Goal: Task Accomplishment & Management: Use online tool/utility

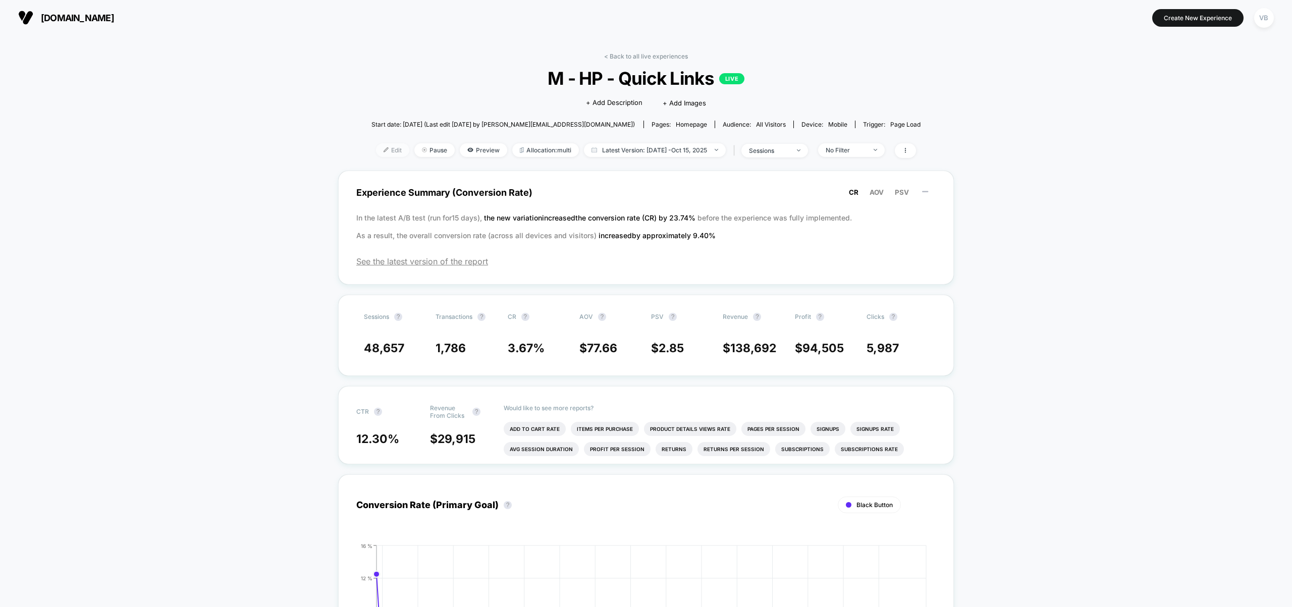
click at [389, 149] on span "Edit" at bounding box center [392, 150] width 33 height 14
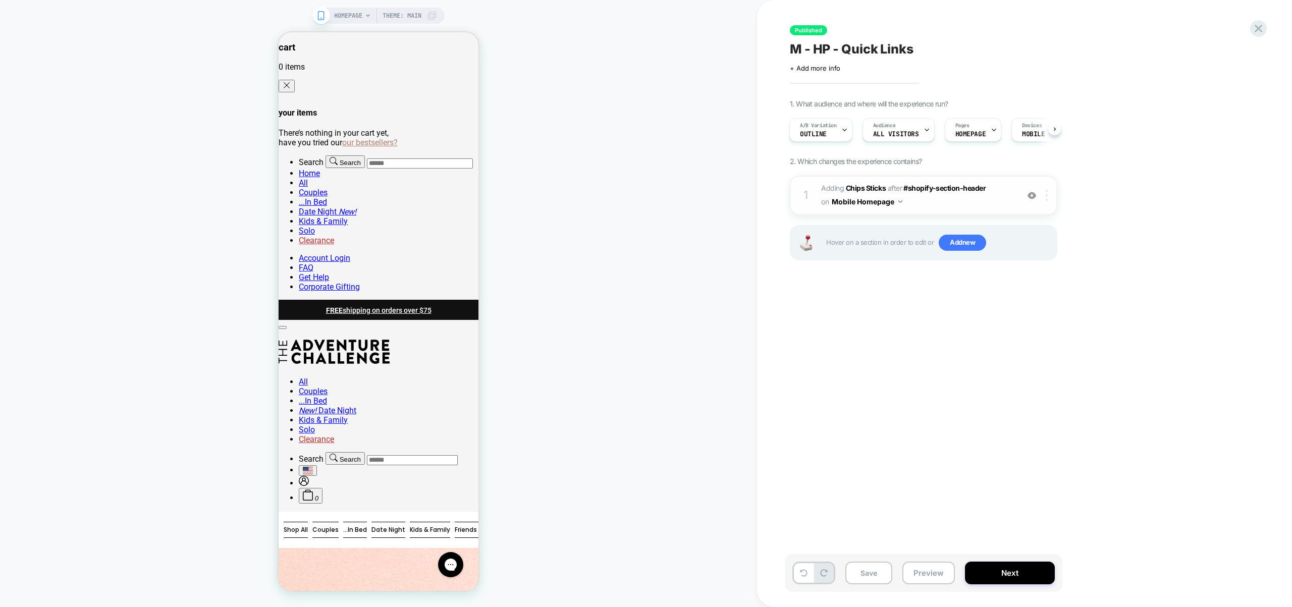
click at [1050, 198] on div at bounding box center [1048, 195] width 17 height 11
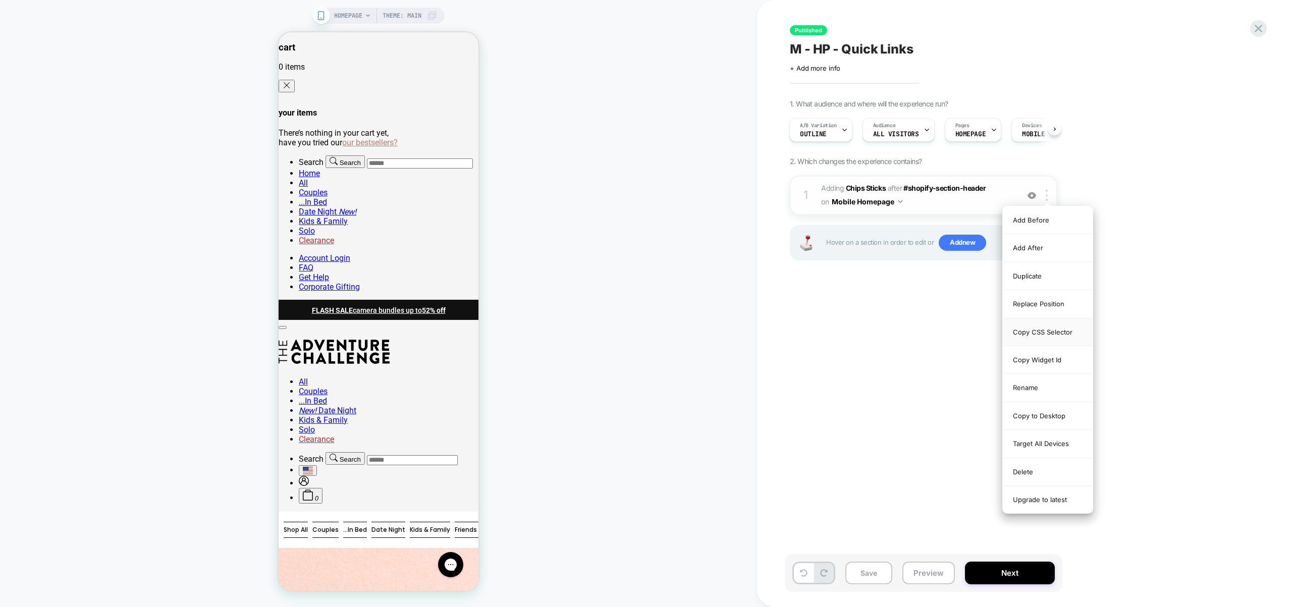
click at [1054, 326] on div "Copy CSS Selector" at bounding box center [1048, 332] width 90 height 28
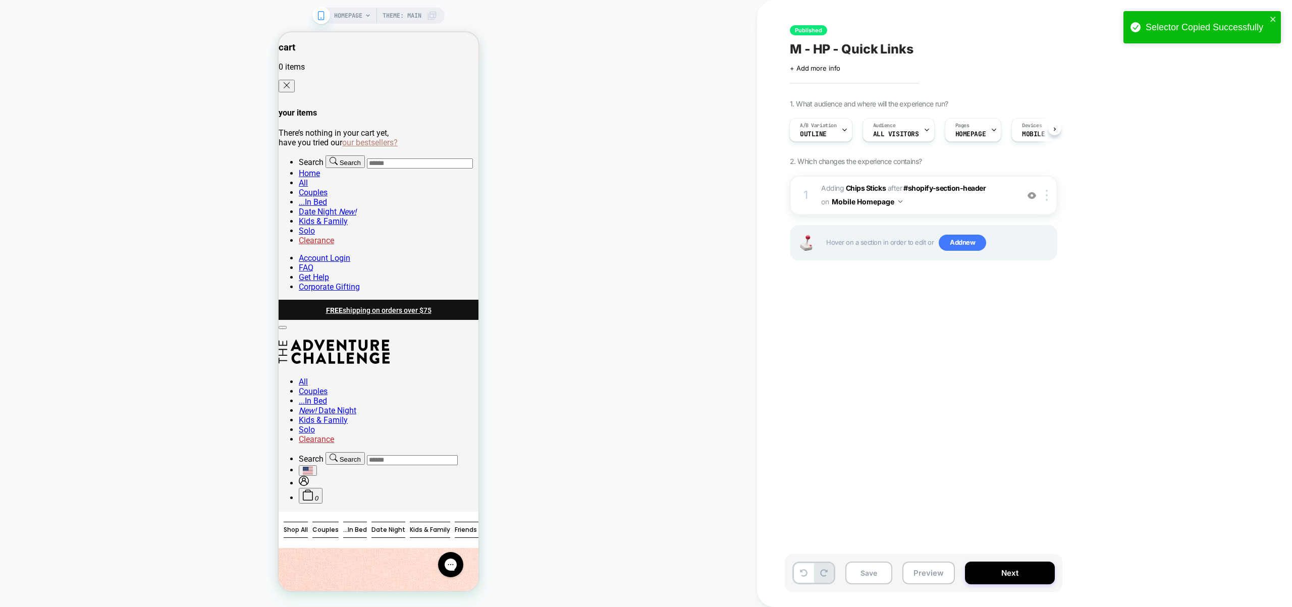
scroll to position [0, 2]
click at [825, 123] on span "A/B Variation" at bounding box center [817, 125] width 37 height 7
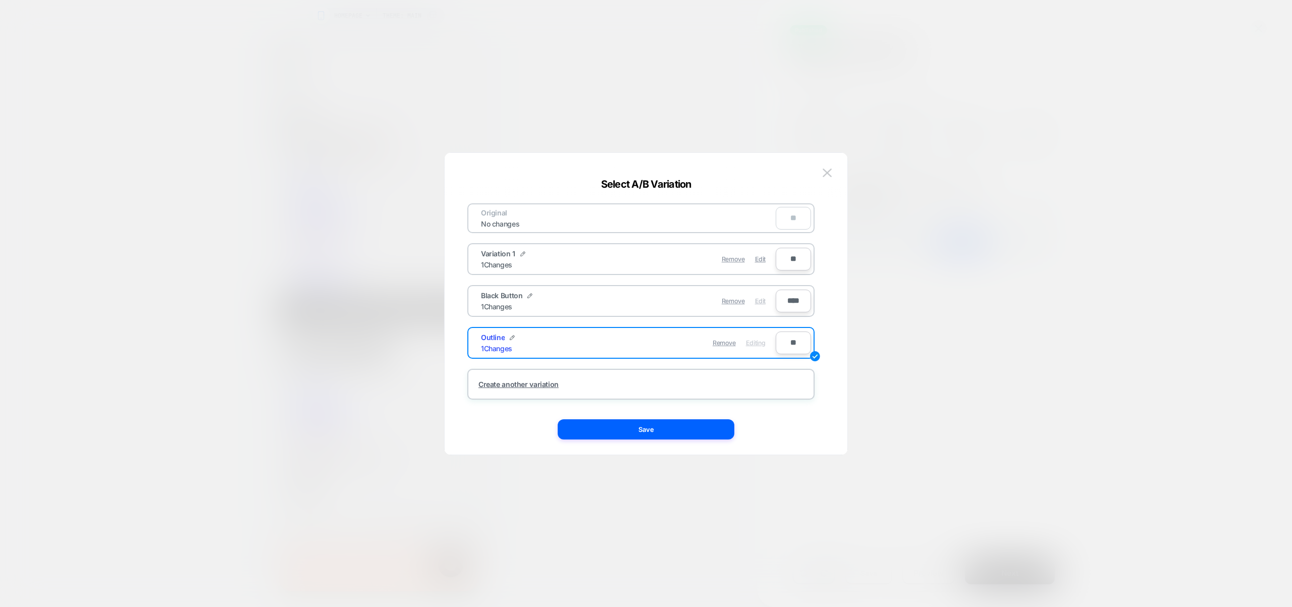
click at [759, 297] on span "Edit" at bounding box center [760, 301] width 11 height 8
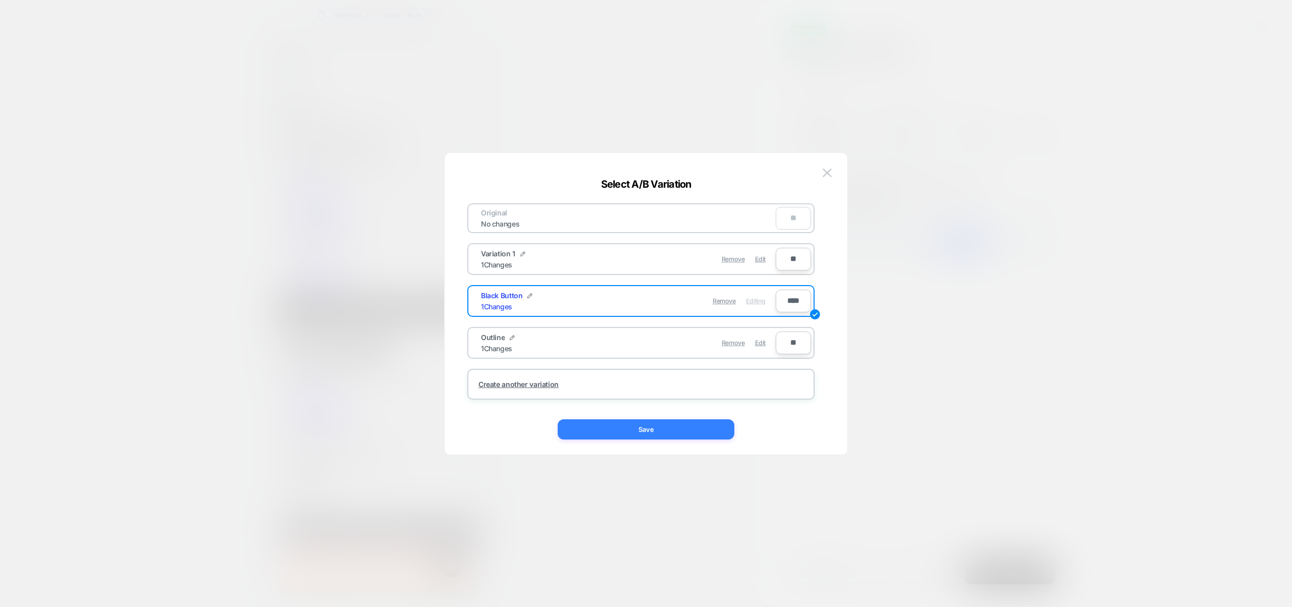
click at [683, 425] on button "Save" at bounding box center [646, 429] width 177 height 20
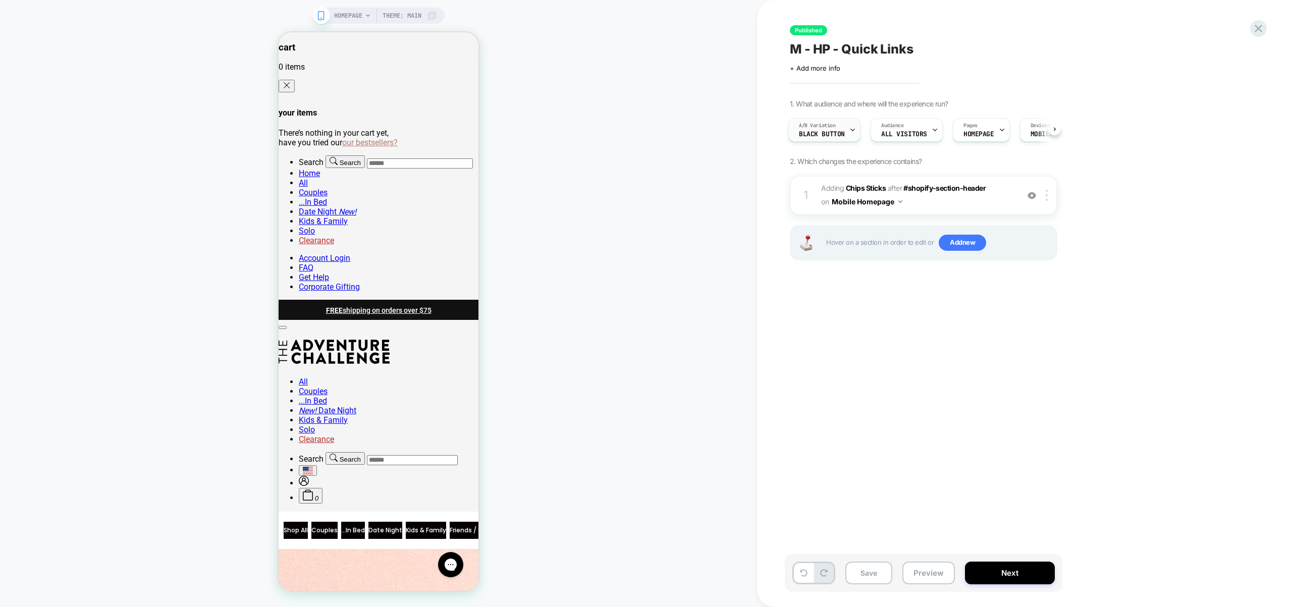
click at [849, 129] on icon at bounding box center [852, 130] width 7 height 7
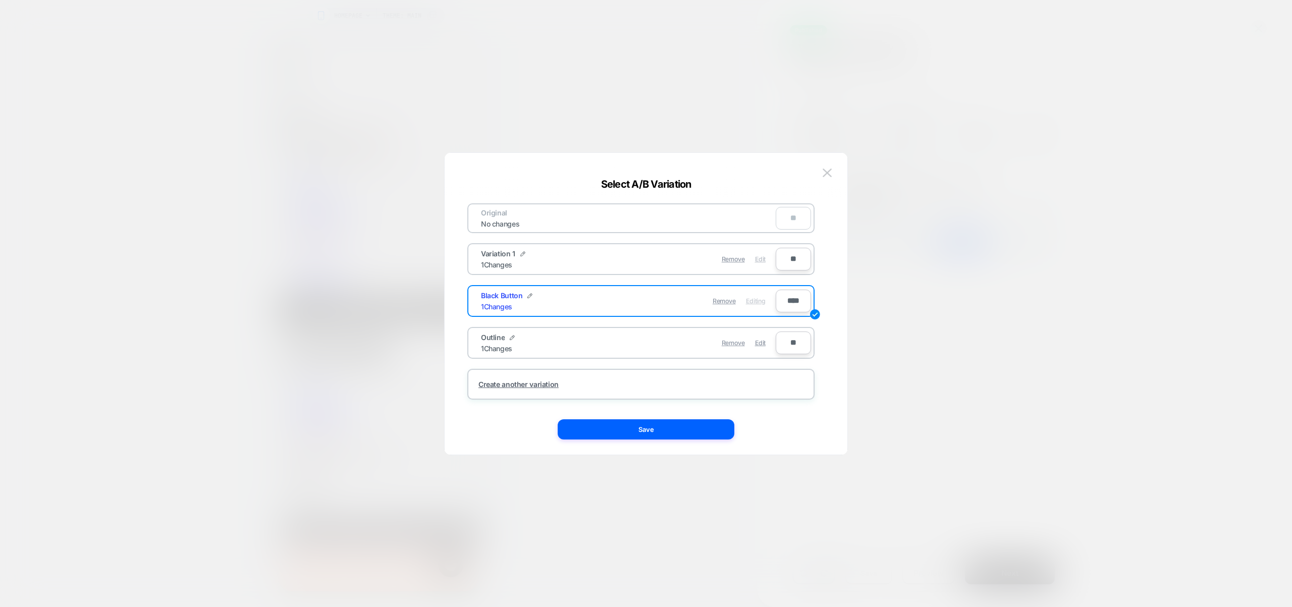
click at [763, 259] on span "Edit" at bounding box center [760, 259] width 11 height 8
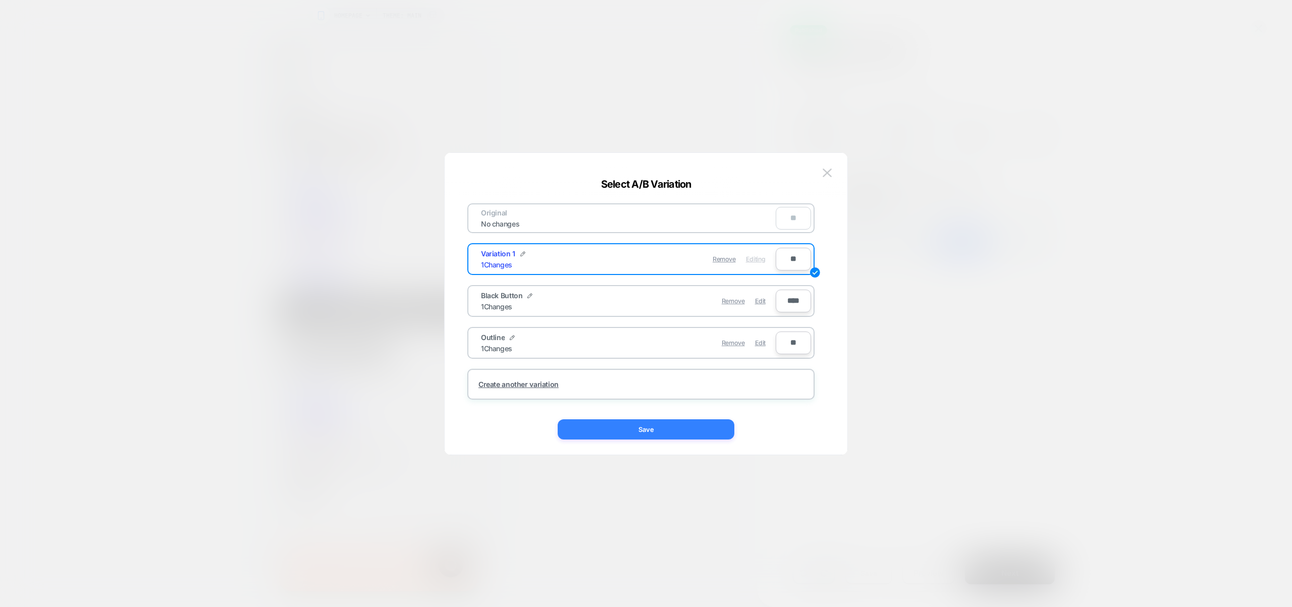
click at [705, 425] on button "Save" at bounding box center [646, 429] width 177 height 20
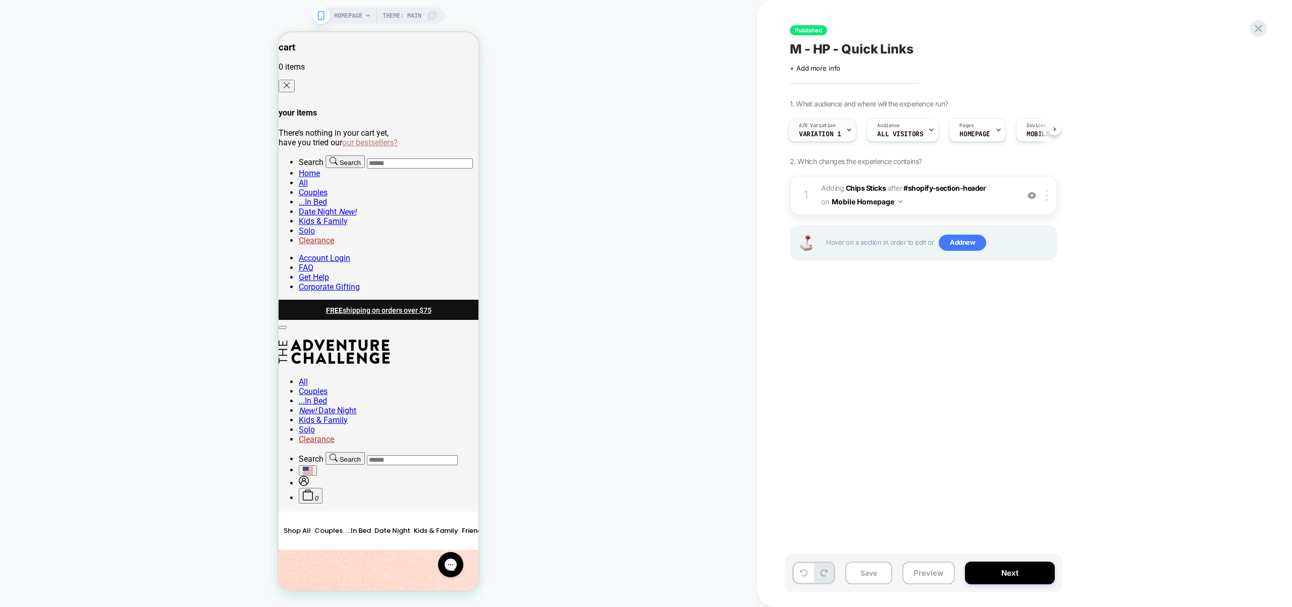
click at [823, 140] on div "A/B Variation Variation 1" at bounding box center [820, 130] width 62 height 23
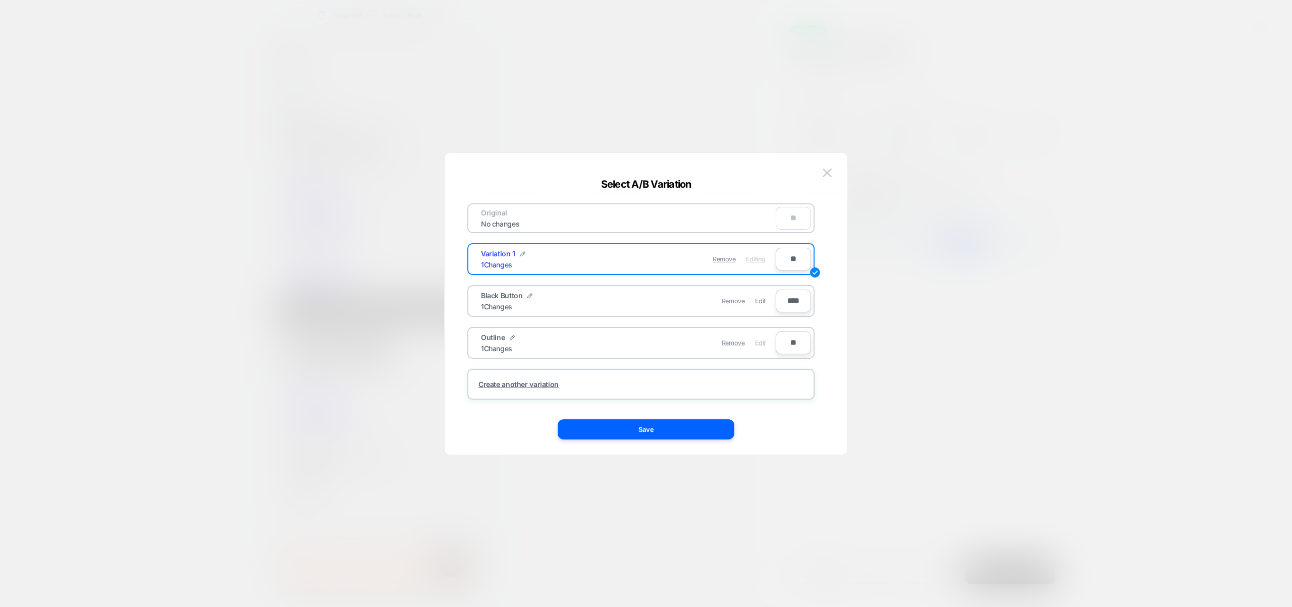
click at [759, 339] on span "Edit" at bounding box center [760, 343] width 11 height 8
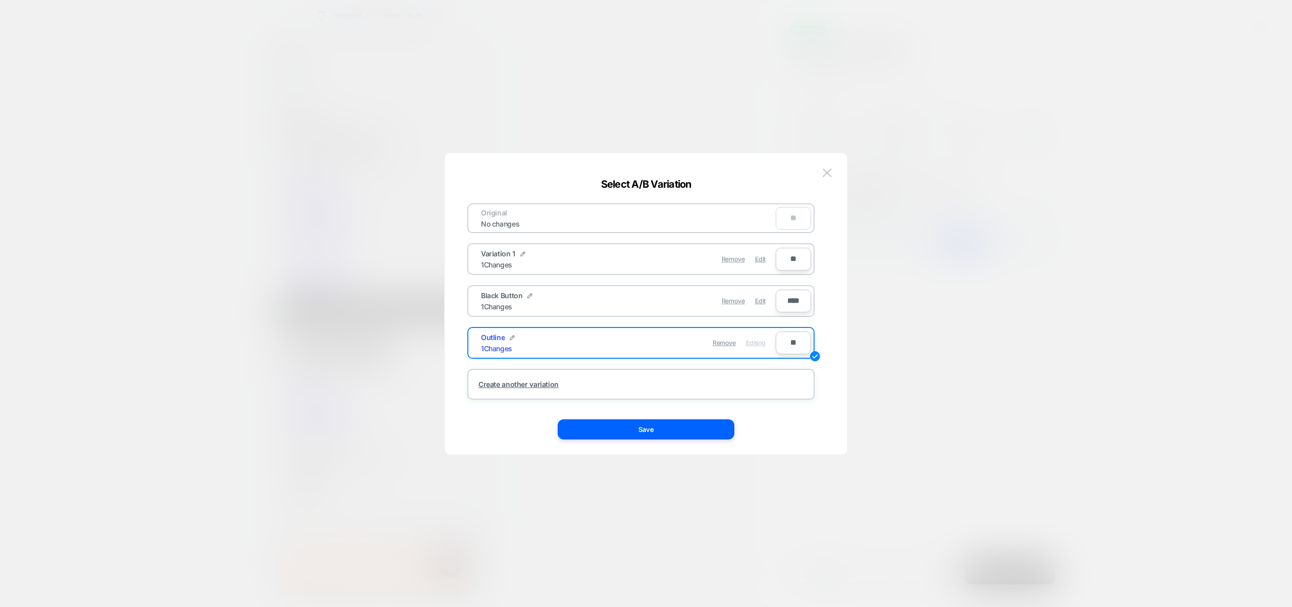
click at [723, 431] on button "Save" at bounding box center [646, 429] width 177 height 20
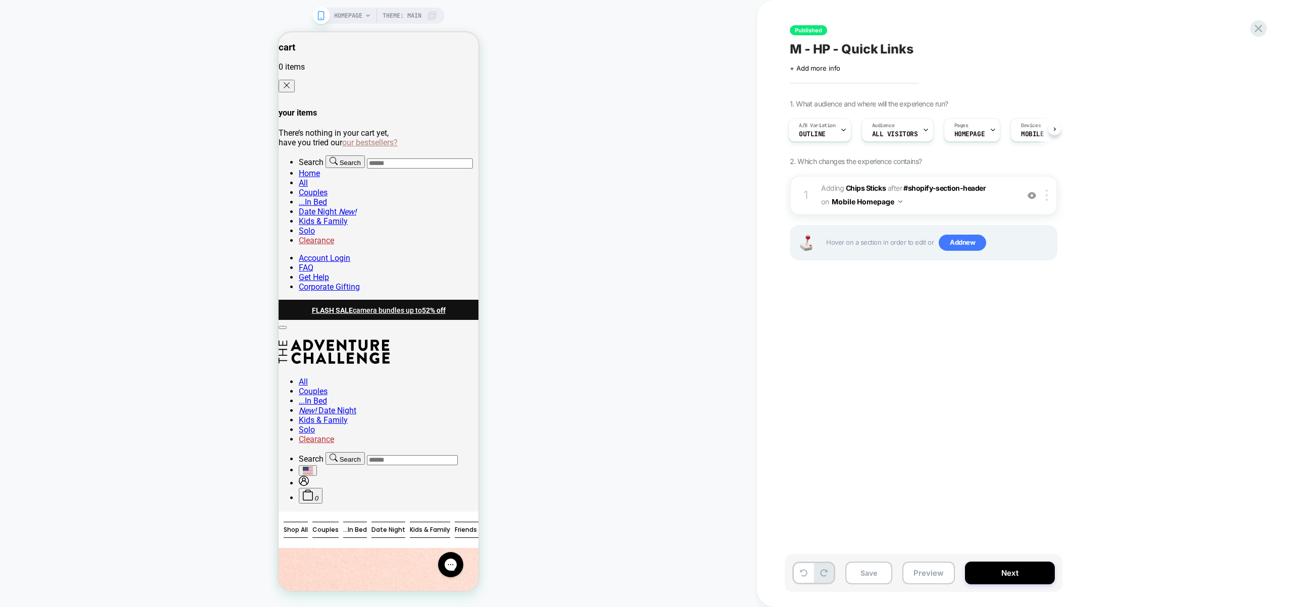
click at [1038, 343] on div "Published M - HP - Quick Links Click to edit experience details + Add more info…" at bounding box center [974, 303] width 379 height 587
click at [924, 572] on button "Preview" at bounding box center [928, 573] width 52 height 23
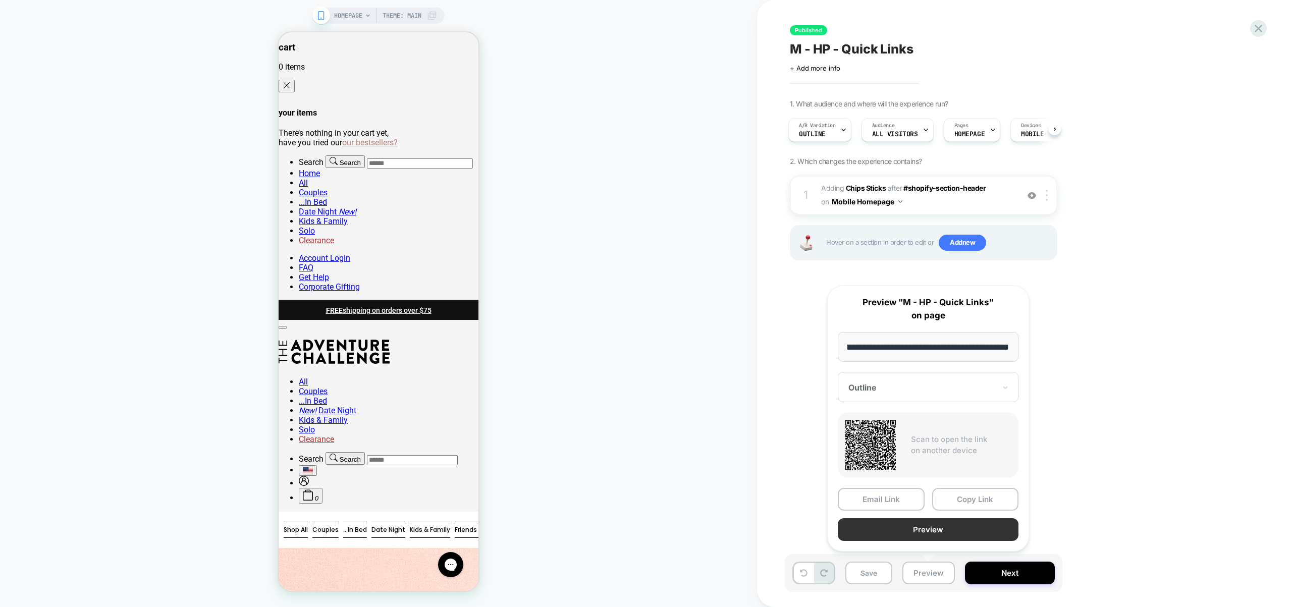
scroll to position [0, 0]
click at [924, 531] on button "Preview" at bounding box center [928, 529] width 181 height 23
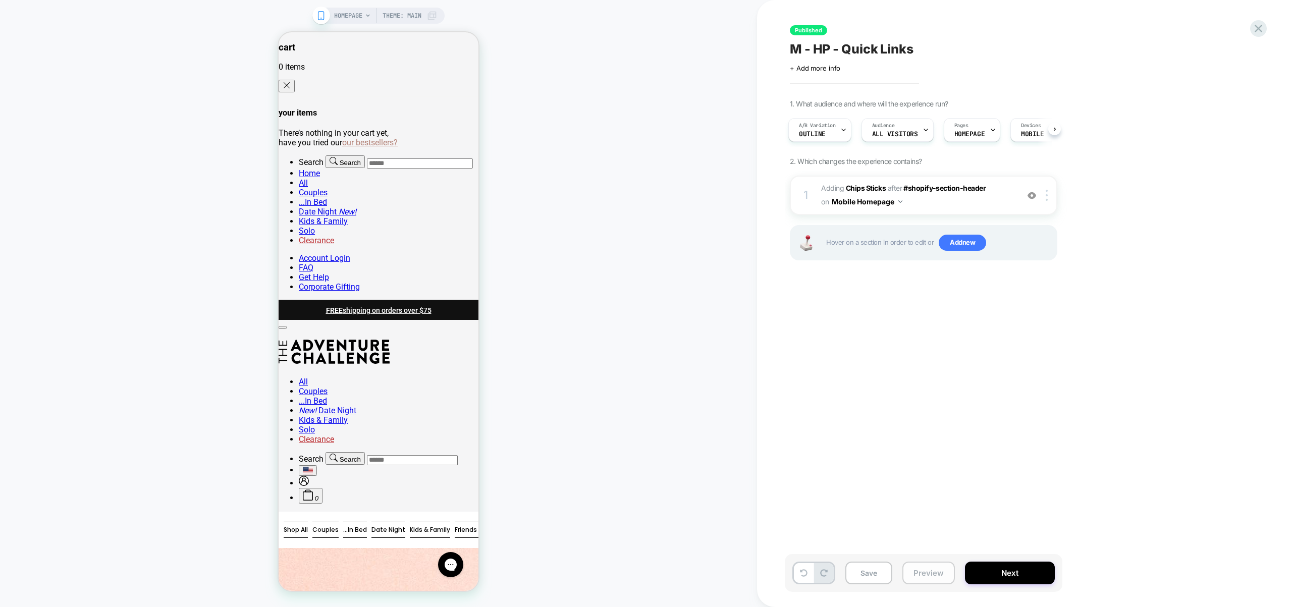
click at [936, 569] on button "Preview" at bounding box center [928, 573] width 52 height 23
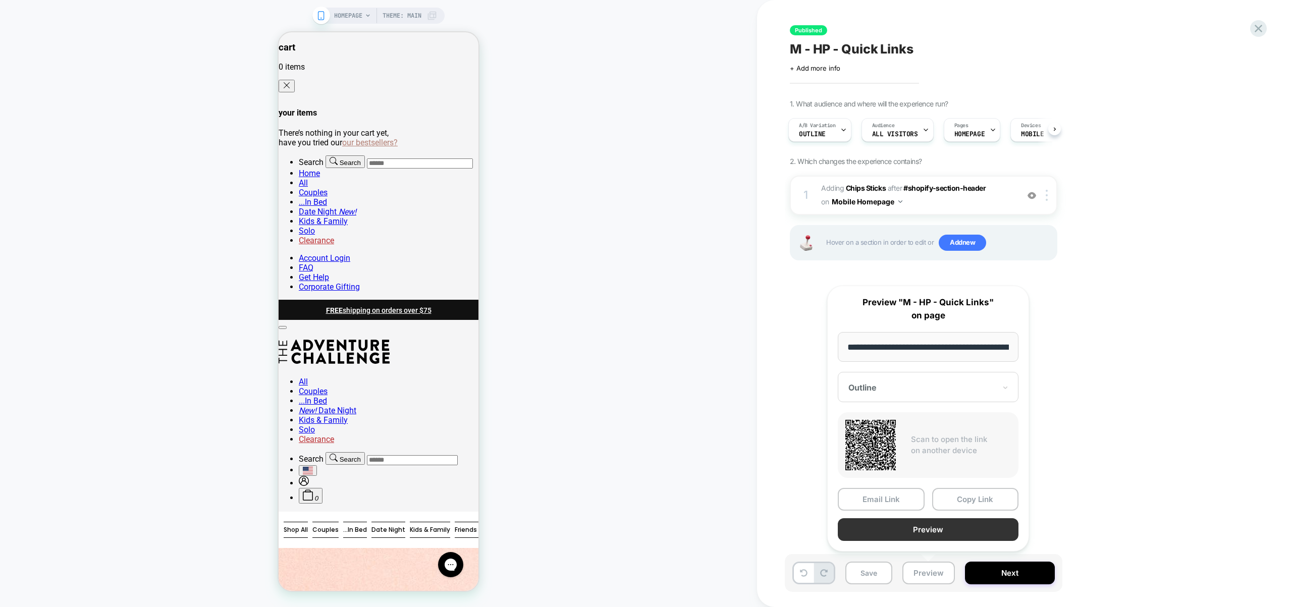
click at [924, 534] on button "Preview" at bounding box center [928, 529] width 181 height 23
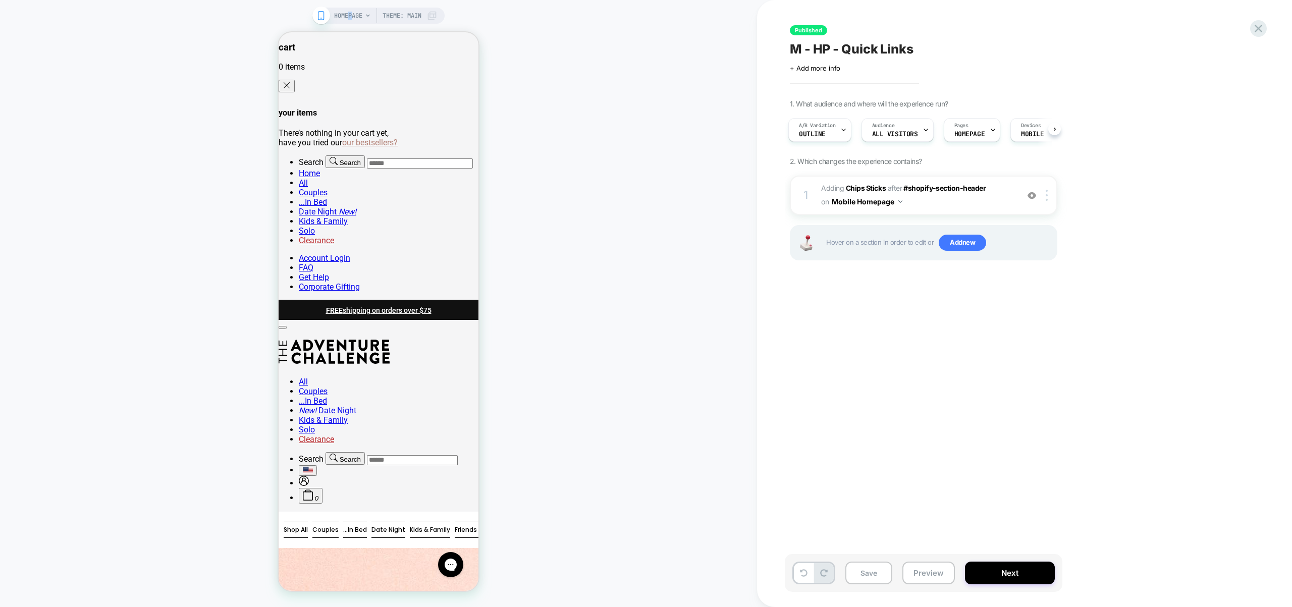
click at [349, 12] on span "HOMEPAGE" at bounding box center [348, 16] width 28 height 16
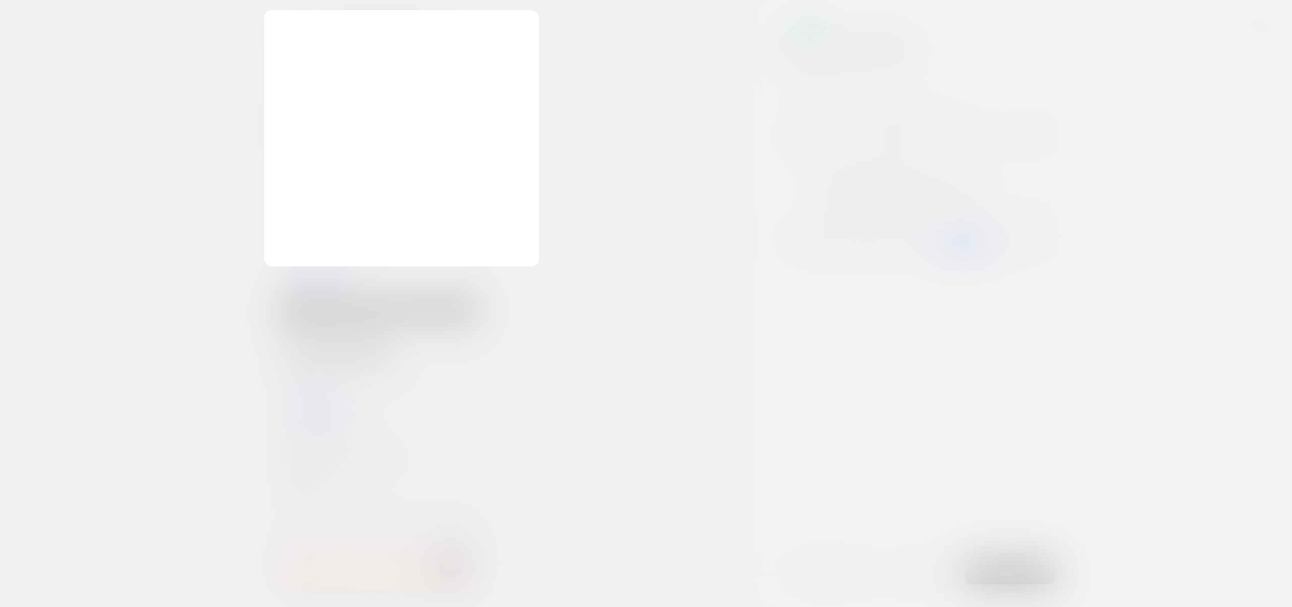
click at [766, 119] on div at bounding box center [646, 303] width 1292 height 607
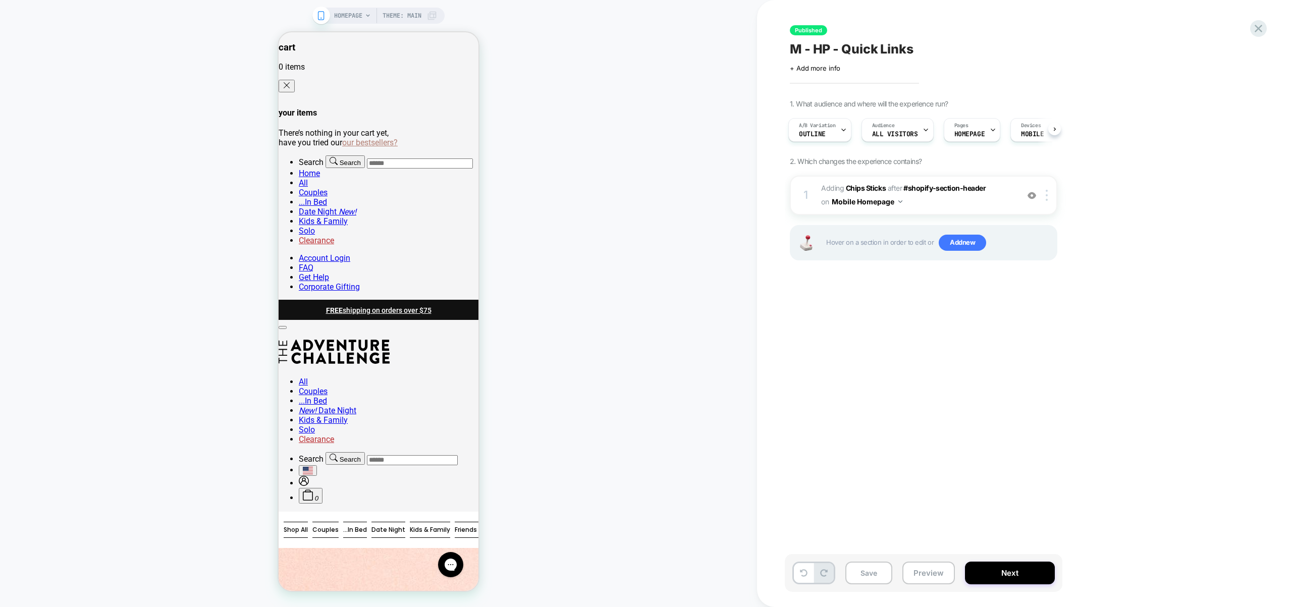
click at [409, 7] on div "HOMEPAGE Theme: MAIN" at bounding box center [378, 303] width 757 height 607
click at [414, 16] on span "Theme: MAIN" at bounding box center [402, 16] width 39 height 16
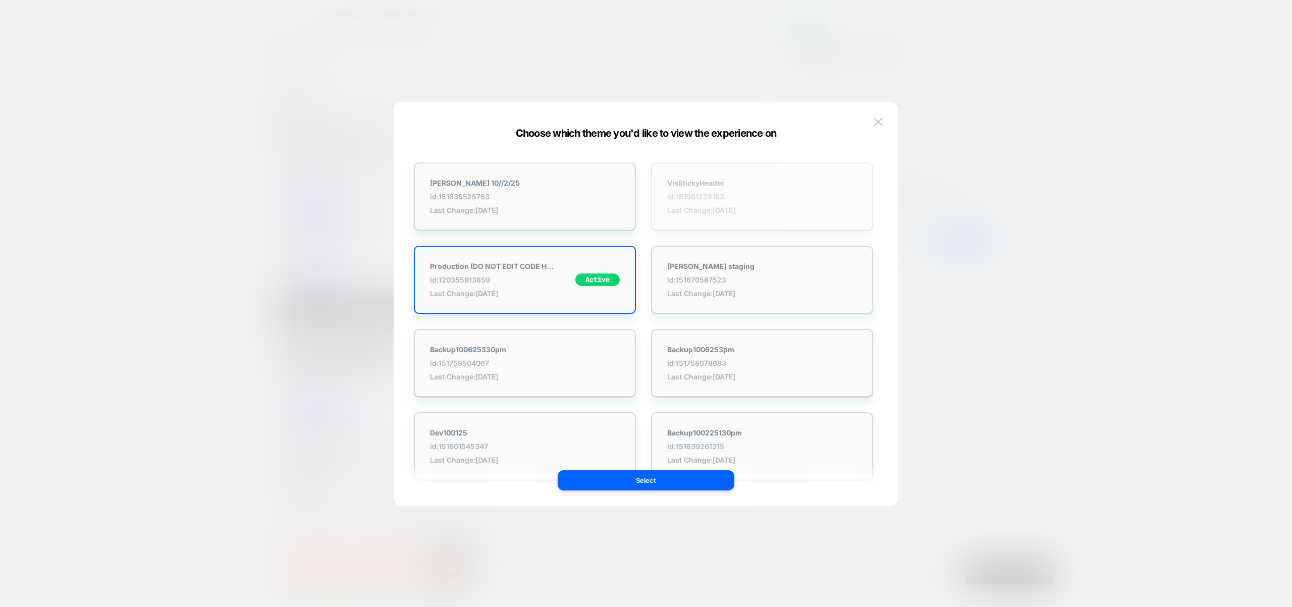
click at [763, 195] on div "VisStickyHeader id: 151981228163 Last Change: [DATE]" at bounding box center [762, 197] width 222 height 68
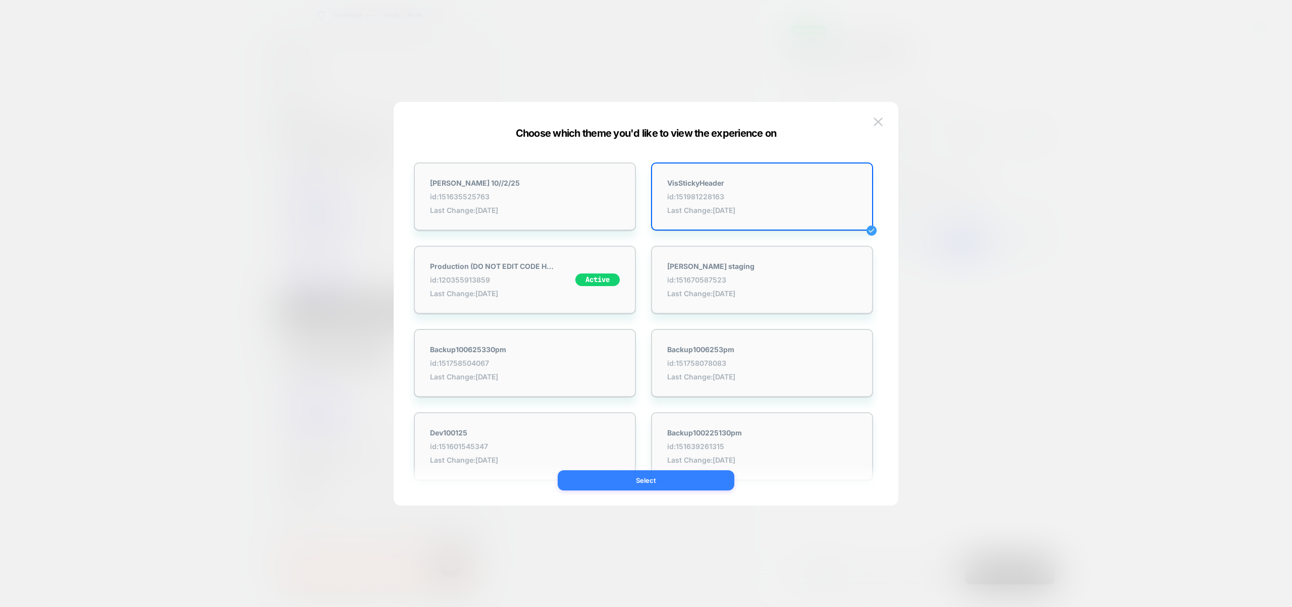
click at [680, 481] on button "Select" at bounding box center [646, 480] width 177 height 20
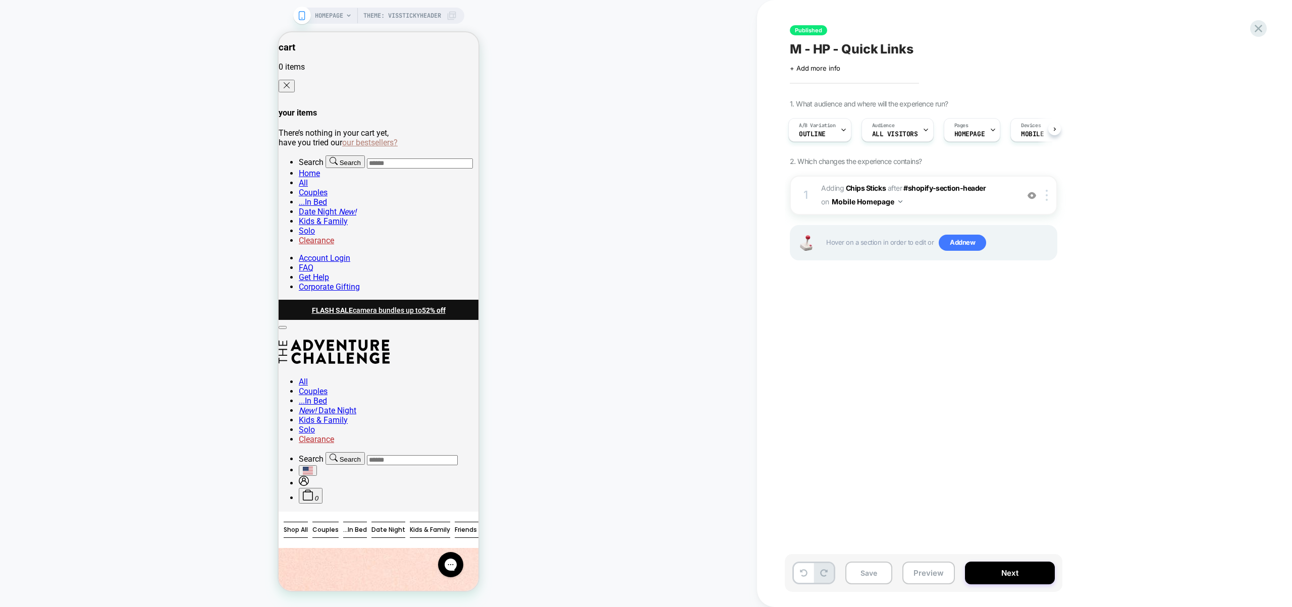
scroll to position [0, 2]
click at [942, 569] on button "Preview" at bounding box center [928, 573] width 52 height 23
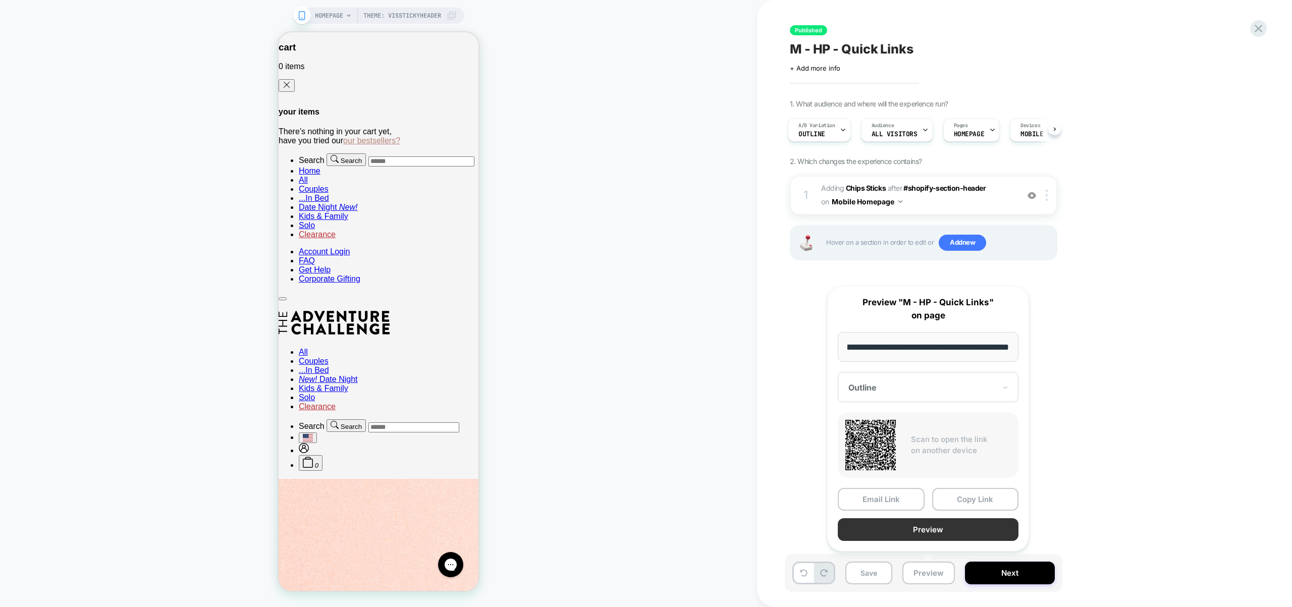
scroll to position [0, 0]
click at [934, 532] on button "Preview" at bounding box center [928, 529] width 181 height 23
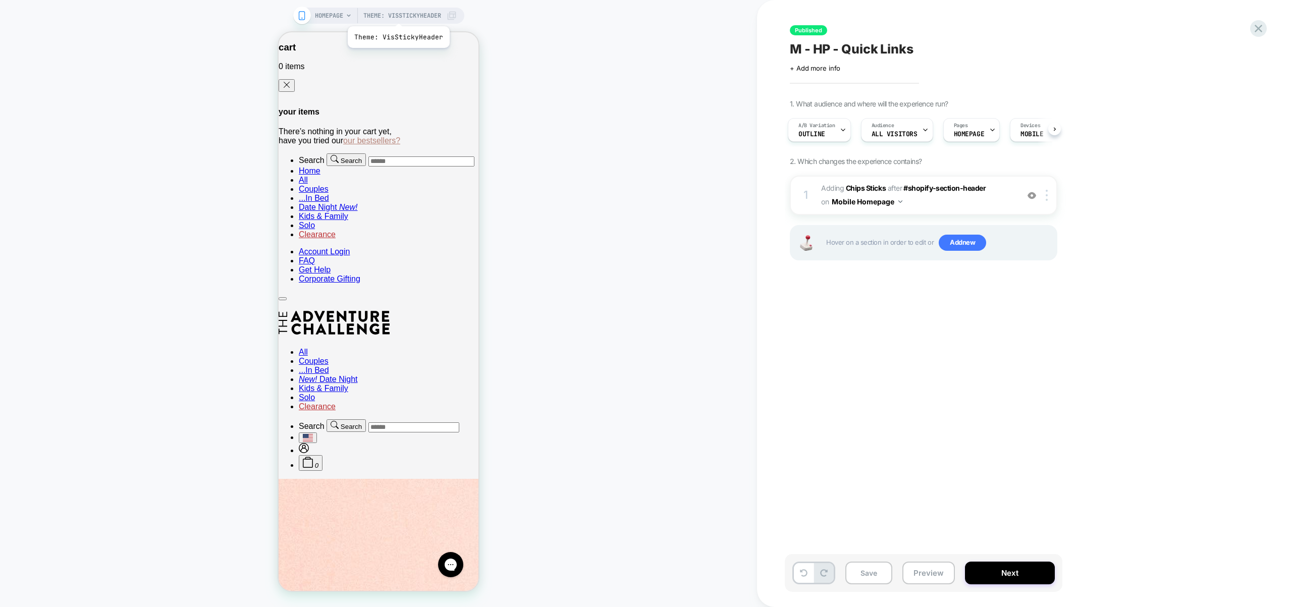
click at [398, 14] on span "Theme: VisStickyHeader" at bounding box center [402, 16] width 78 height 16
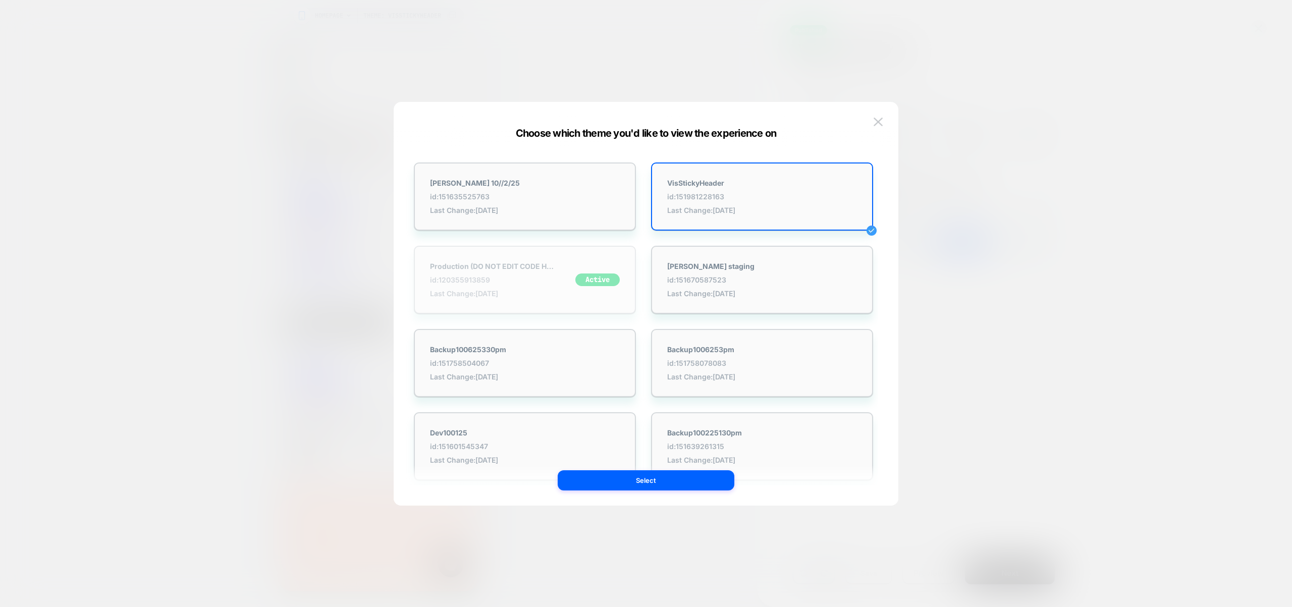
click at [525, 262] on strong "Production (DO NOT EDIT CODE HERE)" at bounding box center [493, 266] width 126 height 9
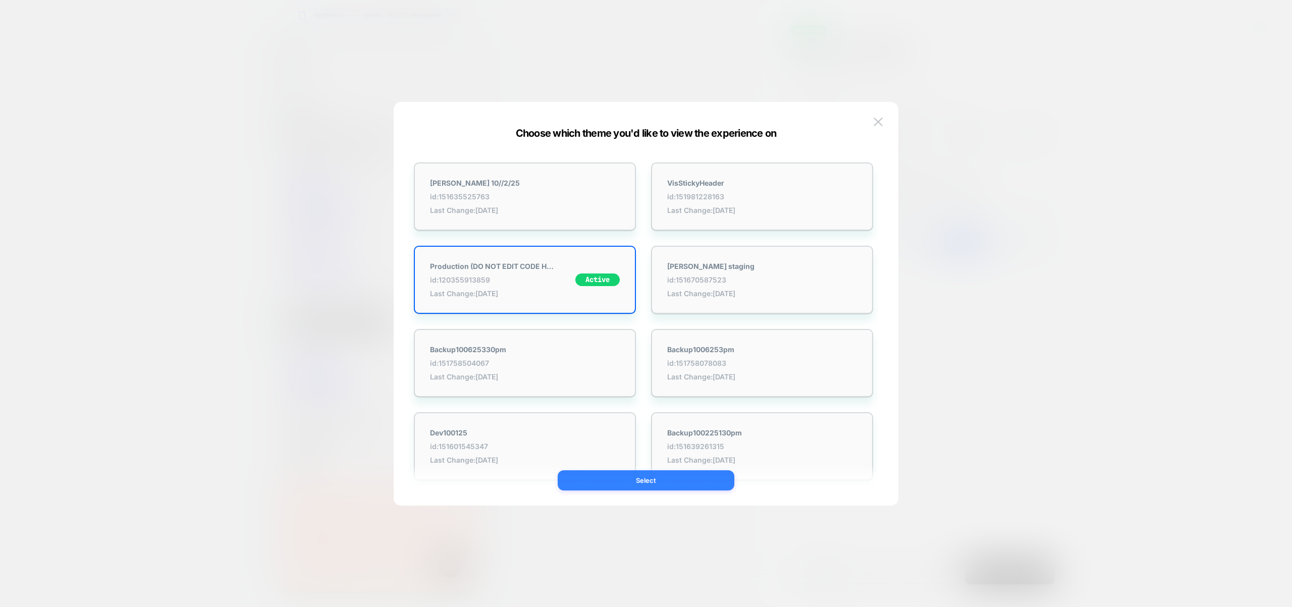
click at [635, 486] on button "Select" at bounding box center [646, 480] width 177 height 20
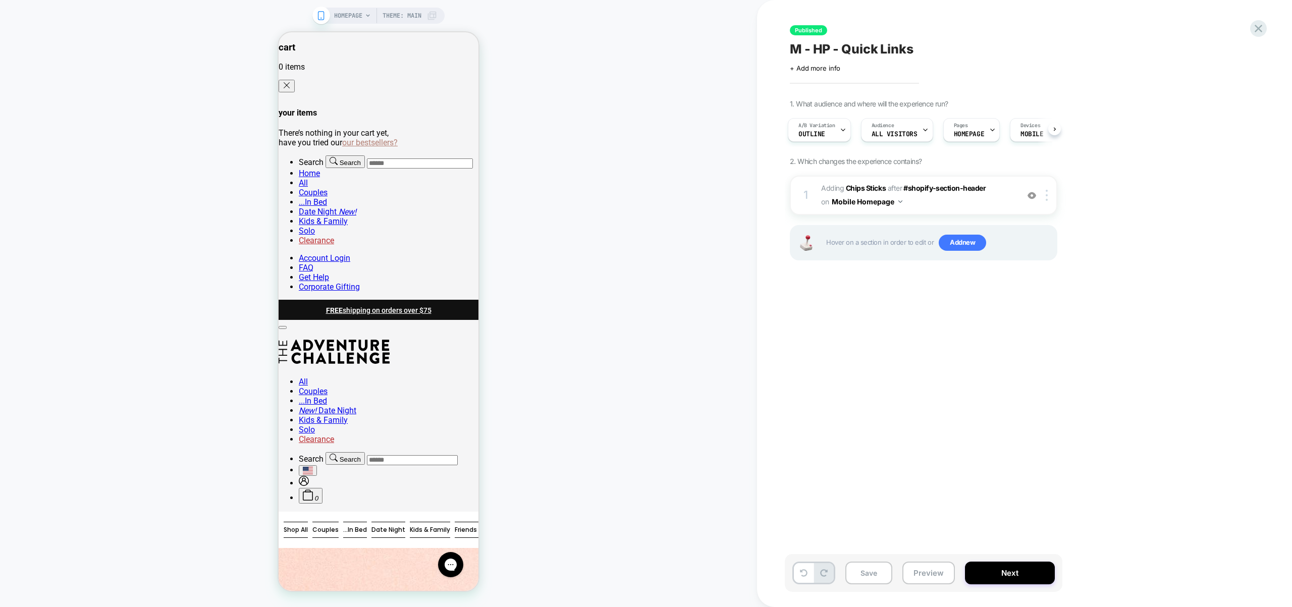
scroll to position [0, 3]
click at [942, 571] on button "Preview" at bounding box center [928, 573] width 52 height 23
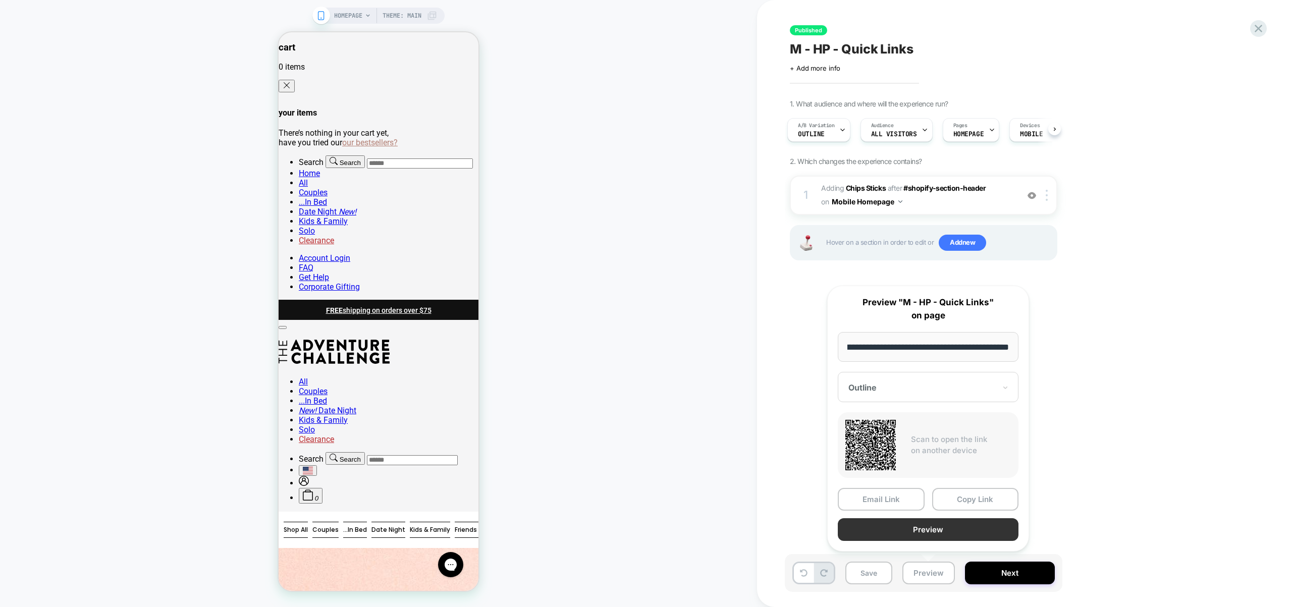
scroll to position [0, 0]
click at [930, 530] on button "Preview" at bounding box center [928, 529] width 181 height 23
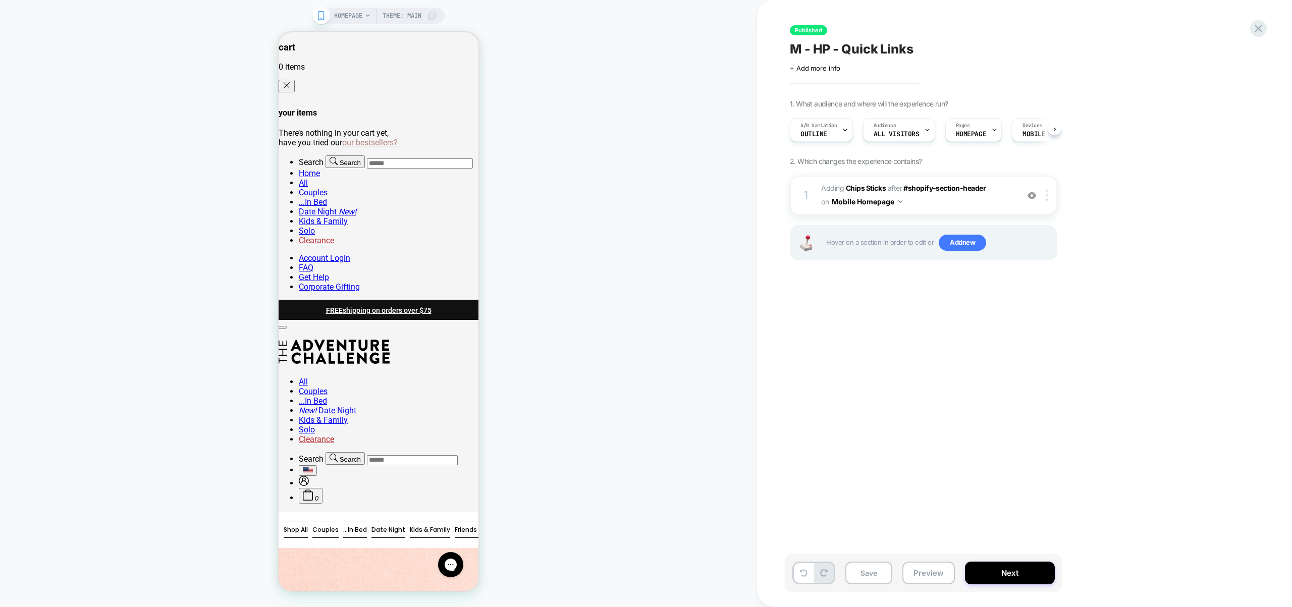
scroll to position [0, 3]
click at [1047, 193] on img at bounding box center [1047, 195] width 2 height 11
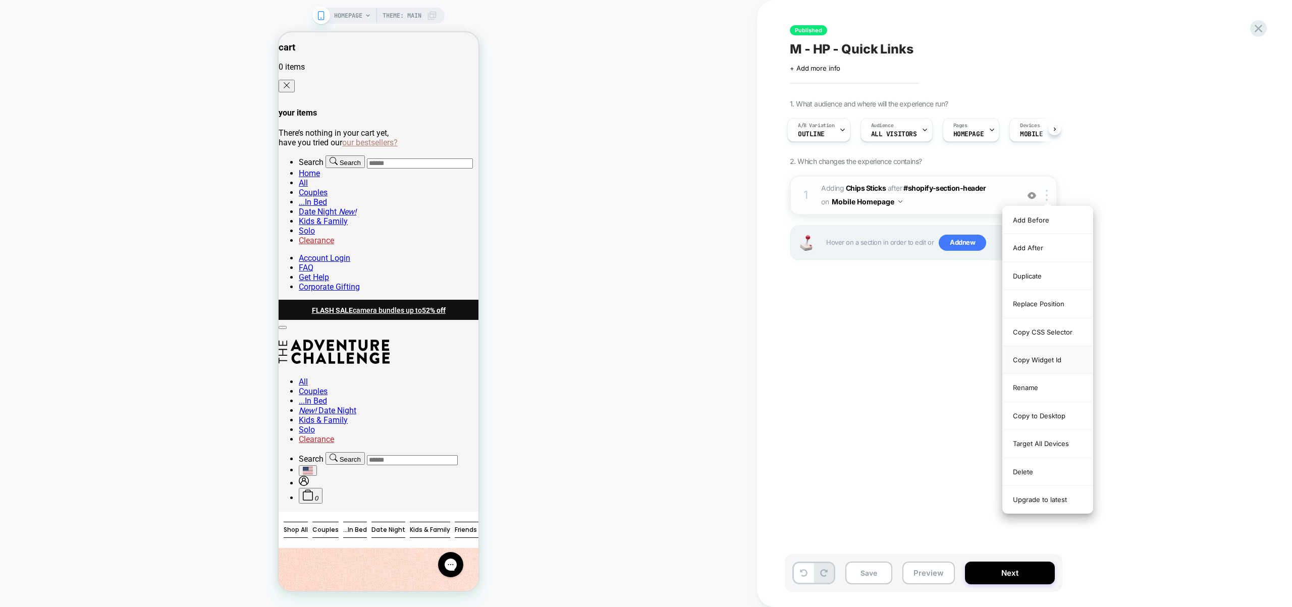
click at [1050, 365] on div "Copy Widget Id" at bounding box center [1048, 360] width 90 height 28
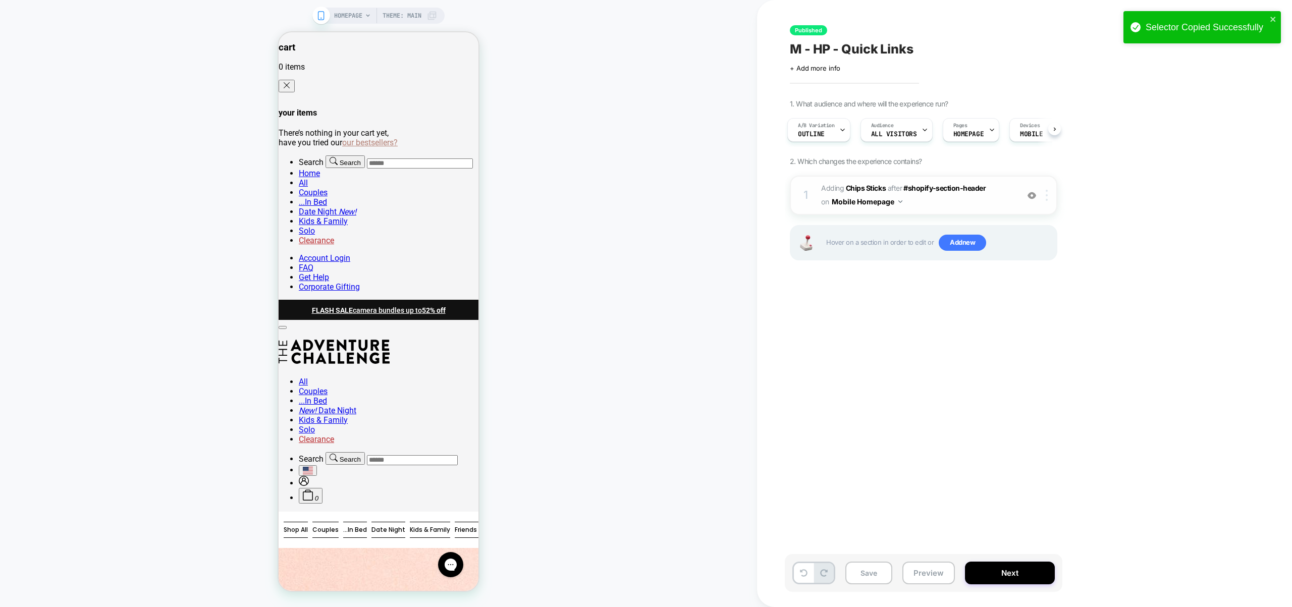
click at [1047, 191] on img at bounding box center [1047, 195] width 2 height 11
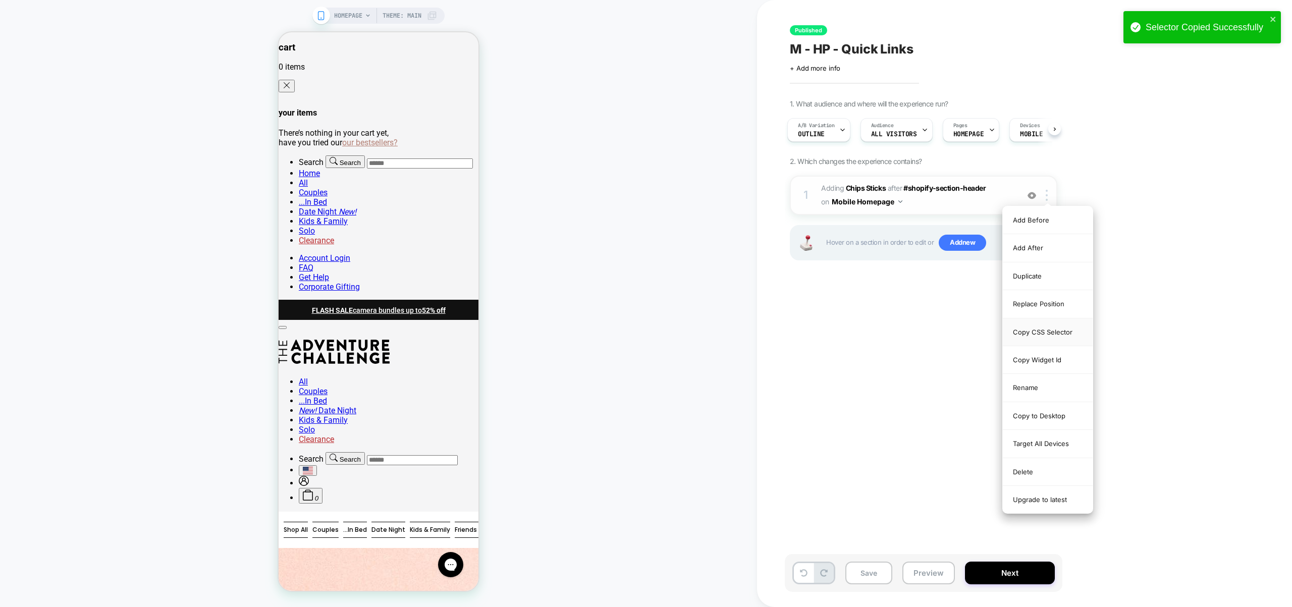
drag, startPoint x: 1055, startPoint y: 333, endPoint x: 1042, endPoint y: 326, distance: 14.2
click at [1055, 333] on div "Copy CSS Selector" at bounding box center [1048, 332] width 90 height 28
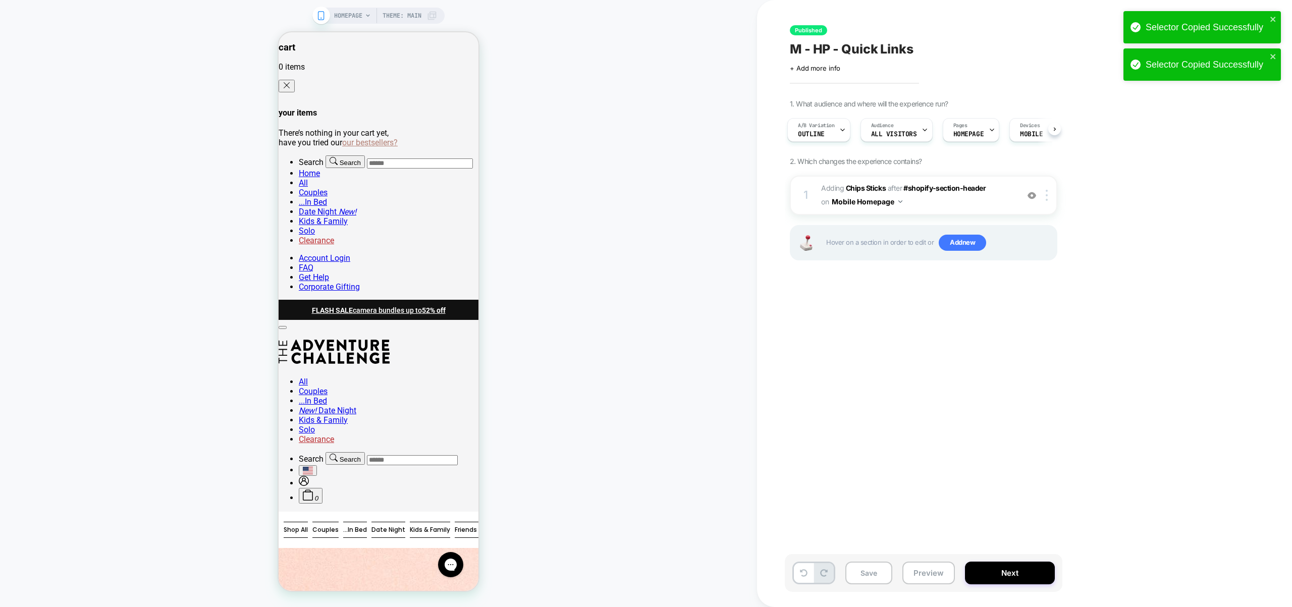
click at [341, 15] on span "HOMEPAGE" at bounding box center [348, 16] width 28 height 16
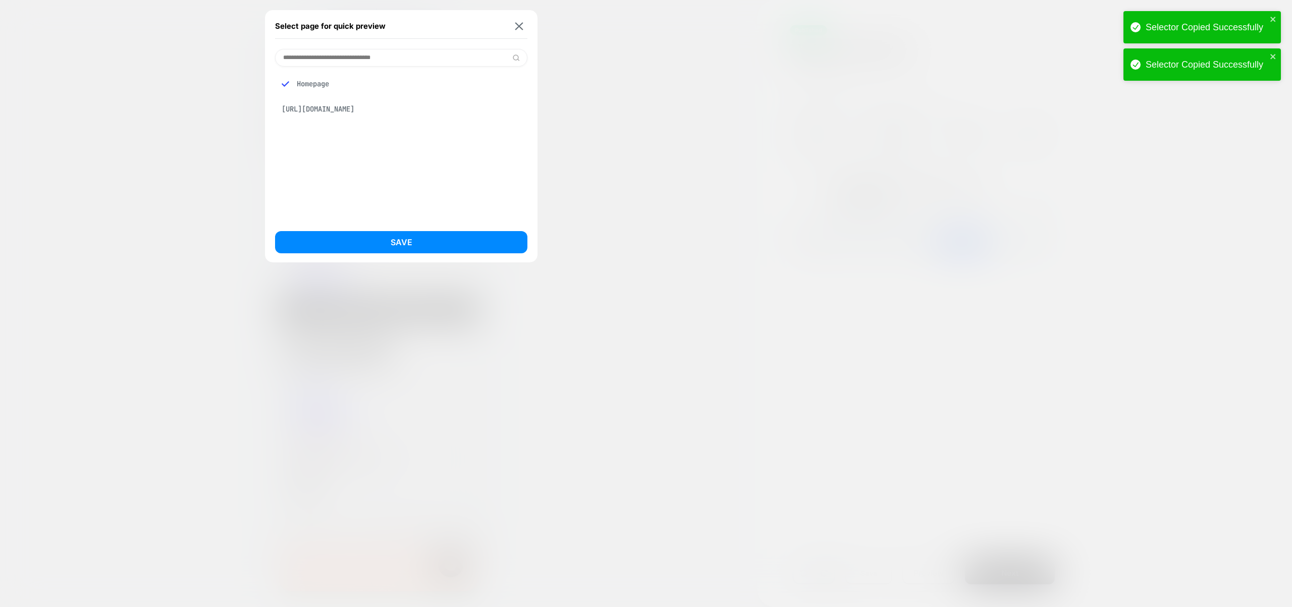
click at [704, 57] on div at bounding box center [646, 303] width 1292 height 607
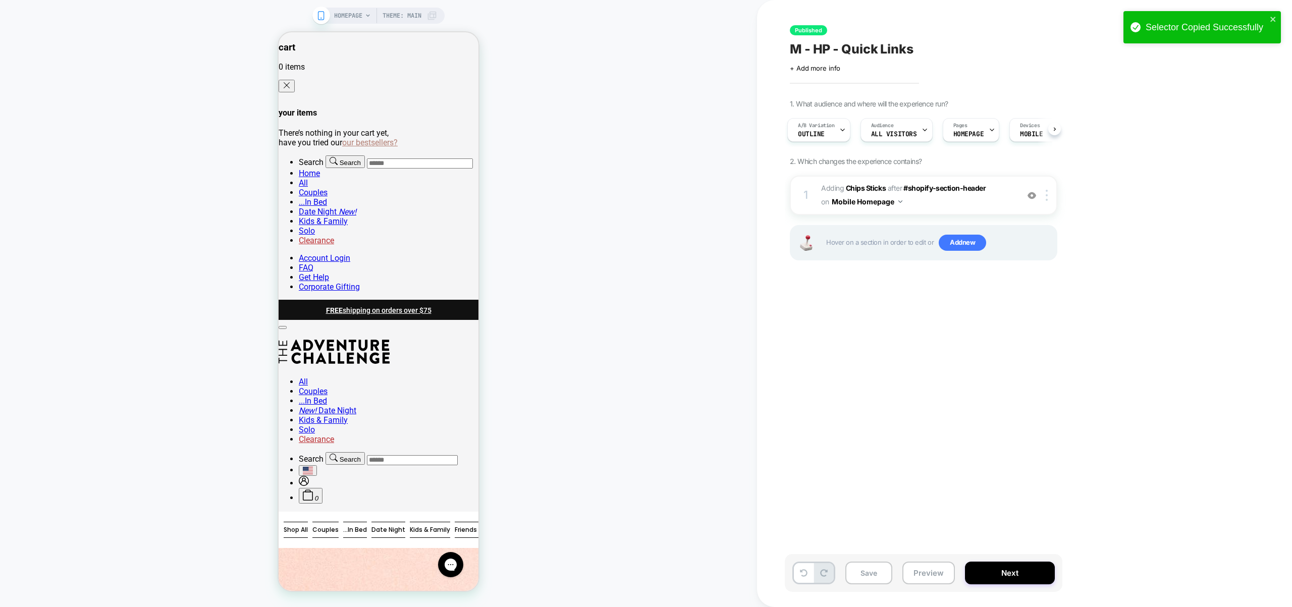
click at [414, 23] on span "Theme: MAIN" at bounding box center [402, 16] width 39 height 16
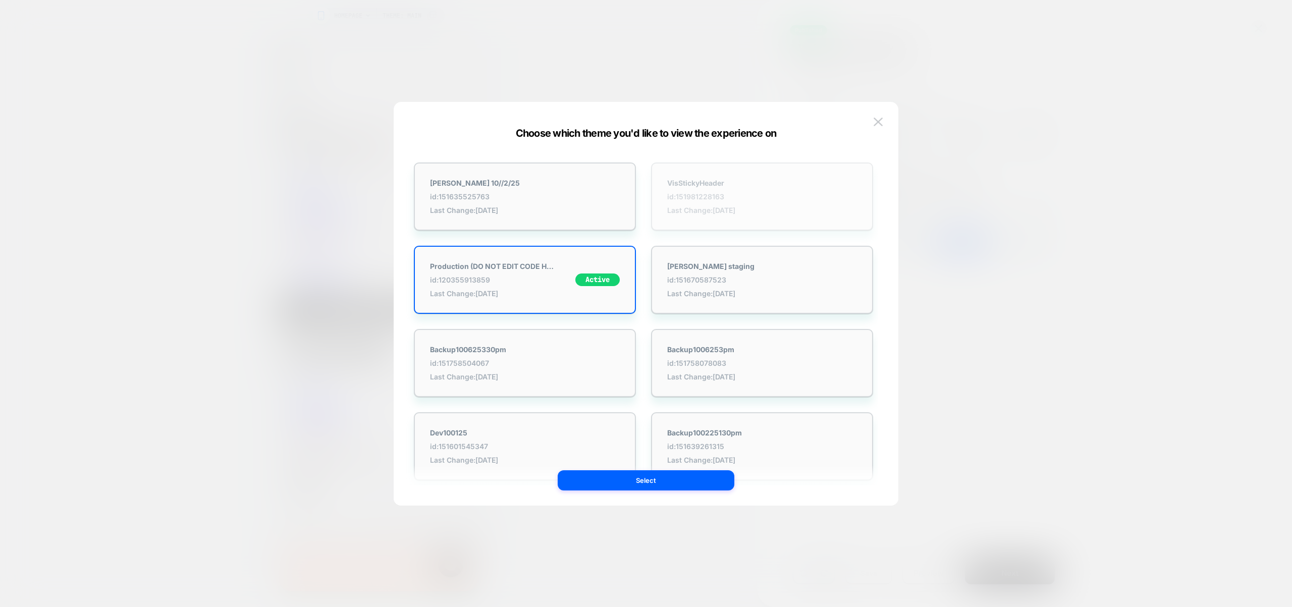
click at [727, 206] on span "Last Change: 10/13/2025" at bounding box center [701, 210] width 68 height 9
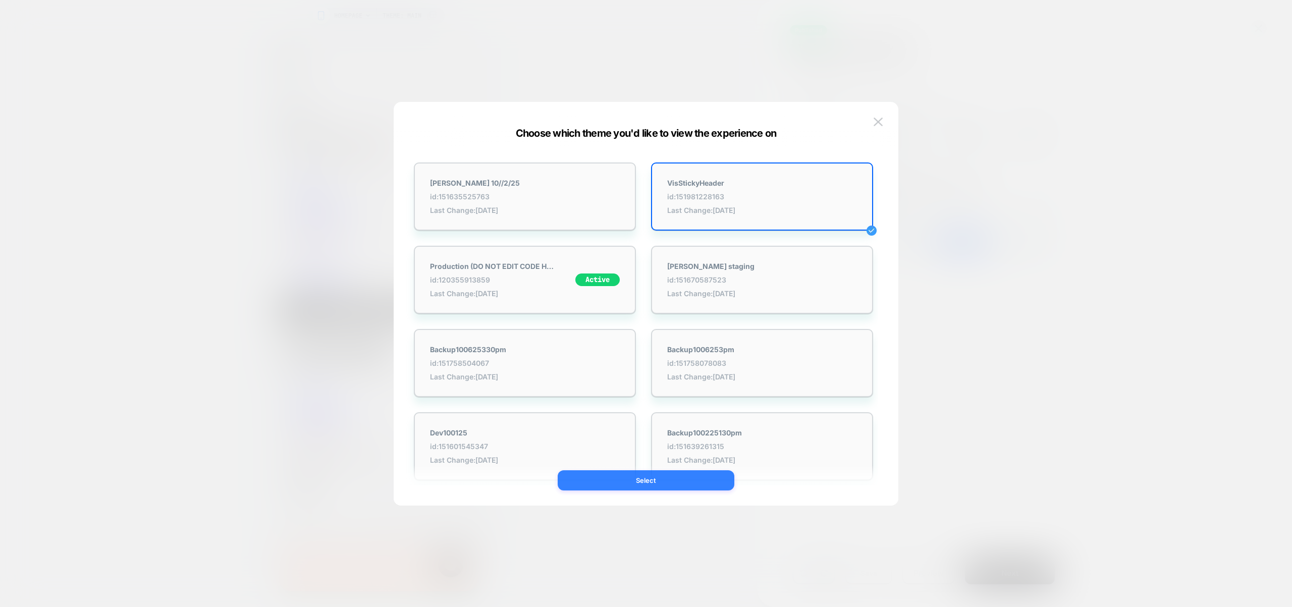
click at [715, 479] on button "Select" at bounding box center [646, 480] width 177 height 20
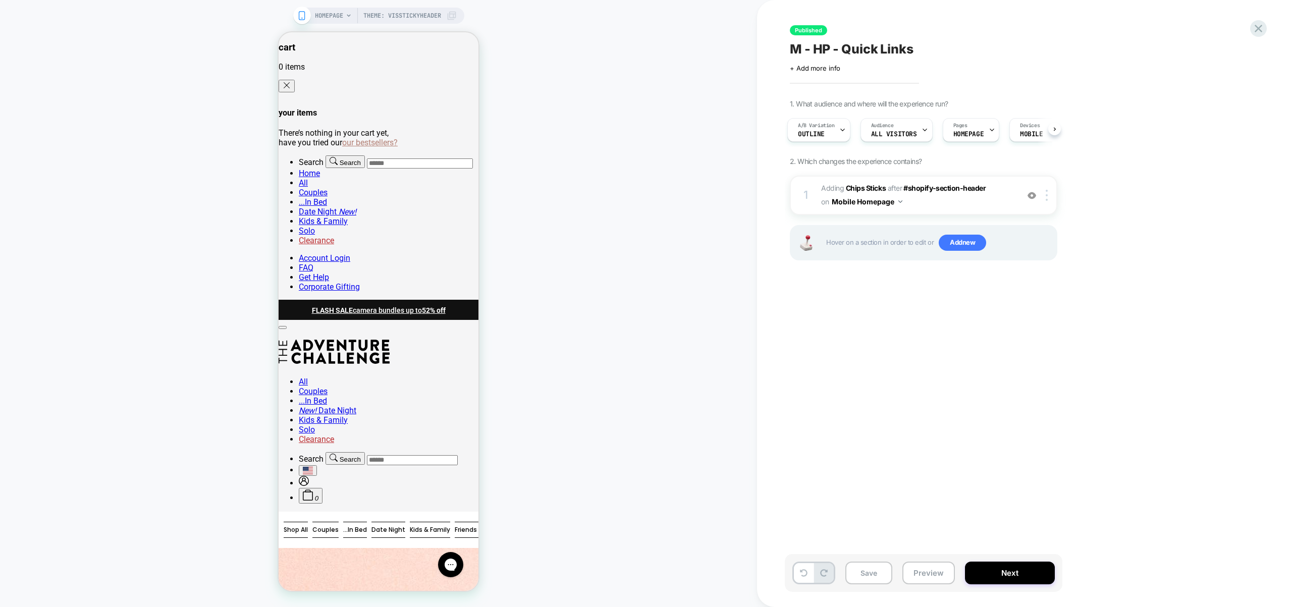
scroll to position [0, 3]
click at [937, 576] on button "Preview" at bounding box center [928, 573] width 52 height 23
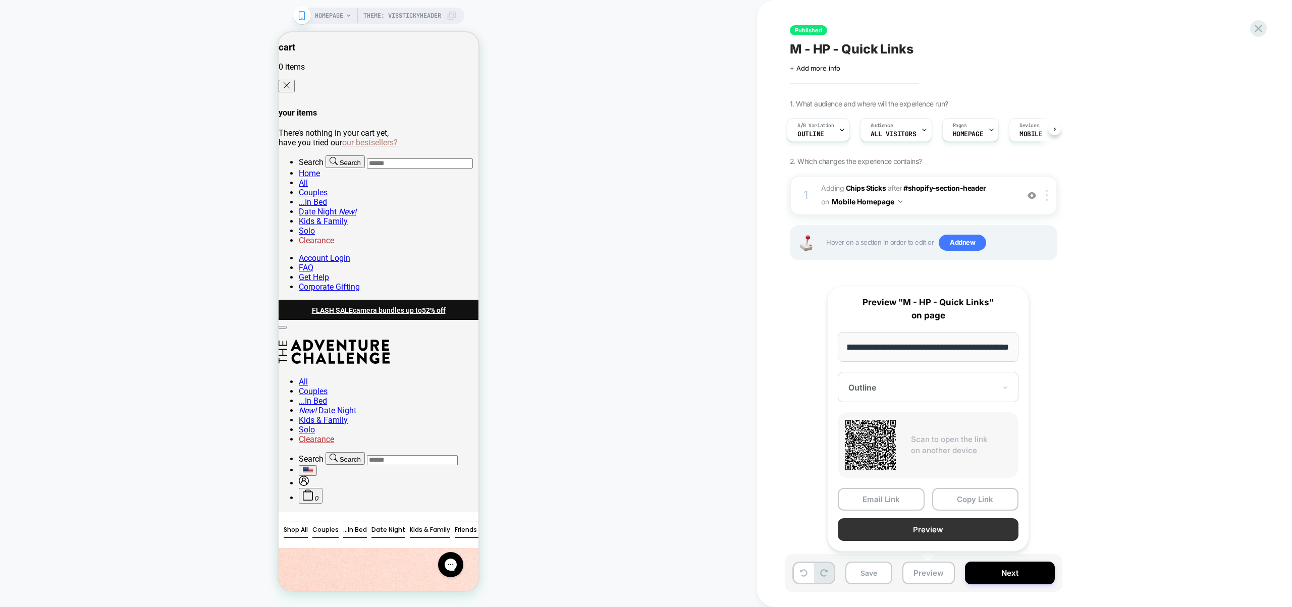
scroll to position [0, 0]
click at [932, 522] on button "Preview" at bounding box center [928, 529] width 181 height 23
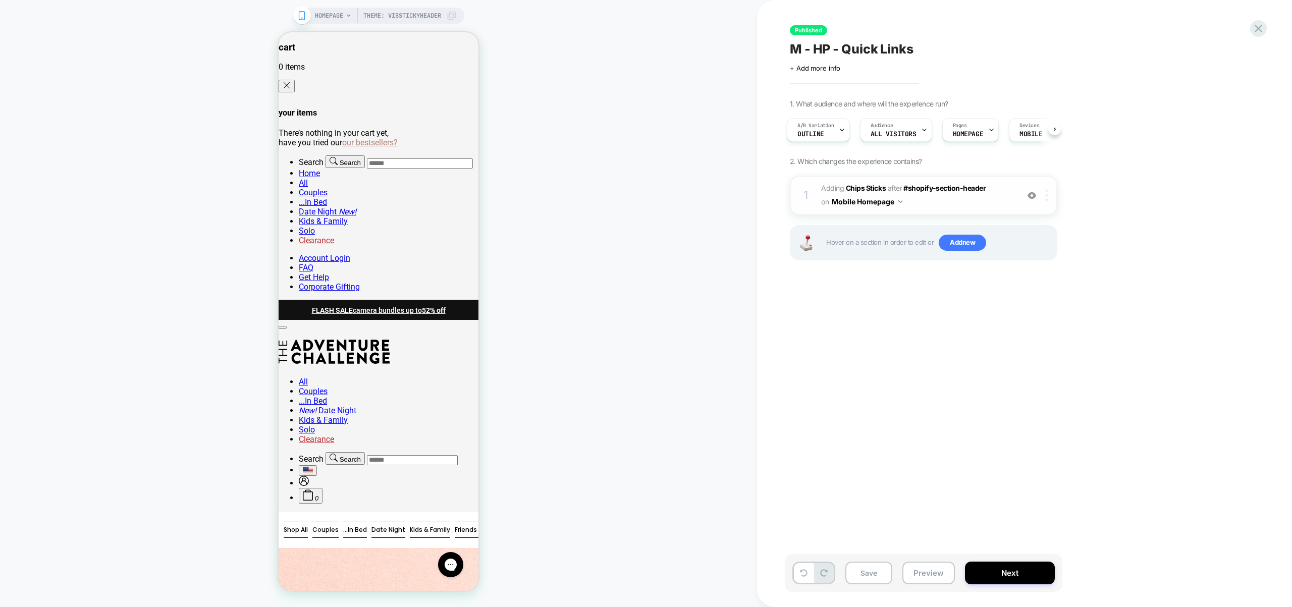
click at [1052, 194] on div at bounding box center [1048, 195] width 17 height 11
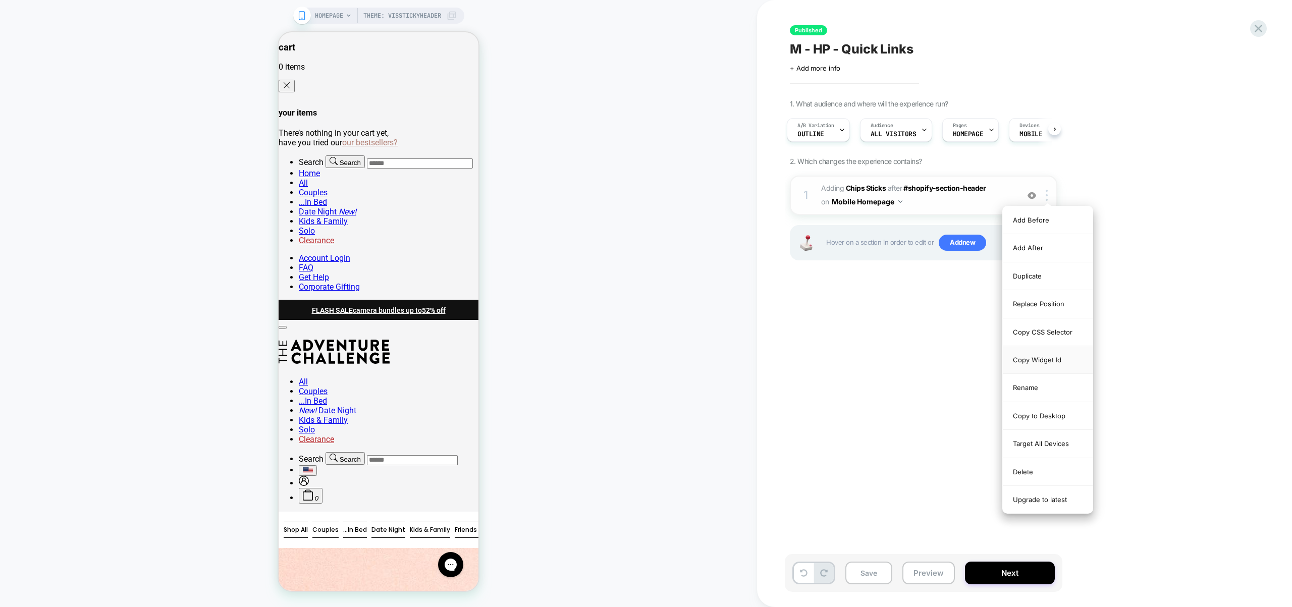
click at [1039, 364] on div "Copy Widget Id" at bounding box center [1048, 360] width 90 height 28
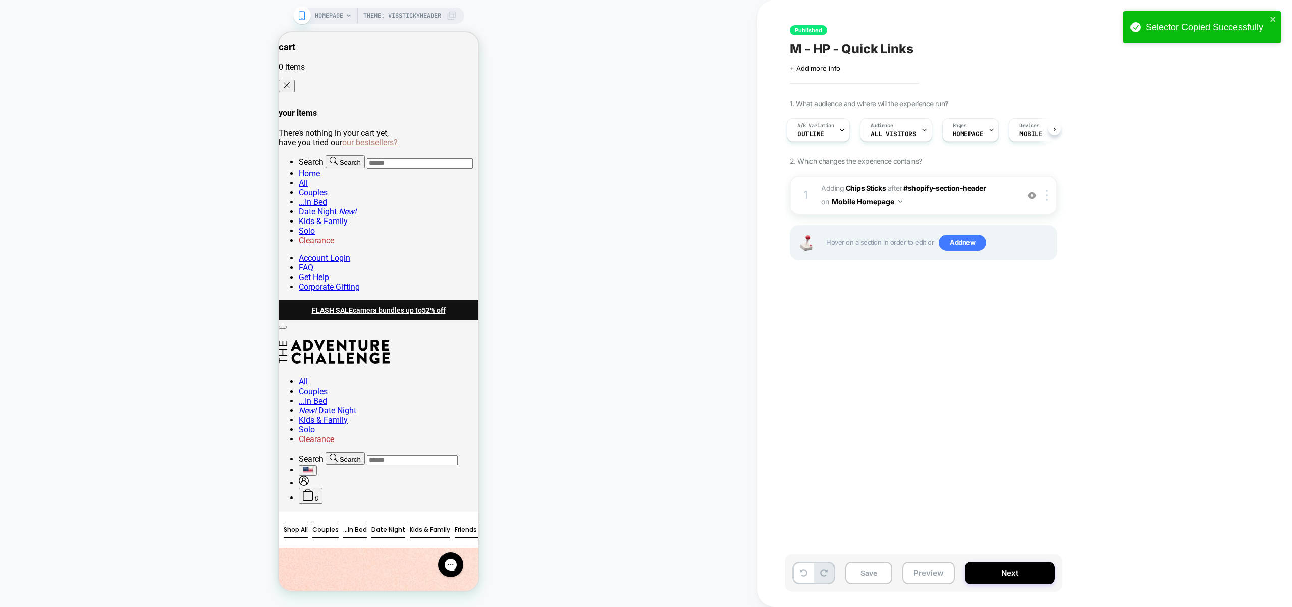
click at [870, 368] on div "Published M - HP - Quick Links Click to edit experience details + Add more info…" at bounding box center [974, 303] width 379 height 587
click at [954, 238] on span "Add new" at bounding box center [962, 243] width 47 height 16
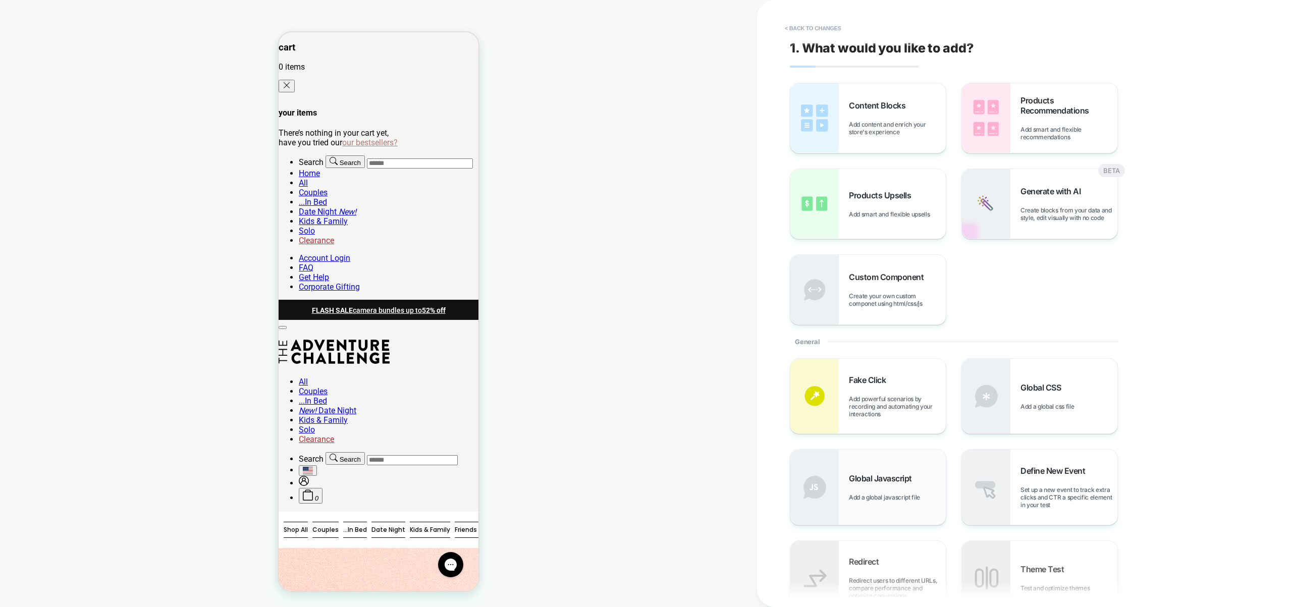
click at [909, 479] on span "Global Javascript" at bounding box center [883, 478] width 68 height 10
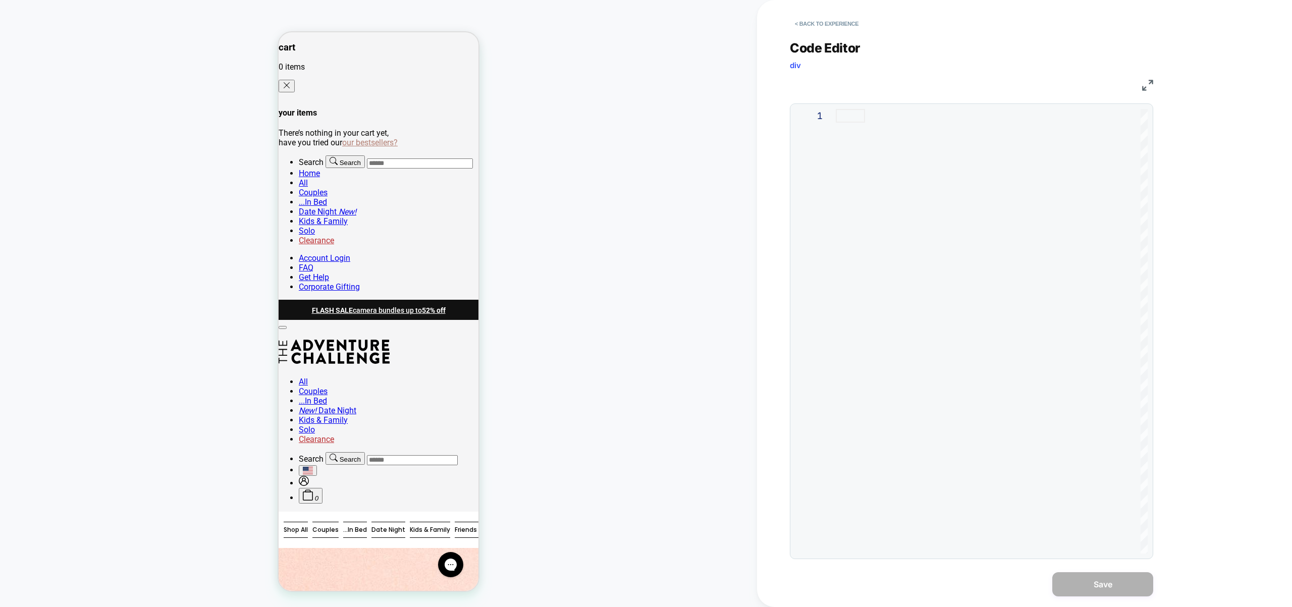
click at [960, 123] on div at bounding box center [992, 116] width 312 height 14
type textarea "***"
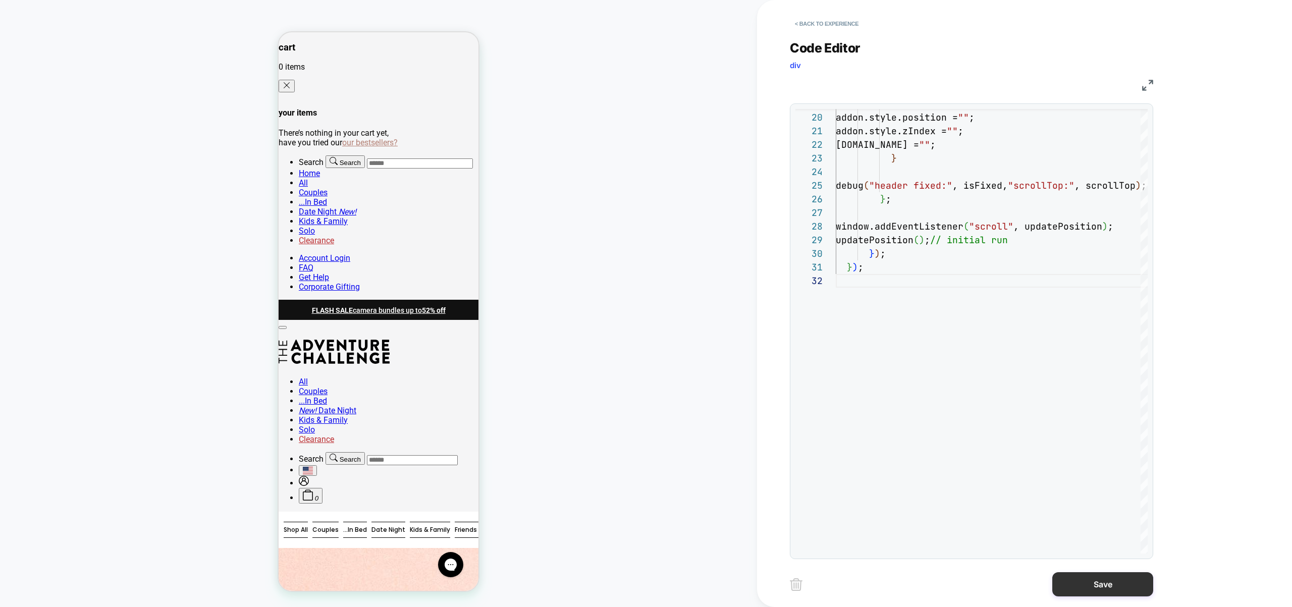
click at [1098, 592] on button "Save" at bounding box center [1102, 584] width 101 height 24
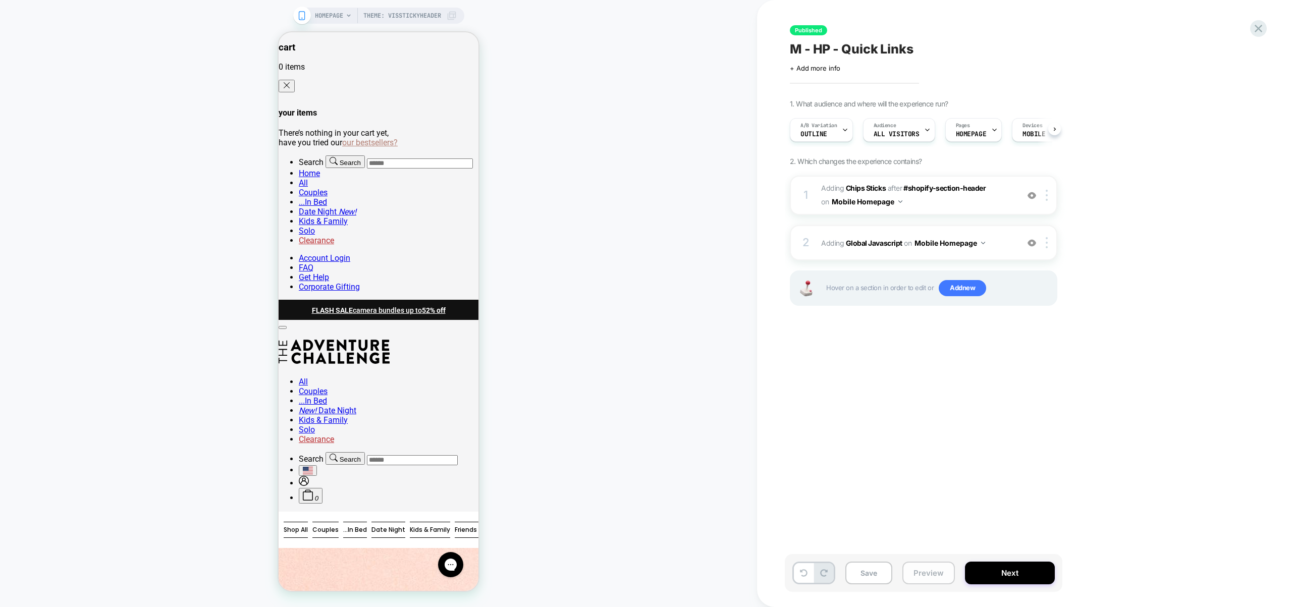
click at [937, 571] on button "Preview" at bounding box center [928, 573] width 52 height 23
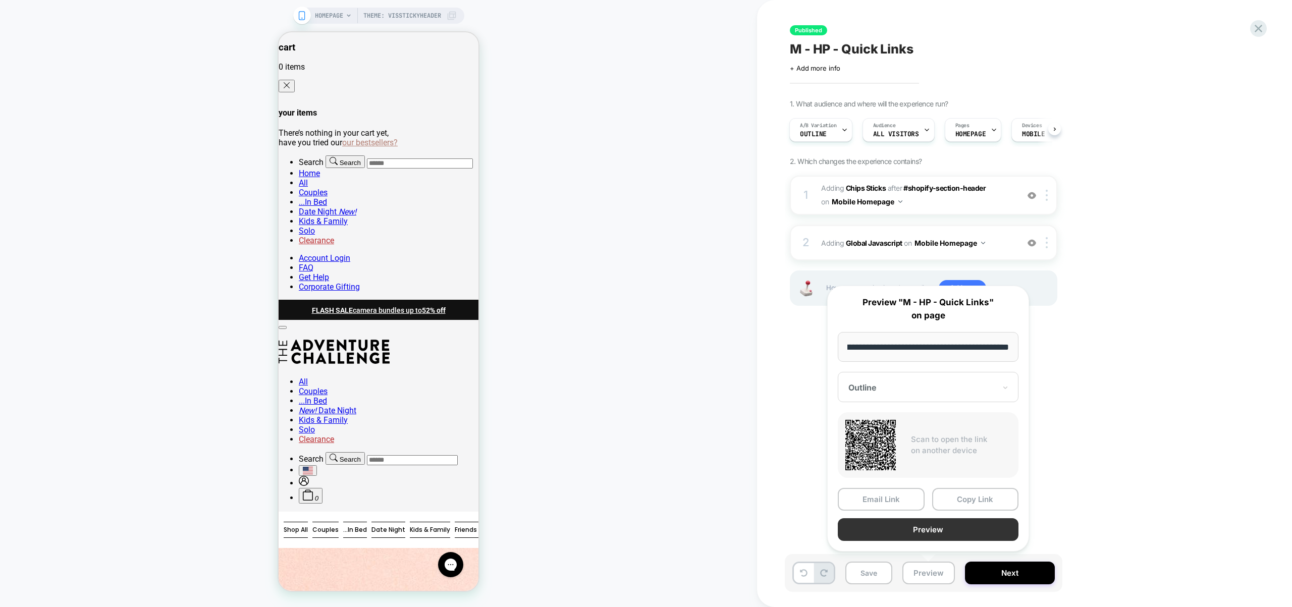
scroll to position [0, 0]
click at [939, 532] on button "Preview" at bounding box center [928, 529] width 181 height 23
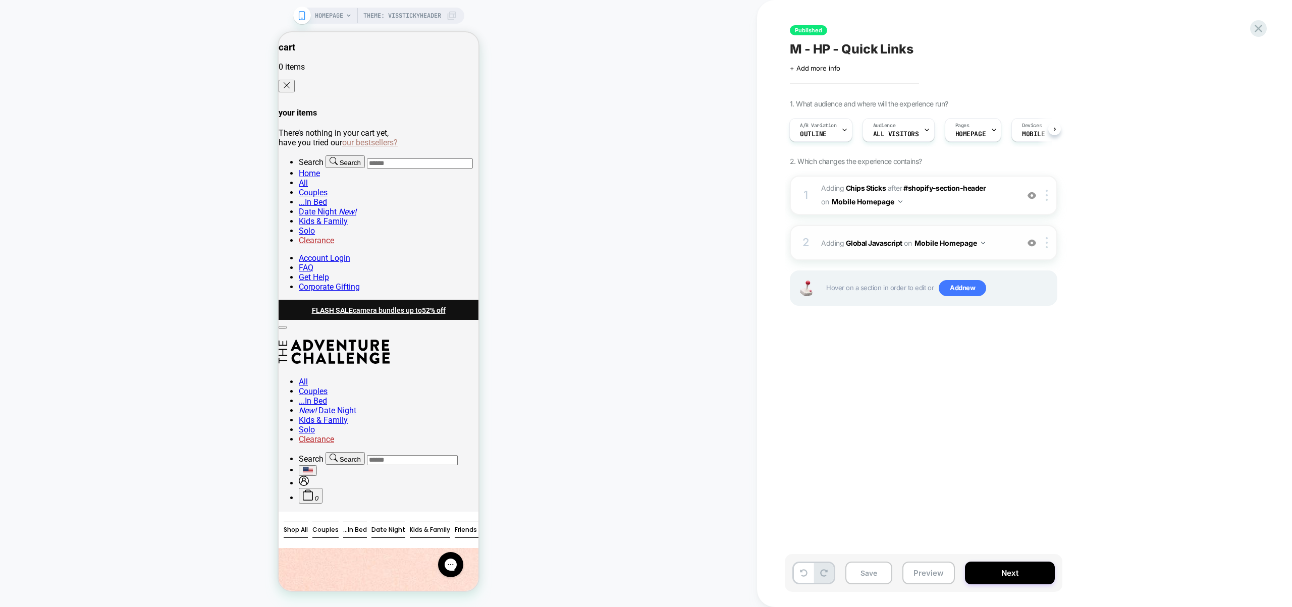
click at [997, 237] on span "Adding Global Javascript on Mobile Homepage" at bounding box center [917, 243] width 192 height 15
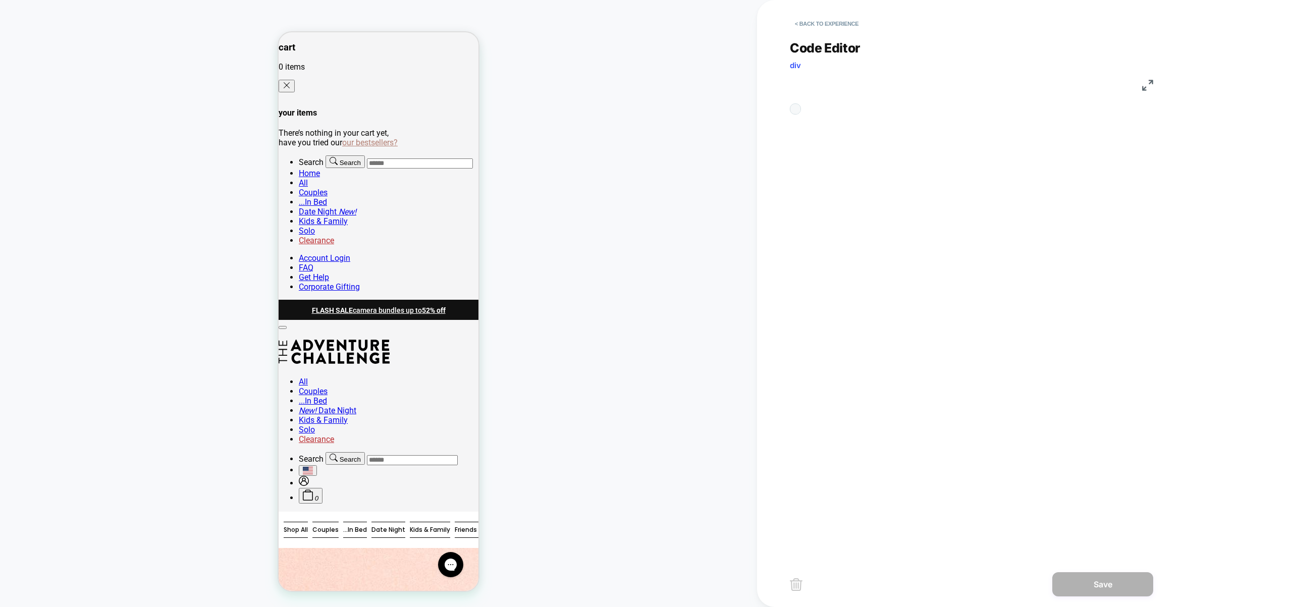
scroll to position [0, 147]
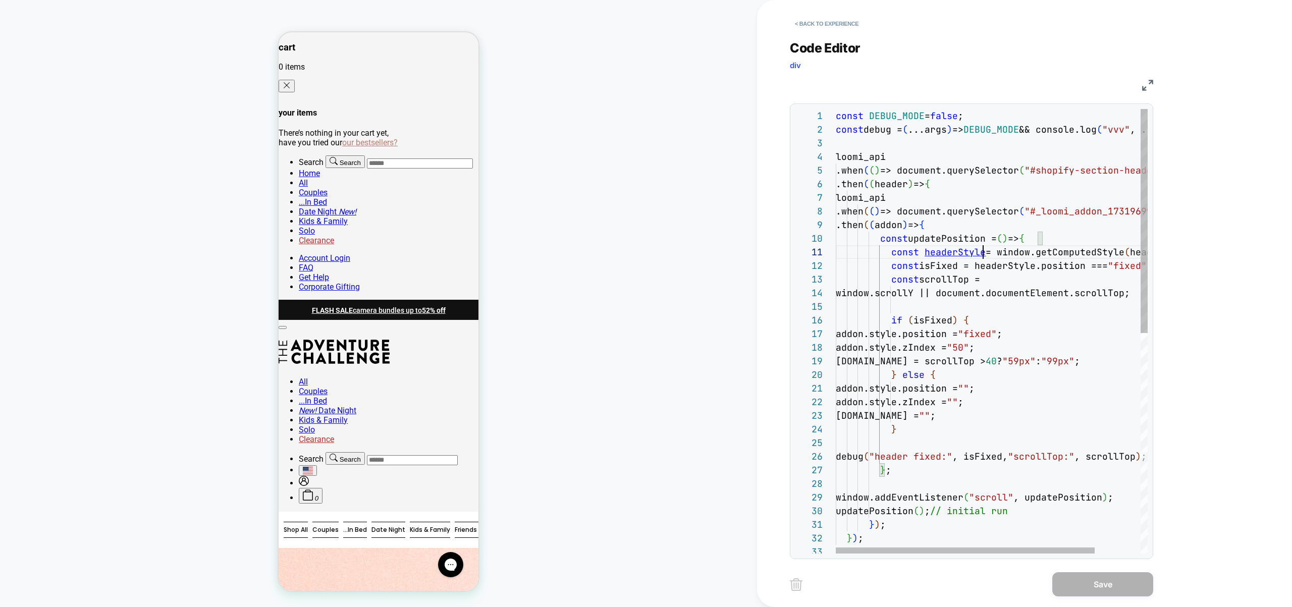
type textarea "**********"
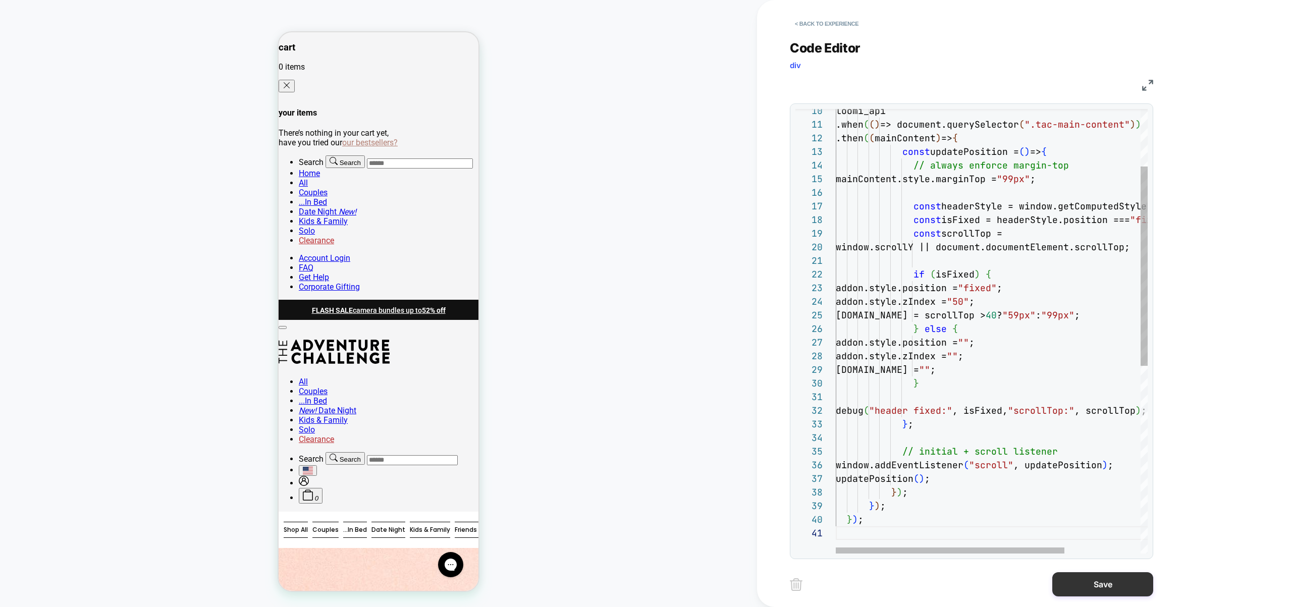
click at [1119, 579] on button "Save" at bounding box center [1102, 584] width 101 height 24
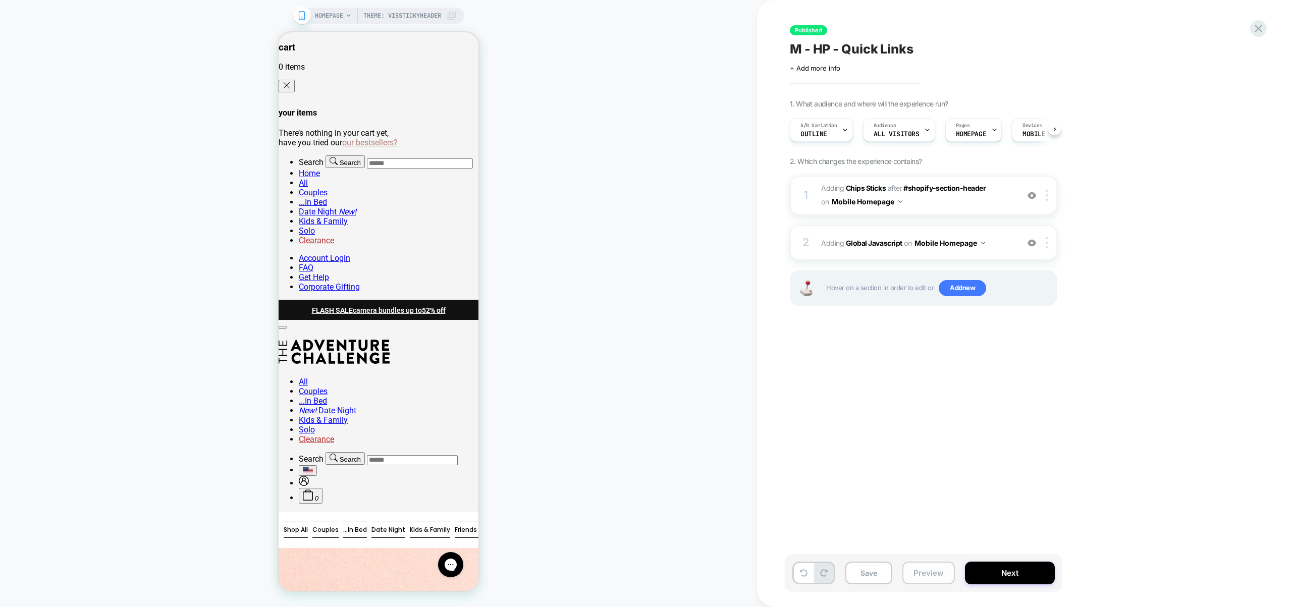
click at [940, 573] on button "Preview" at bounding box center [928, 573] width 52 height 23
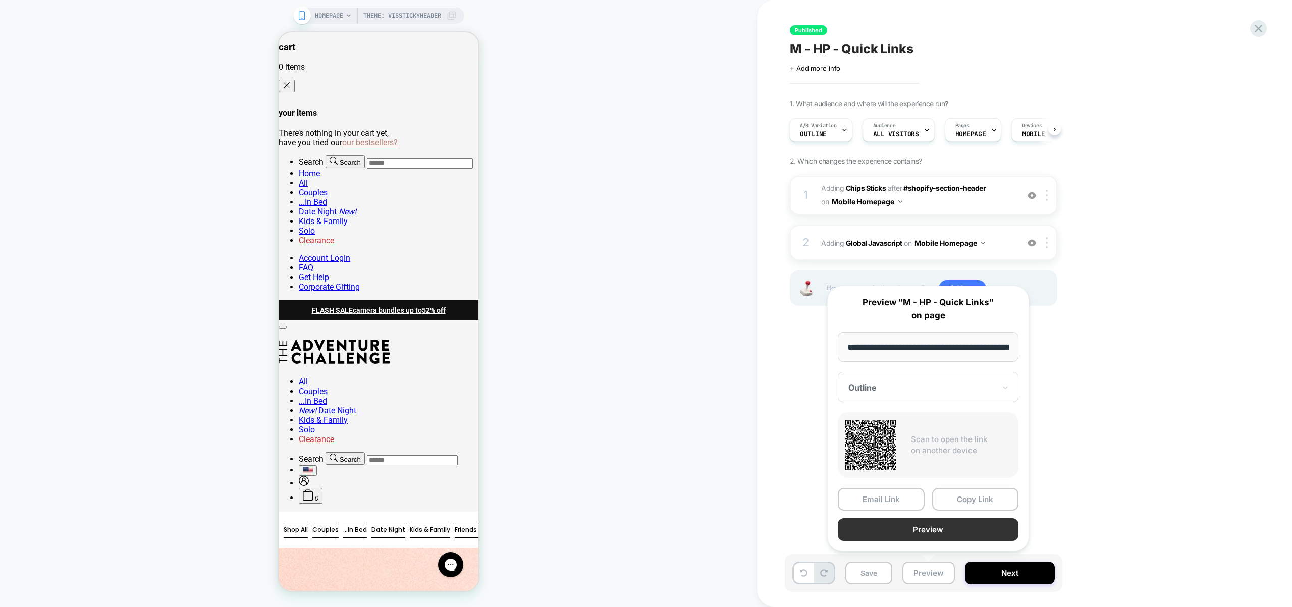
click at [935, 537] on button "Preview" at bounding box center [928, 529] width 181 height 23
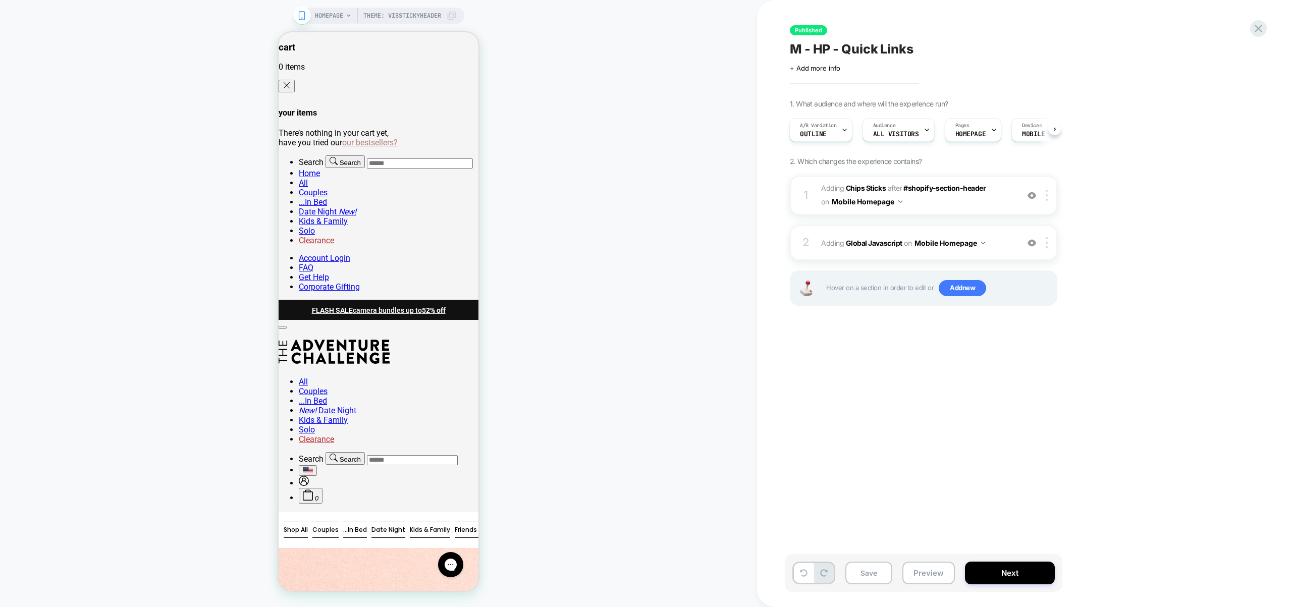
click at [924, 551] on div "Published M - HP - Quick Links Click to edit experience details + Add more info…" at bounding box center [974, 303] width 379 height 587
click at [930, 560] on div "Save Preview Next" at bounding box center [924, 573] width 278 height 38
click at [928, 571] on button "Preview" at bounding box center [928, 573] width 52 height 23
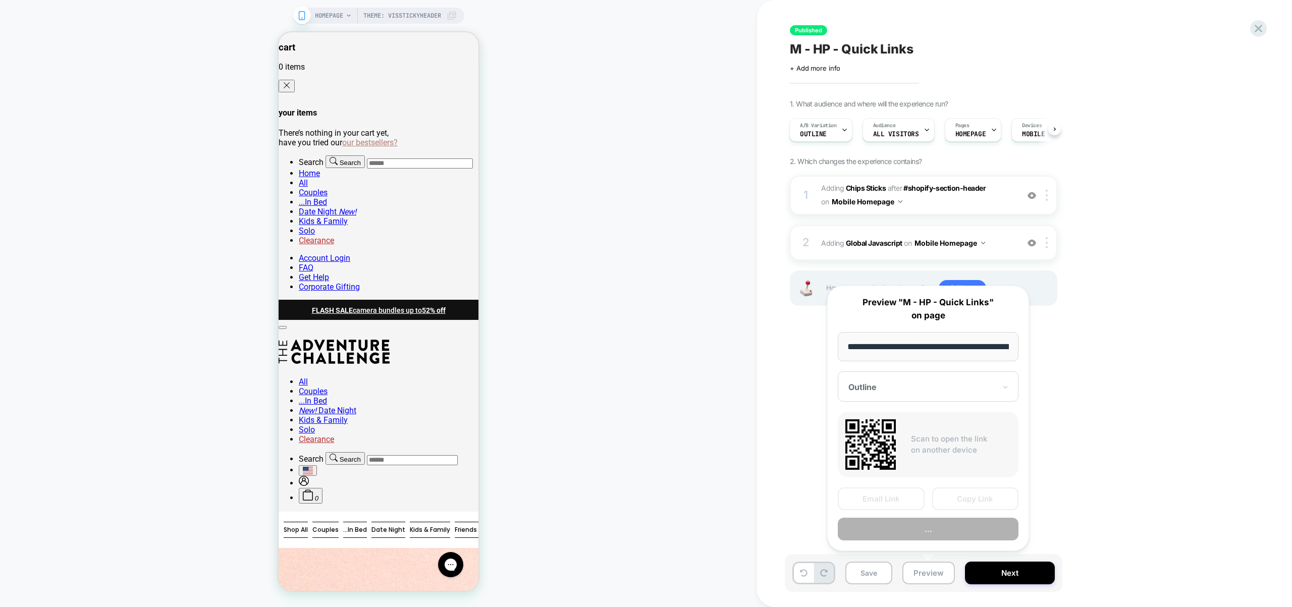
scroll to position [0, 146]
click at [926, 532] on button "Preview" at bounding box center [928, 529] width 181 height 23
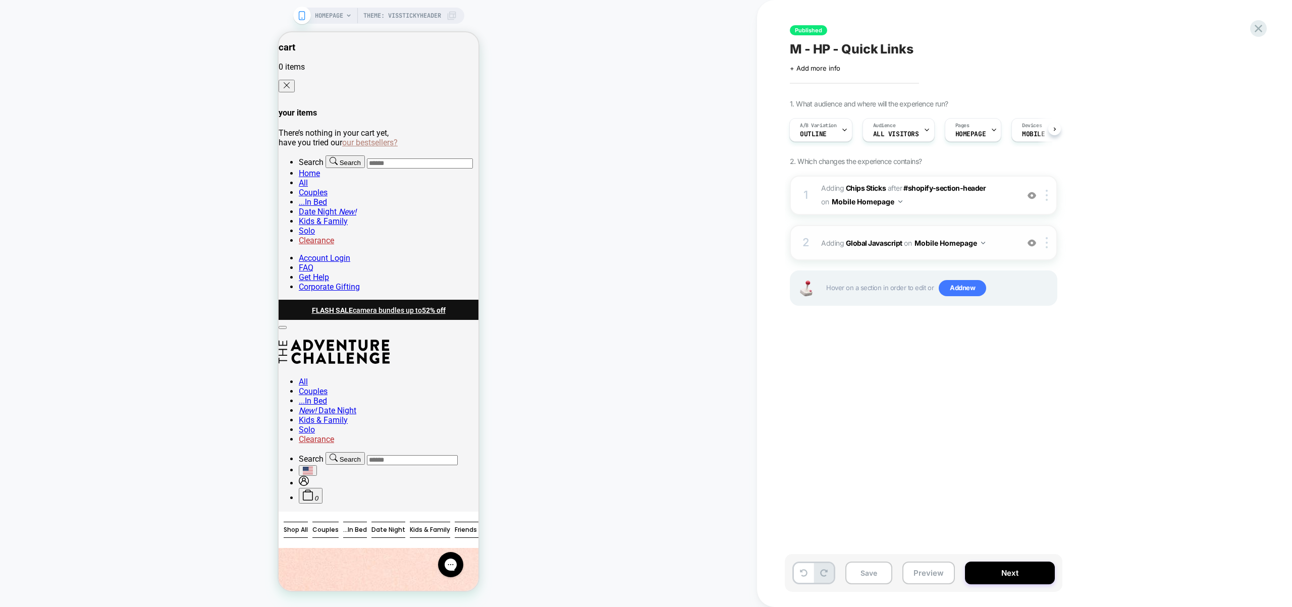
click at [1013, 251] on div "2 Adding Global Javascript on Mobile Homepage Add Before Add After Copy to Desk…" at bounding box center [923, 242] width 267 height 35
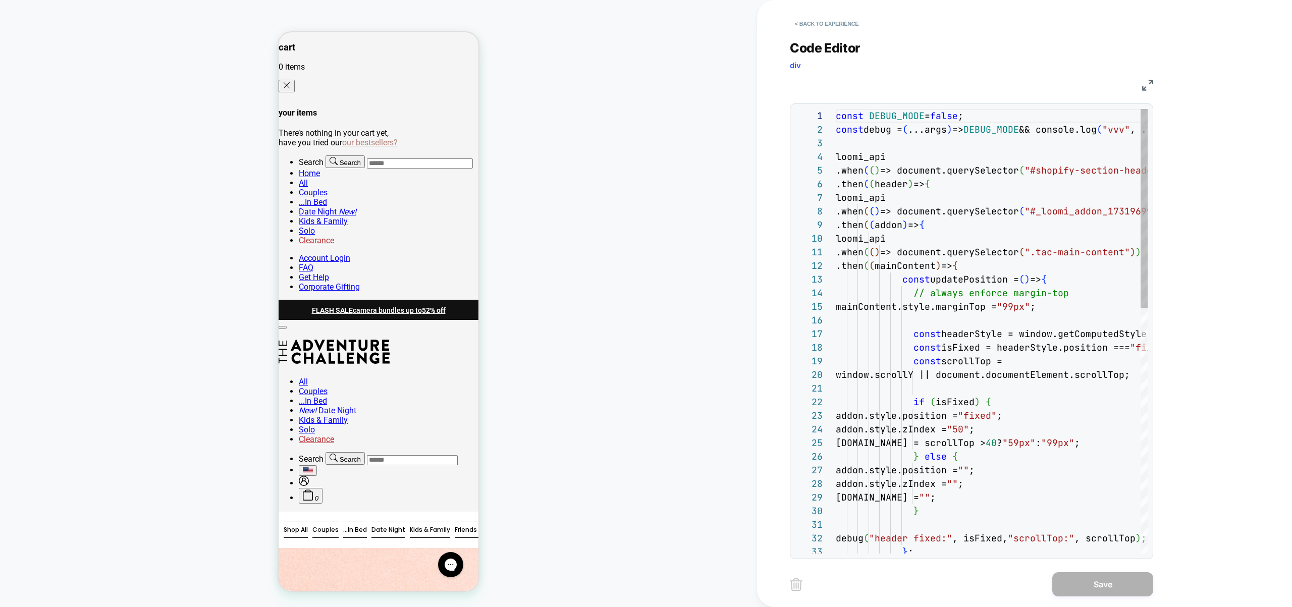
scroll to position [123, 93]
click at [994, 239] on div "const DEBUG_MODE = false ; const debug = ( ...args ) => DEBUG_MODE && console.l…" at bounding box center [992, 604] width 312 height 990
type textarea "**********"
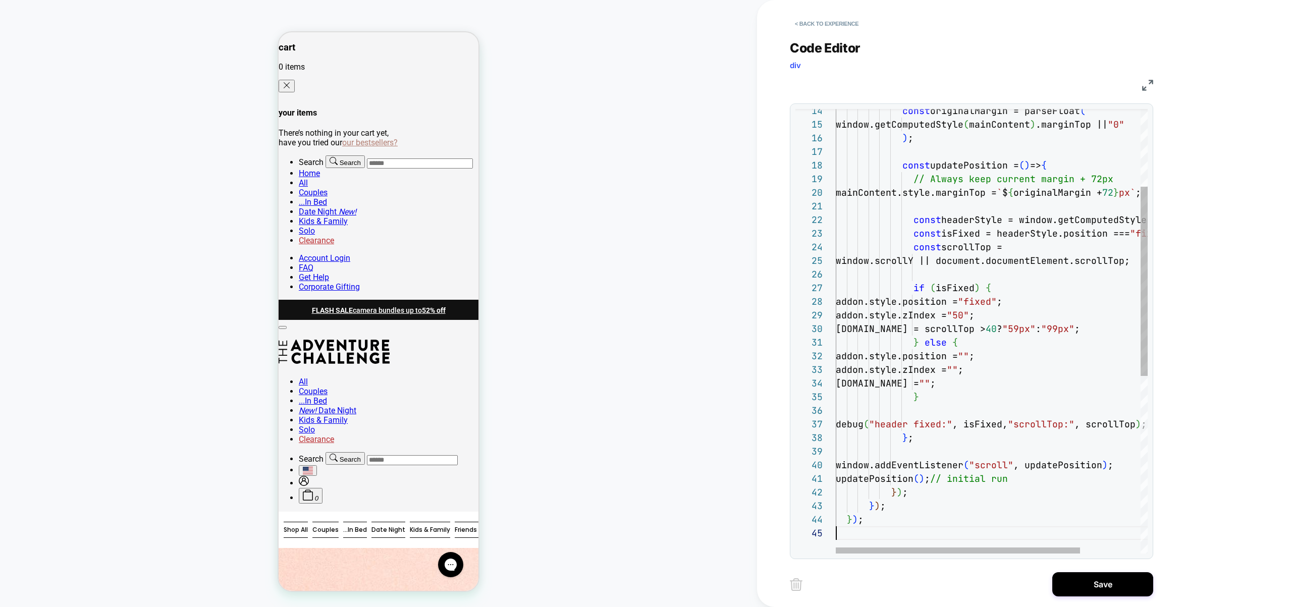
scroll to position [55, 0]
click at [1092, 585] on button "Save" at bounding box center [1102, 584] width 101 height 24
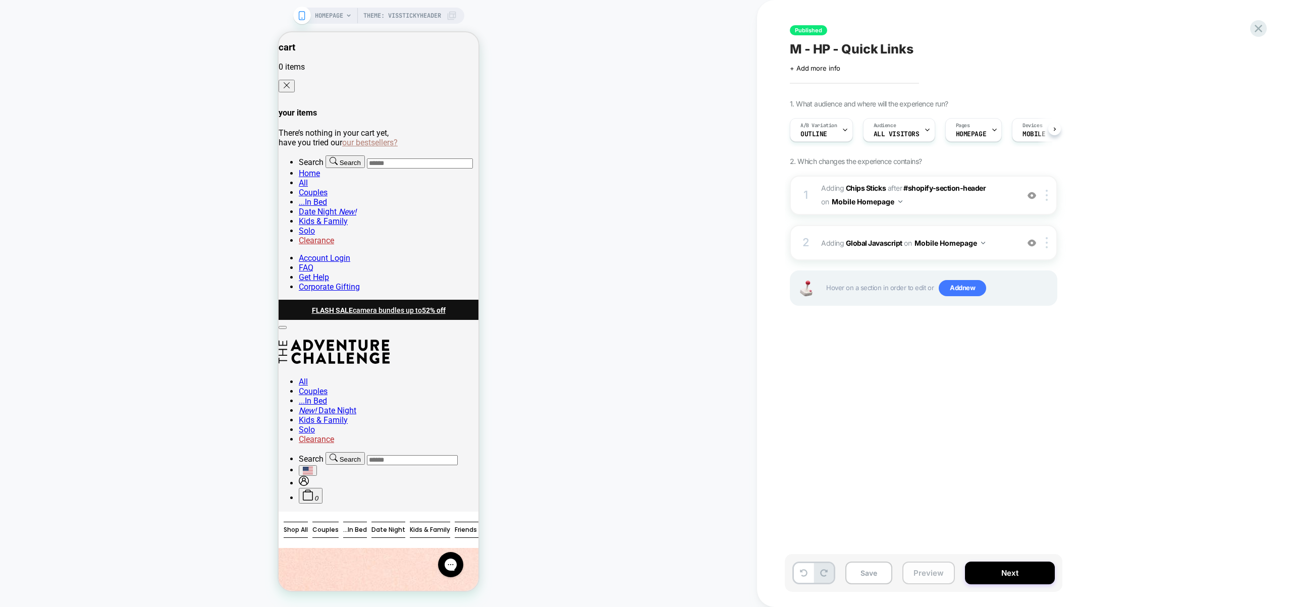
click at [941, 574] on button "Preview" at bounding box center [928, 573] width 52 height 23
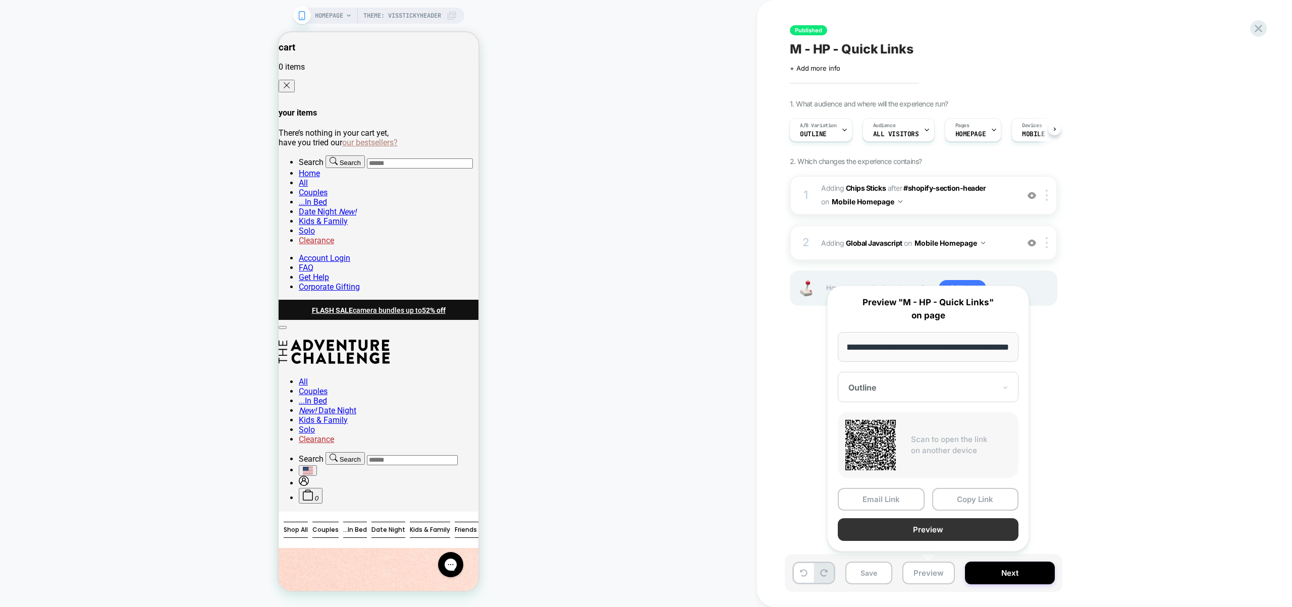
scroll to position [0, 0]
click at [935, 526] on button "Preview" at bounding box center [928, 529] width 181 height 23
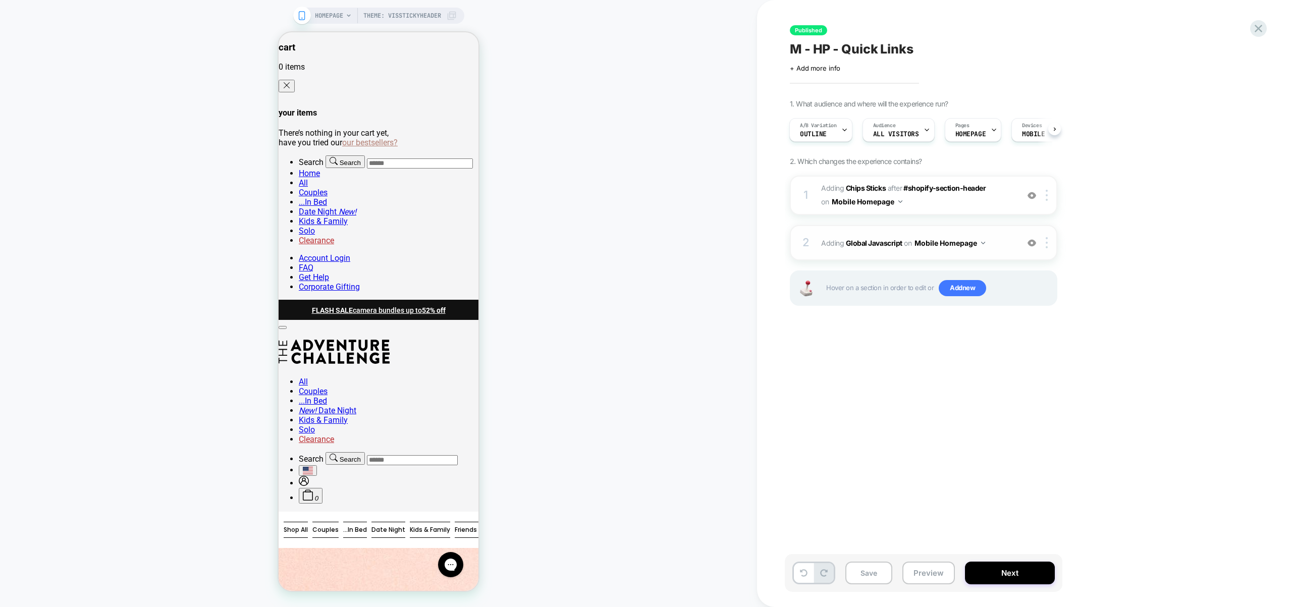
click at [1004, 249] on span "Adding Global Javascript on Mobile Homepage" at bounding box center [917, 243] width 192 height 15
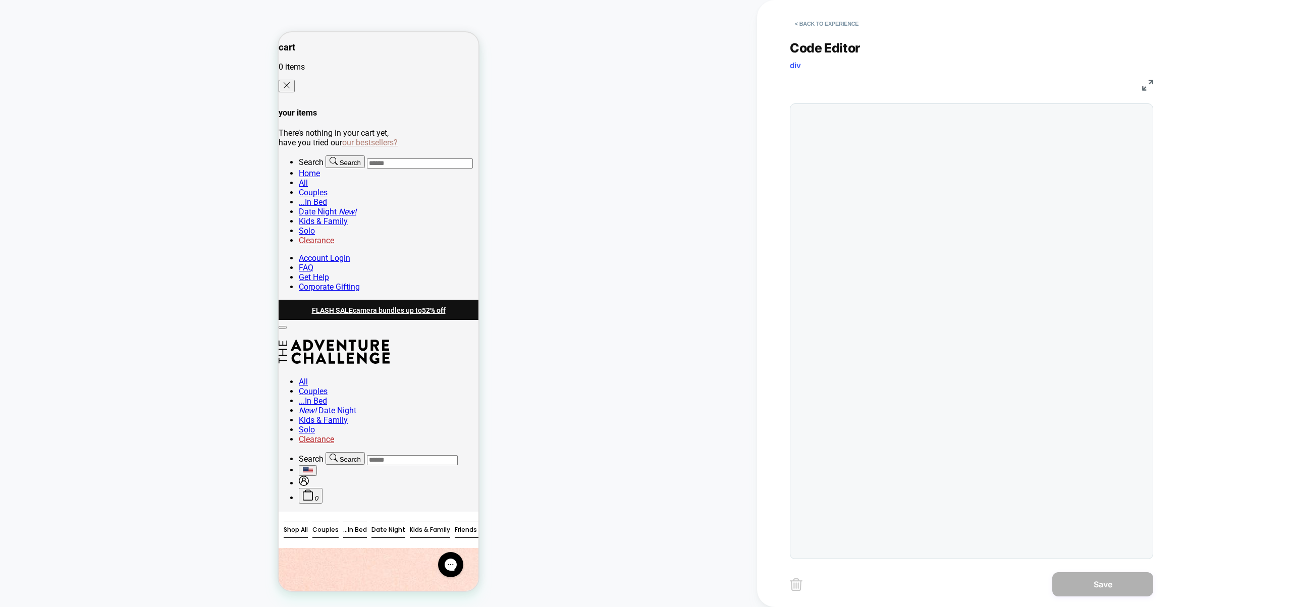
scroll to position [136, 0]
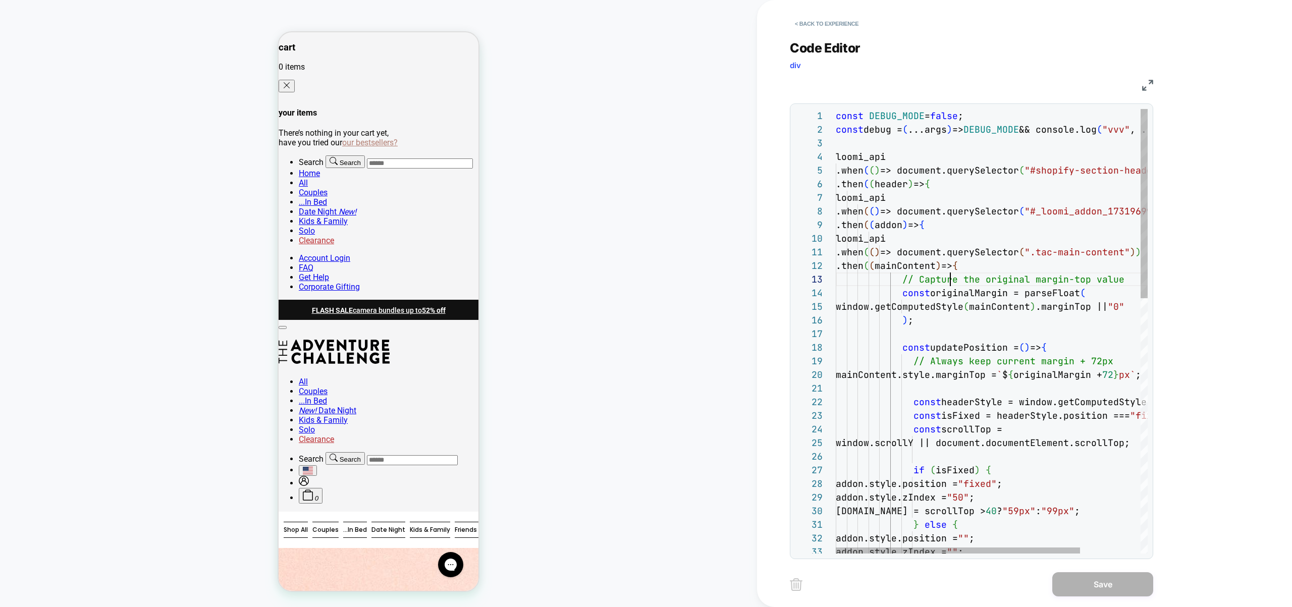
type textarea "**********"
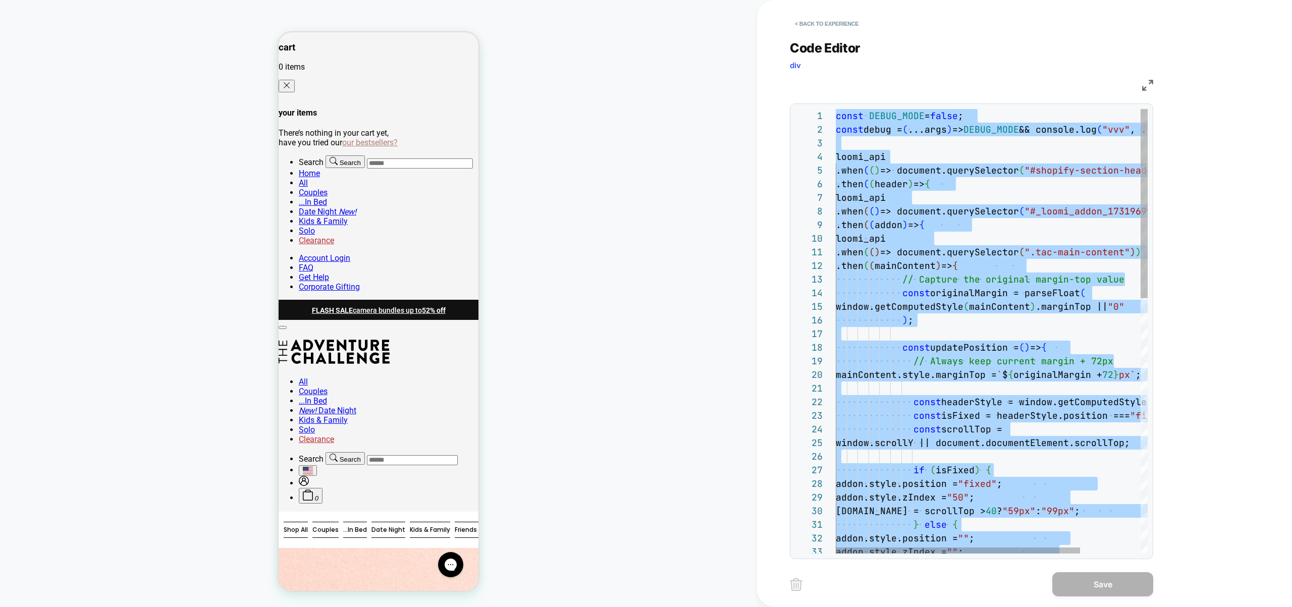
scroll to position [0, 0]
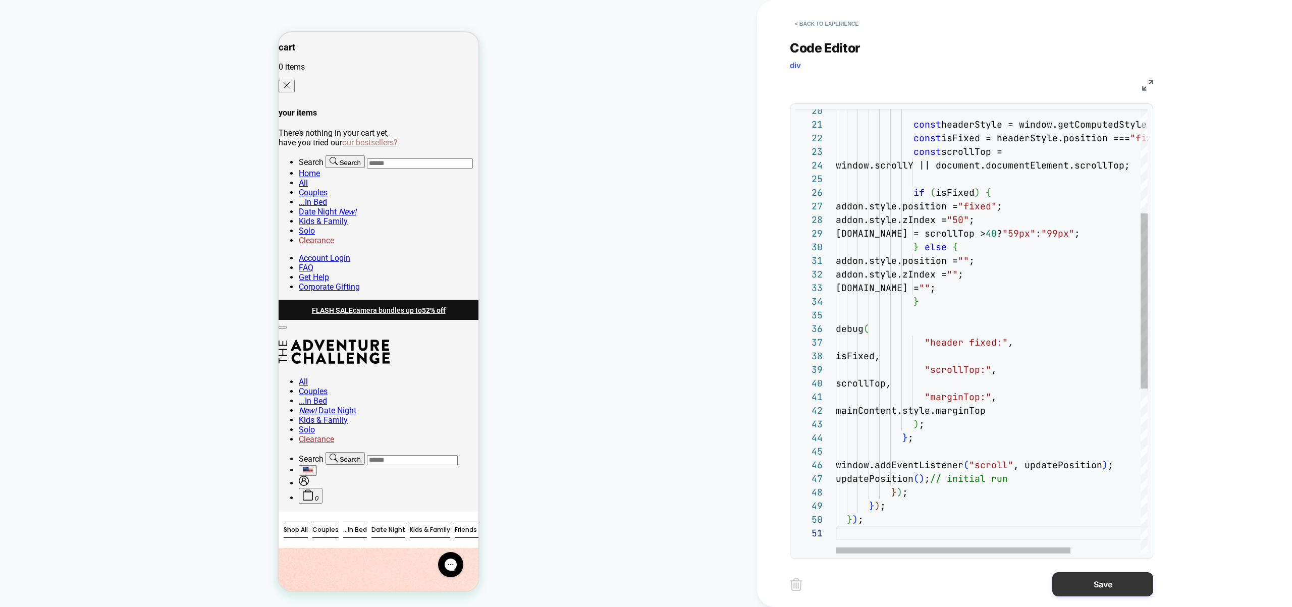
click at [1098, 588] on button "Save" at bounding box center [1102, 584] width 101 height 24
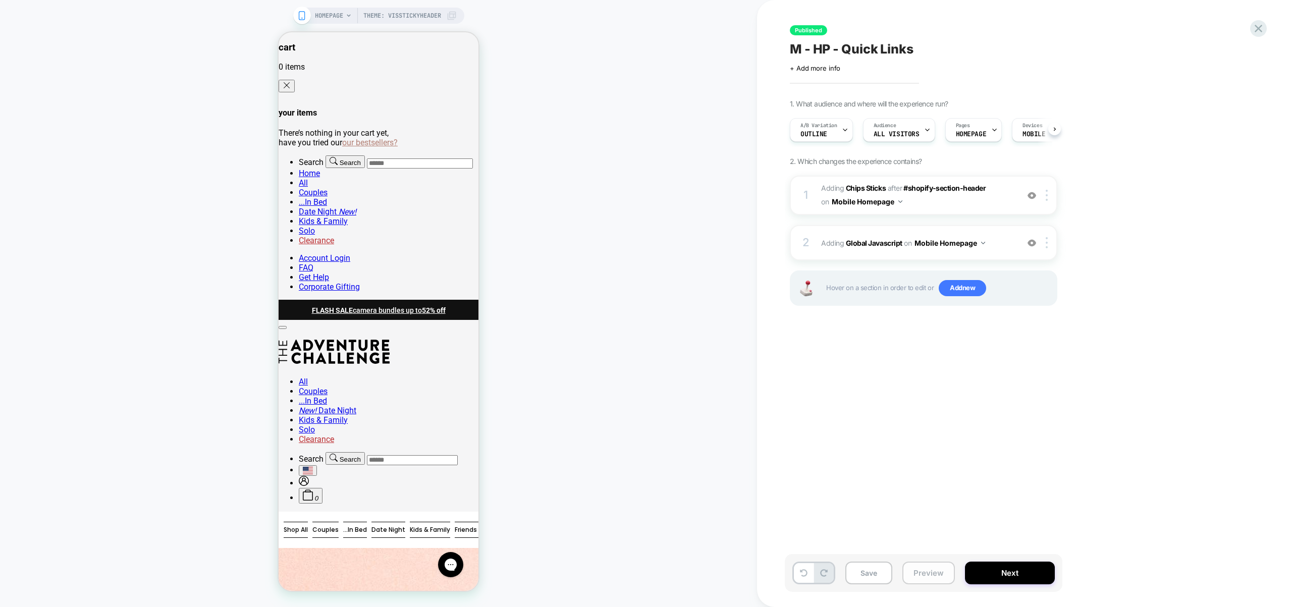
click at [937, 571] on button "Preview" at bounding box center [928, 573] width 52 height 23
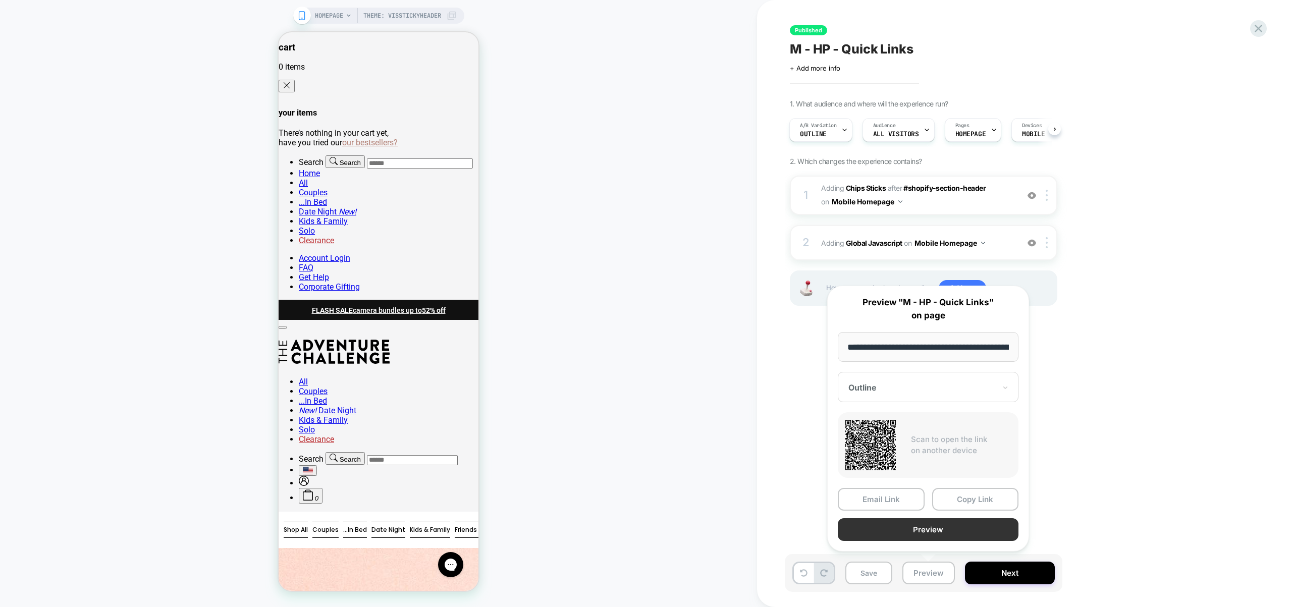
click at [924, 531] on button "Preview" at bounding box center [928, 529] width 181 height 23
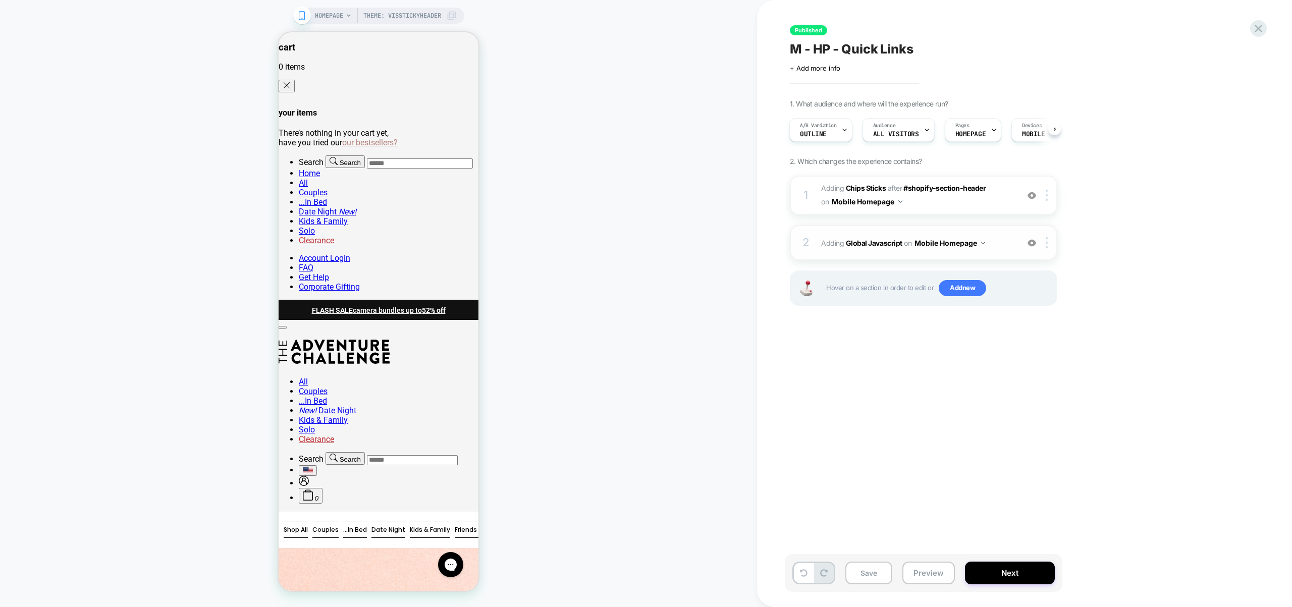
click at [1000, 245] on span "Adding Global Javascript on Mobile Homepage" at bounding box center [917, 243] width 192 height 15
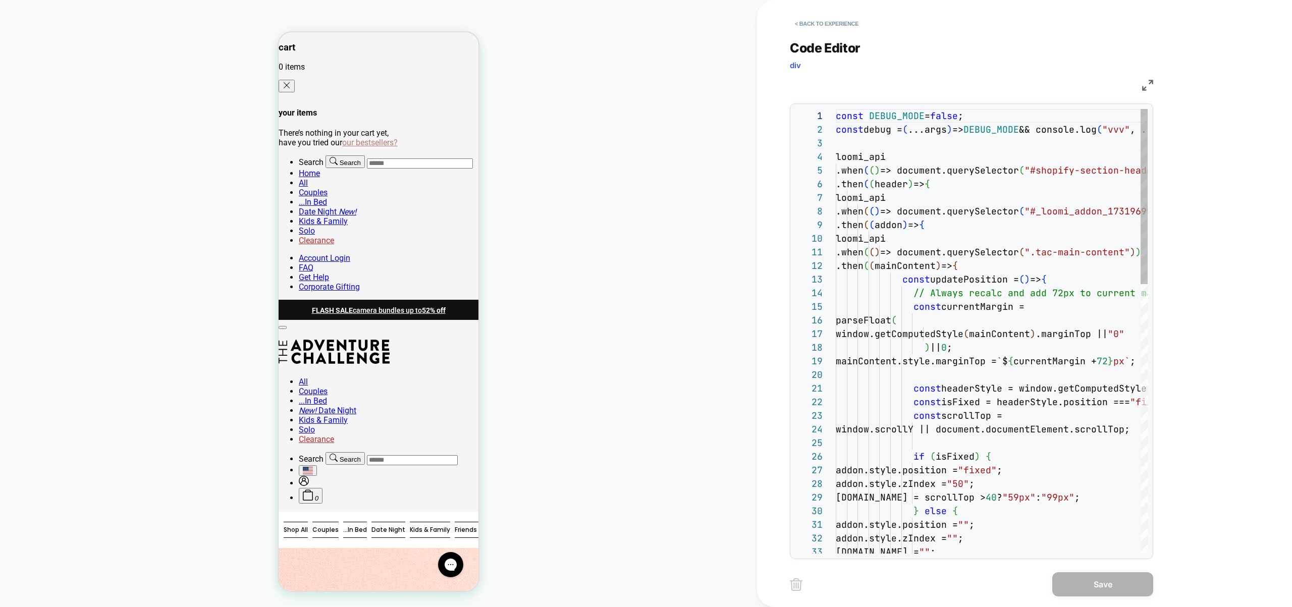
scroll to position [41, 49]
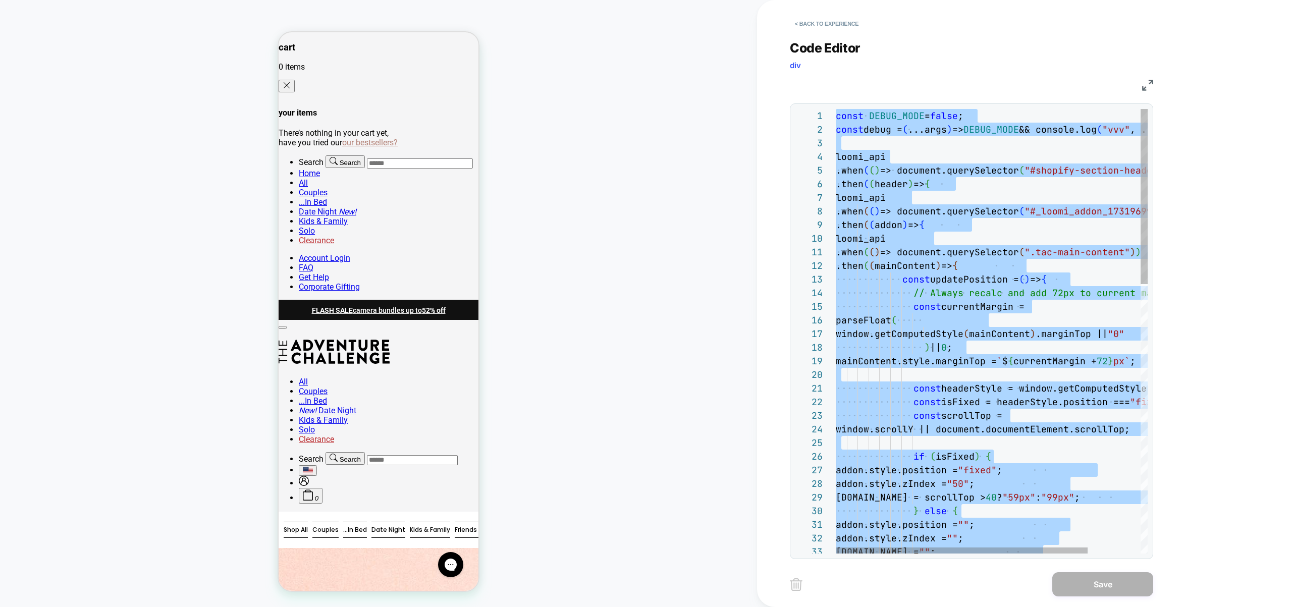
type textarea "**********"
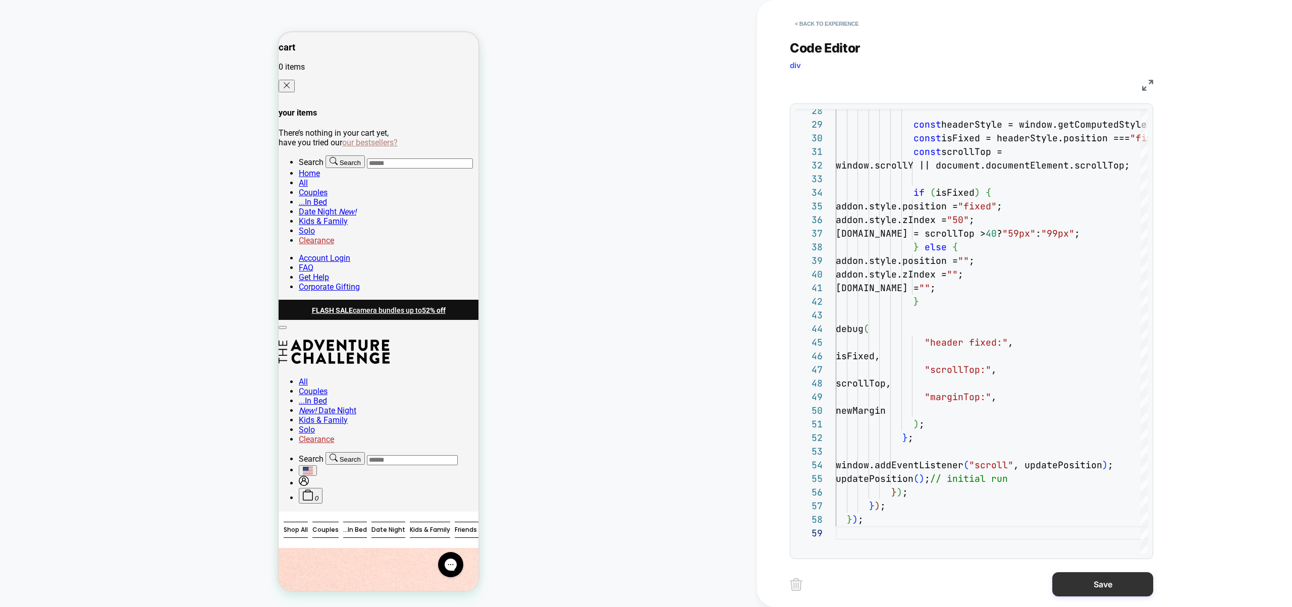
click at [1093, 583] on button "Save" at bounding box center [1102, 584] width 101 height 24
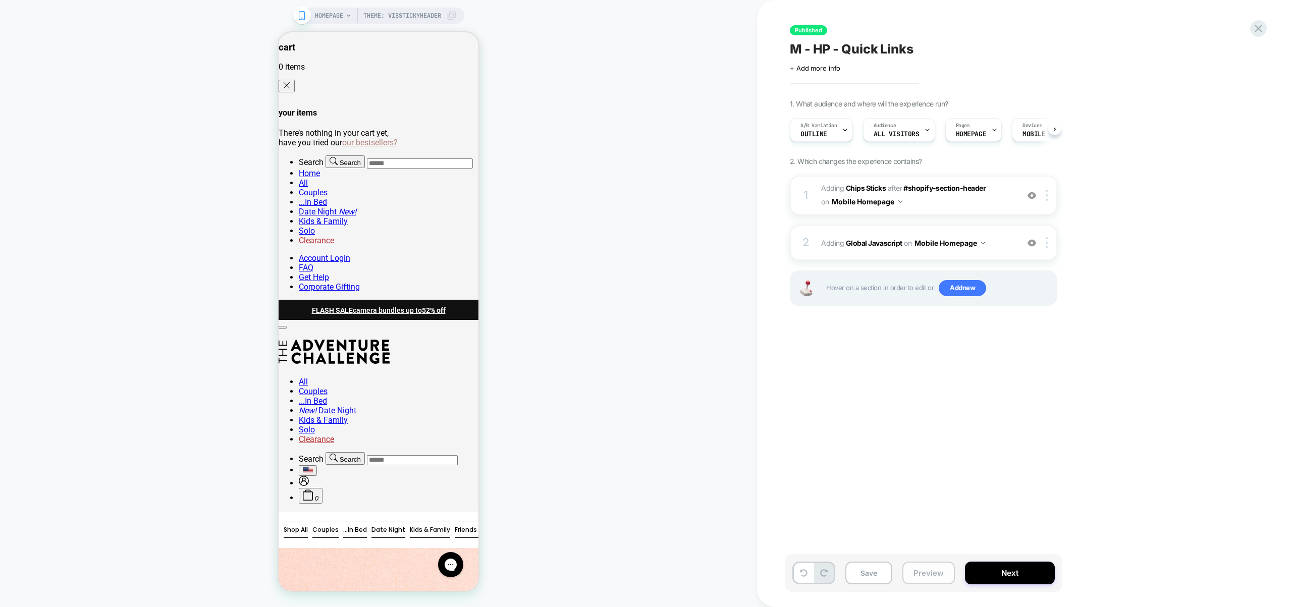
click at [944, 566] on button "Preview" at bounding box center [928, 573] width 52 height 23
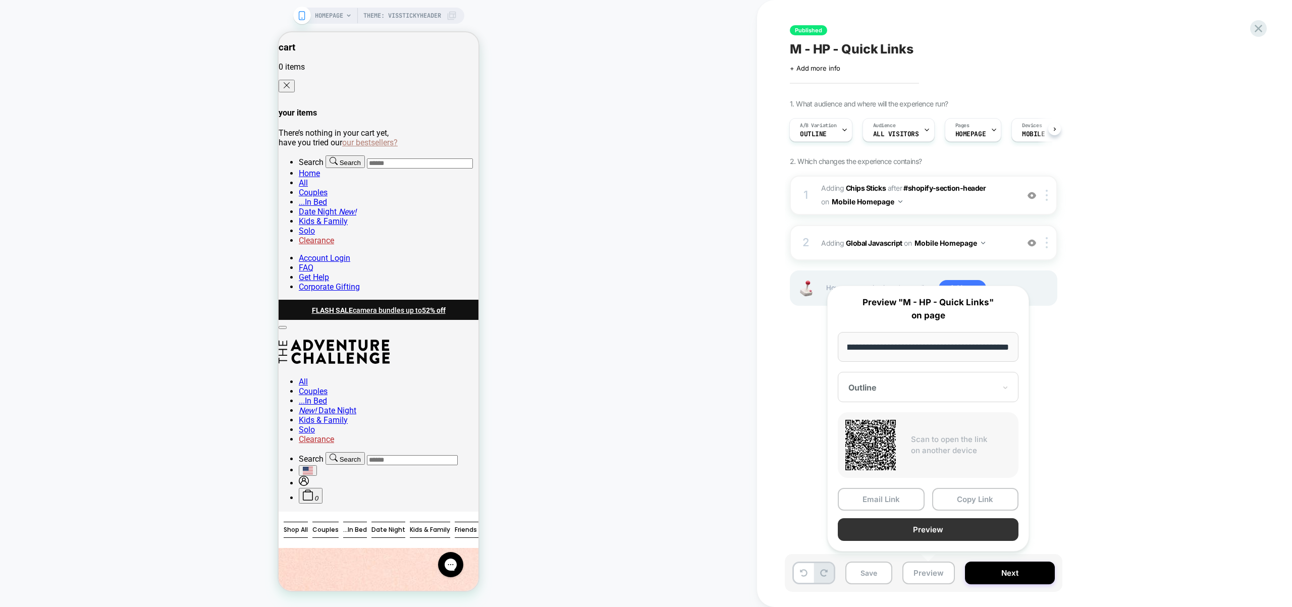
scroll to position [0, 0]
click at [927, 528] on button "Preview" at bounding box center [928, 529] width 181 height 23
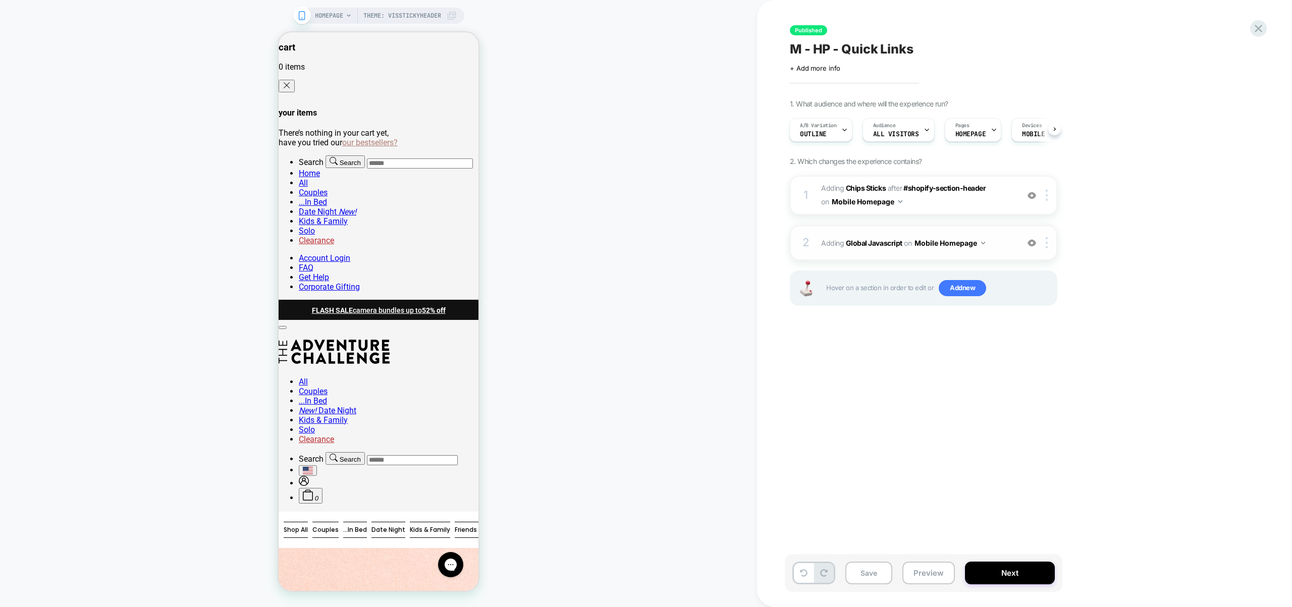
click at [1013, 245] on div "2 Adding Global Javascript on Mobile Homepage Add Before Add After Copy to Desk…" at bounding box center [923, 242] width 267 height 35
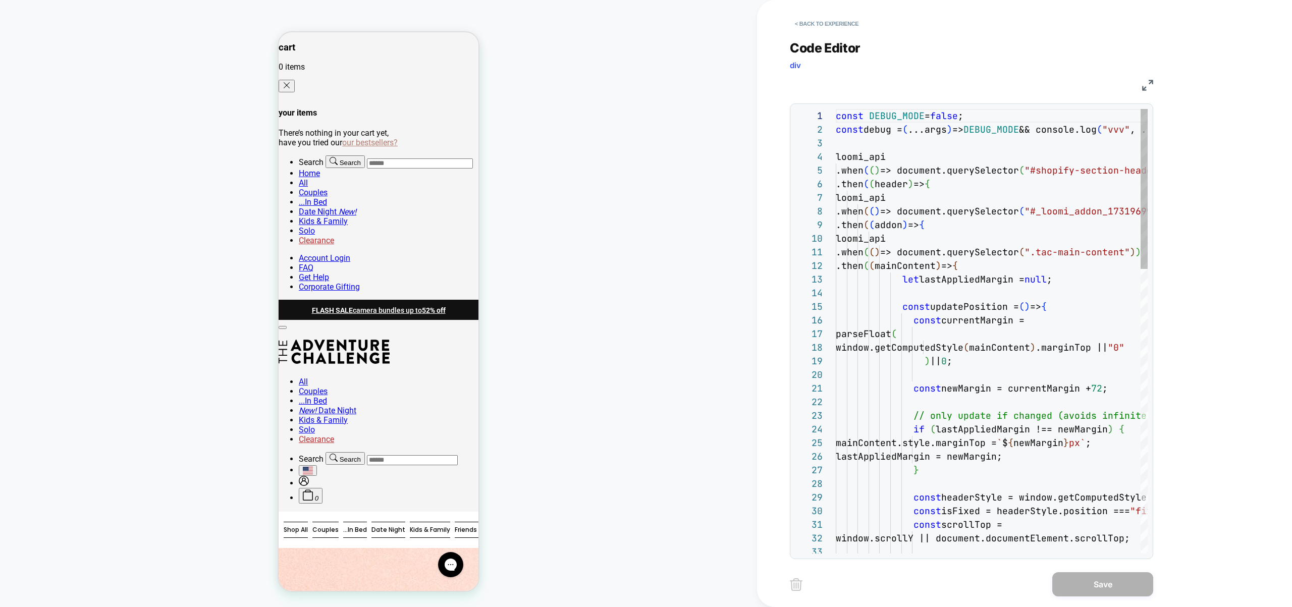
scroll to position [0, 152]
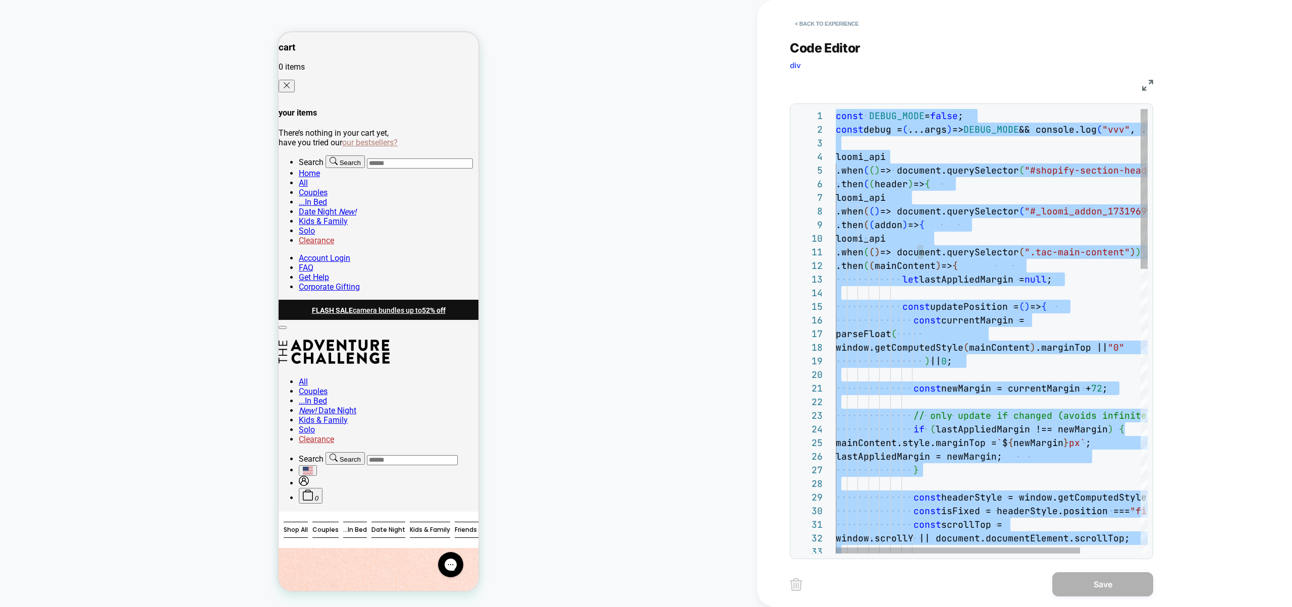
type textarea "**********"
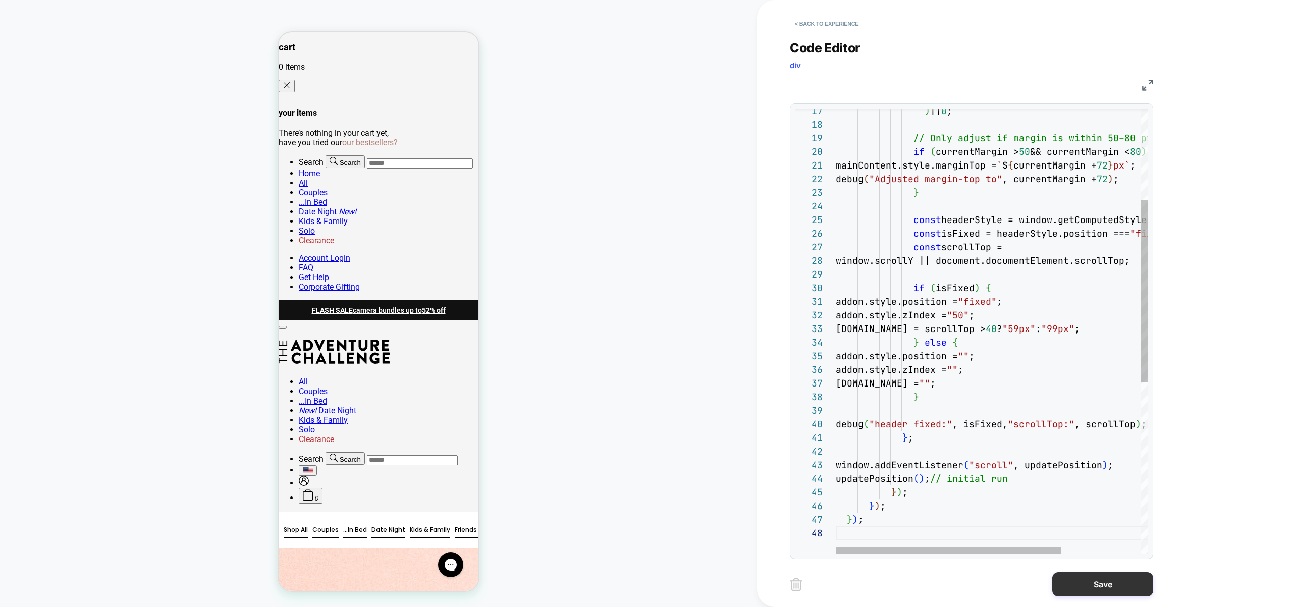
drag, startPoint x: 1096, startPoint y: 589, endPoint x: 1087, endPoint y: 589, distance: 8.6
click at [1096, 589] on button "Save" at bounding box center [1102, 584] width 101 height 24
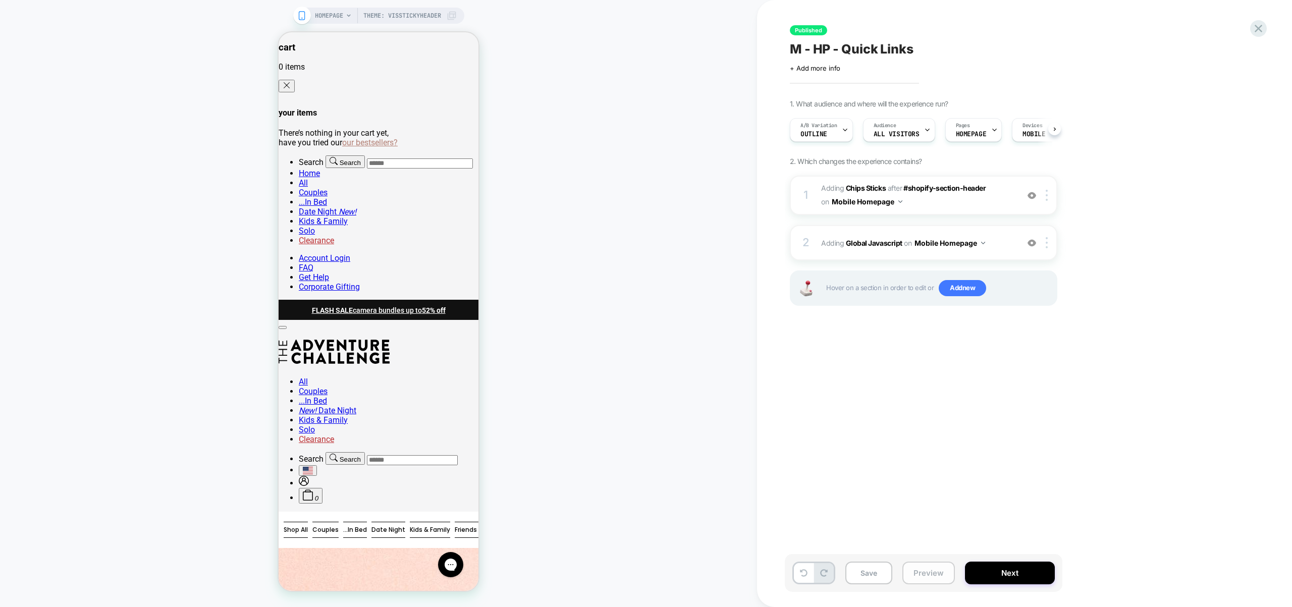
drag, startPoint x: 941, startPoint y: 573, endPoint x: 937, endPoint y: 562, distance: 11.7
click at [941, 573] on button "Preview" at bounding box center [928, 573] width 52 height 23
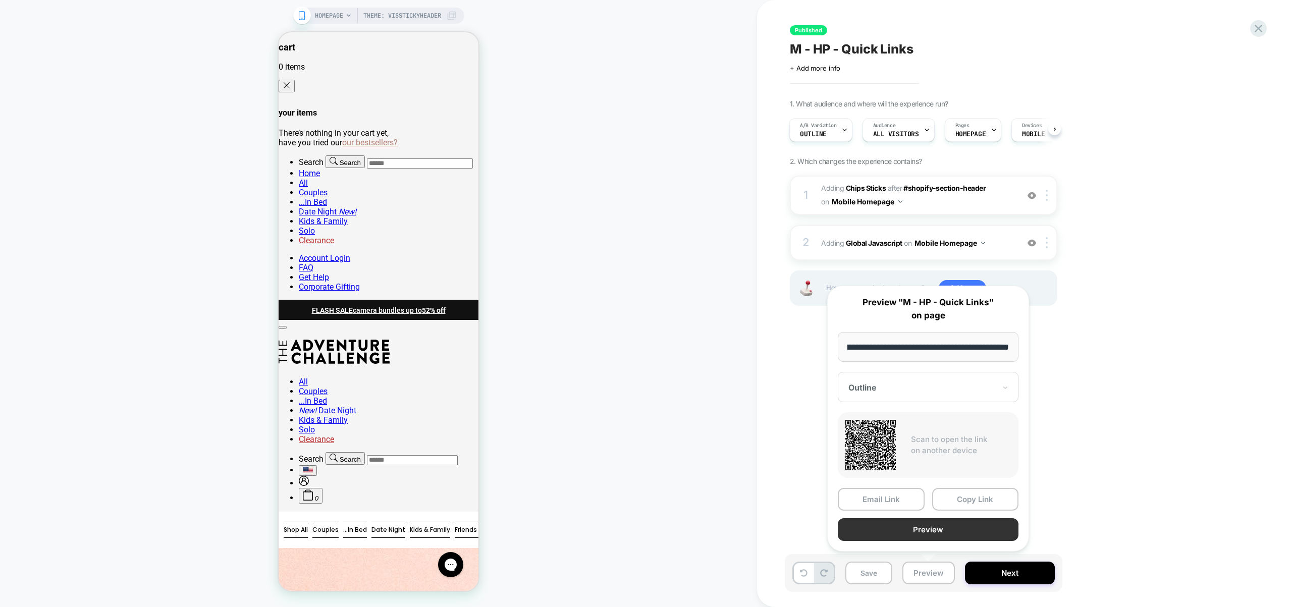
scroll to position [0, 0]
click at [931, 535] on button "Preview" at bounding box center [928, 529] width 181 height 23
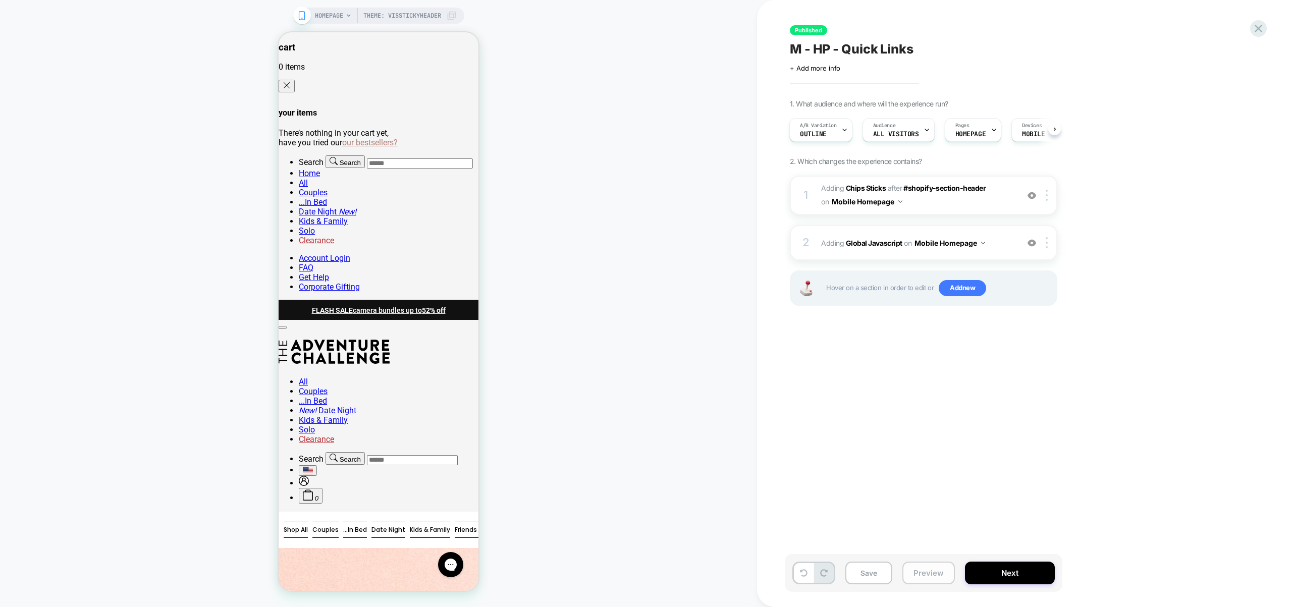
drag, startPoint x: 913, startPoint y: 577, endPoint x: 926, endPoint y: 567, distance: 16.9
click at [913, 577] on button "Preview" at bounding box center [928, 573] width 52 height 23
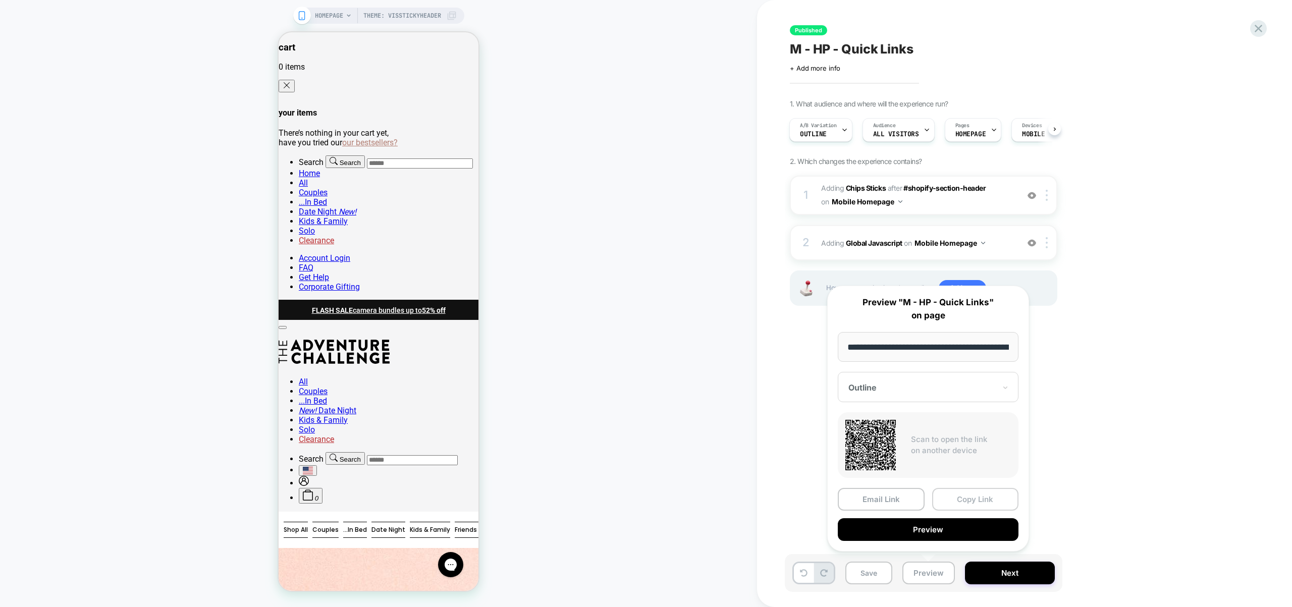
click at [983, 494] on button "Copy Link" at bounding box center [975, 499] width 87 height 23
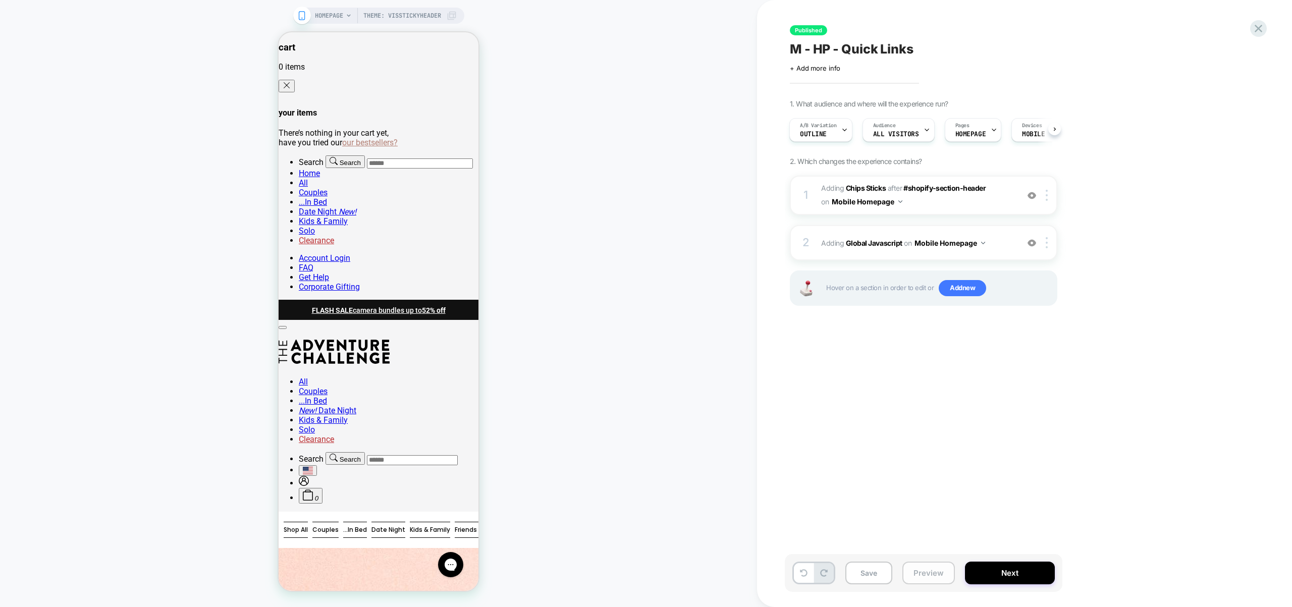
click at [939, 577] on button "Preview" at bounding box center [928, 573] width 52 height 23
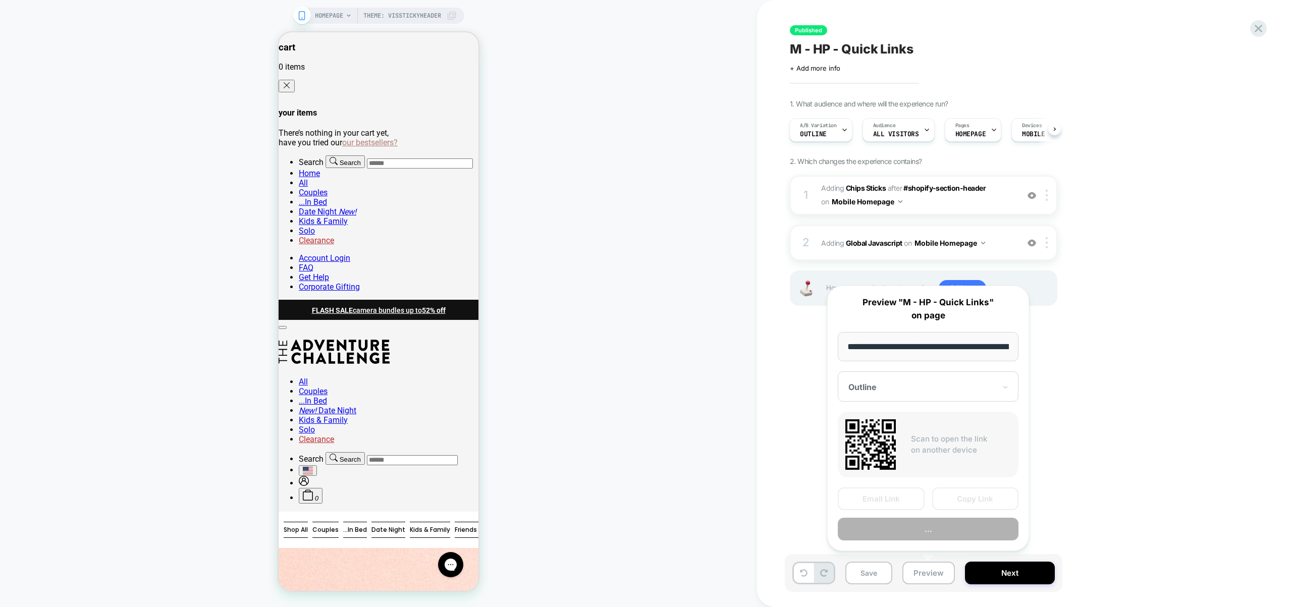
scroll to position [0, 146]
click at [962, 502] on button "Copy Link" at bounding box center [975, 499] width 87 height 23
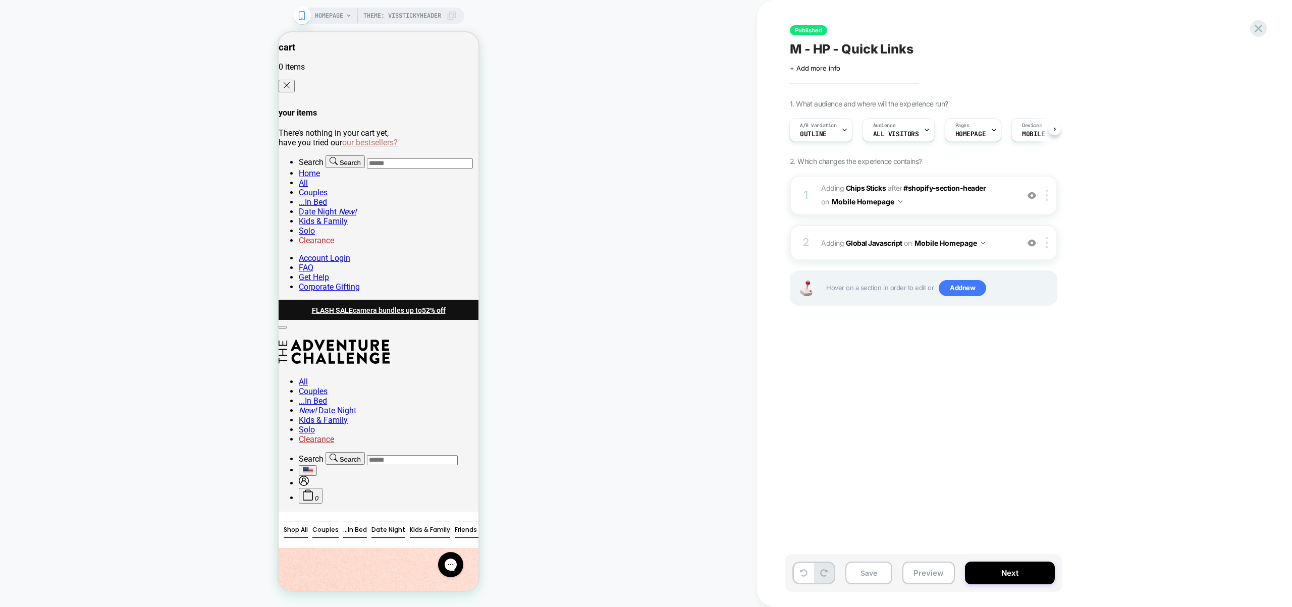
drag, startPoint x: 982, startPoint y: 401, endPoint x: 970, endPoint y: 358, distance: 44.6
click at [982, 401] on div "Published M - HP - Quick Links Click to edit experience details + Add more info…" at bounding box center [974, 303] width 379 height 587
click at [1009, 252] on div "2 Adding Global Javascript on Mobile Homepage Add Before Add After Copy to Desk…" at bounding box center [923, 242] width 267 height 35
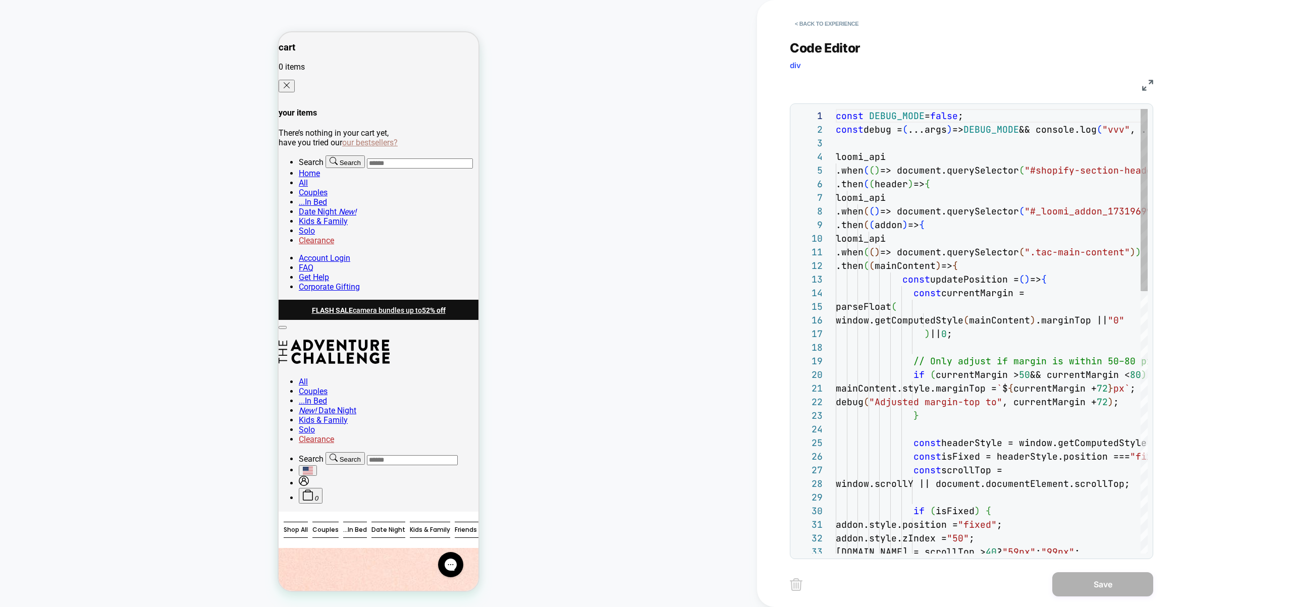
scroll to position [109, 131]
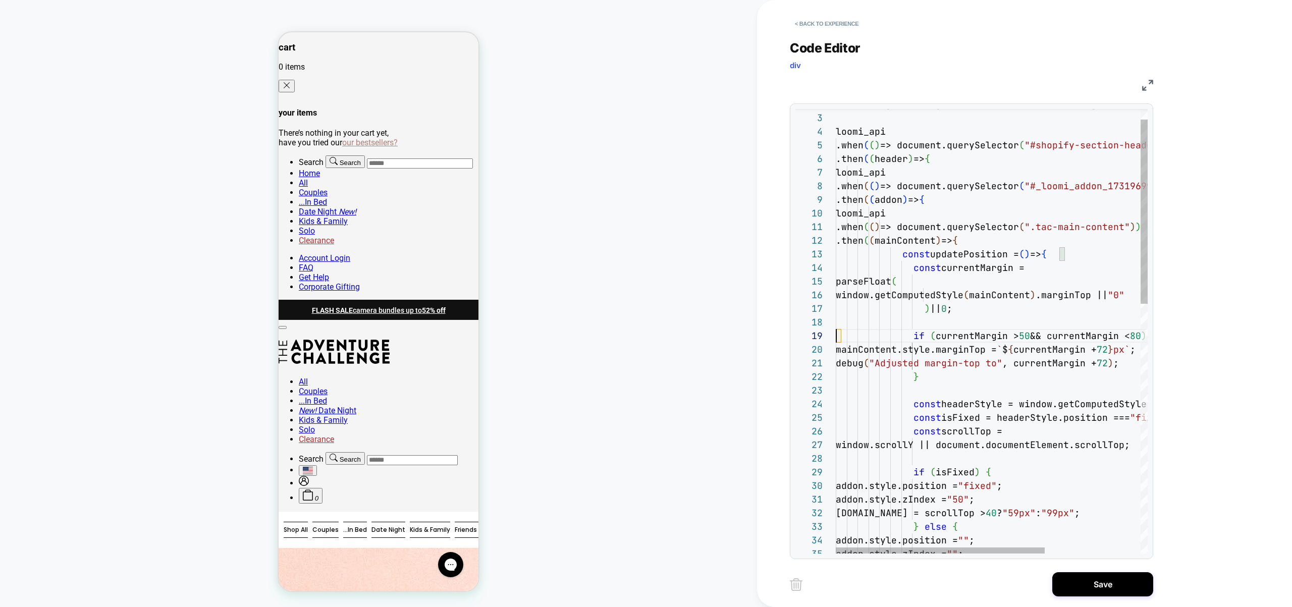
scroll to position [109, 0]
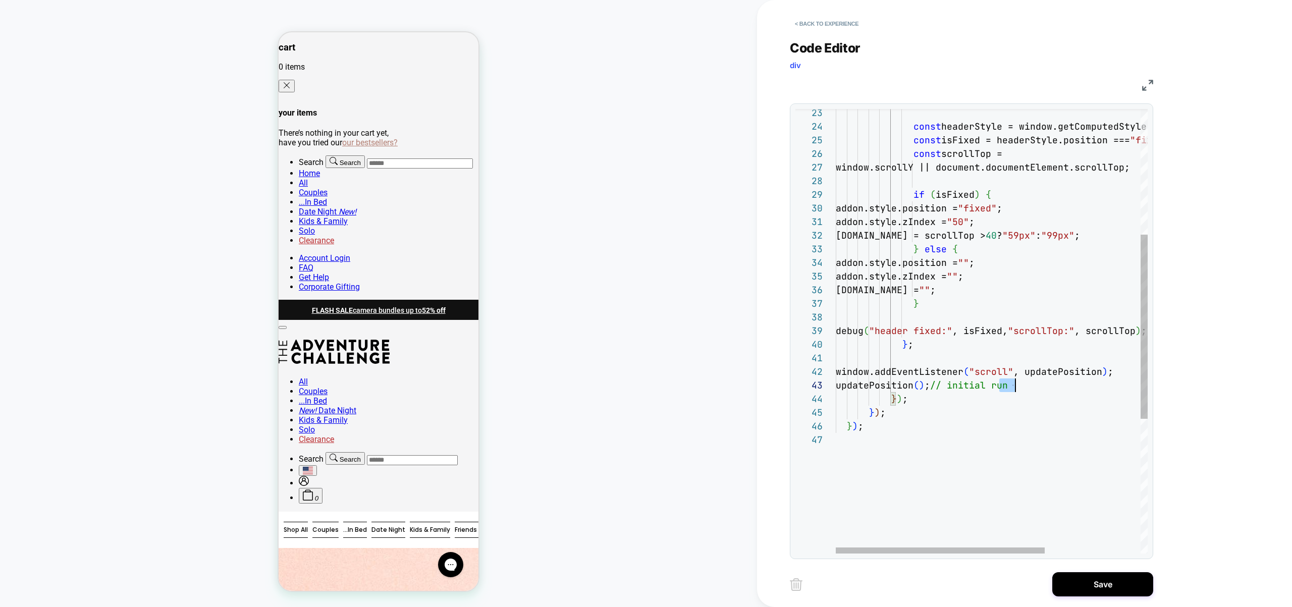
drag, startPoint x: 999, startPoint y: 388, endPoint x: 1173, endPoint y: 388, distance: 174.6
click at [1173, 388] on div "const headerStyle = window.getComputedStyle ( header ) ; const isFixed = header…" at bounding box center [1063, 341] width 454 height 1071
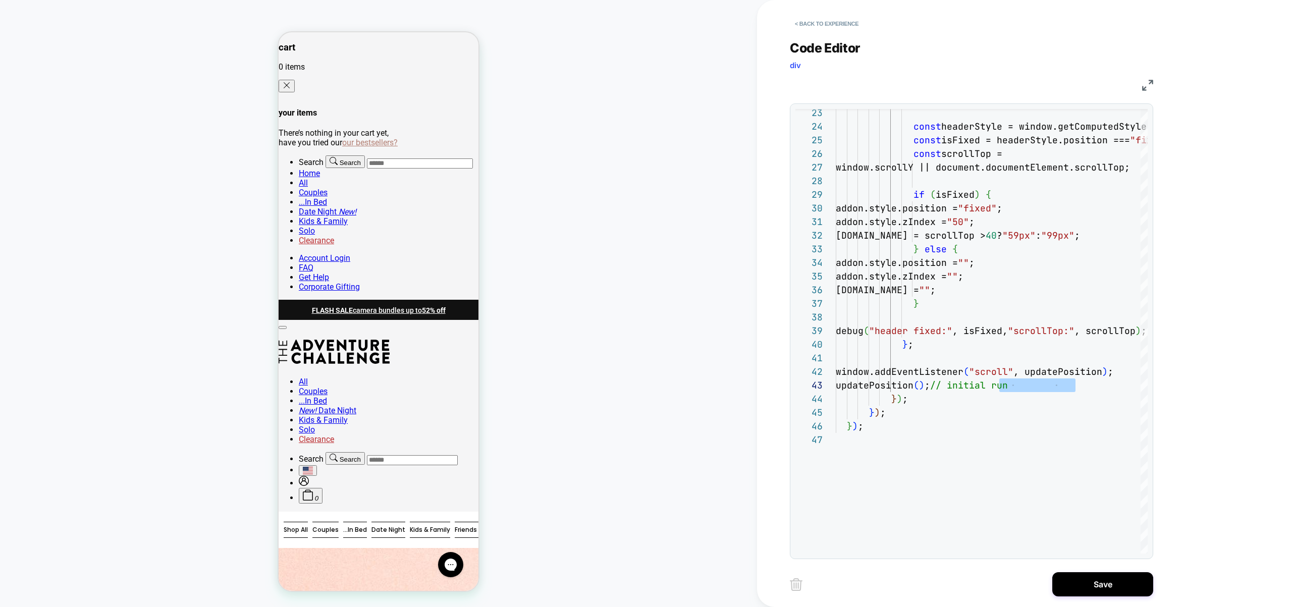
scroll to position [27, 164]
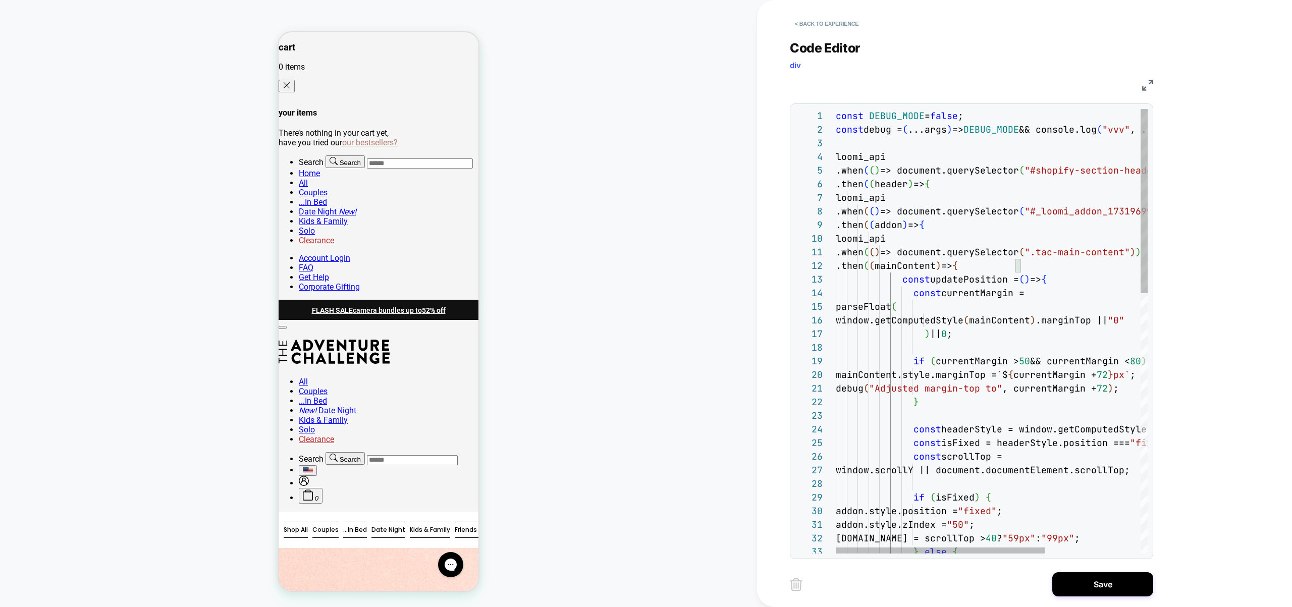
type textarea "**********"
type textarea "*"
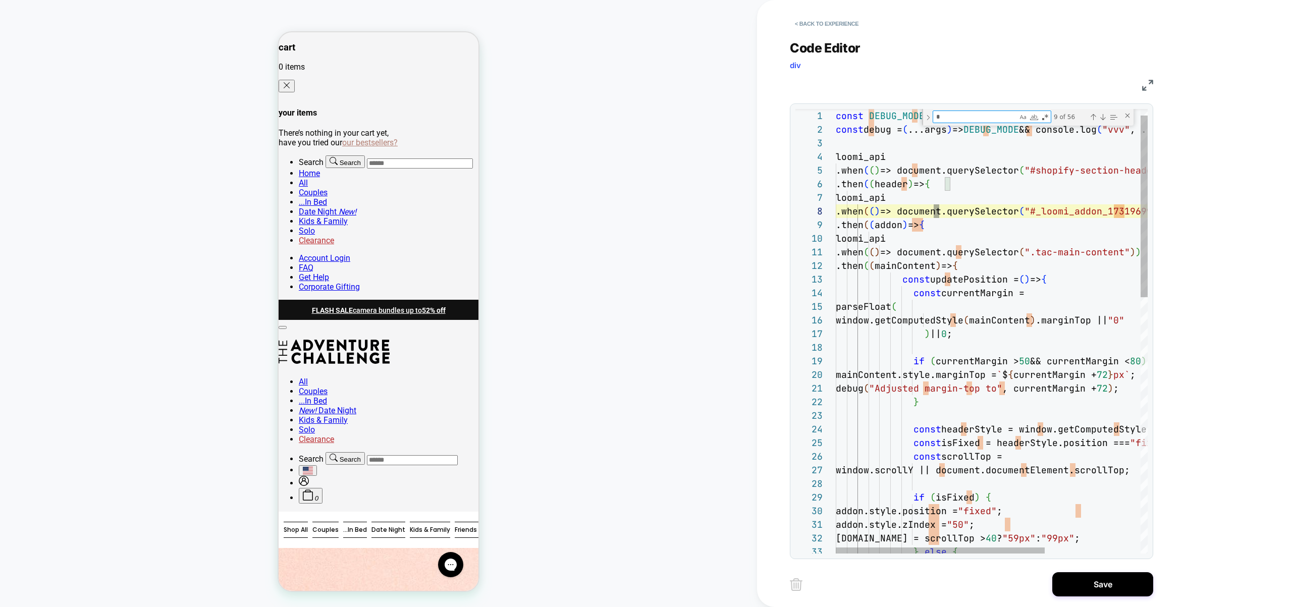
type textarea "**********"
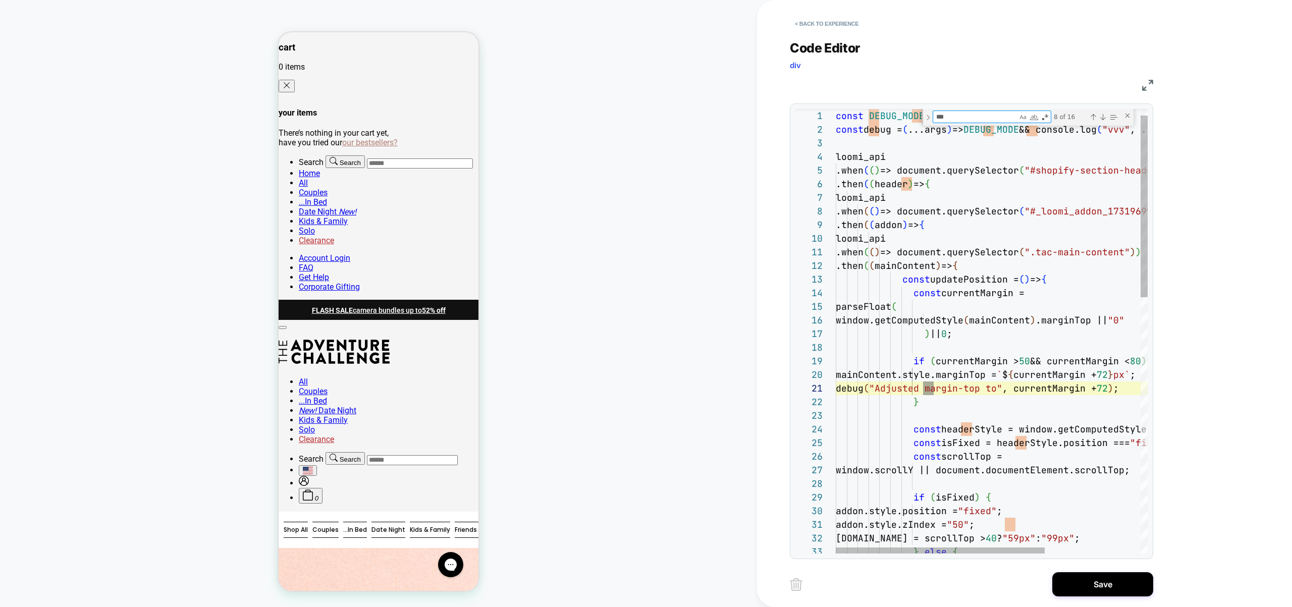
scroll to position [136, 103]
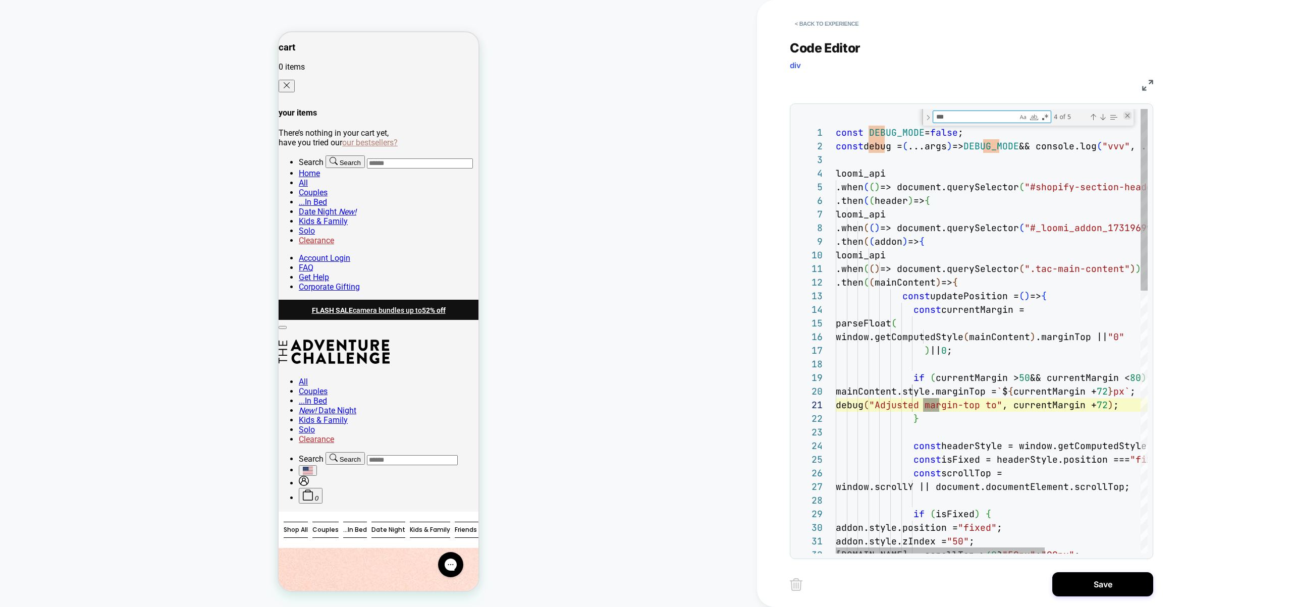
type textarea "***"
click at [1126, 112] on div "Close (Escape)" at bounding box center [1127, 116] width 8 height 8
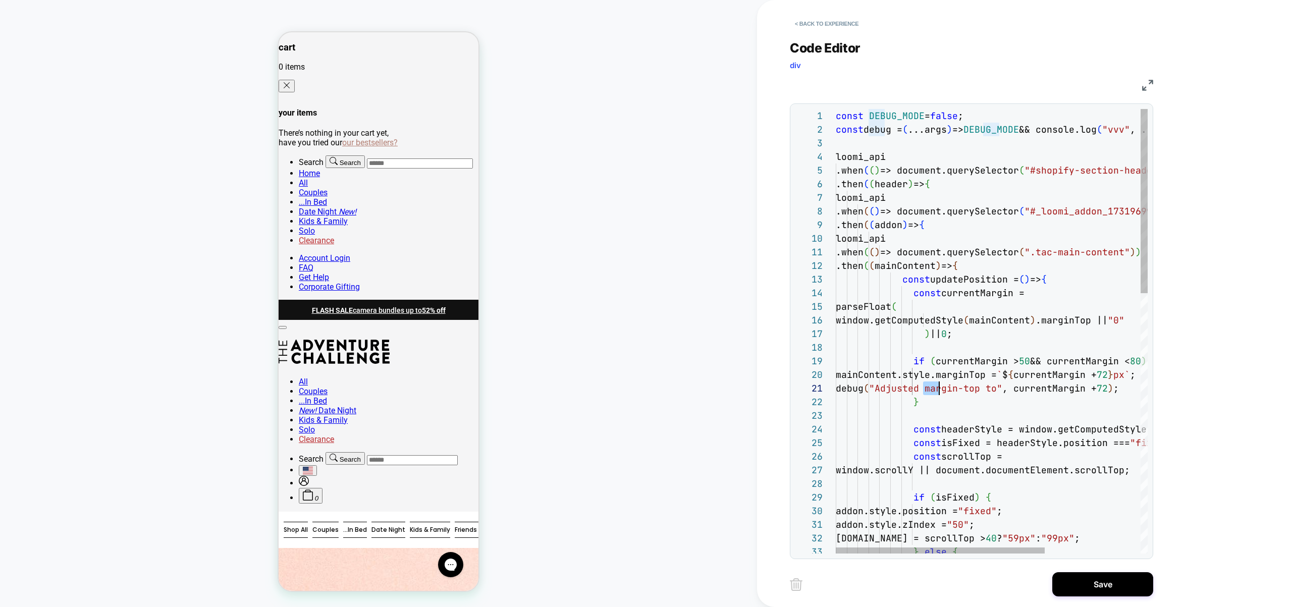
type textarea "**********"
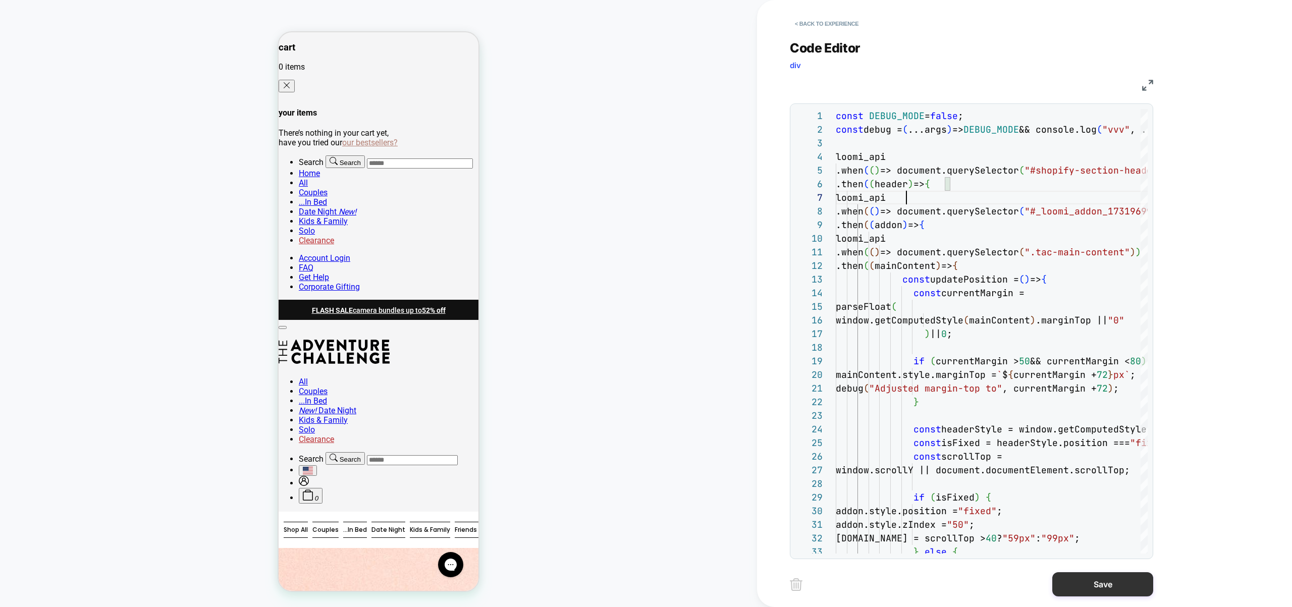
click at [1078, 575] on button "Save" at bounding box center [1102, 584] width 101 height 24
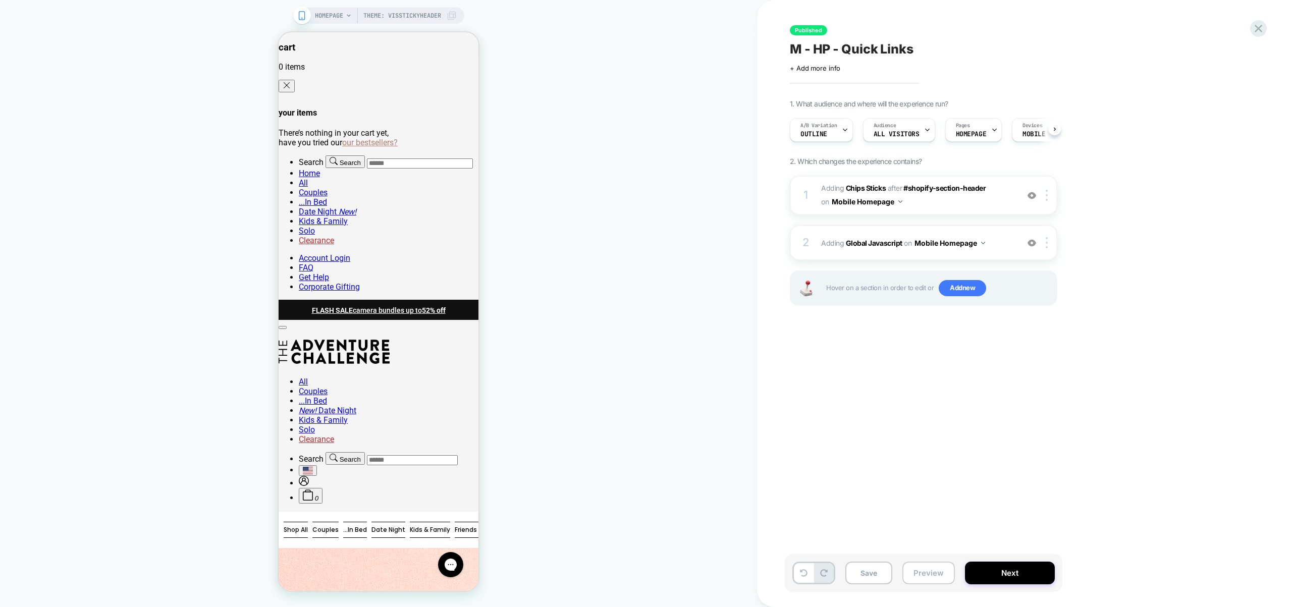
scroll to position [0, 1]
click at [1011, 253] on div "2 Adding Global Javascript on Mobile Homepage Add Before Add After Copy to Desk…" at bounding box center [923, 242] width 267 height 35
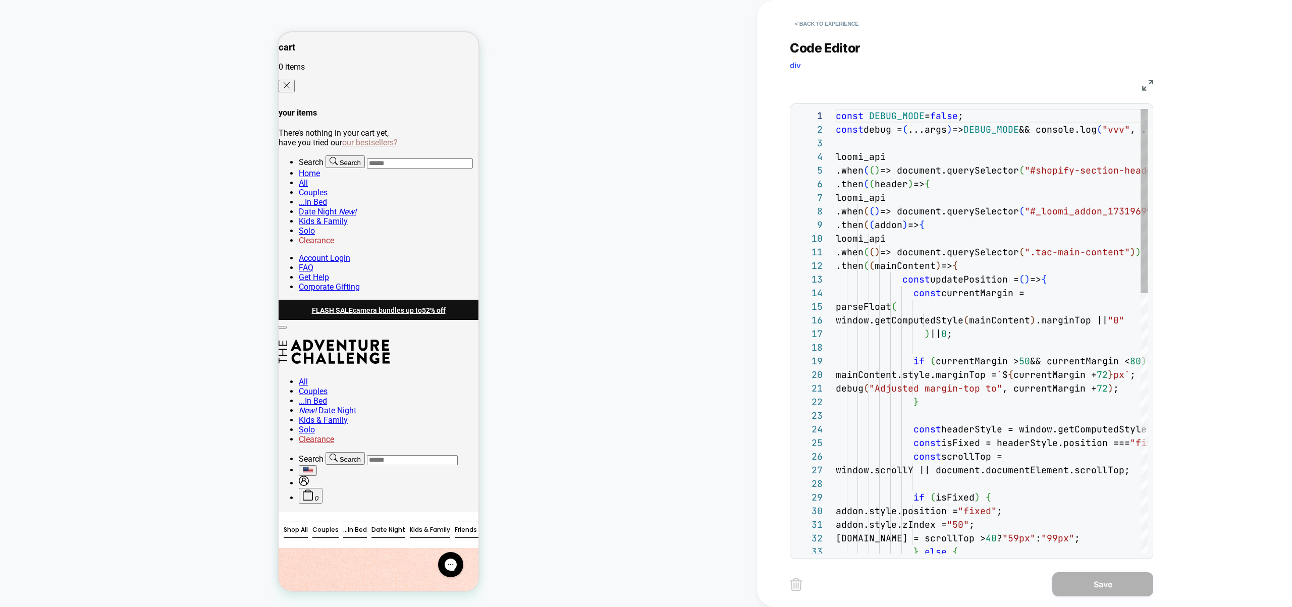
scroll to position [14, 180]
type textarea "**********"
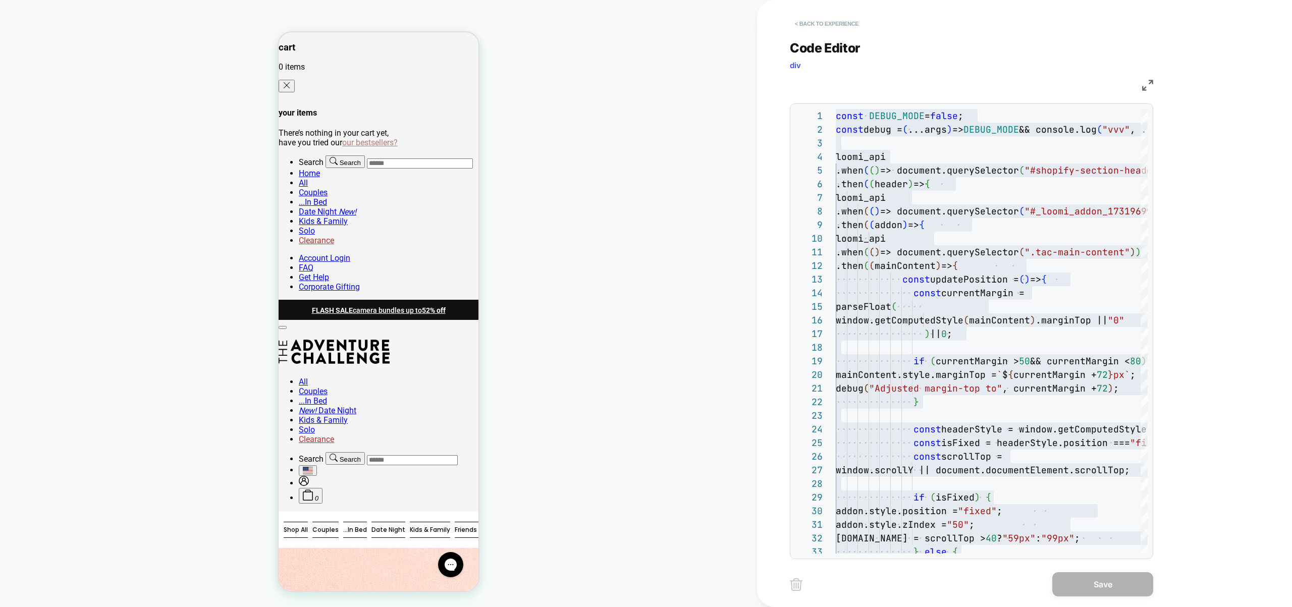
click at [837, 26] on button "< Back to experience" at bounding box center [827, 24] width 74 height 16
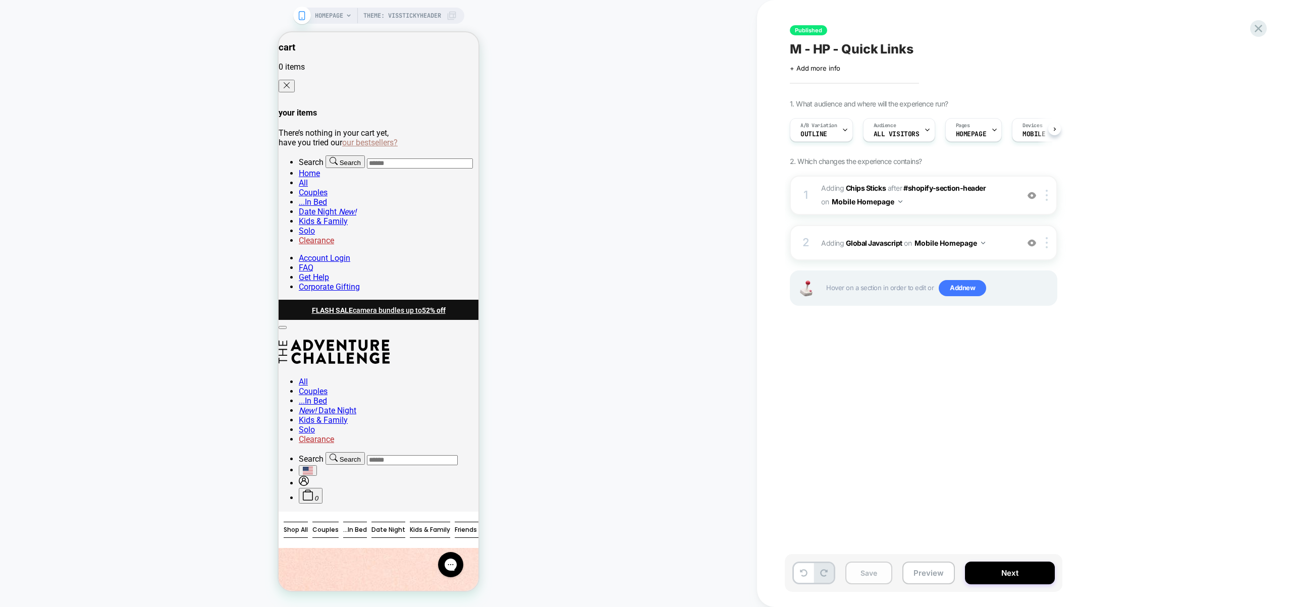
scroll to position [0, 1]
click at [875, 572] on button "Save" at bounding box center [868, 573] width 47 height 23
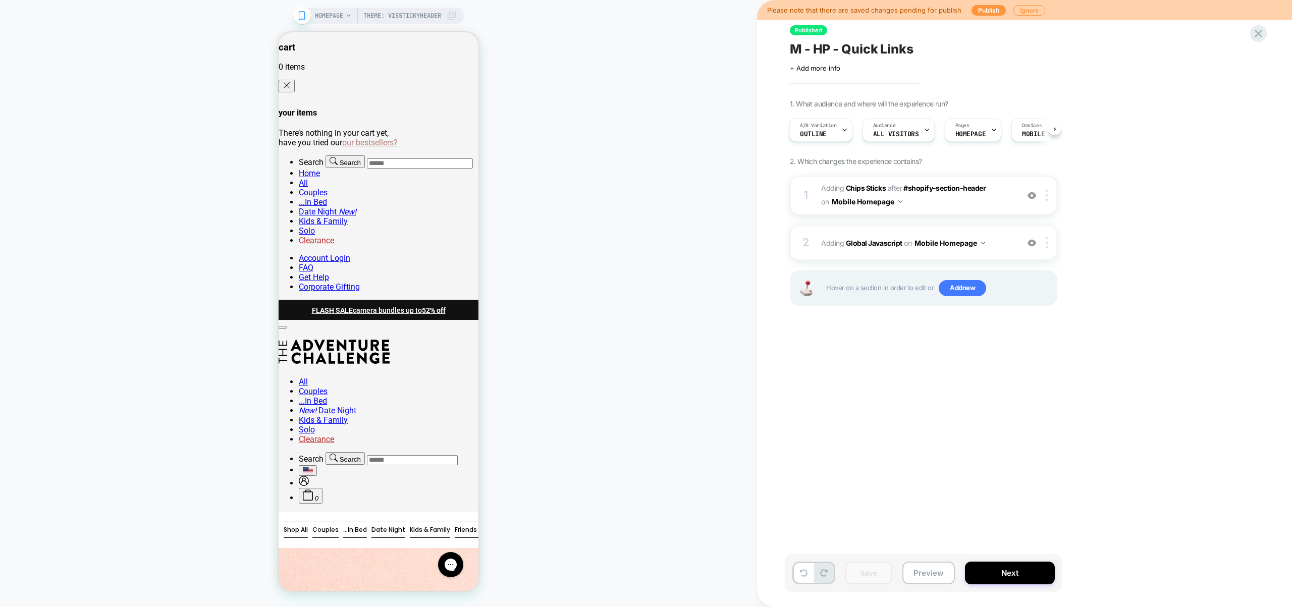
drag, startPoint x: 818, startPoint y: 133, endPoint x: 874, endPoint y: 441, distance: 312.9
click at [874, 442] on div "Published M - HP - Quick Links Click to edit experience details + Add more info…" at bounding box center [974, 303] width 379 height 587
click at [841, 135] on div at bounding box center [844, 130] width 7 height 23
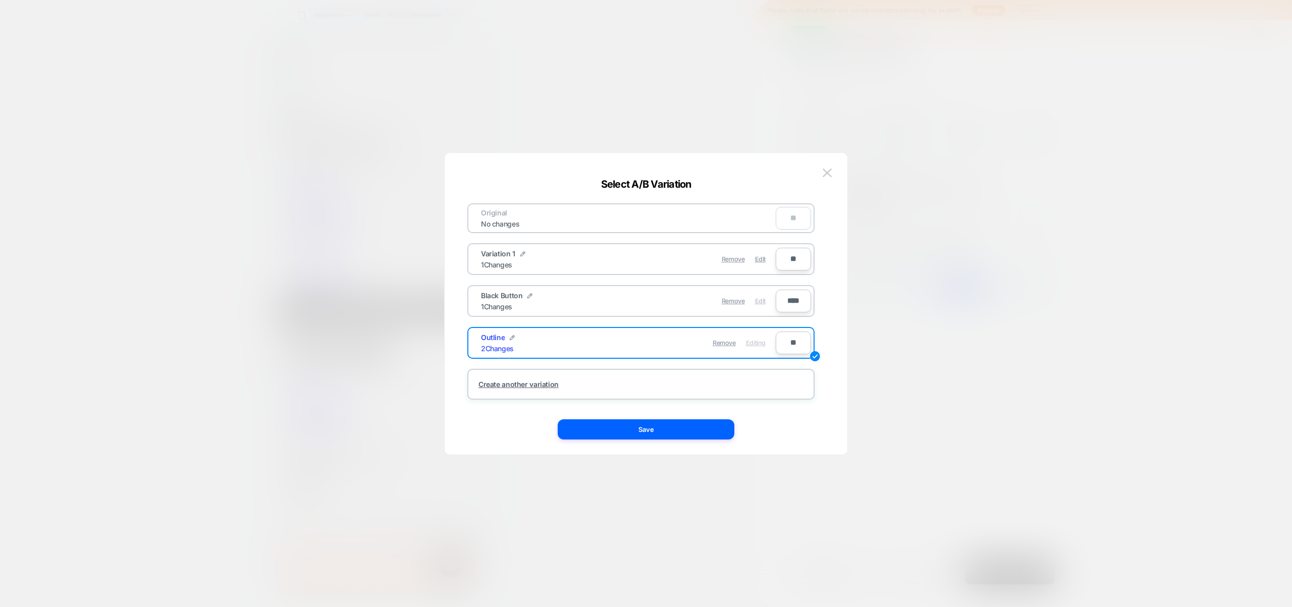
click at [758, 303] on span "Edit" at bounding box center [760, 301] width 11 height 8
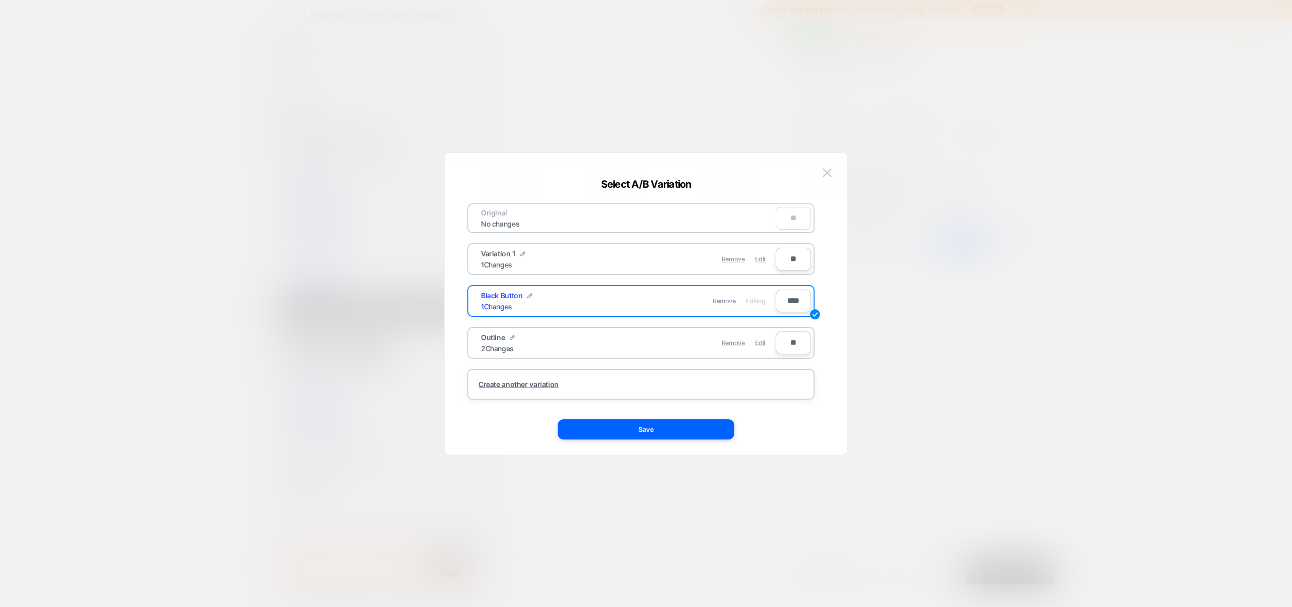
click at [693, 428] on button "Save" at bounding box center [646, 429] width 177 height 20
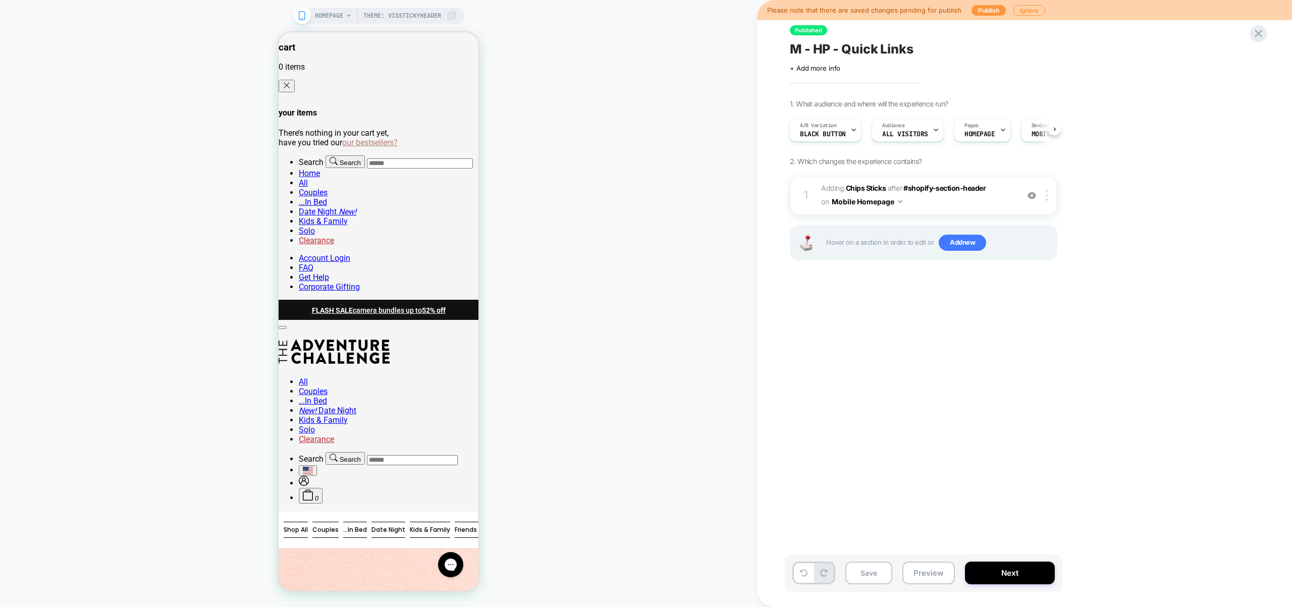
click at [969, 254] on div "Hover on a section in order to edit or Add new" at bounding box center [923, 242] width 267 height 35
click at [977, 228] on div "Hover on a section in order to edit or Add new" at bounding box center [923, 242] width 267 height 35
click at [967, 241] on span "Add new" at bounding box center [962, 243] width 47 height 16
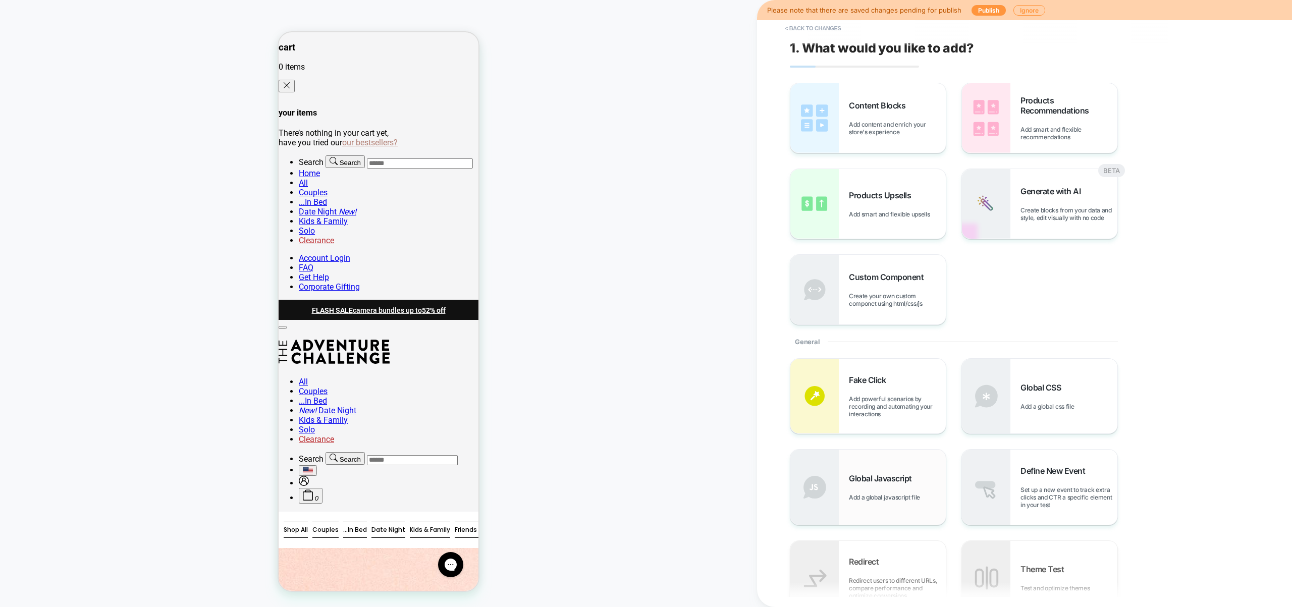
click at [903, 488] on div "Global Javascript Add a global javascript file" at bounding box center [897, 487] width 97 height 28
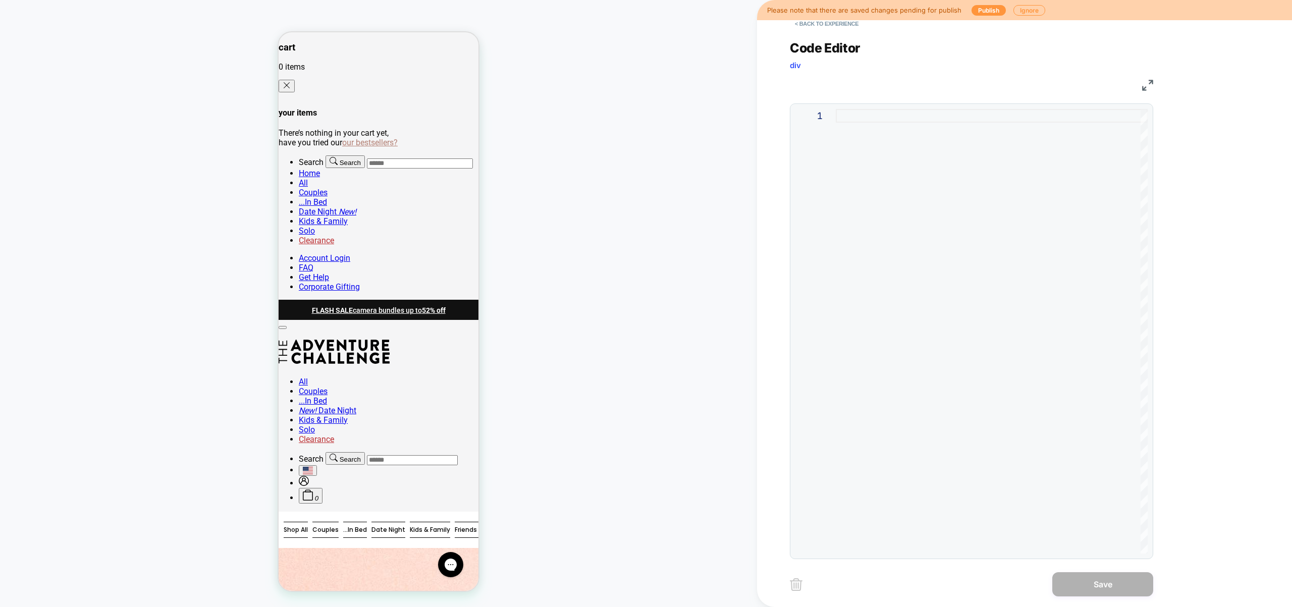
click at [989, 244] on div at bounding box center [992, 331] width 312 height 445
type textarea "**********"
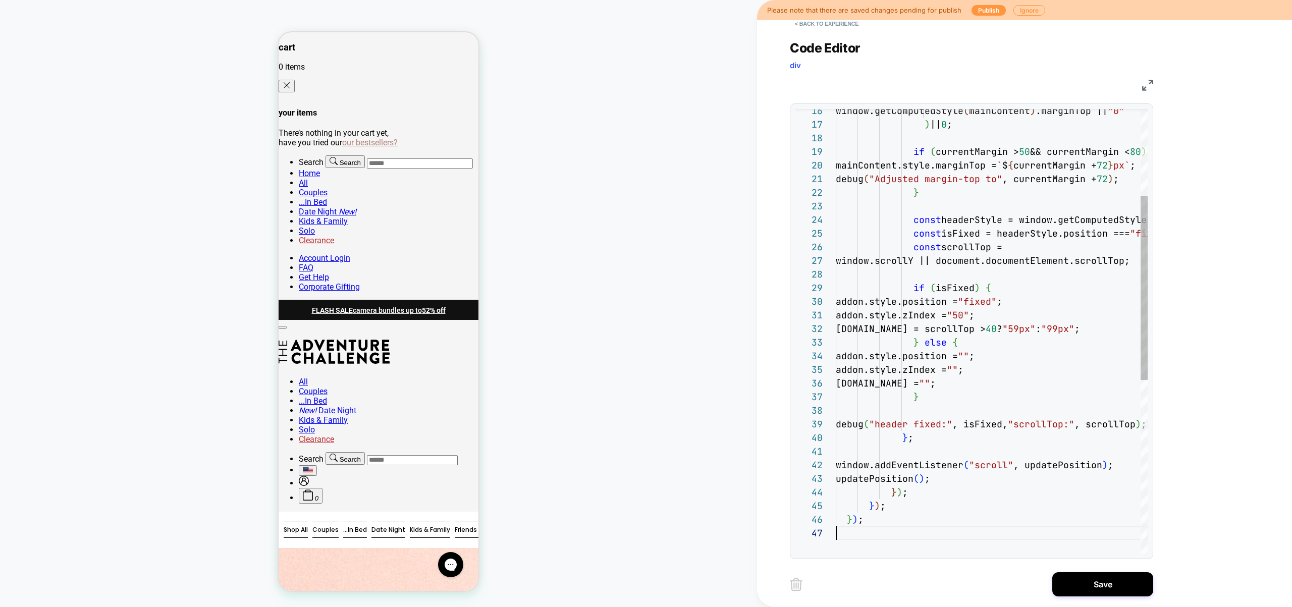
scroll to position [82, 0]
drag, startPoint x: 1082, startPoint y: 572, endPoint x: 1081, endPoint y: 578, distance: 6.1
click at [1082, 572] on button "Save" at bounding box center [1102, 584] width 101 height 24
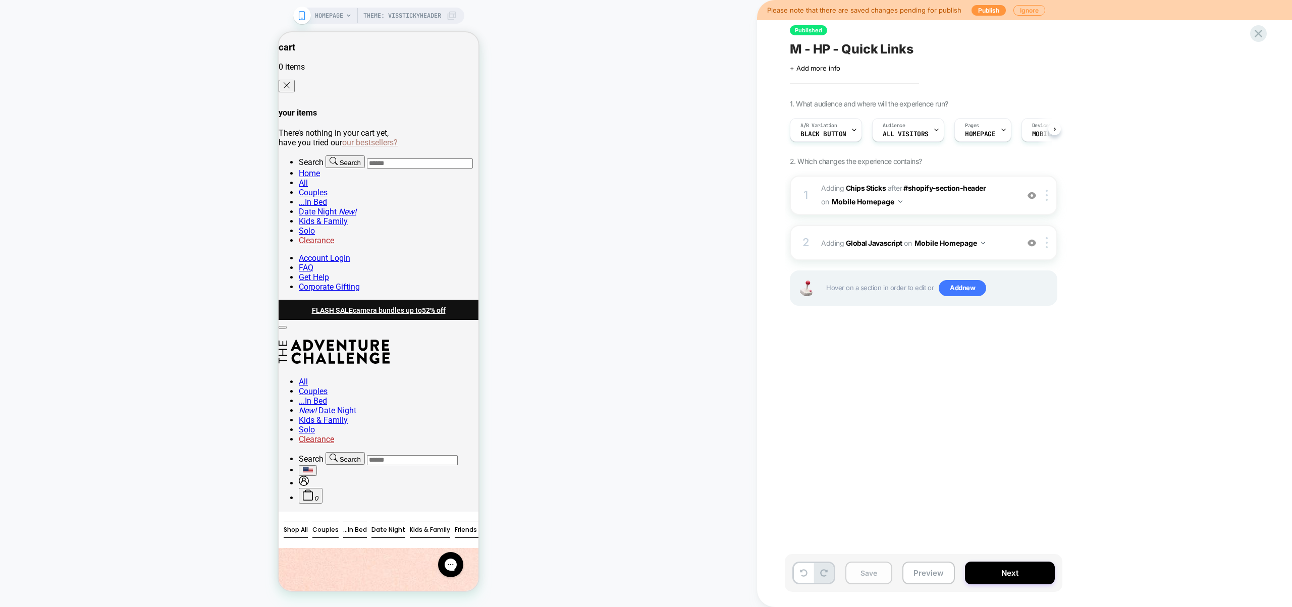
click at [885, 578] on button "Save" at bounding box center [868, 573] width 47 height 23
click at [819, 106] on span "1. What audience and where will the experience run?" at bounding box center [869, 103] width 158 height 9
click at [819, 126] on span "A/B Variation" at bounding box center [818, 125] width 37 height 7
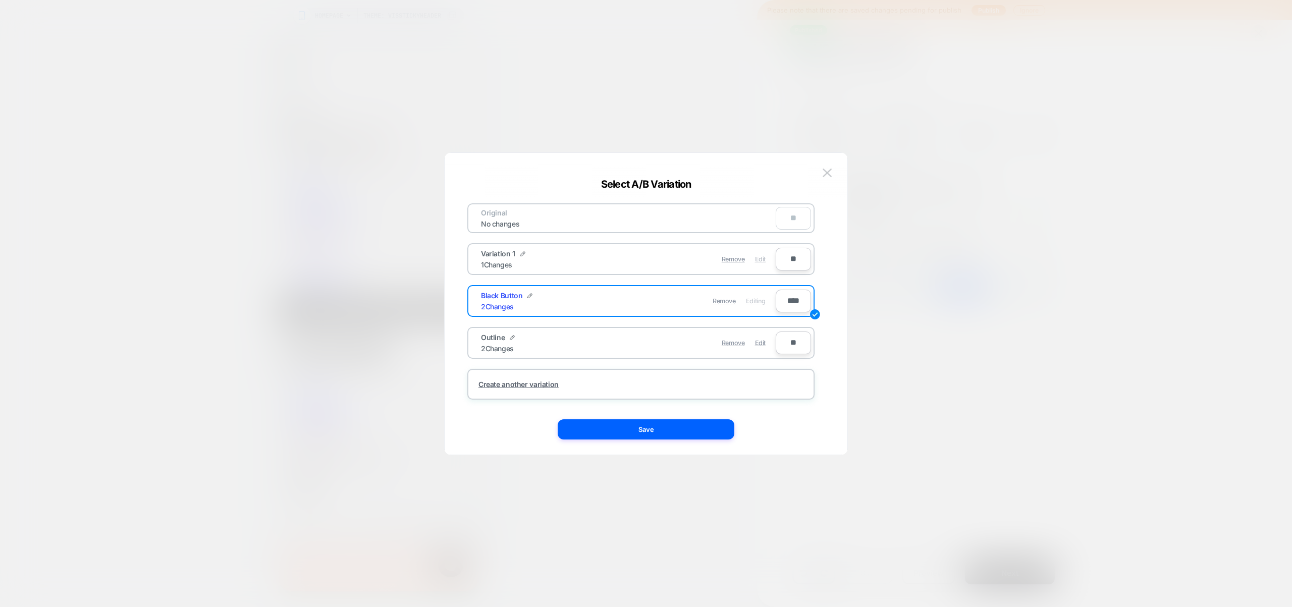
click at [759, 259] on span "Edit" at bounding box center [760, 259] width 11 height 8
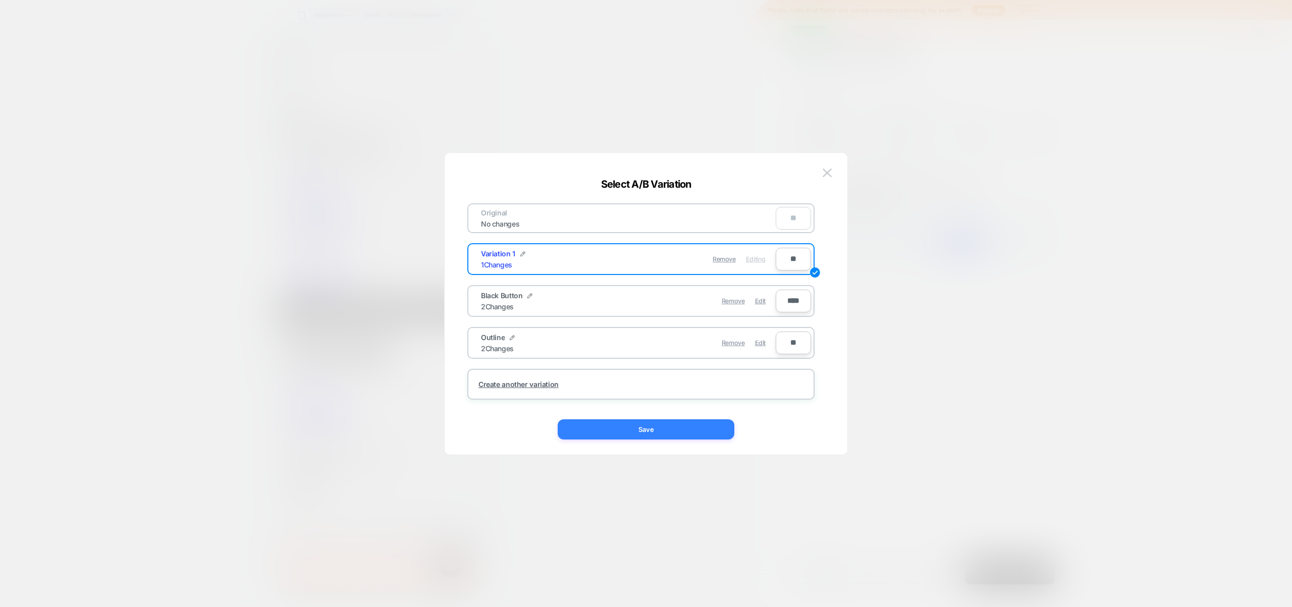
click at [677, 427] on button "Save" at bounding box center [646, 429] width 177 height 20
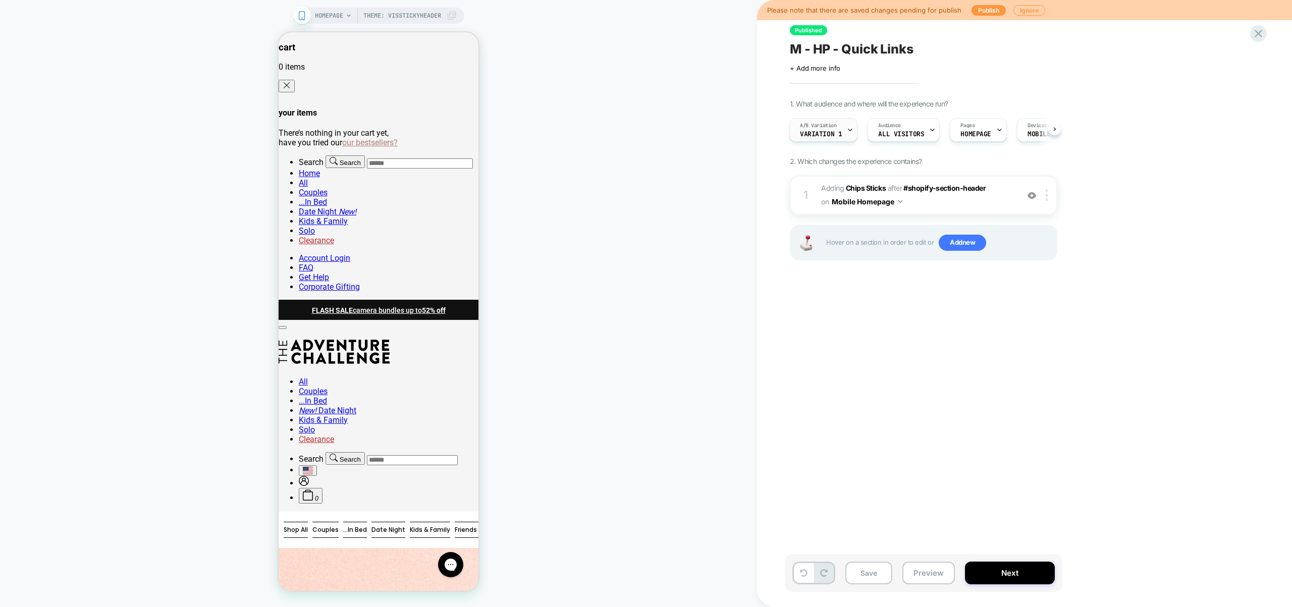
click at [839, 133] on span "Variation 1" at bounding box center [821, 134] width 42 height 7
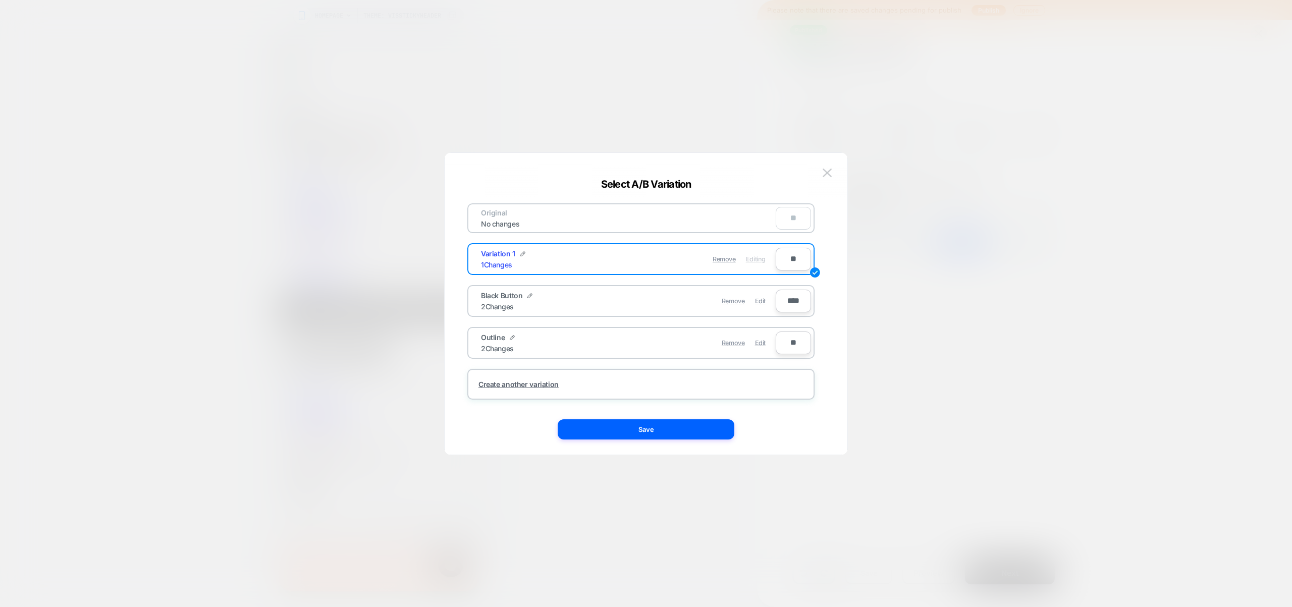
click at [1024, 271] on div at bounding box center [646, 303] width 1292 height 607
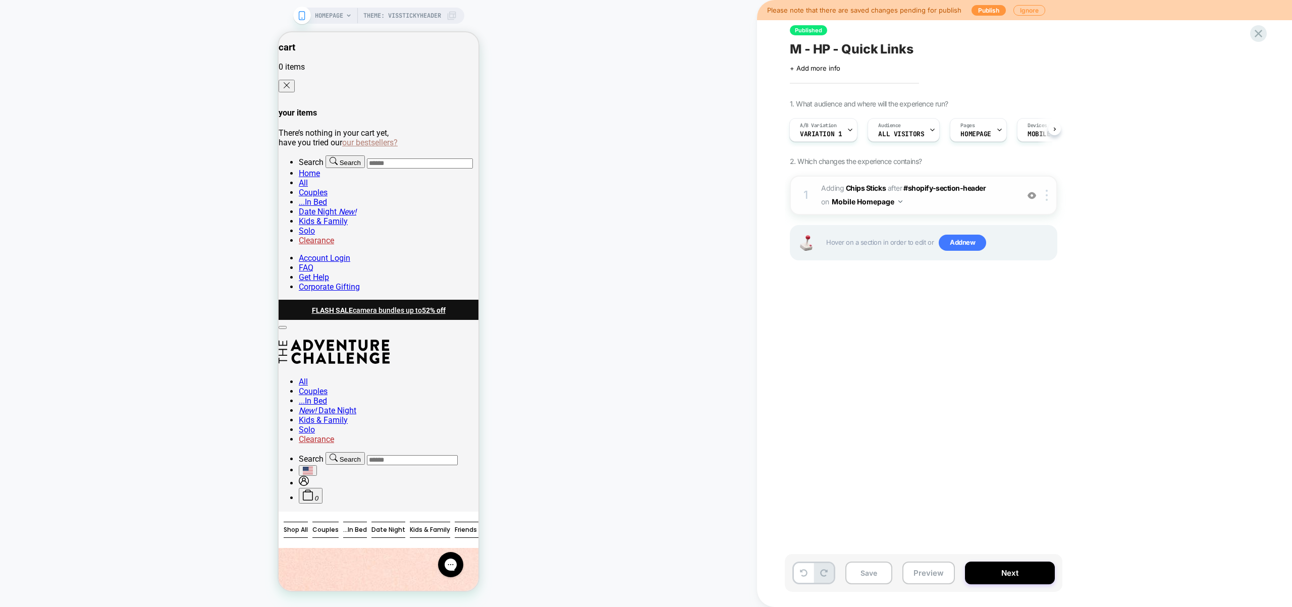
click at [921, 201] on span "#_loomi_addon_1731969914957 Adding Chips Sticks AFTER #shopify-section-header #…" at bounding box center [917, 195] width 192 height 27
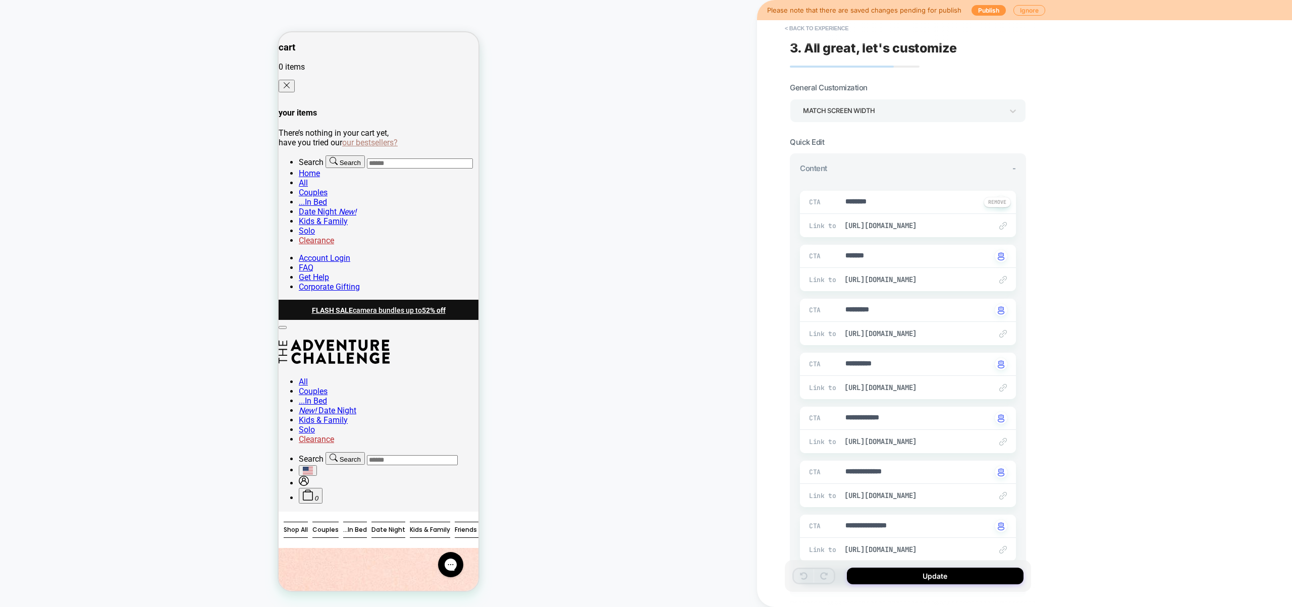
type textarea "*"
click at [811, 27] on button "< Back to experience" at bounding box center [817, 28] width 74 height 16
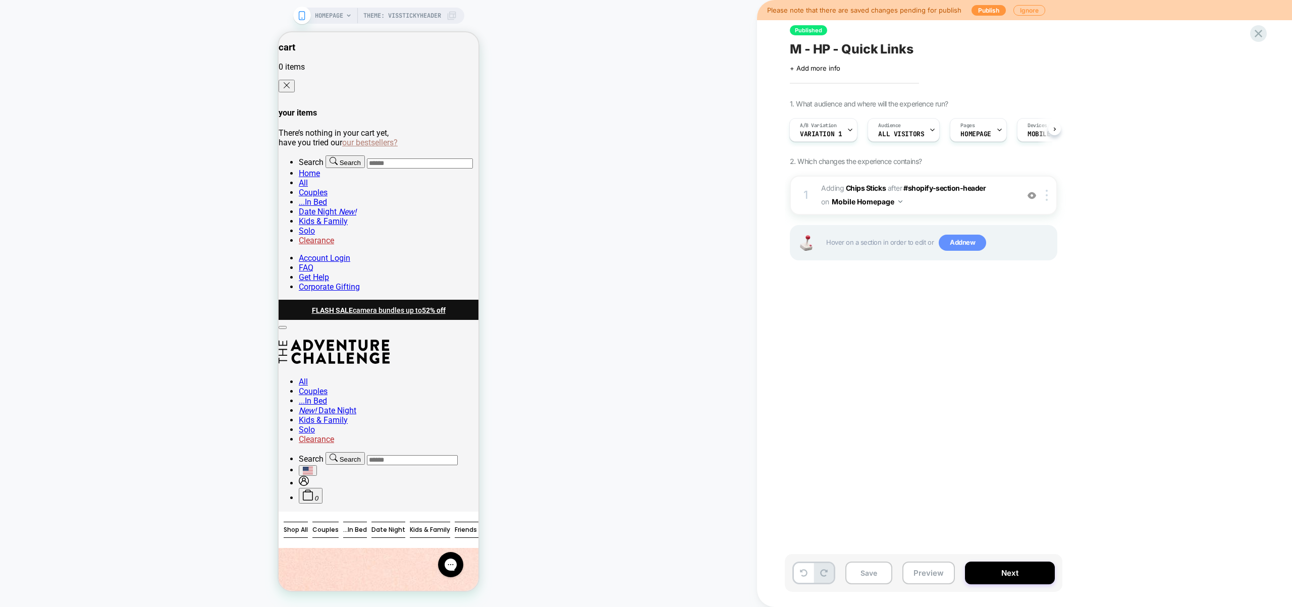
click at [965, 241] on span "Add new" at bounding box center [962, 243] width 47 height 16
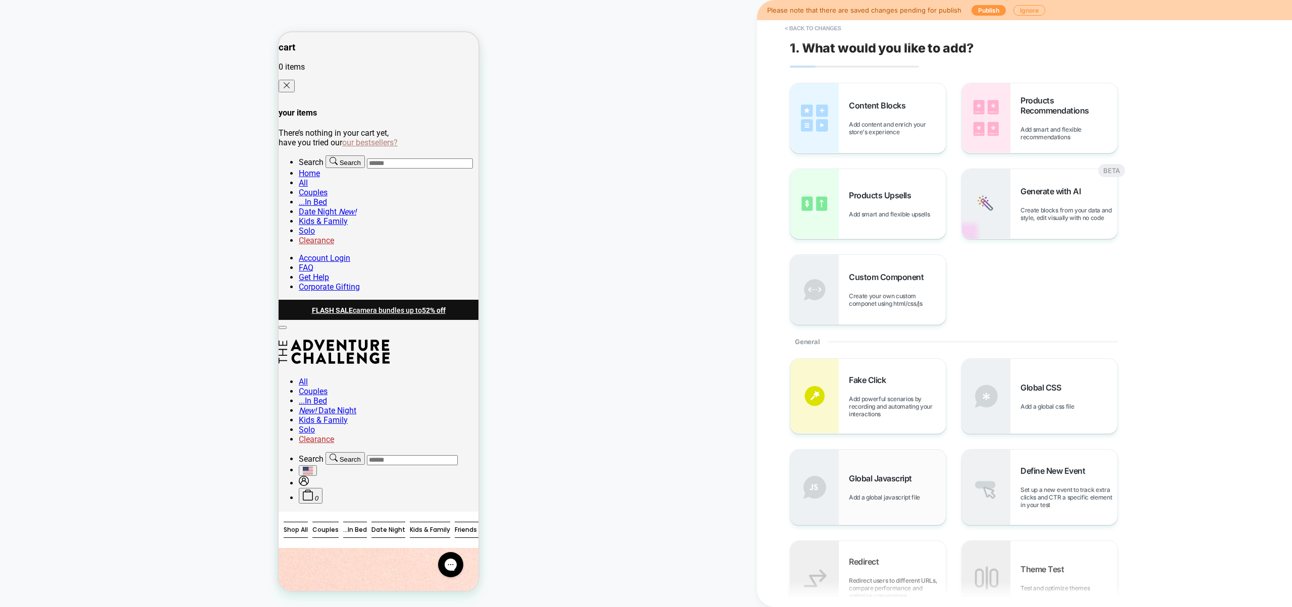
click at [885, 466] on div "Global Javascript Add a global javascript file" at bounding box center [867, 487] width 155 height 75
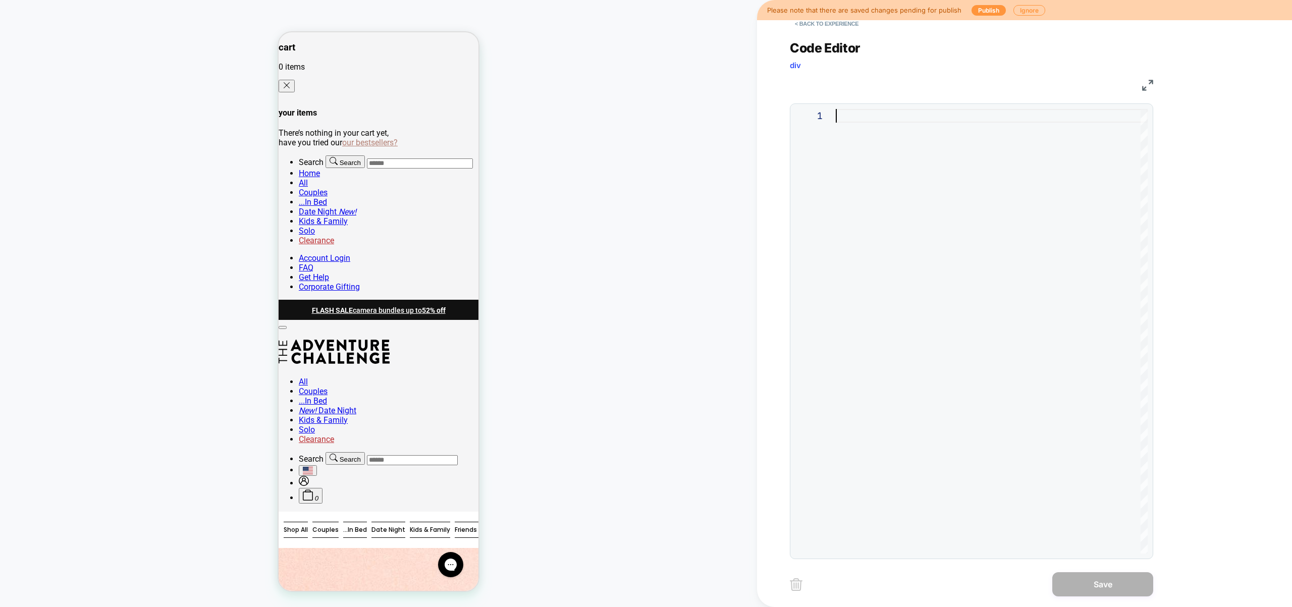
click at [1037, 258] on div at bounding box center [992, 331] width 312 height 445
type textarea "**********"
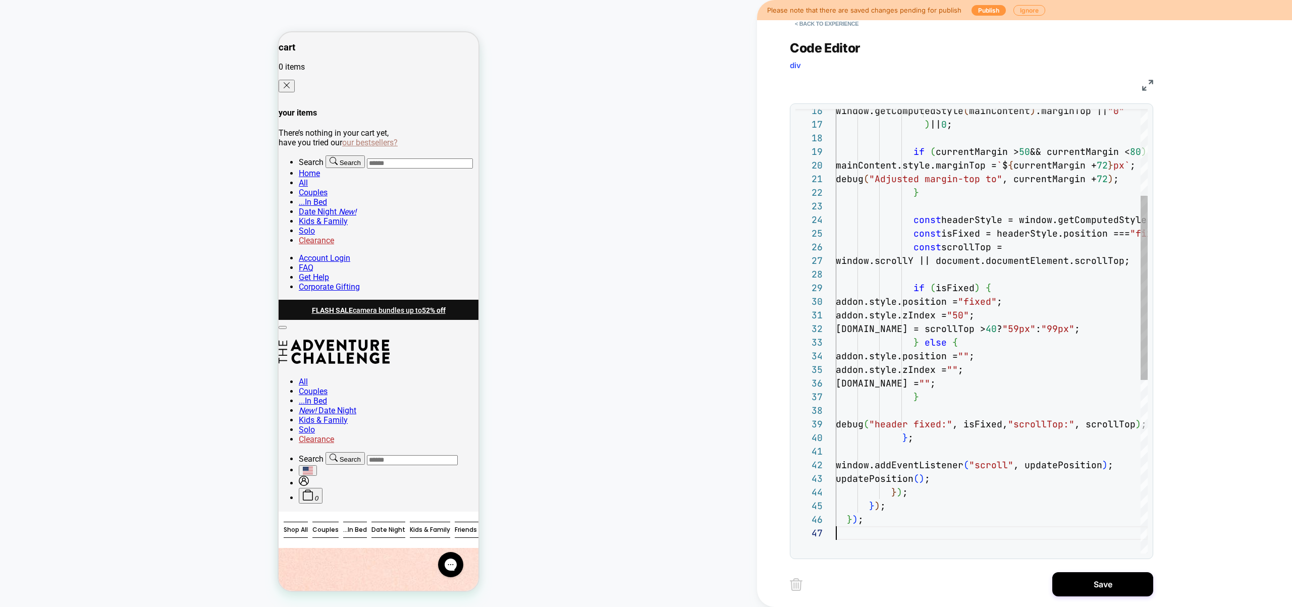
scroll to position [82, 0]
click at [1085, 588] on button "Save" at bounding box center [1102, 584] width 101 height 24
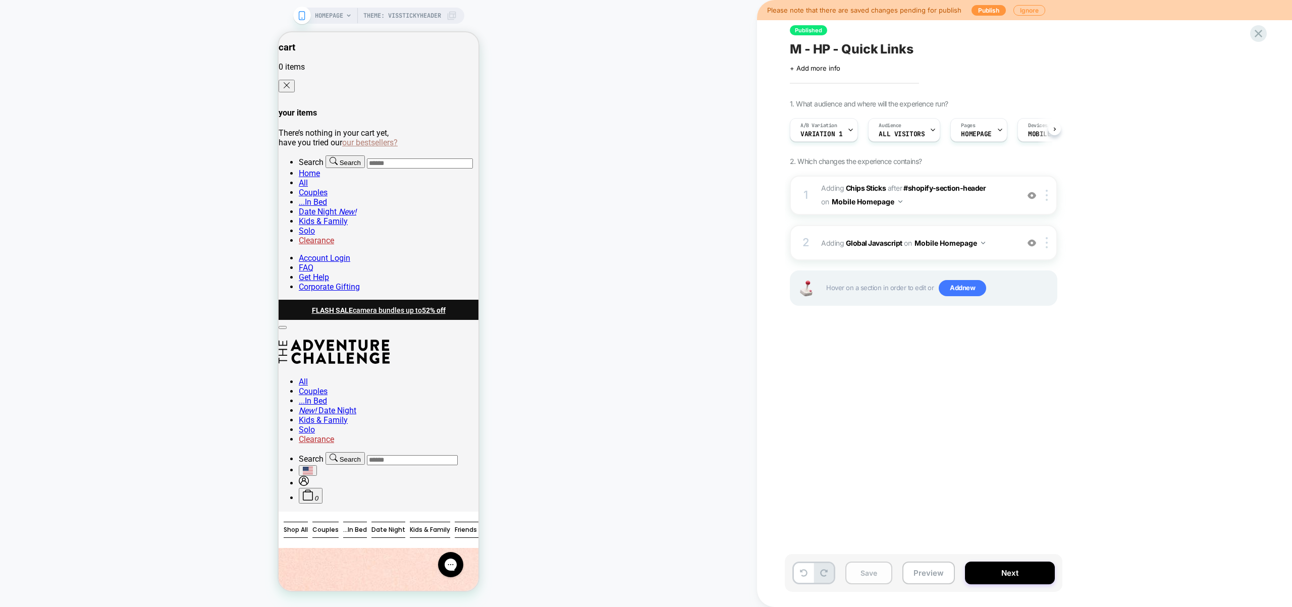
scroll to position [0, 1]
click at [881, 573] on button "Save" at bounding box center [868, 573] width 47 height 23
click at [833, 131] on span "Variation 1" at bounding box center [821, 134] width 42 height 7
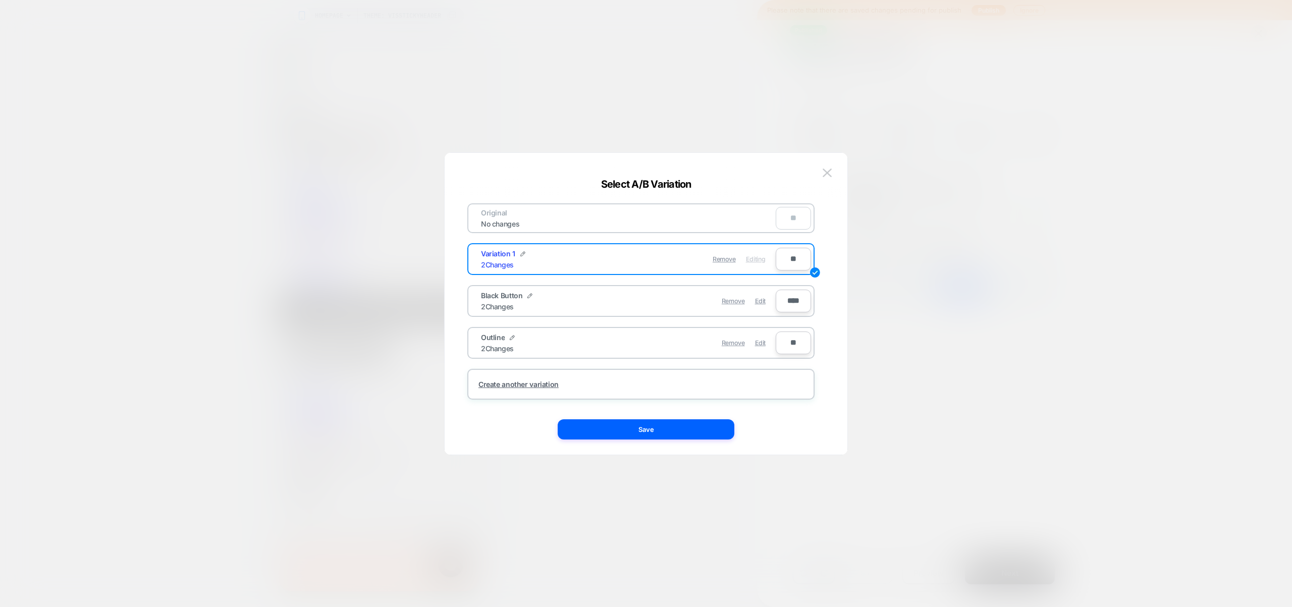
drag, startPoint x: 759, startPoint y: 301, endPoint x: 711, endPoint y: 360, distance: 76.8
click at [759, 301] on span "Edit" at bounding box center [760, 301] width 11 height 8
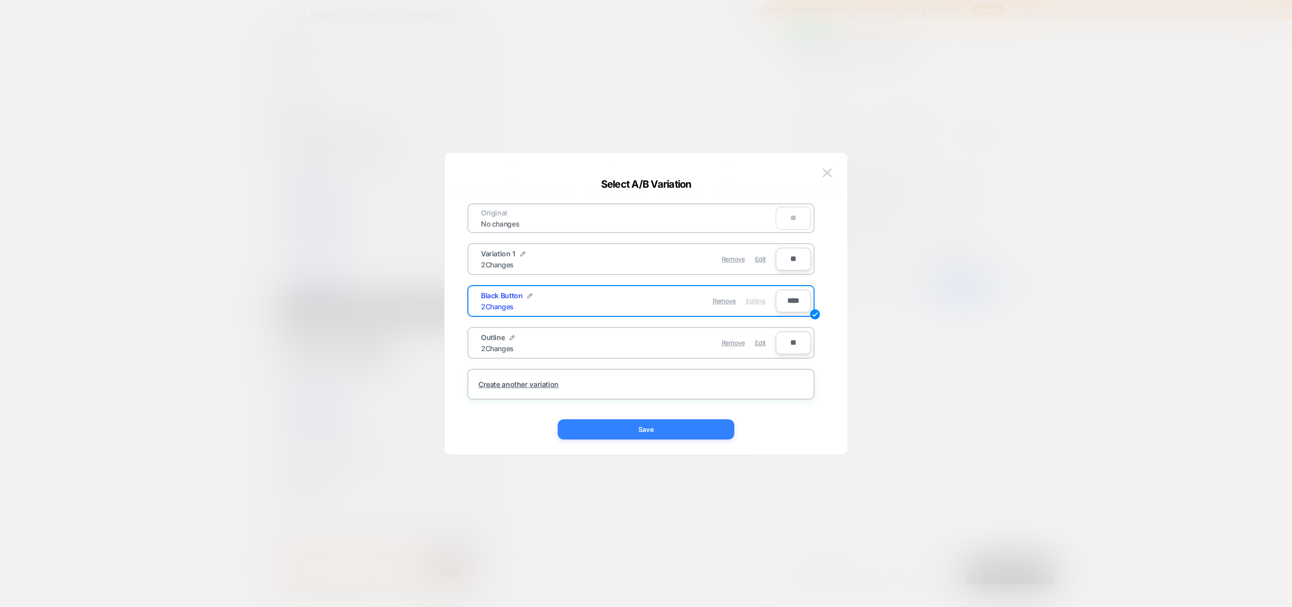
click at [681, 424] on button "Save" at bounding box center [646, 429] width 177 height 20
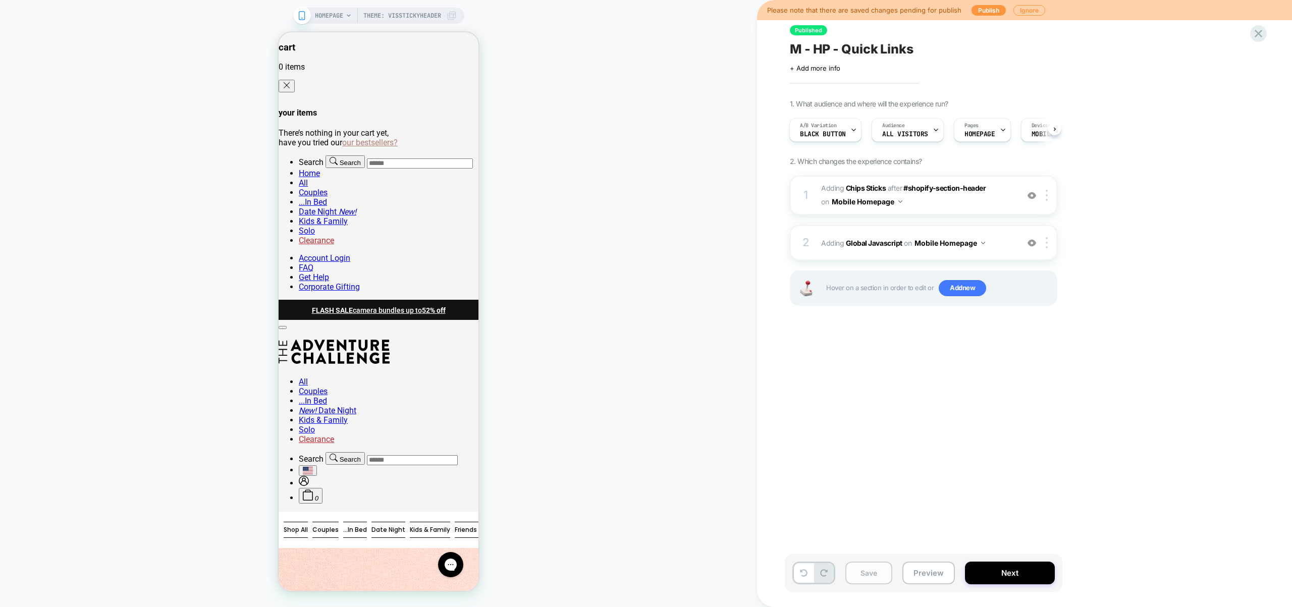
click at [869, 572] on button "Save" at bounding box center [868, 573] width 47 height 23
click at [918, 576] on button "Preview" at bounding box center [928, 573] width 52 height 23
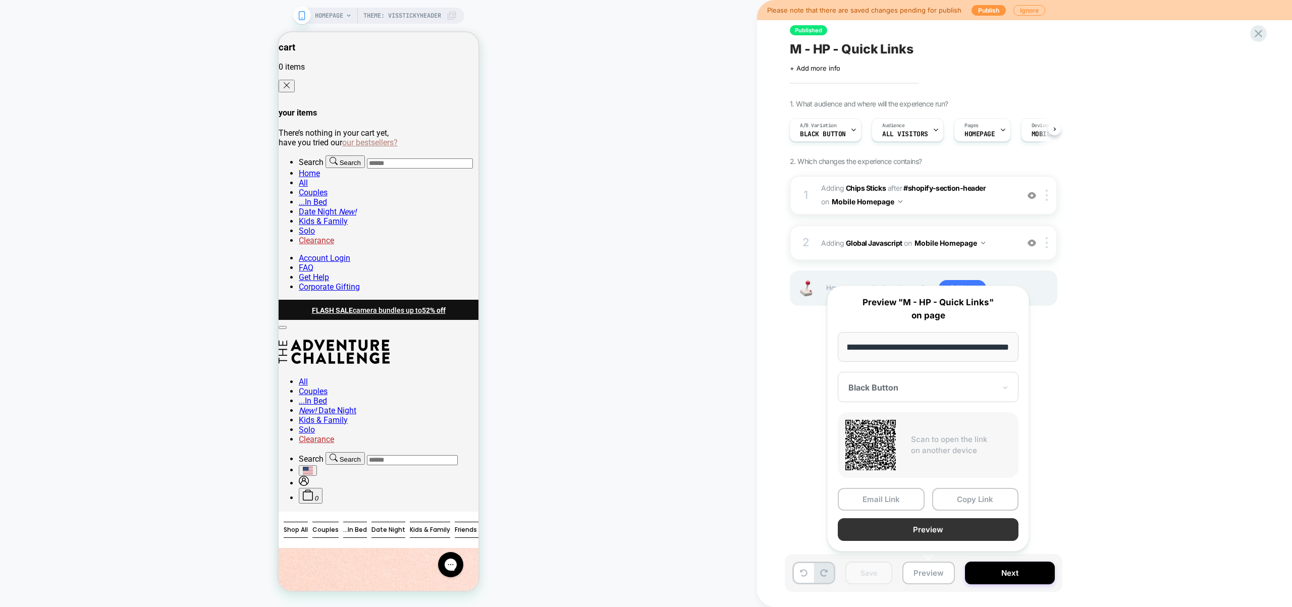
scroll to position [0, 0]
click at [921, 533] on button "Preview" at bounding box center [928, 529] width 181 height 23
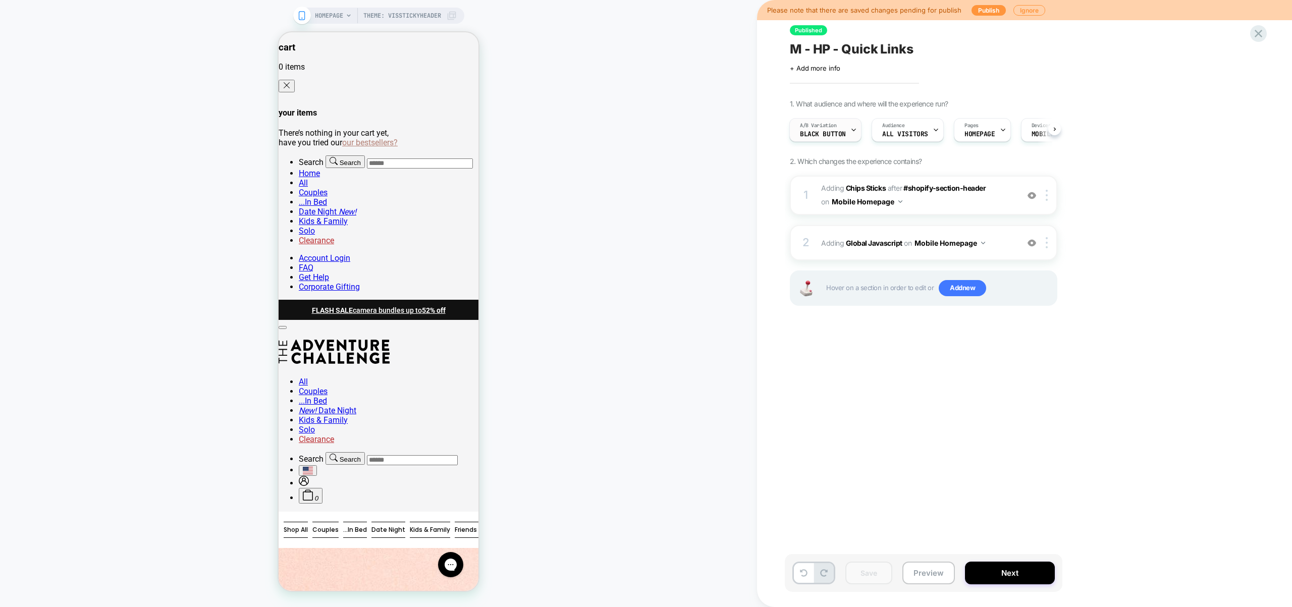
click at [826, 137] on div "A/B Variation Black Button" at bounding box center [823, 130] width 66 height 23
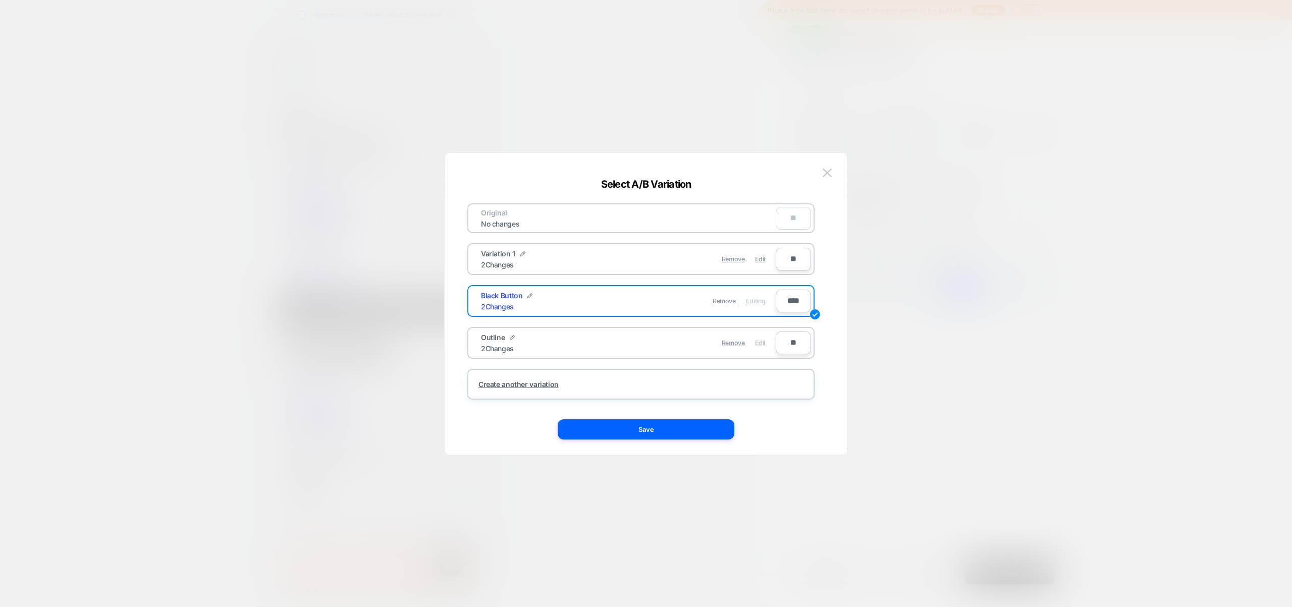
click at [764, 346] on span "Edit" at bounding box center [760, 343] width 11 height 8
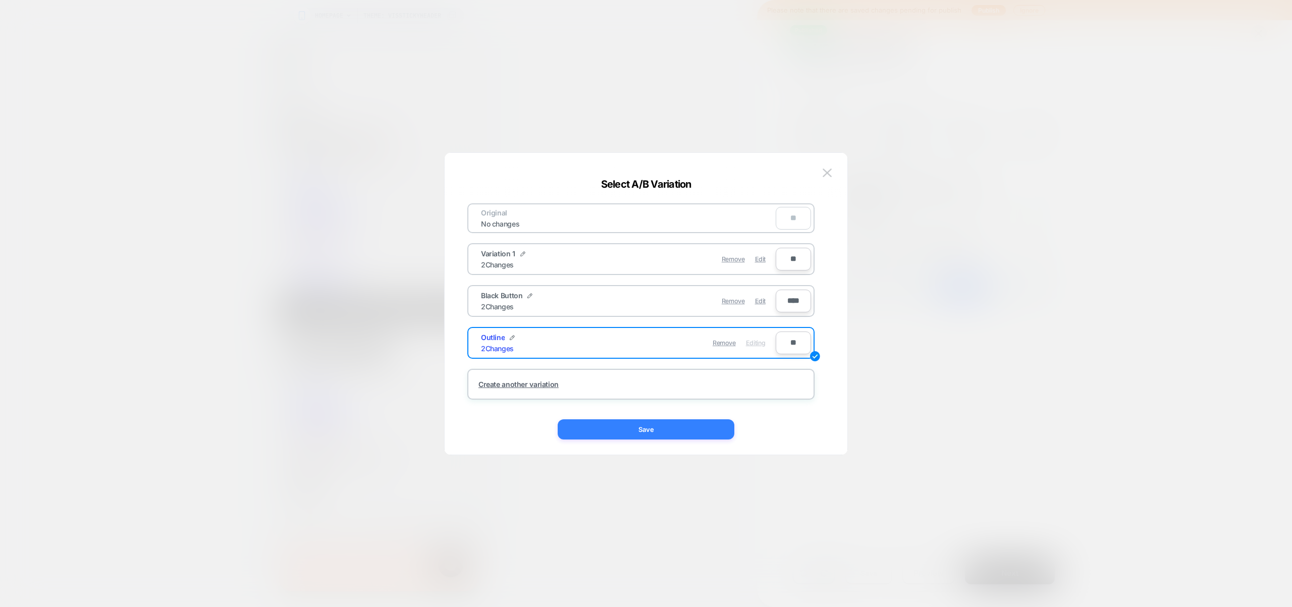
click at [663, 436] on button "Save" at bounding box center [646, 429] width 177 height 20
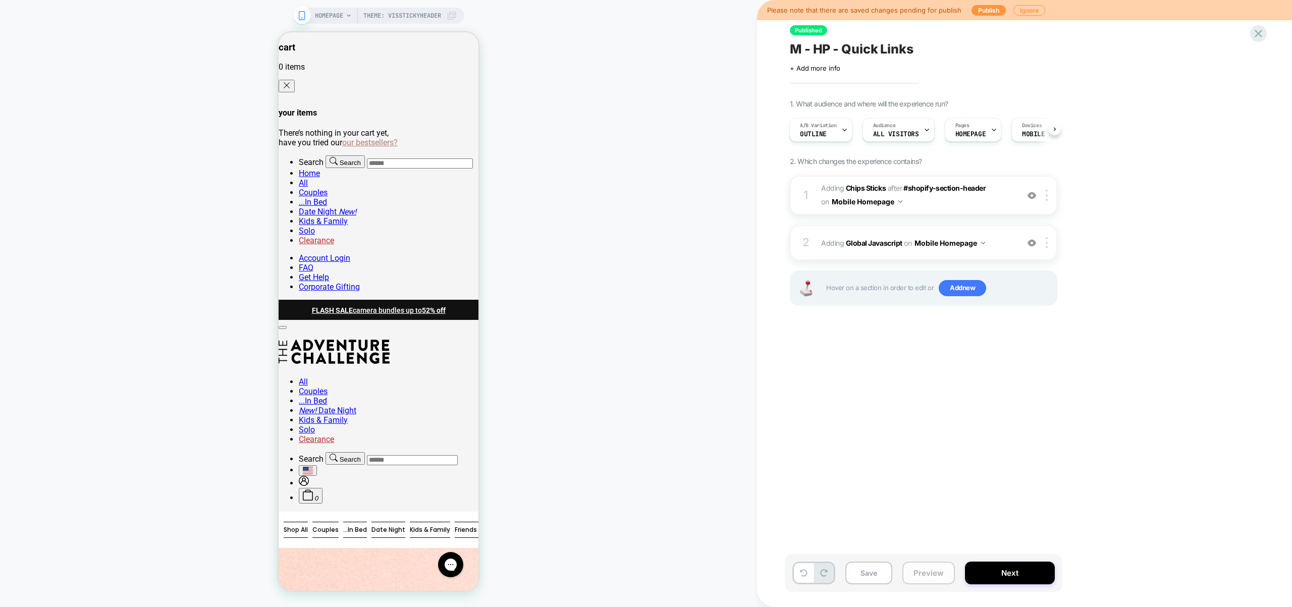
click at [918, 570] on button "Preview" at bounding box center [928, 573] width 52 height 23
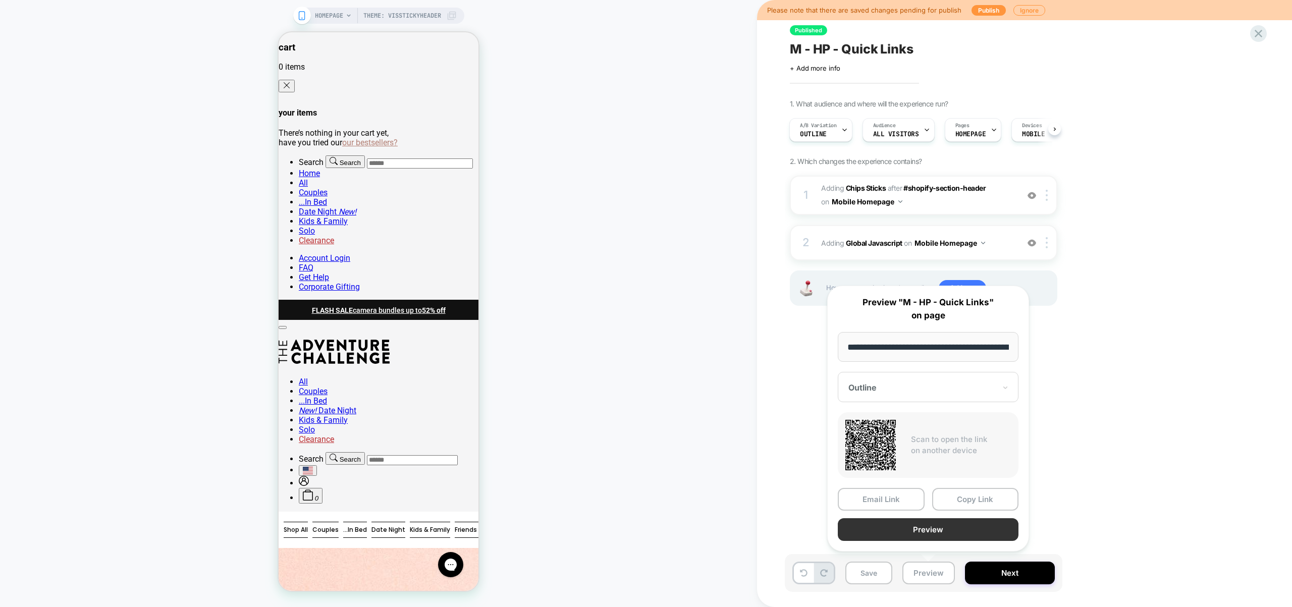
click at [923, 533] on button "Preview" at bounding box center [928, 529] width 181 height 23
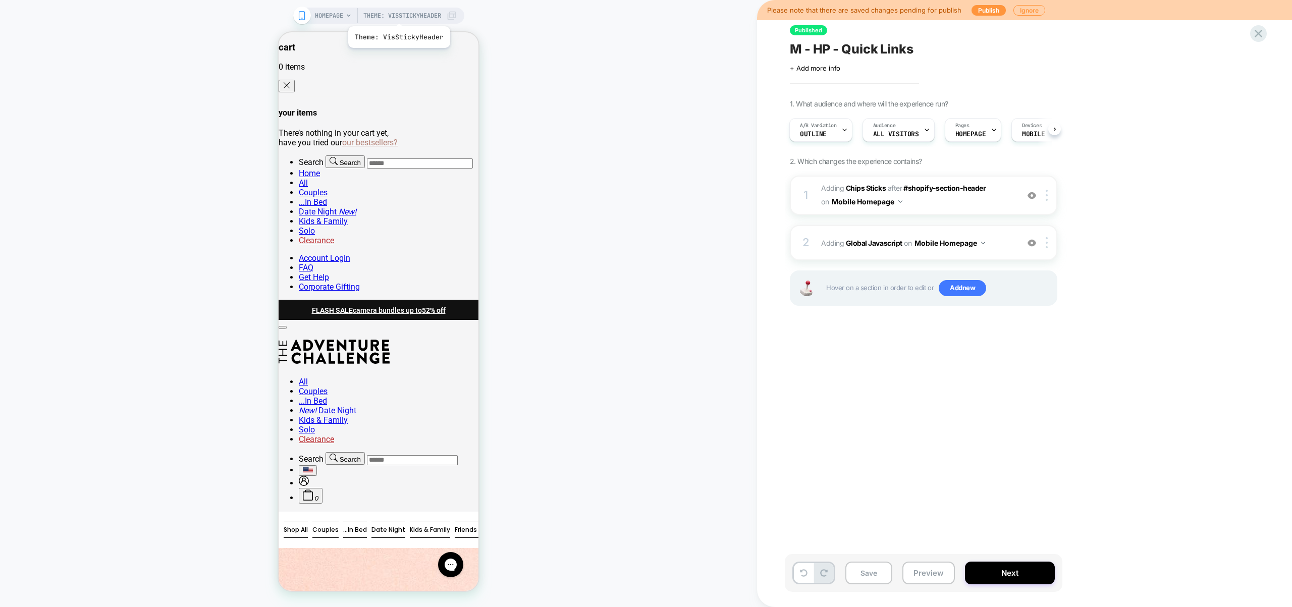
click at [398, 14] on span "Theme: VisStickyHeader" at bounding box center [402, 16] width 78 height 16
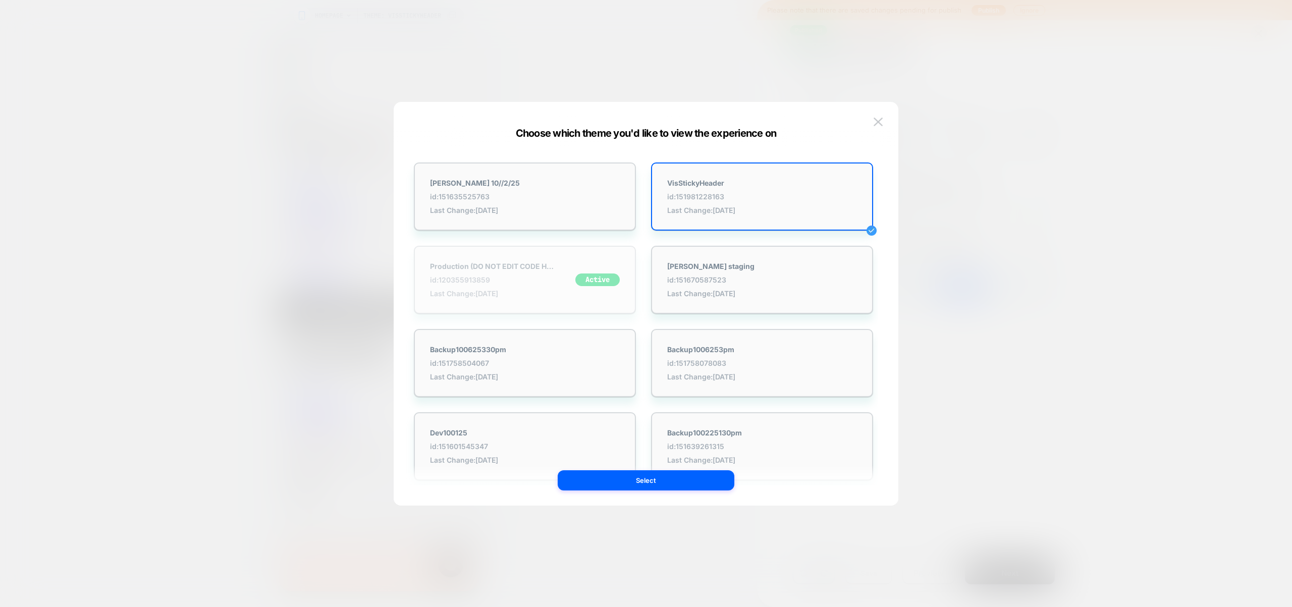
click at [572, 298] on div "Production (DO NOT EDIT CODE HERE) id: 120355913859 Last Change: 10/10/2025 Act…" at bounding box center [525, 280] width 222 height 68
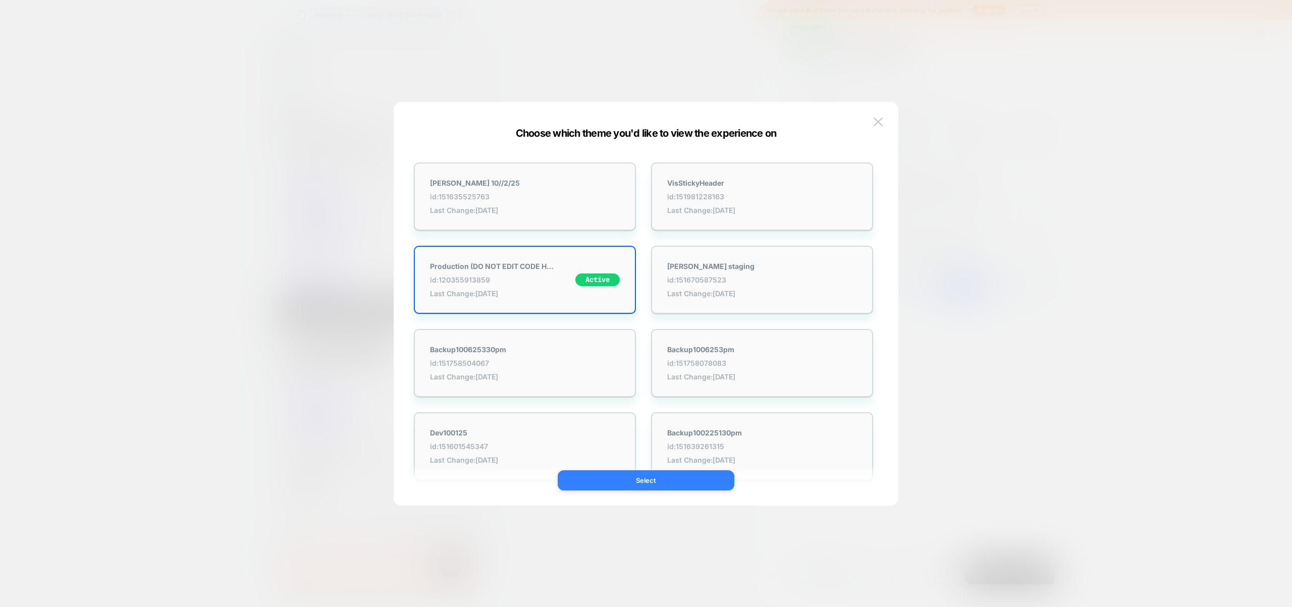
click at [674, 480] on button "Select" at bounding box center [646, 480] width 177 height 20
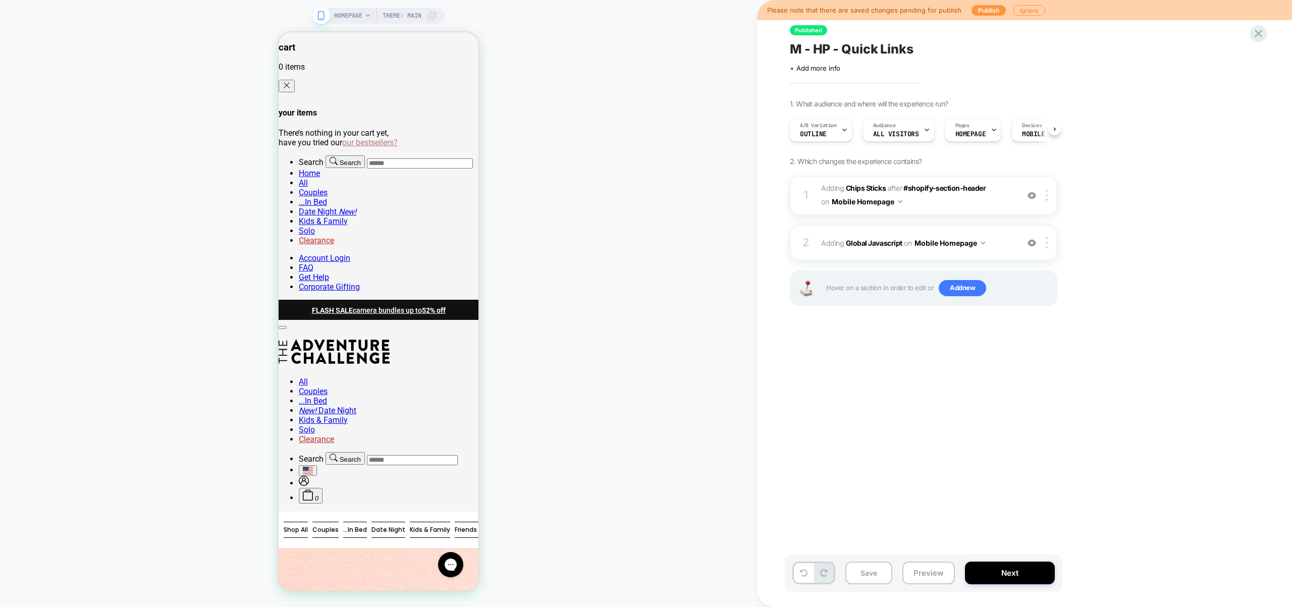
scroll to position [0, 1]
click at [940, 568] on button "Preview" at bounding box center [928, 573] width 52 height 23
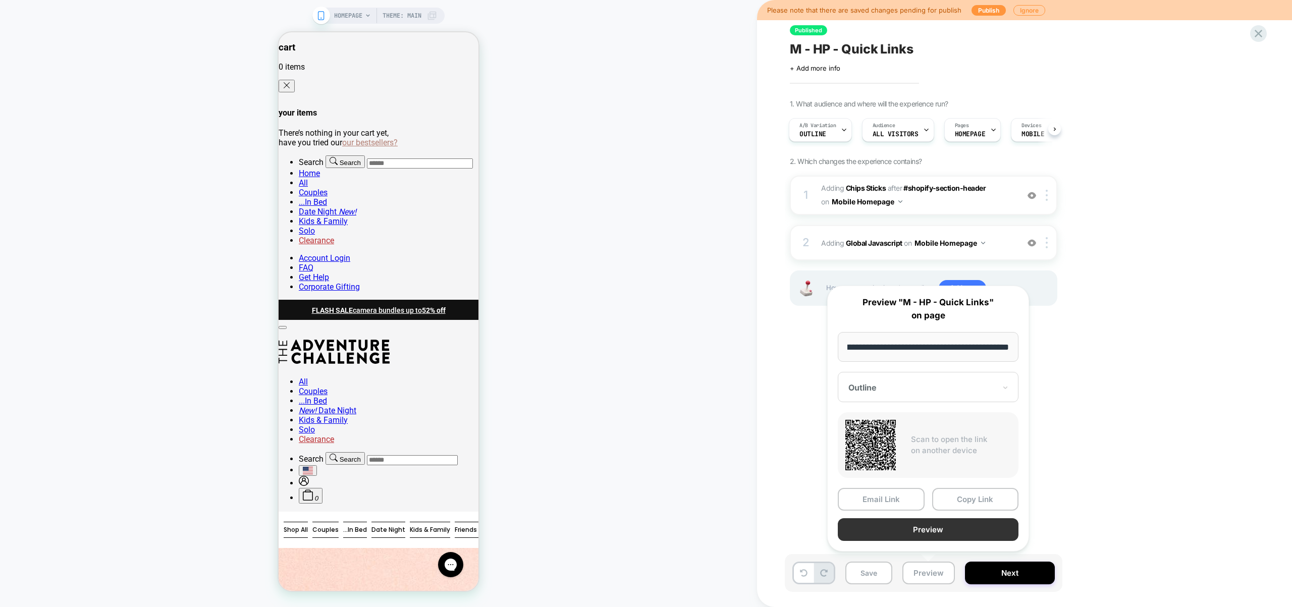
scroll to position [0, 0]
click at [934, 526] on button "Preview" at bounding box center [928, 529] width 181 height 23
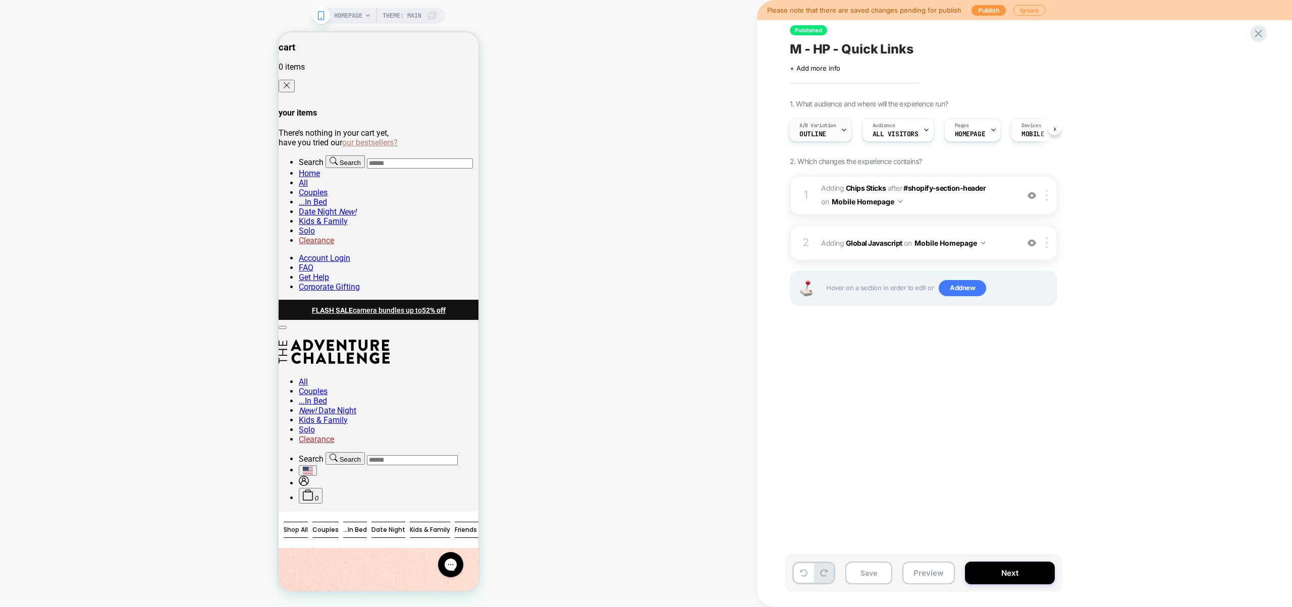
click at [827, 133] on div "A/B Variation Outline" at bounding box center [817, 130] width 57 height 23
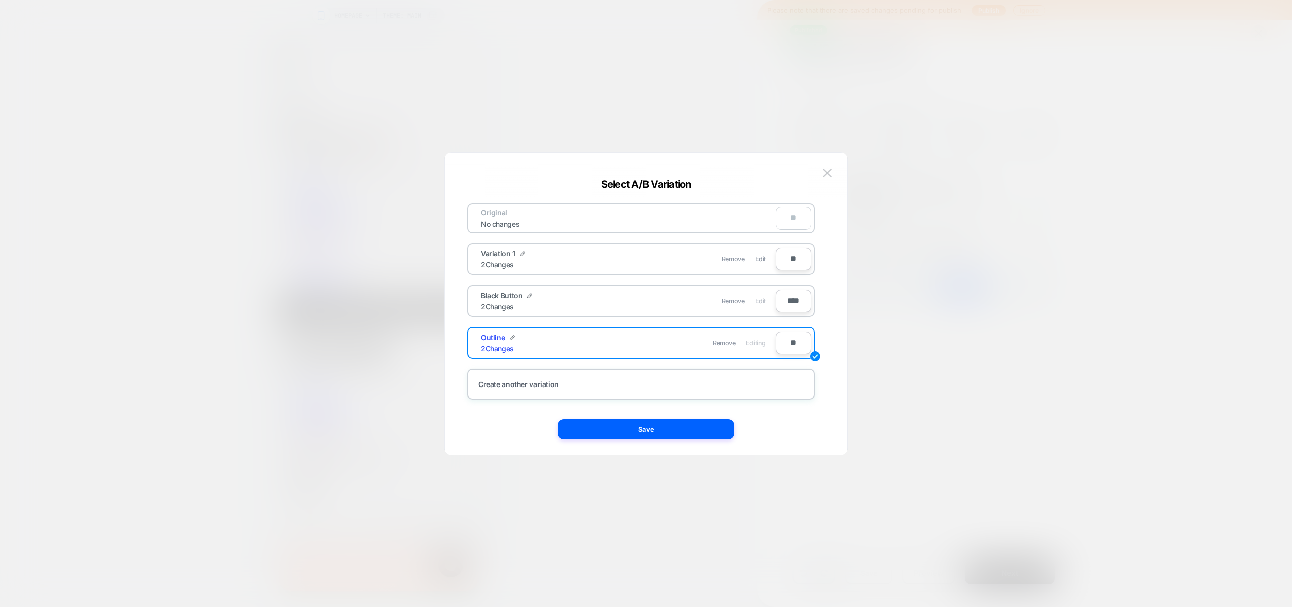
click at [762, 300] on span "Edit" at bounding box center [760, 301] width 11 height 8
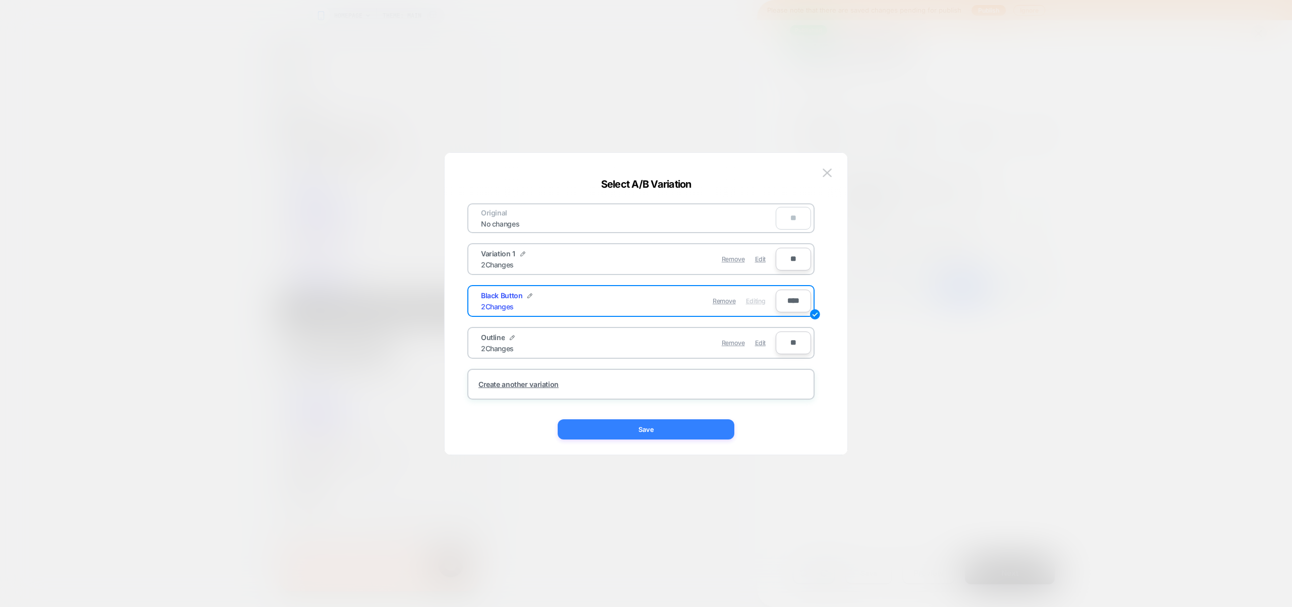
click at [665, 431] on button "Save" at bounding box center [646, 429] width 177 height 20
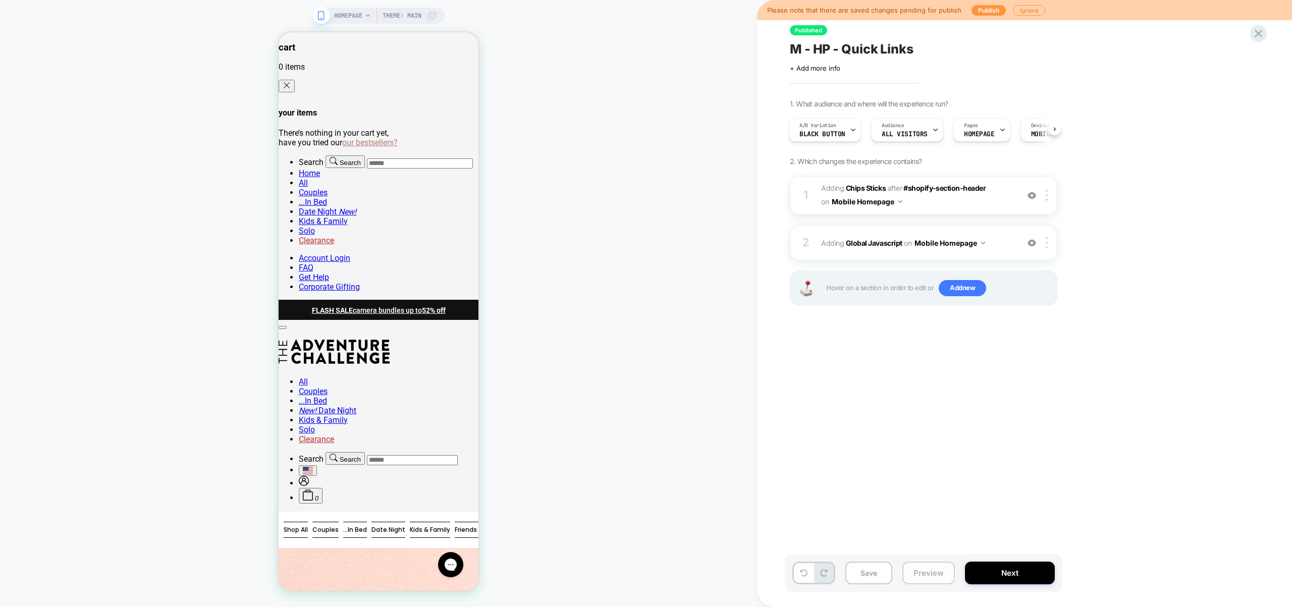
click at [923, 572] on button "Preview" at bounding box center [928, 573] width 52 height 23
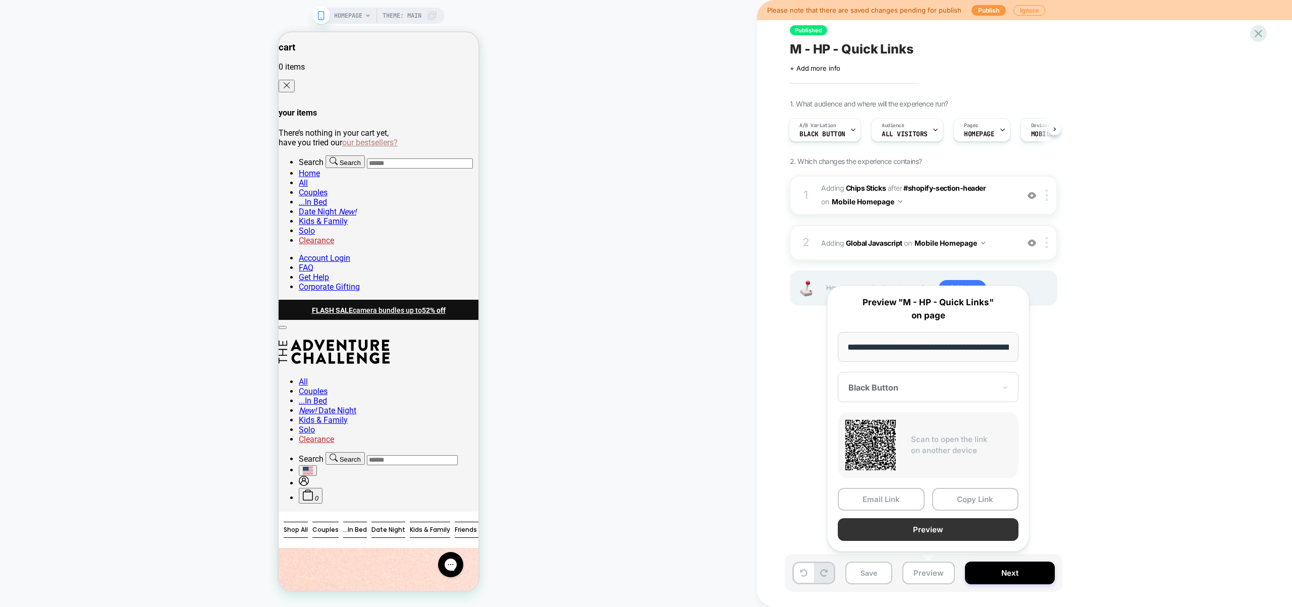
click at [924, 528] on button "Preview" at bounding box center [928, 529] width 181 height 23
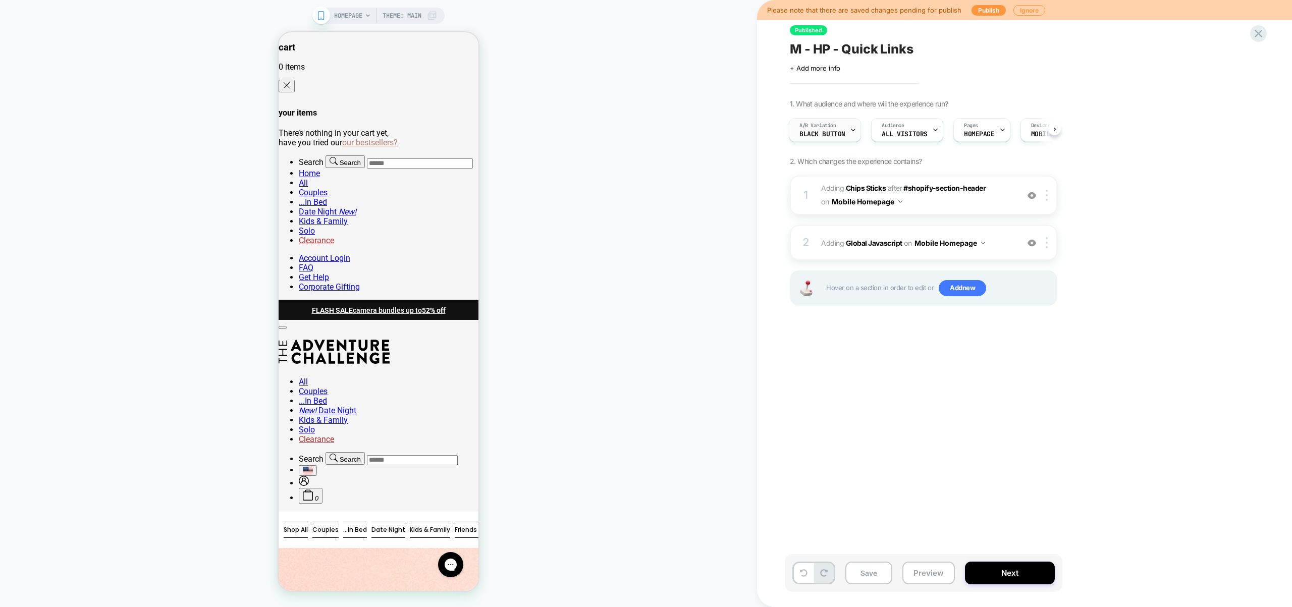
click at [829, 133] on span "Black Button" at bounding box center [822, 134] width 46 height 7
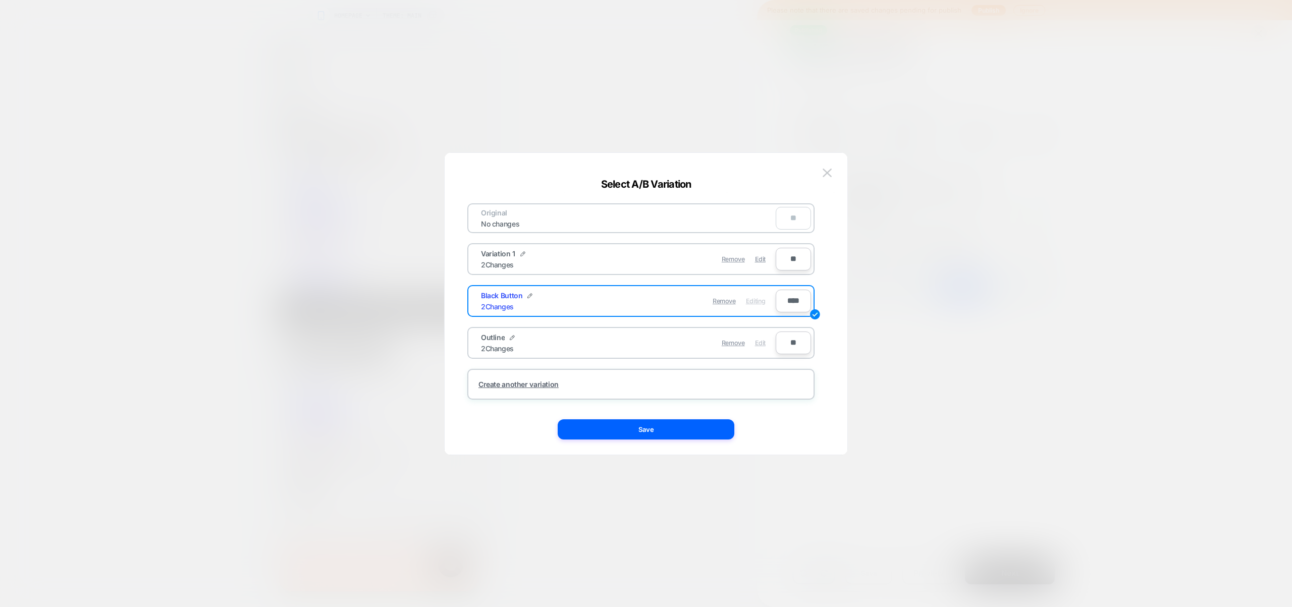
click at [759, 346] on span "Edit" at bounding box center [760, 343] width 11 height 8
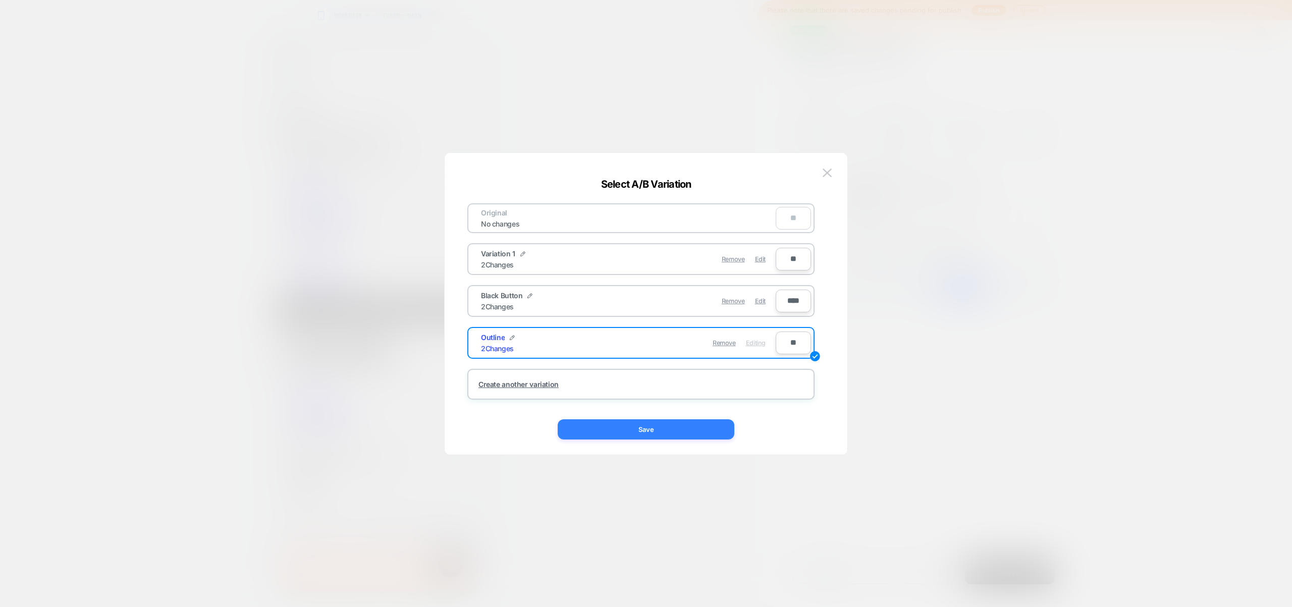
click at [712, 424] on button "Save" at bounding box center [646, 429] width 177 height 20
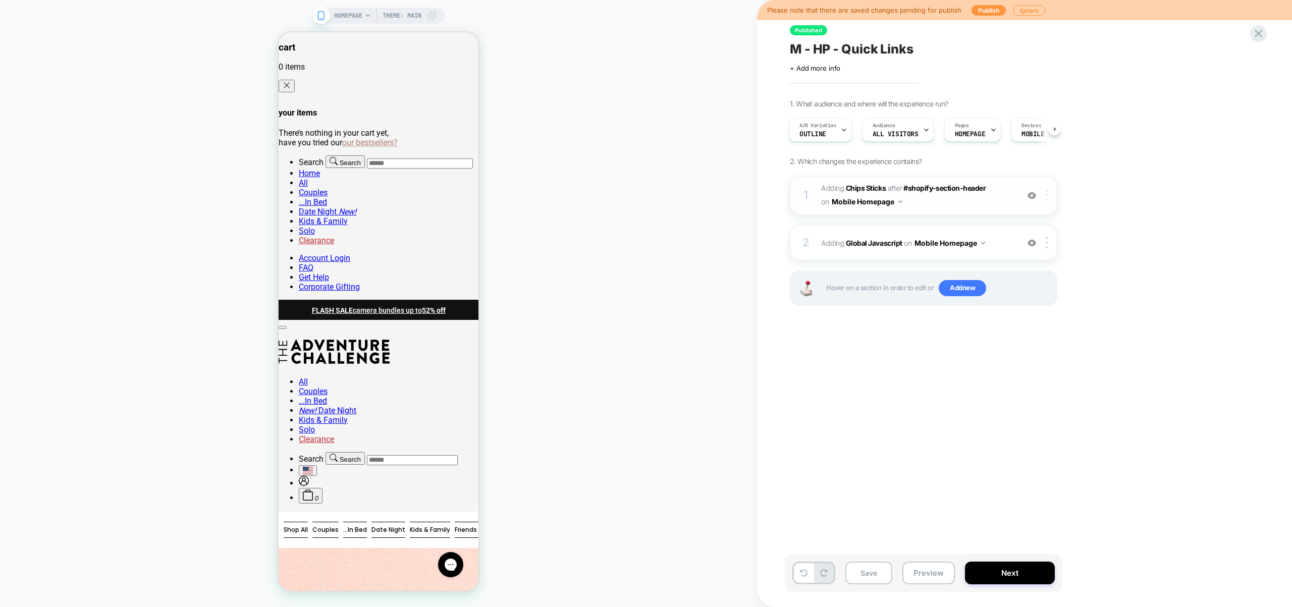
click at [1050, 193] on div at bounding box center [1048, 195] width 17 height 11
click at [811, 134] on span "Outline" at bounding box center [812, 134] width 27 height 7
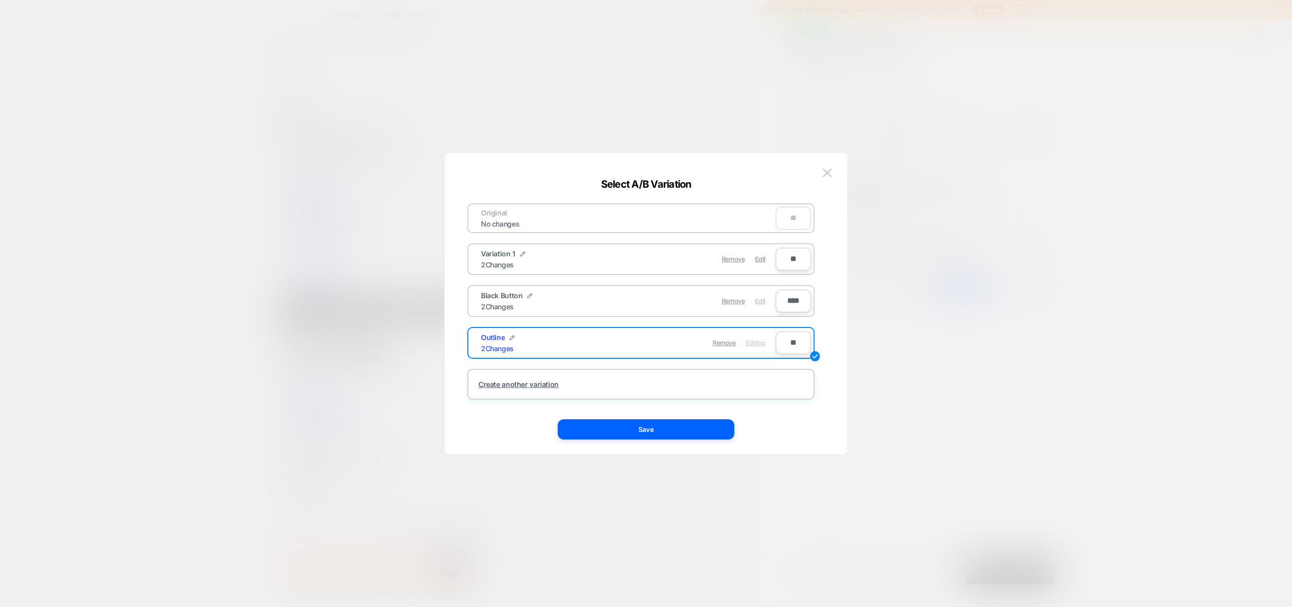
click at [765, 300] on span "Edit" at bounding box center [760, 301] width 11 height 8
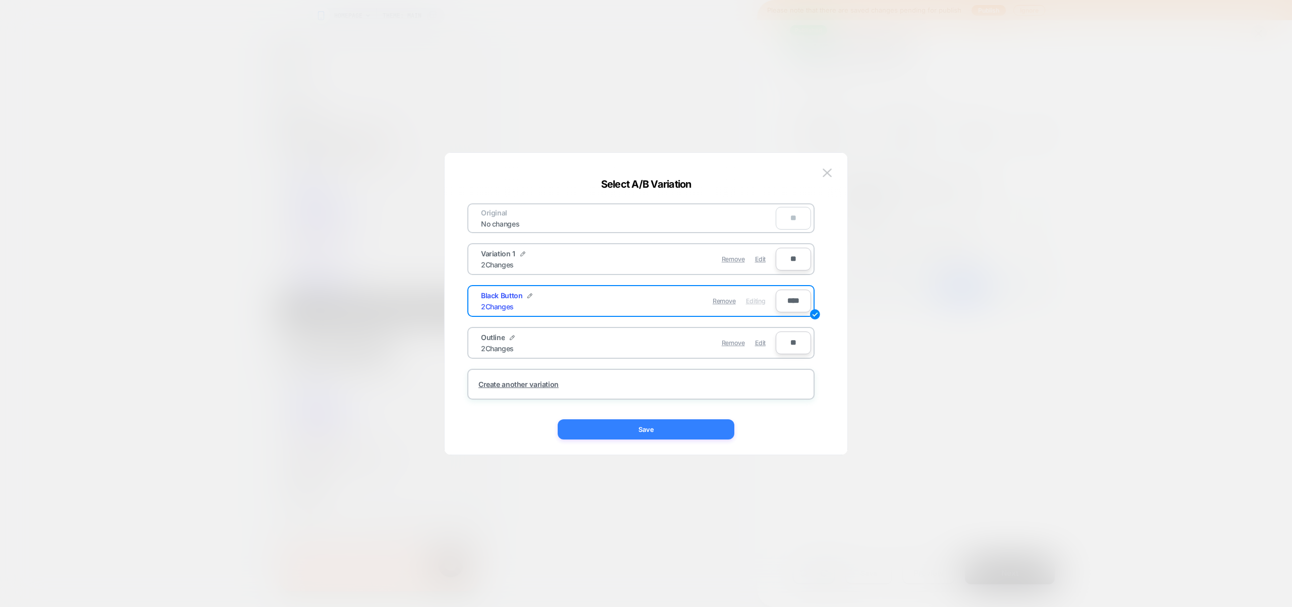
click at [708, 426] on button "Save" at bounding box center [646, 429] width 177 height 20
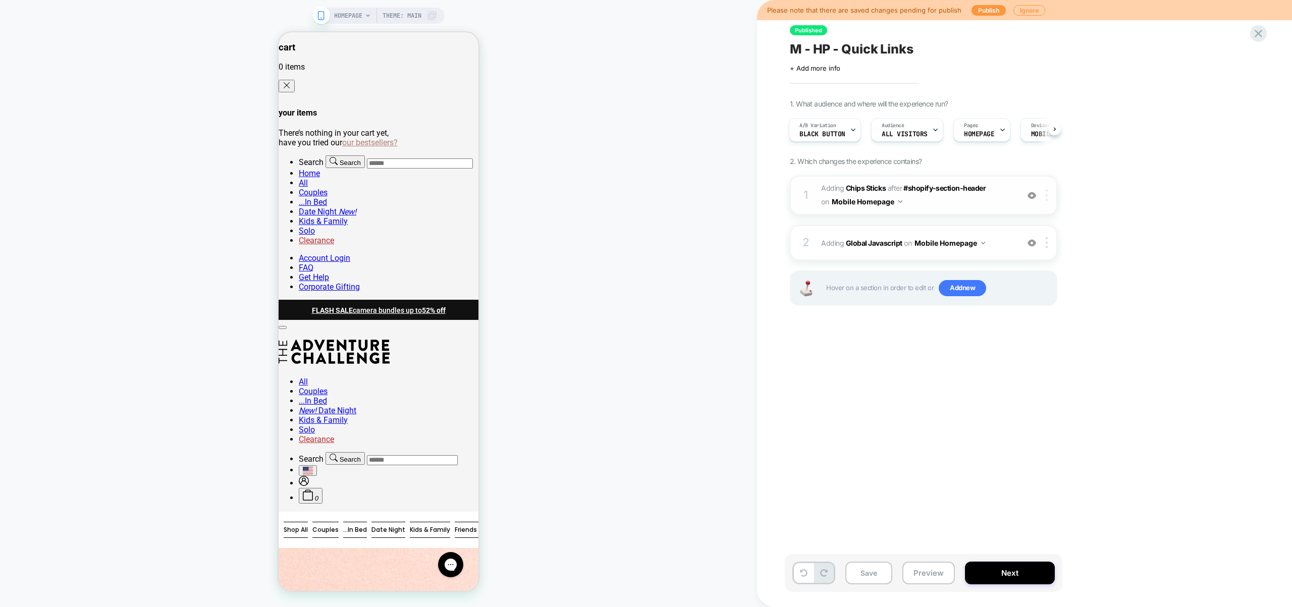
click at [1050, 196] on div at bounding box center [1048, 195] width 17 height 11
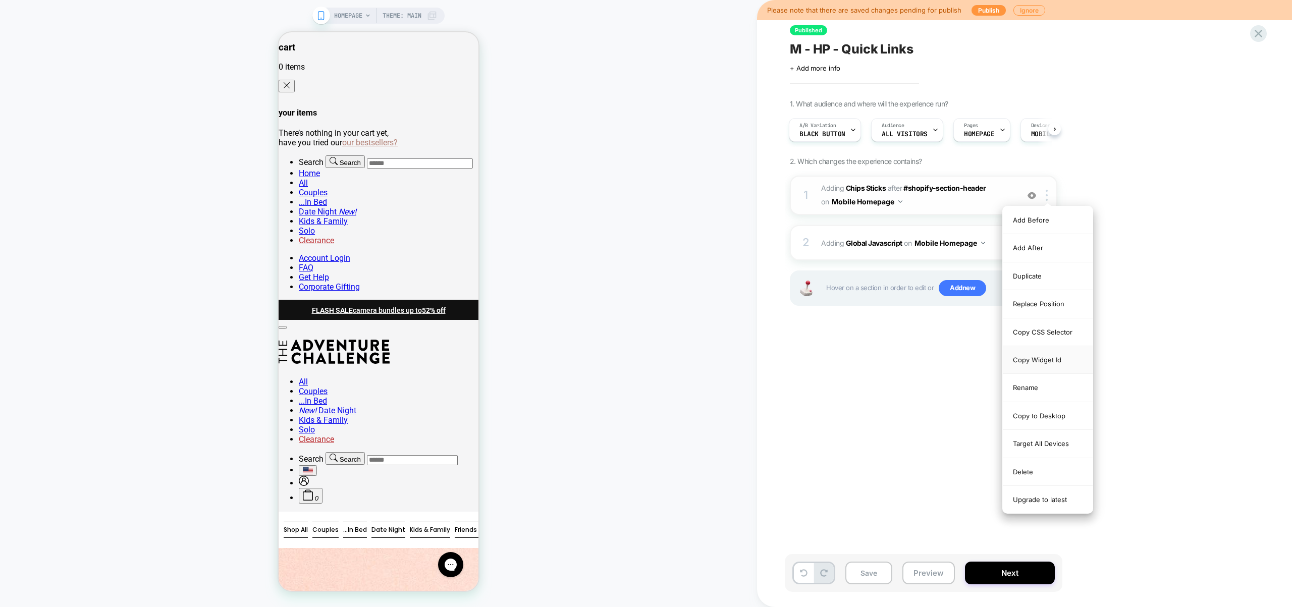
click at [1031, 359] on div "Copy Widget Id" at bounding box center [1048, 360] width 90 height 28
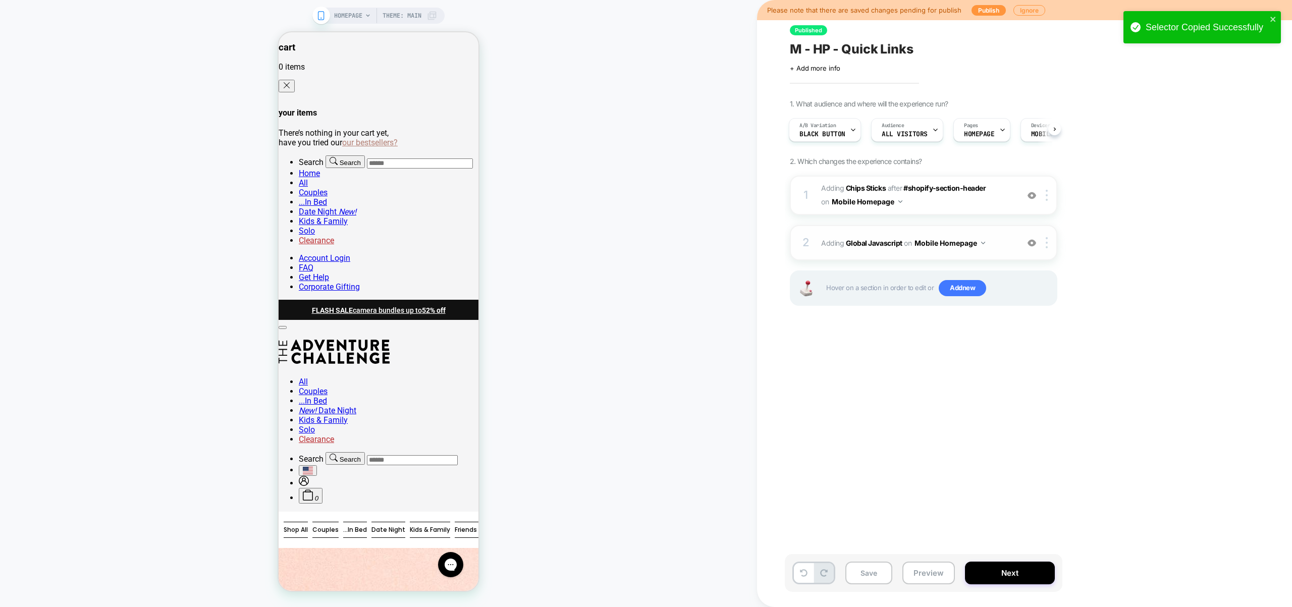
click at [995, 252] on div "2 Adding Global Javascript on Mobile Homepage Add Before Add After Copy to Desk…" at bounding box center [923, 242] width 267 height 35
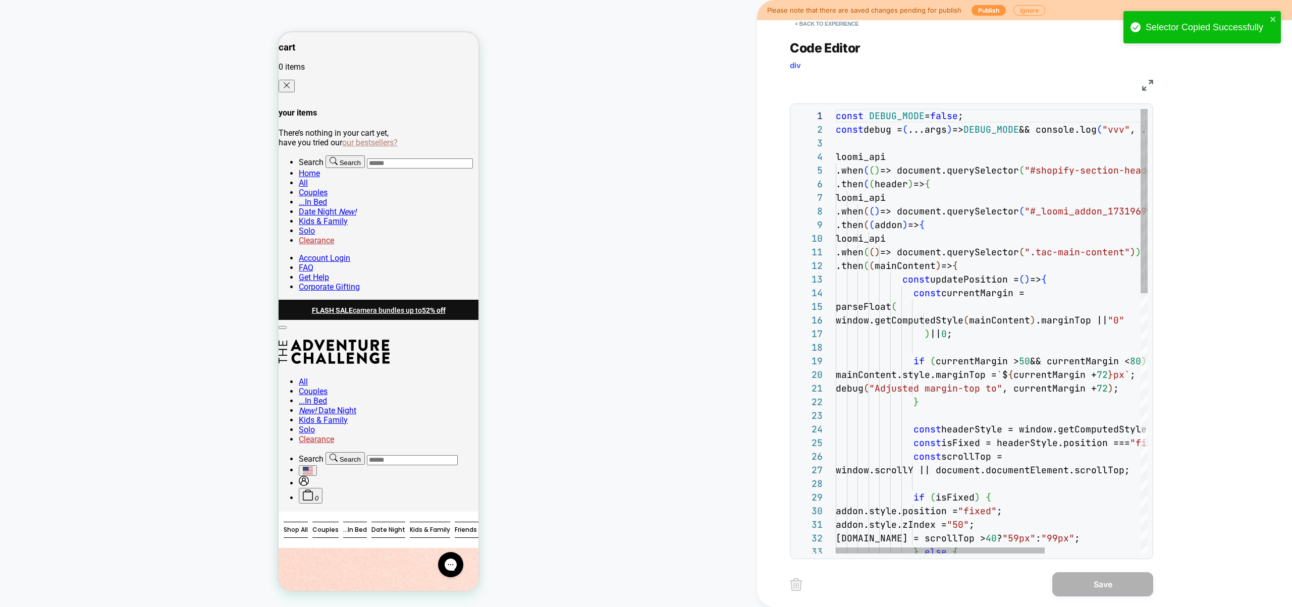
scroll to position [27, 152]
type textarea "**********"
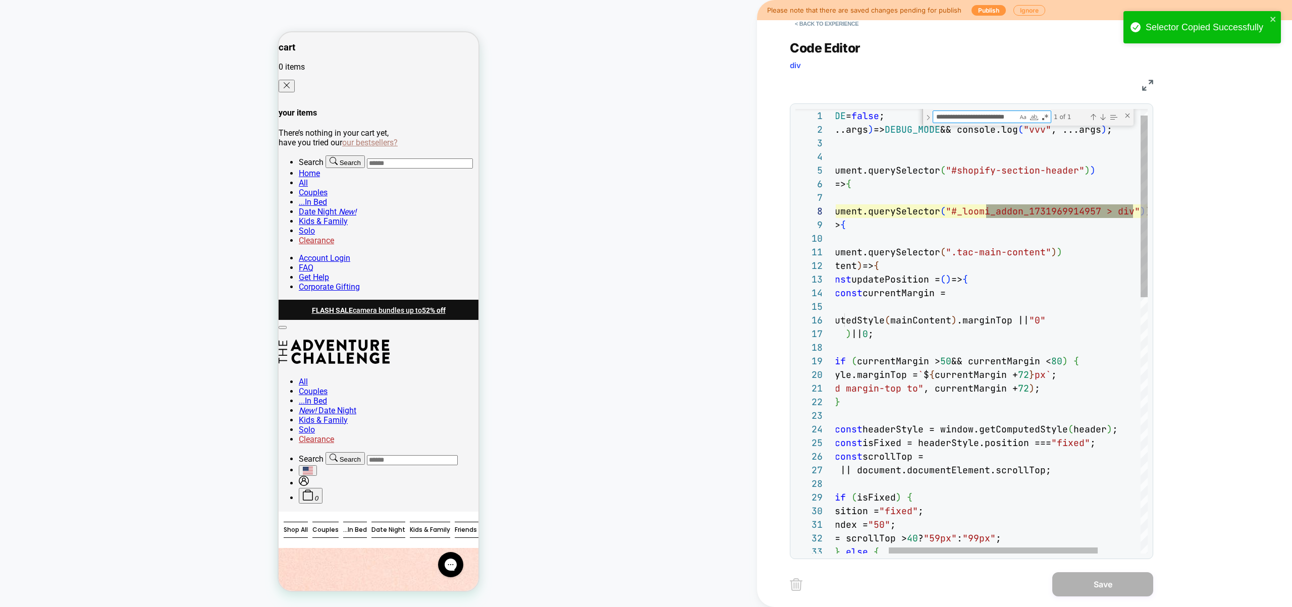
type textarea "**********"
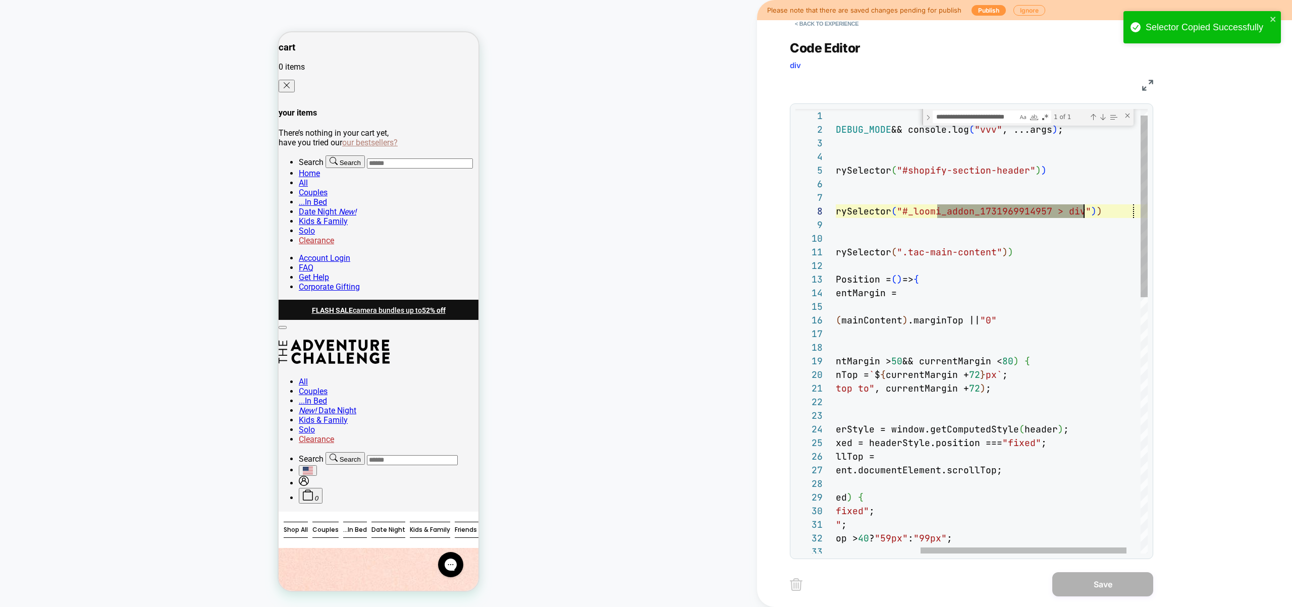
drag, startPoint x: 1077, startPoint y: 207, endPoint x: 1195, endPoint y: 209, distance: 118.1
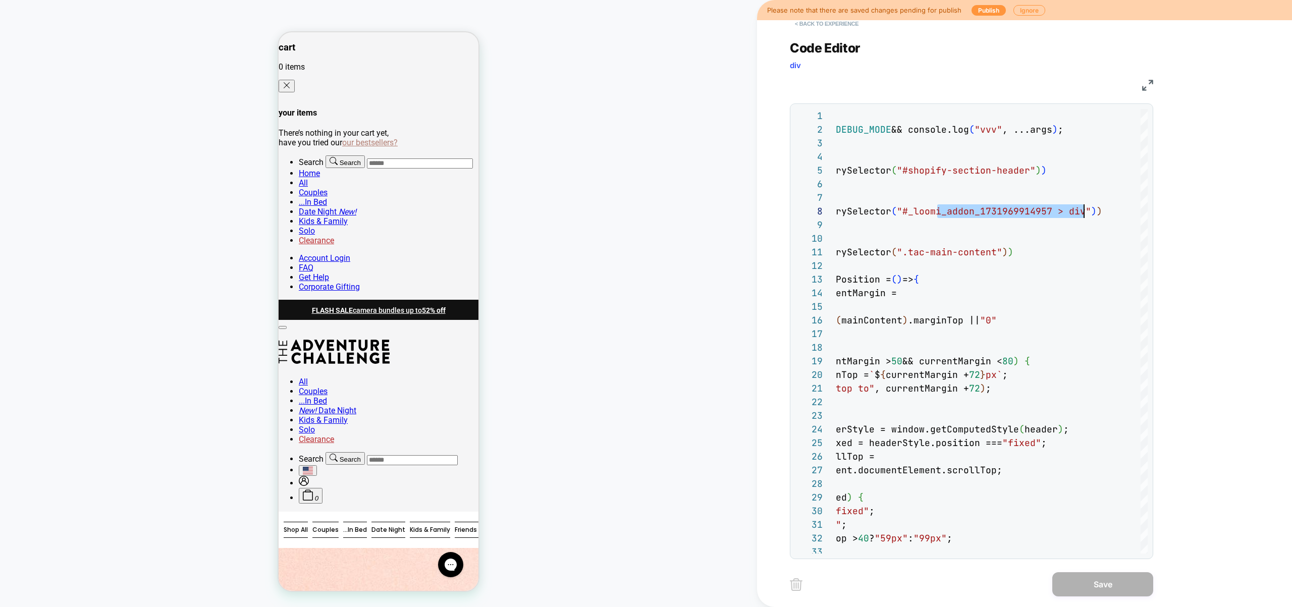
click at [855, 22] on button "< Back to experience" at bounding box center [827, 24] width 74 height 16
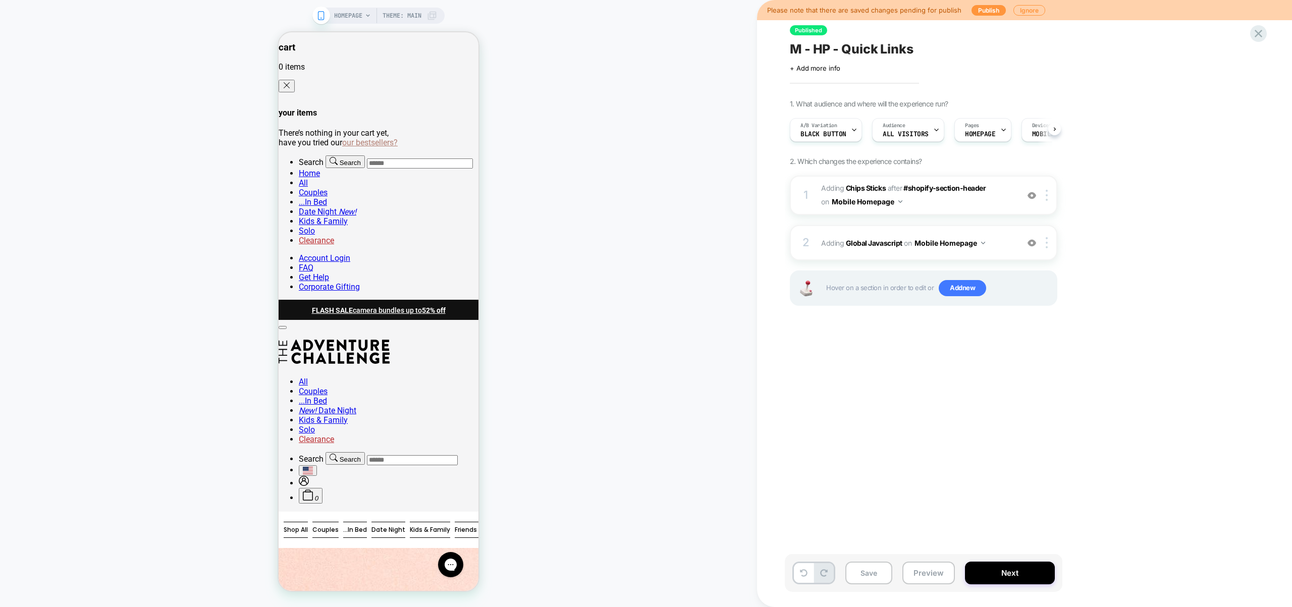
scroll to position [0, 1]
click at [842, 136] on span "Black Button" at bounding box center [823, 134] width 46 height 7
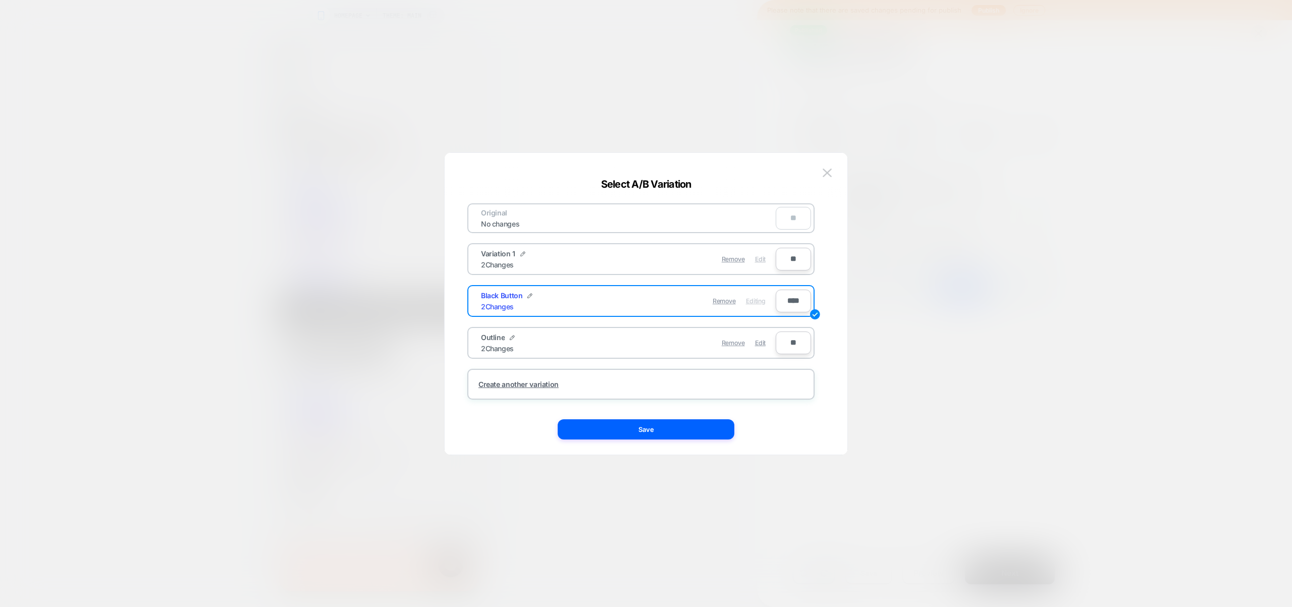
click at [759, 258] on span "Edit" at bounding box center [760, 259] width 11 height 8
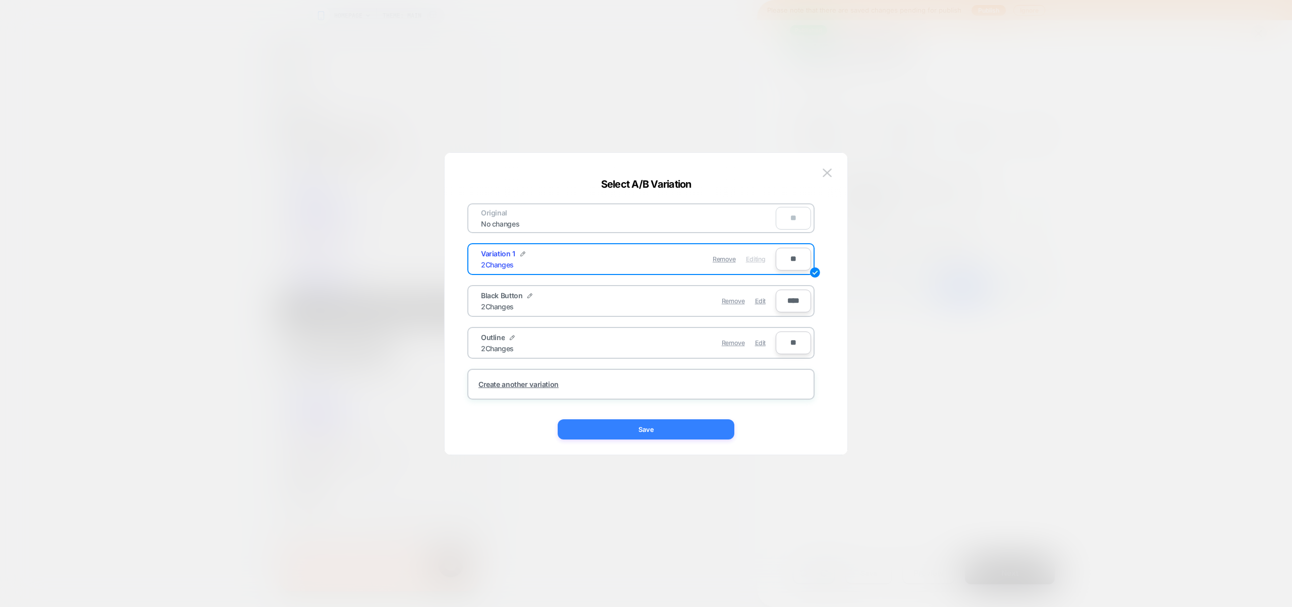
click at [695, 427] on button "Save" at bounding box center [646, 429] width 177 height 20
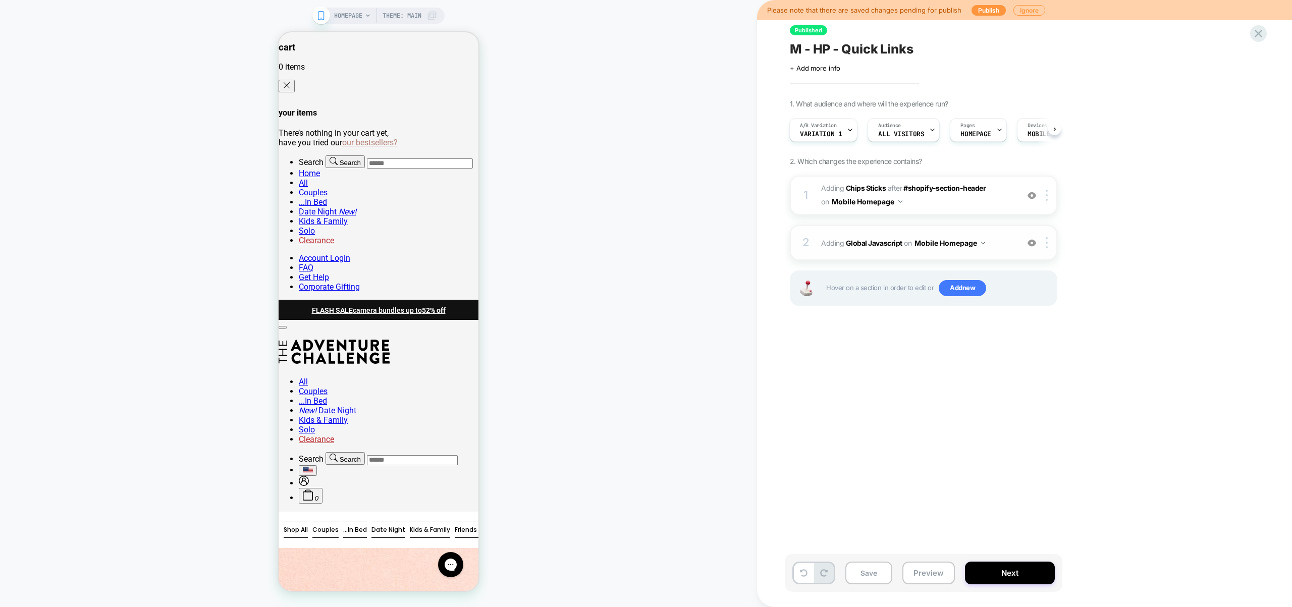
click at [997, 234] on div "2 Adding Global Javascript on Mobile Homepage Add Before Add After Copy to Desk…" at bounding box center [923, 242] width 267 height 35
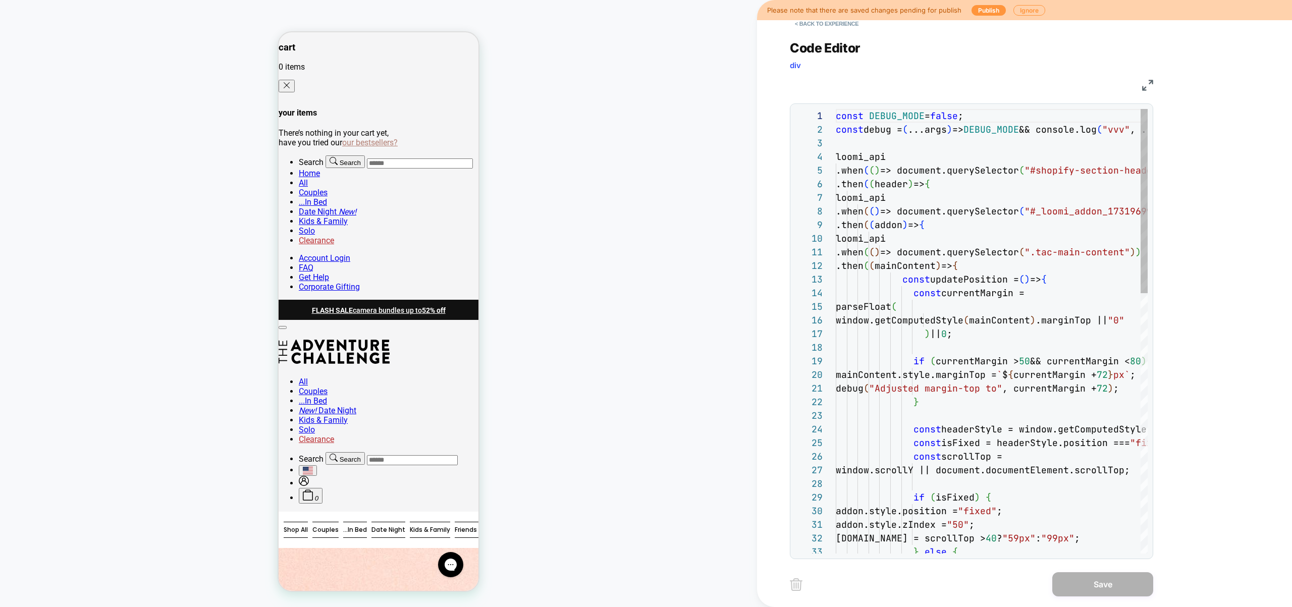
scroll to position [136, 0]
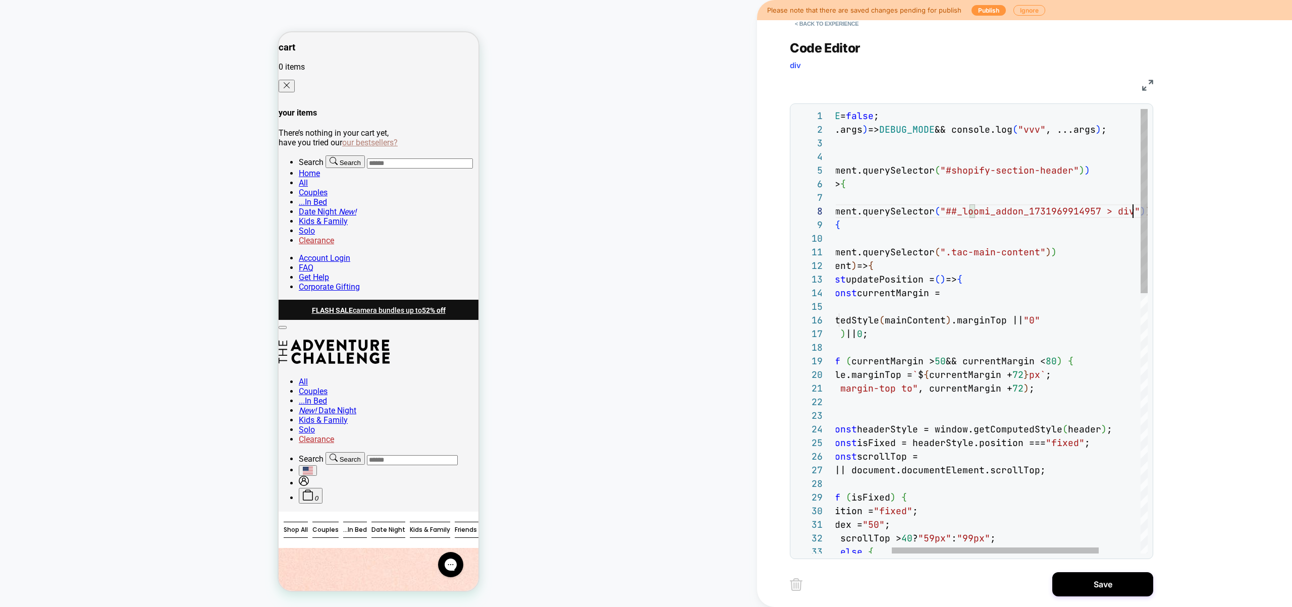
type textarea "**********"
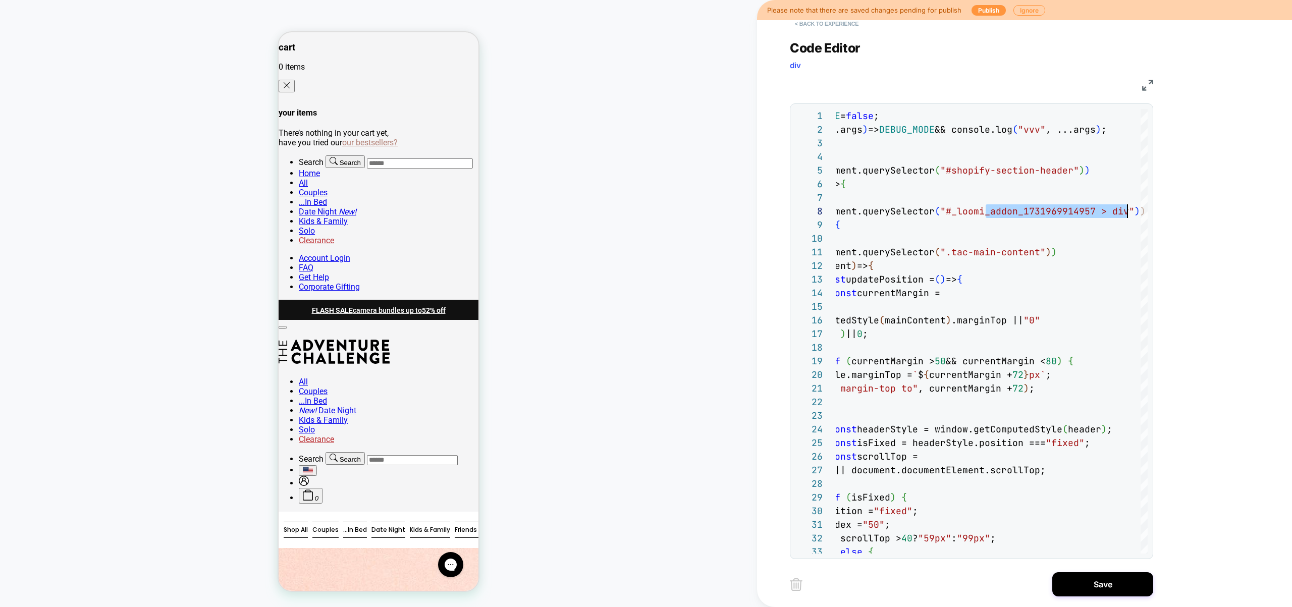
click at [828, 28] on button "< Back to experience" at bounding box center [827, 24] width 74 height 16
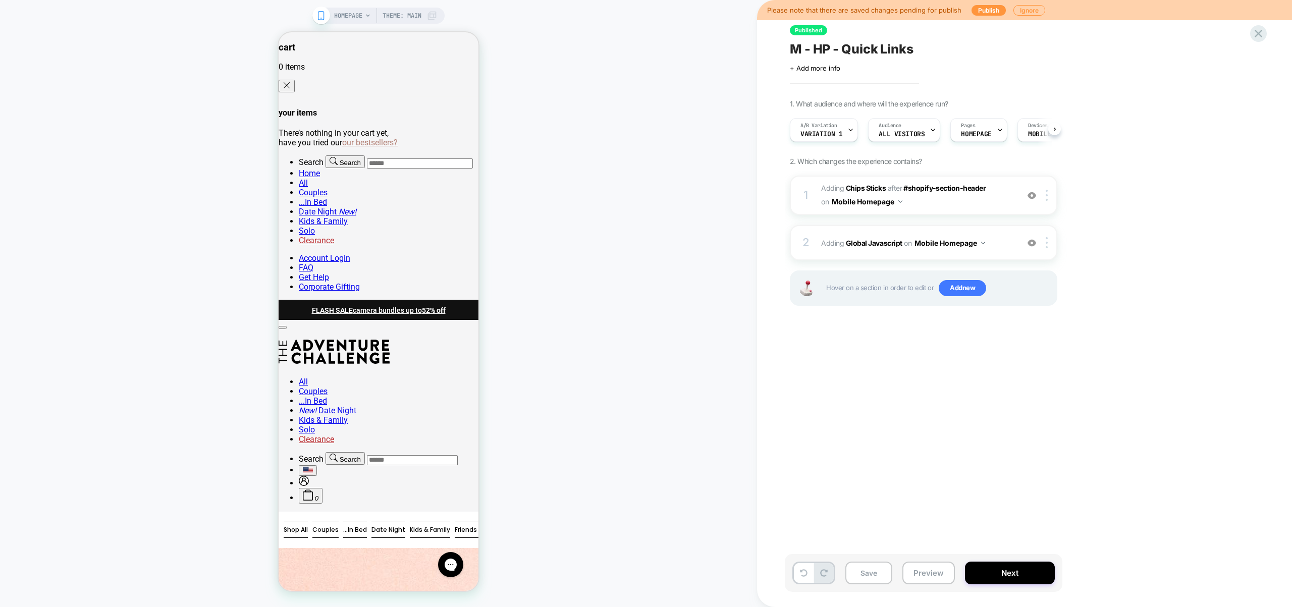
scroll to position [0, 1]
click at [817, 131] on span "Variation 1" at bounding box center [821, 134] width 42 height 7
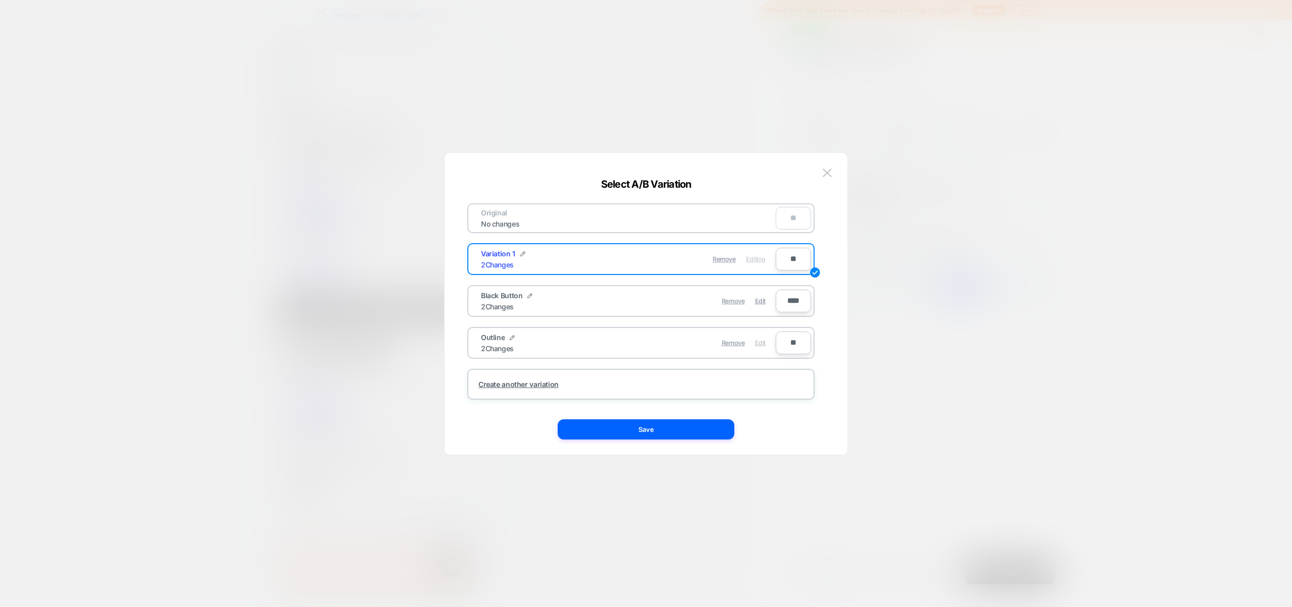
click at [760, 342] on span "Edit" at bounding box center [760, 343] width 11 height 8
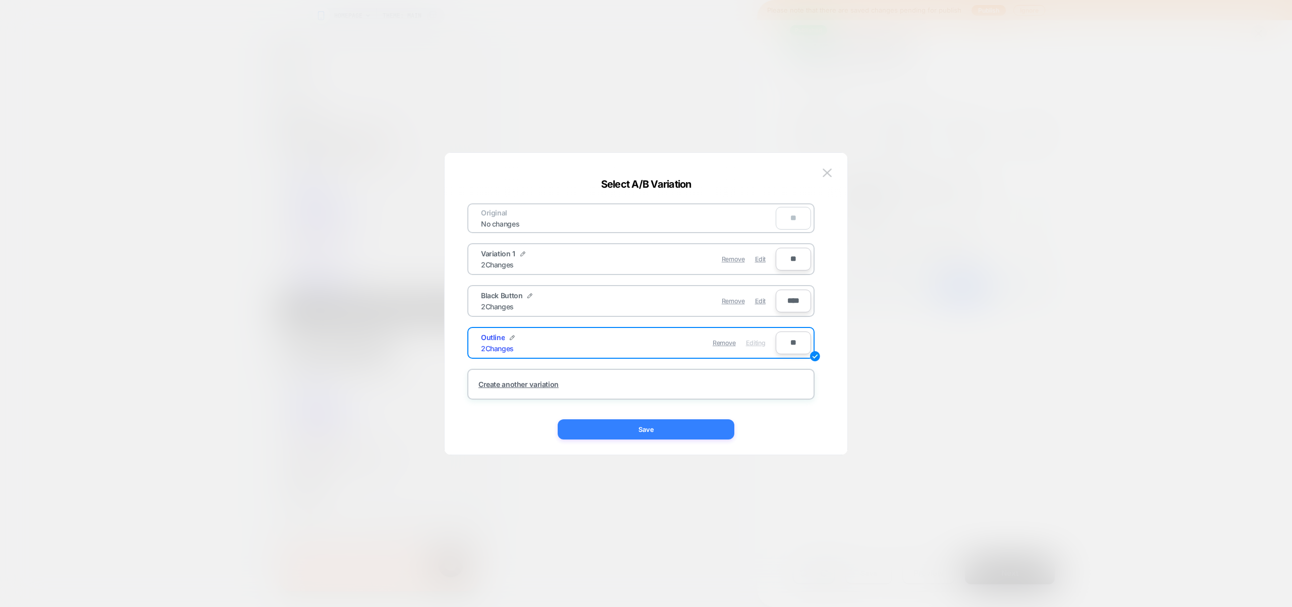
click at [719, 427] on button "Save" at bounding box center [646, 429] width 177 height 20
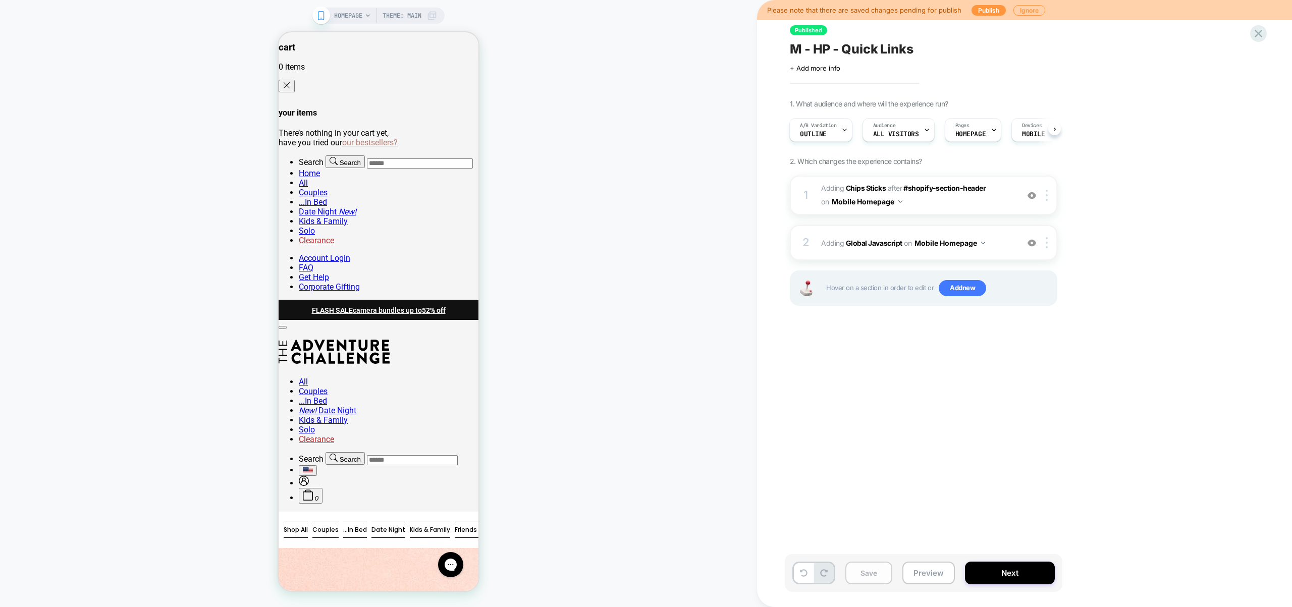
click at [879, 568] on button "Save" at bounding box center [868, 573] width 47 height 23
click at [917, 564] on button "Preview" at bounding box center [928, 573] width 52 height 23
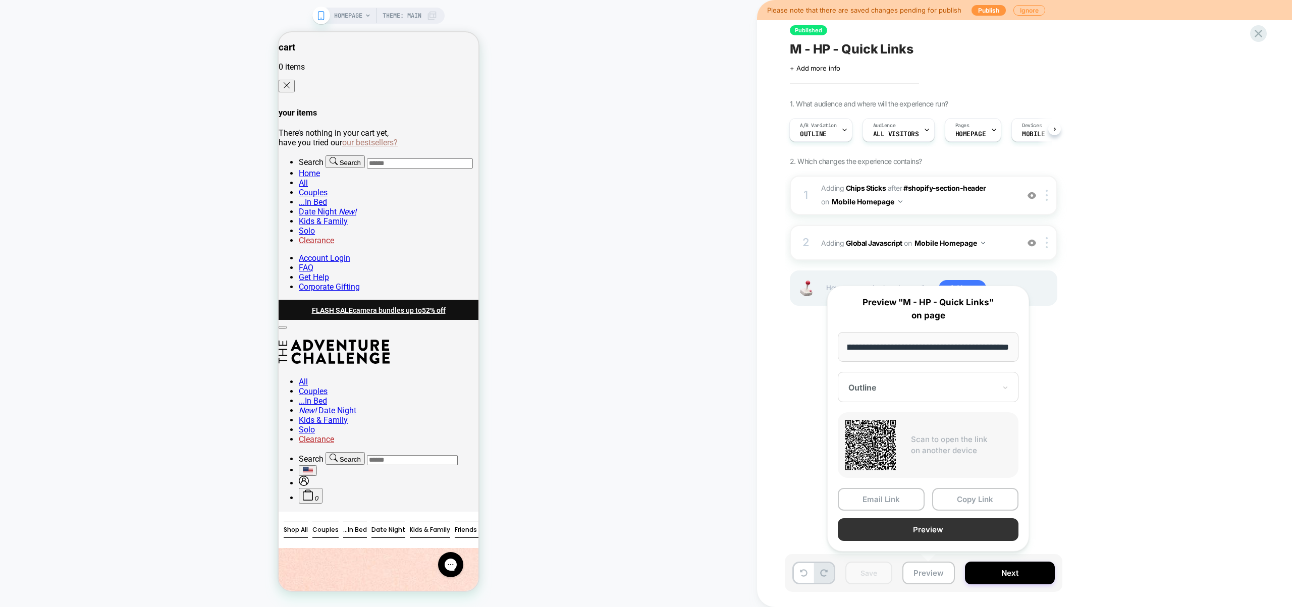
scroll to position [0, 0]
click at [920, 535] on button "Preview" at bounding box center [928, 529] width 181 height 23
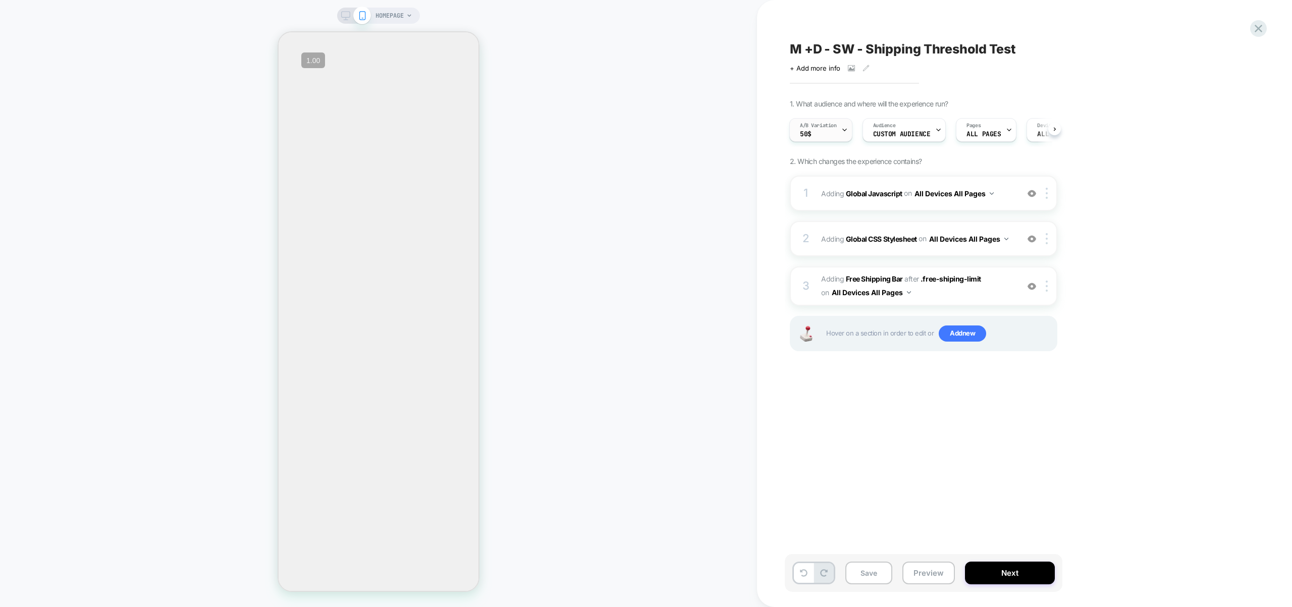
click at [839, 138] on div "A/B Variation 50$" at bounding box center [818, 130] width 57 height 23
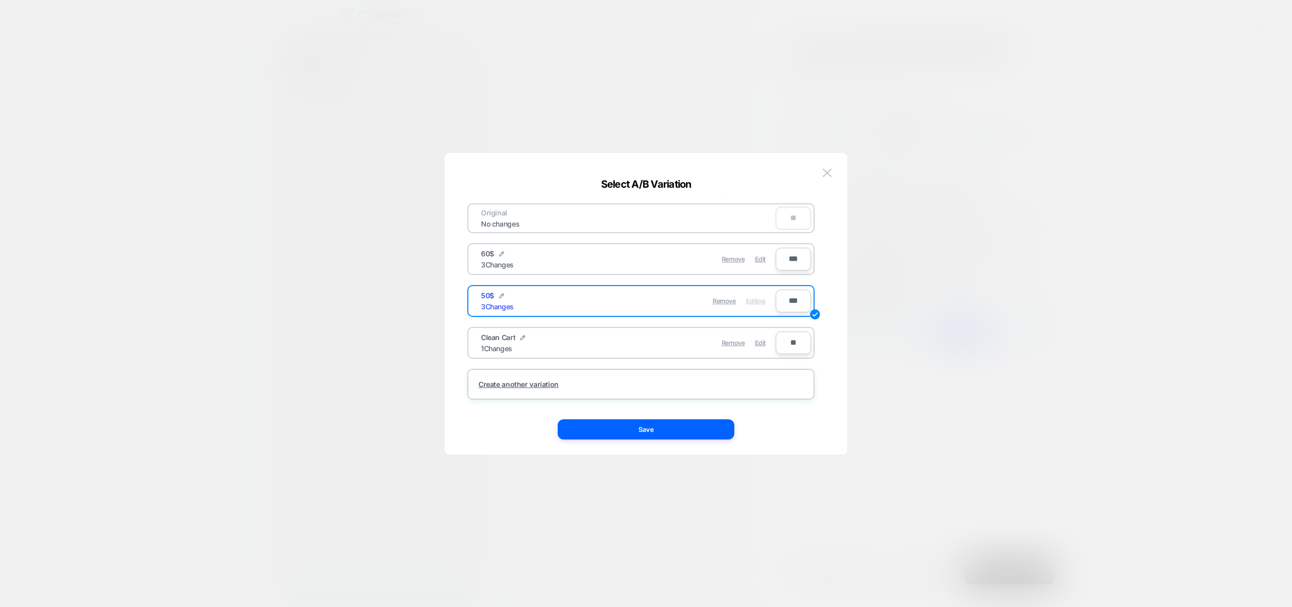
drag, startPoint x: 1154, startPoint y: 122, endPoint x: 1142, endPoint y: 123, distance: 12.6
click at [1154, 122] on div at bounding box center [646, 303] width 1292 height 607
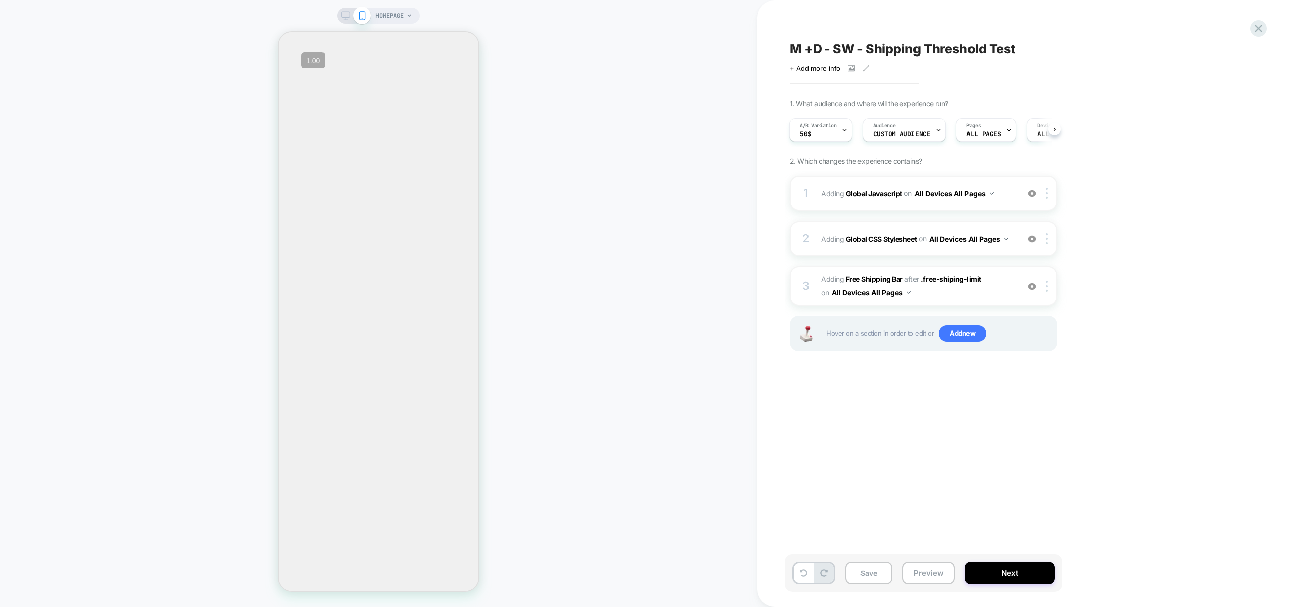
scroll to position [0, 1]
click at [1003, 253] on div "2 Adding Global CSS Stylesheet on All Devices All Pages Add Before Add After Ta…" at bounding box center [923, 238] width 267 height 35
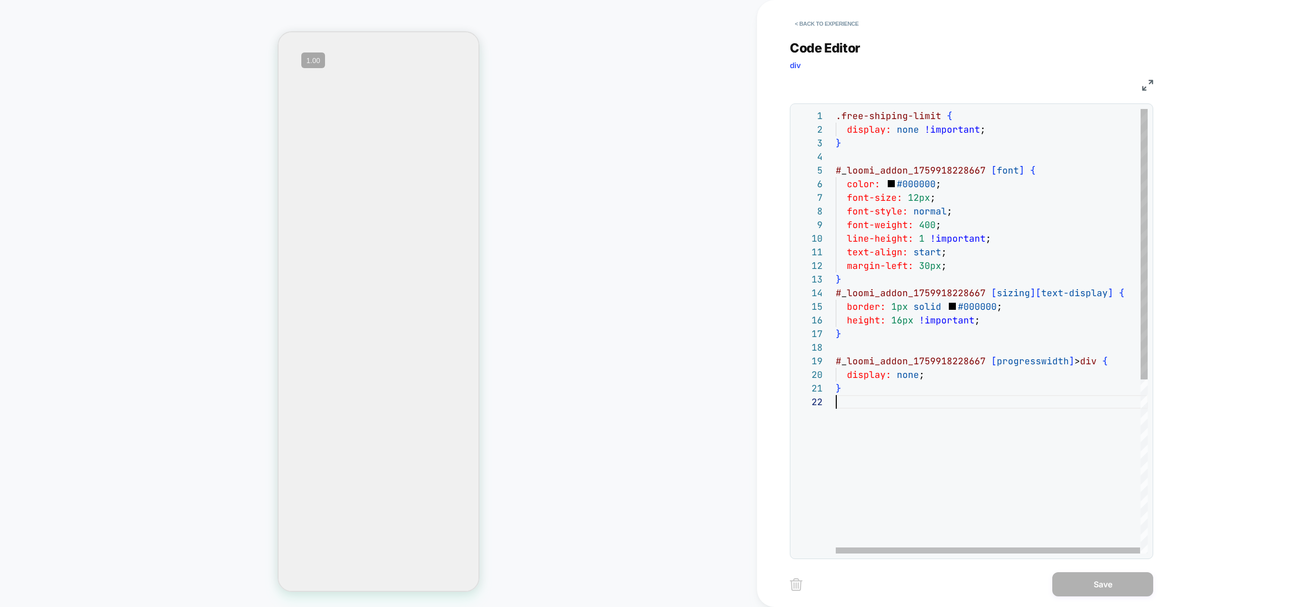
scroll to position [14, 0]
click at [875, 438] on div ".free-shiping-limit { display: none !important ; } # _ loomi_addon_175991822866…" at bounding box center [992, 474] width 312 height 731
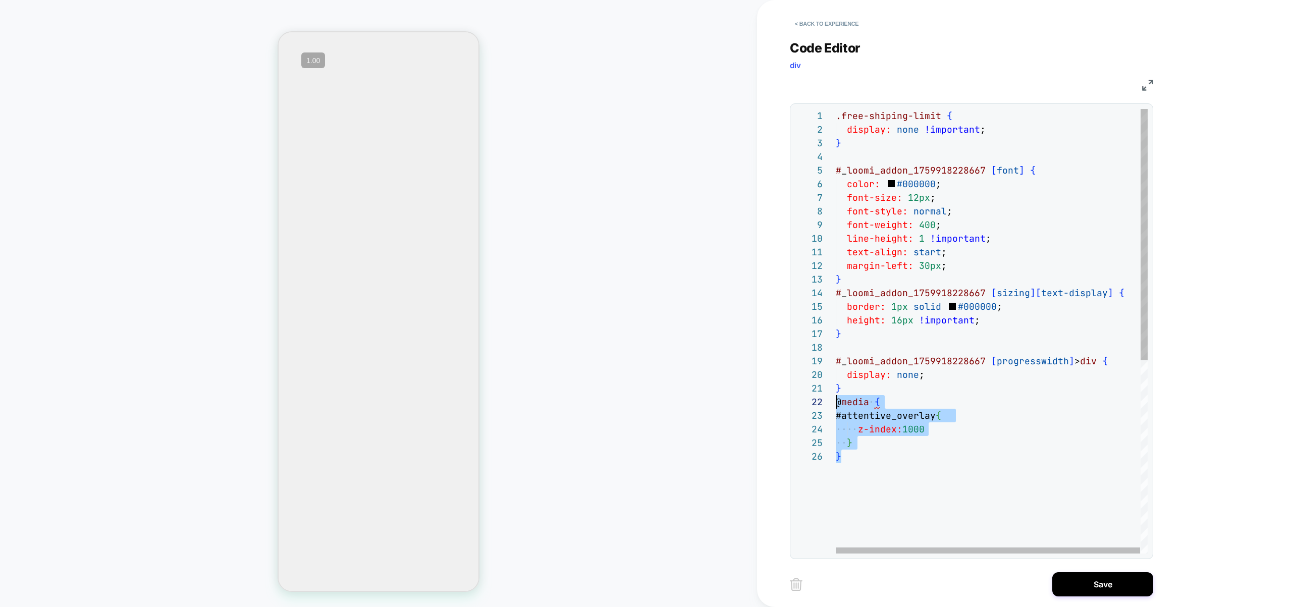
drag, startPoint x: 891, startPoint y: 474, endPoint x: 733, endPoint y: 349, distance: 200.8
click at [836, 403] on div ".free-shiping-limit { display: none !important ; } # _ loomi_addon_175991822866…" at bounding box center [992, 501] width 312 height 785
type textarea "**********"
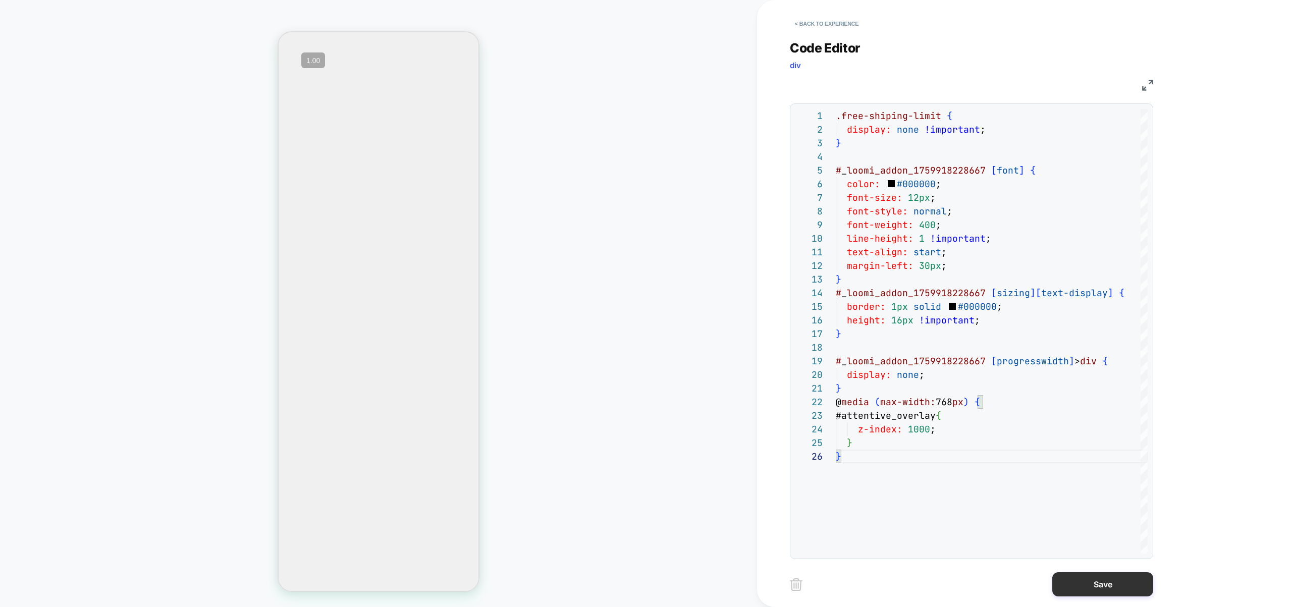
click at [1088, 574] on button "Save" at bounding box center [1102, 584] width 101 height 24
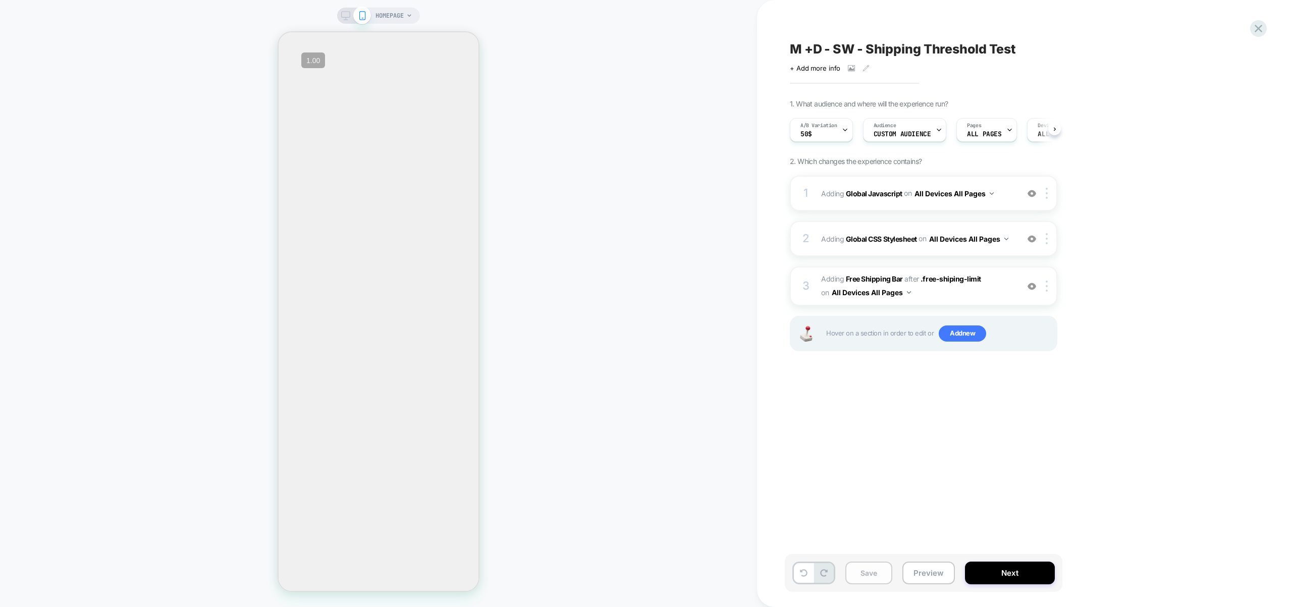
scroll to position [0, 1]
click at [867, 573] on button "Save" at bounding box center [868, 573] width 47 height 23
drag, startPoint x: 952, startPoint y: 254, endPoint x: 722, endPoint y: 136, distance: 258.9
click at [593, 166] on div "HOMEPAGE M +D - SW - Shipping Threshold Test Click to view images Click to edit…" at bounding box center [646, 303] width 1292 height 607
click at [804, 128] on span "A/B Variation" at bounding box center [818, 125] width 37 height 7
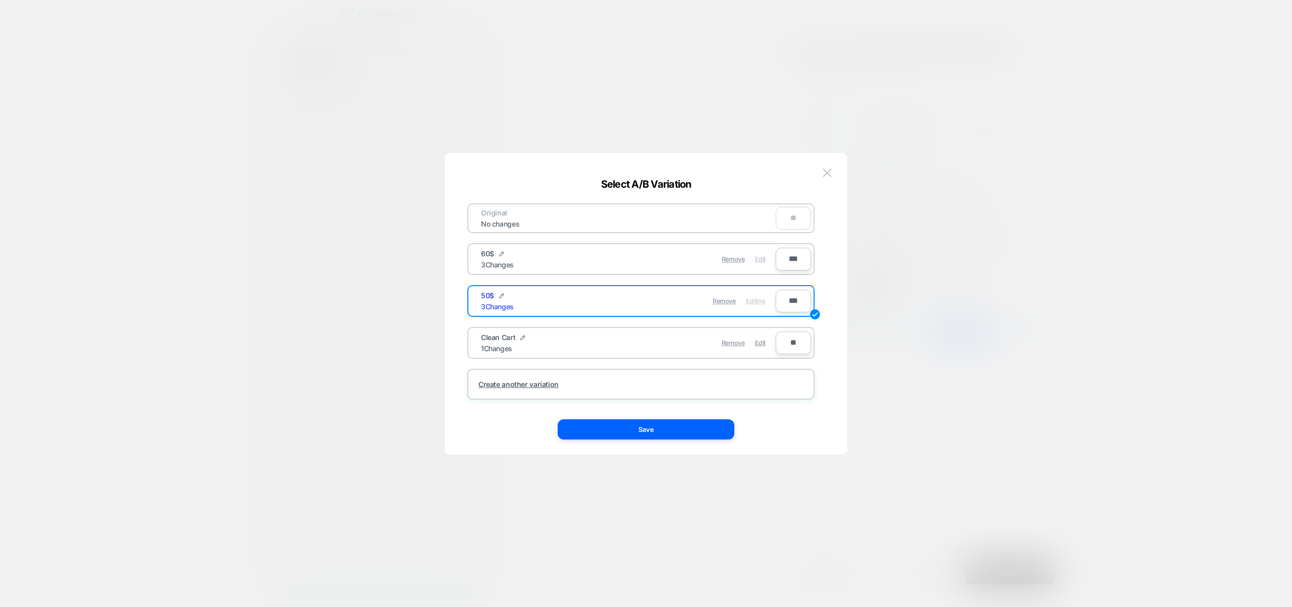
click at [759, 261] on span "Edit" at bounding box center [760, 259] width 11 height 8
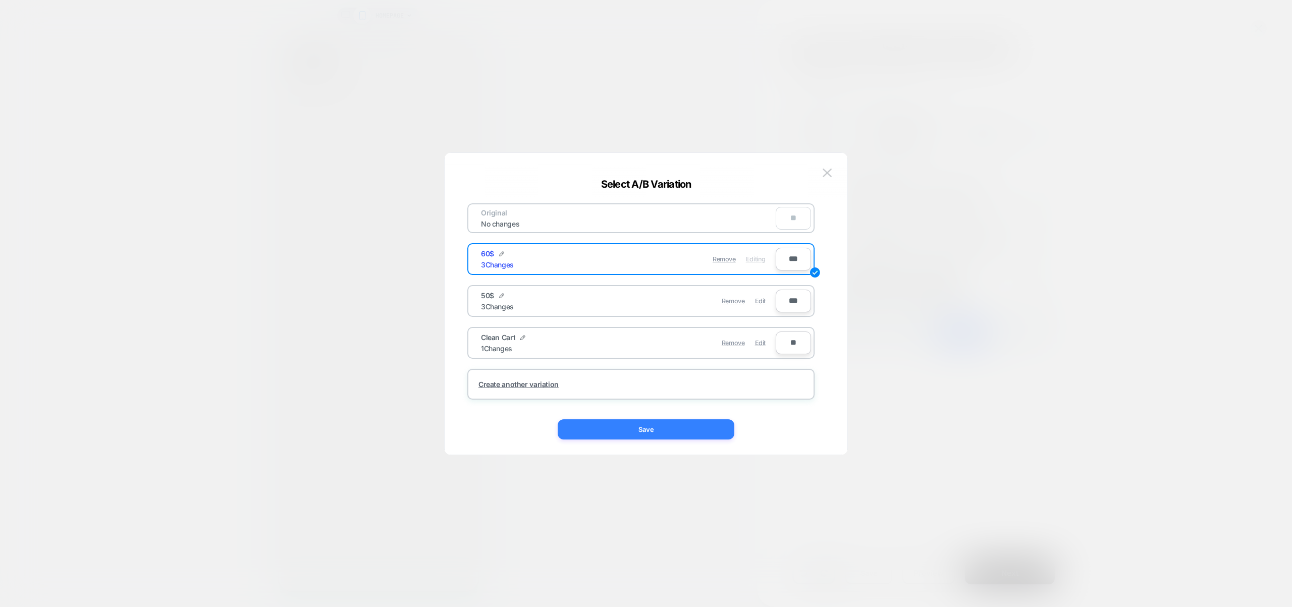
click at [660, 431] on button "Save" at bounding box center [646, 429] width 177 height 20
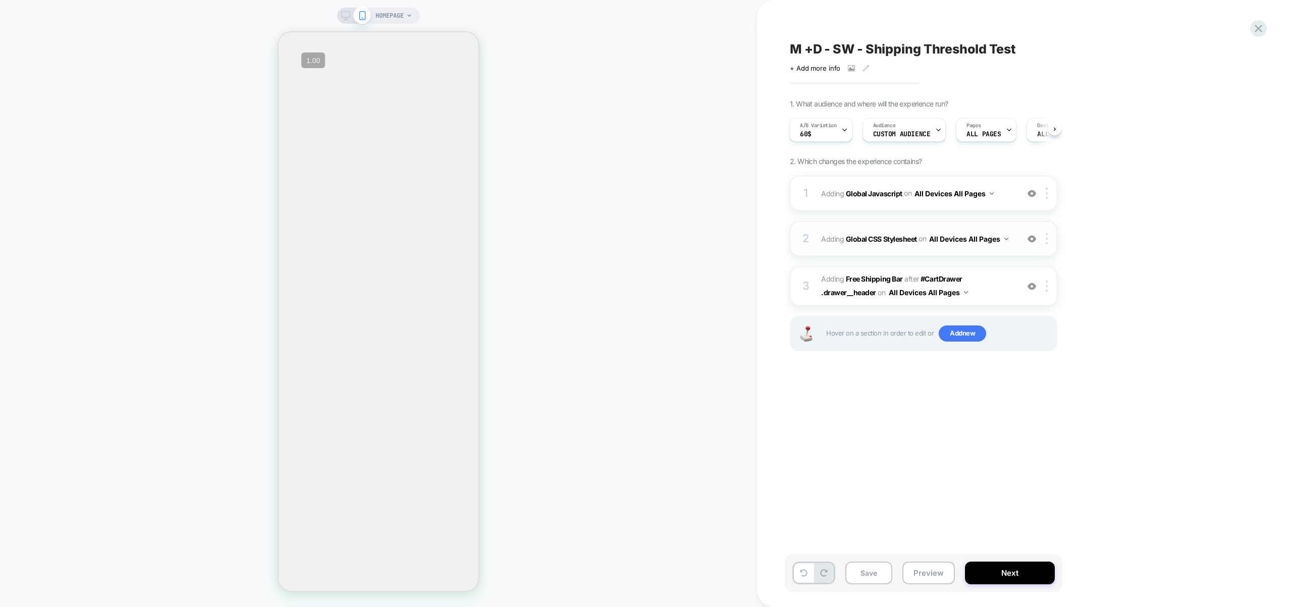
click at [996, 252] on div "2 Adding Global CSS Stylesheet on All Devices All Pages Add Before Add After Ta…" at bounding box center [923, 238] width 267 height 35
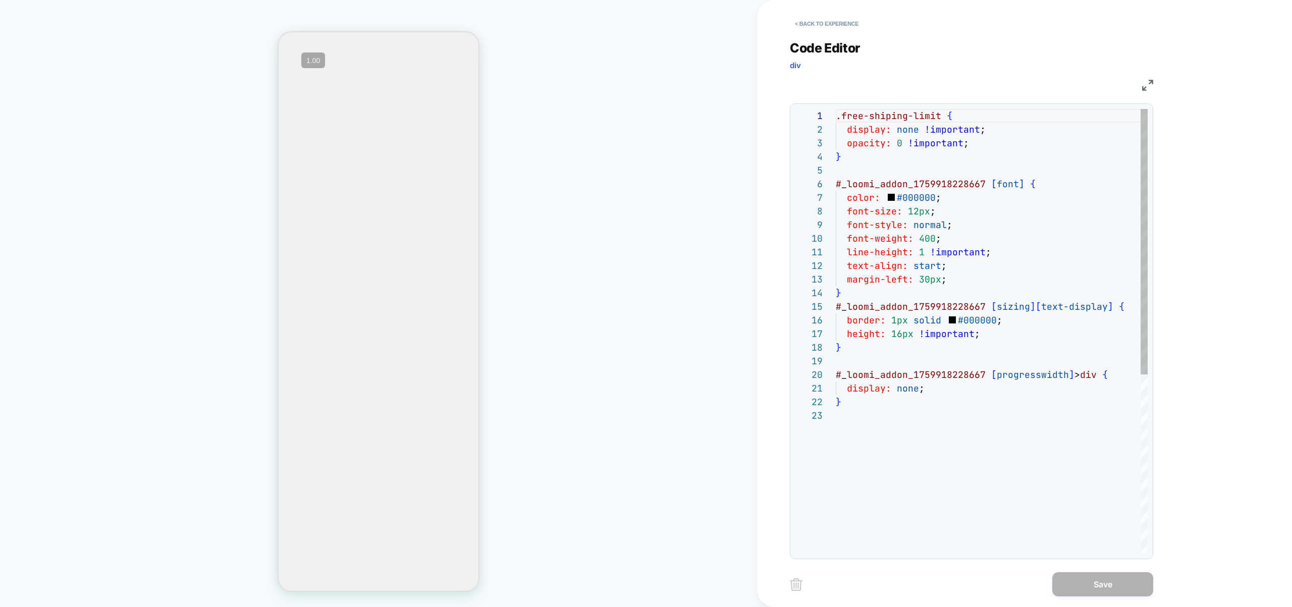
scroll to position [27, 0]
click at [887, 529] on div ".free-shiping-limit { display: none !important ; opacity: 0 !important ; } # _ …" at bounding box center [992, 481] width 312 height 744
type textarea "**********"
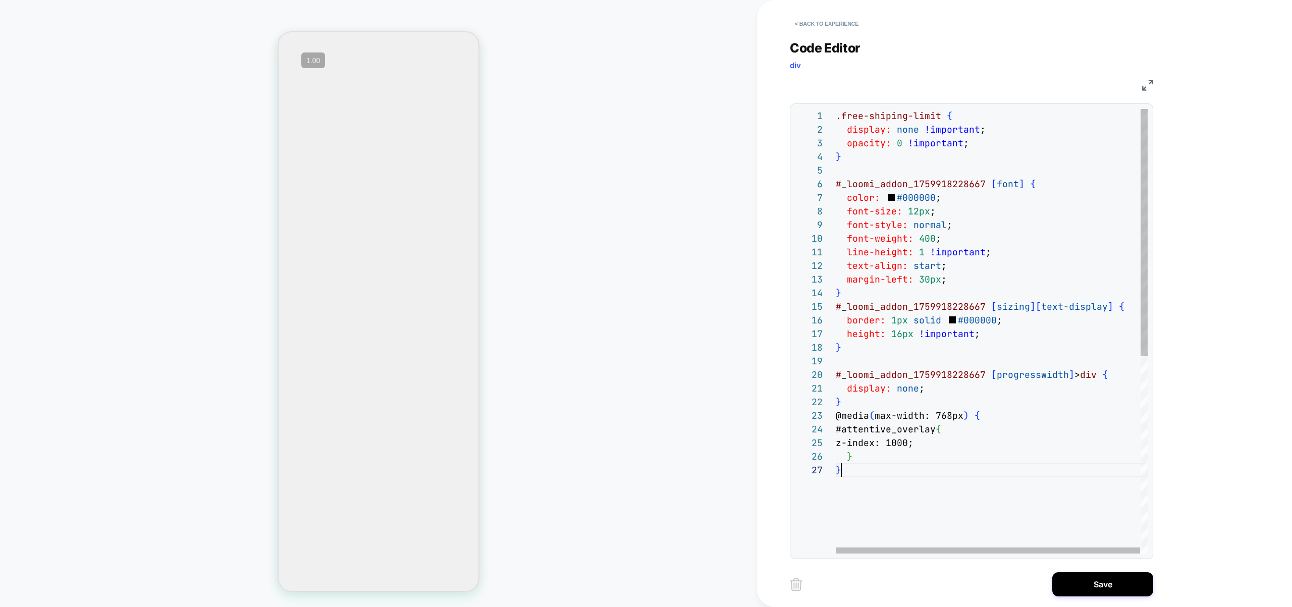
scroll to position [82, 6]
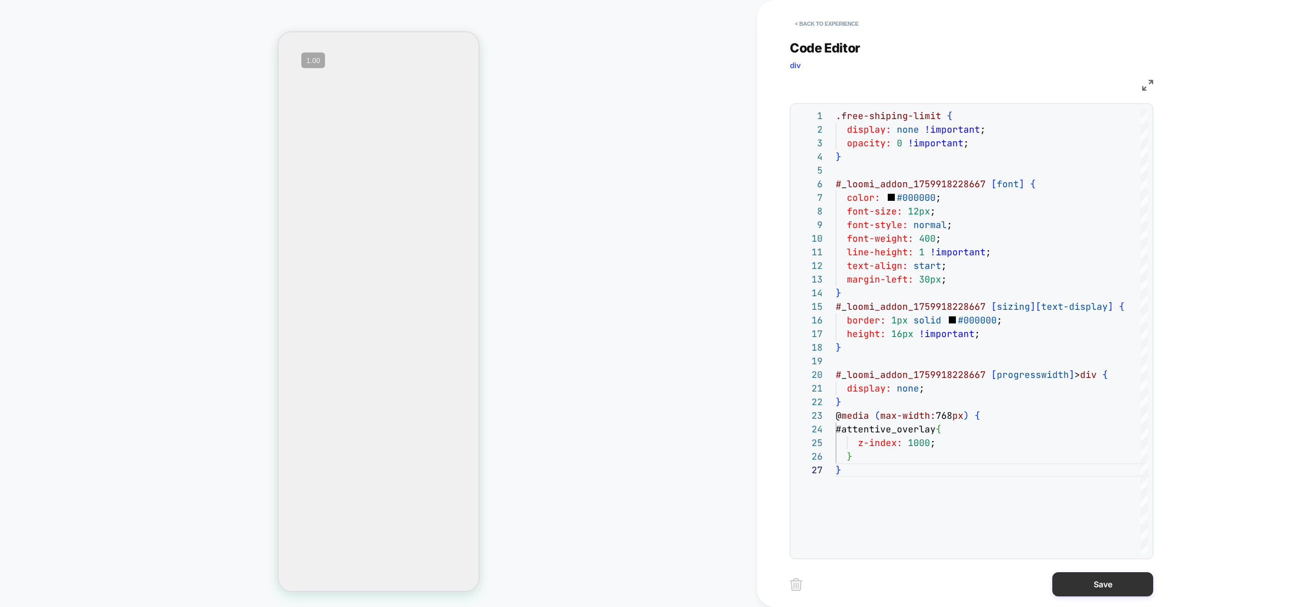
click at [1073, 581] on button "Save" at bounding box center [1102, 584] width 101 height 24
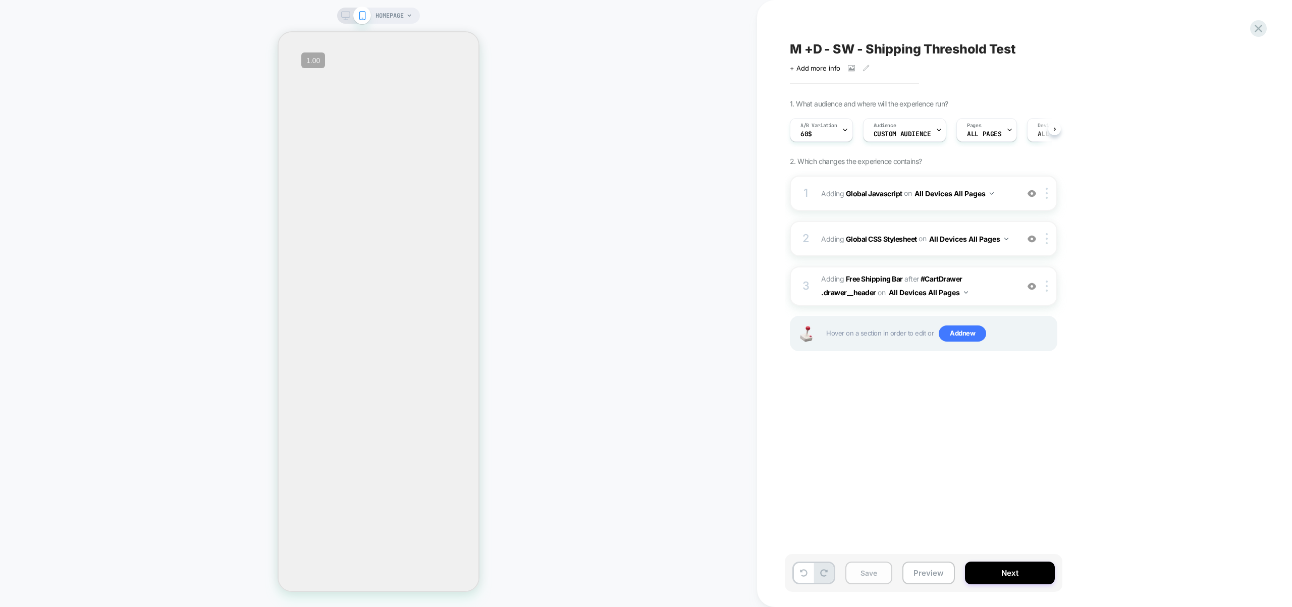
click at [877, 576] on button "Save" at bounding box center [868, 573] width 47 height 23
click at [824, 137] on div "A/B Variation 60$" at bounding box center [818, 130] width 57 height 23
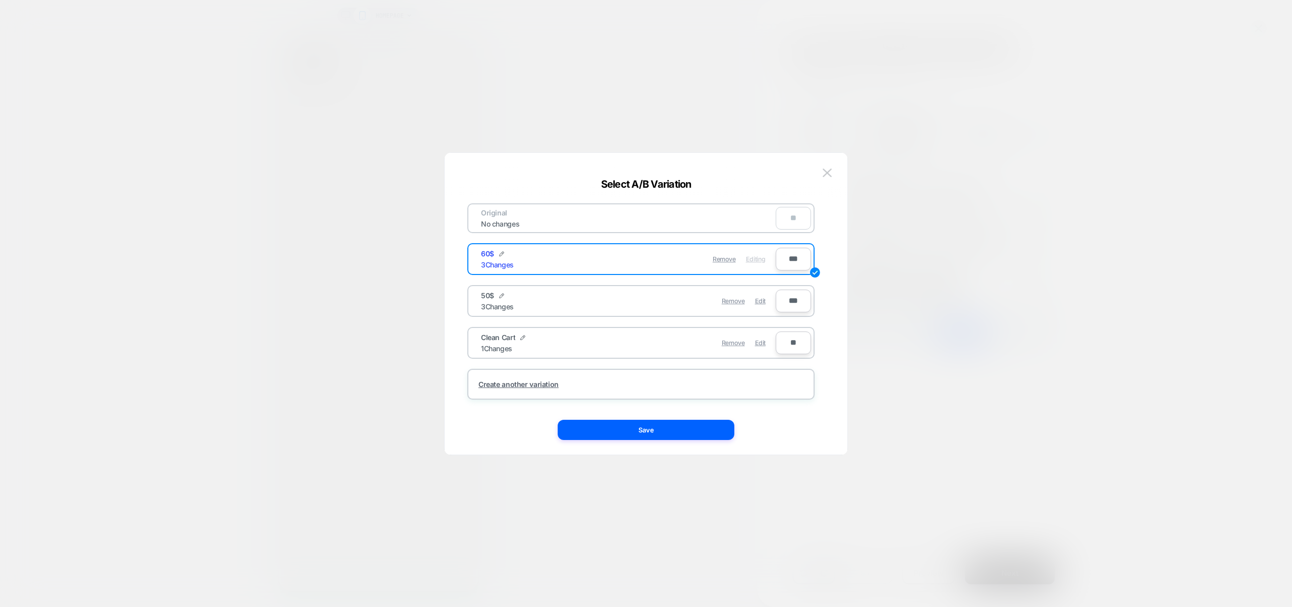
click at [914, 426] on div at bounding box center [646, 303] width 1292 height 607
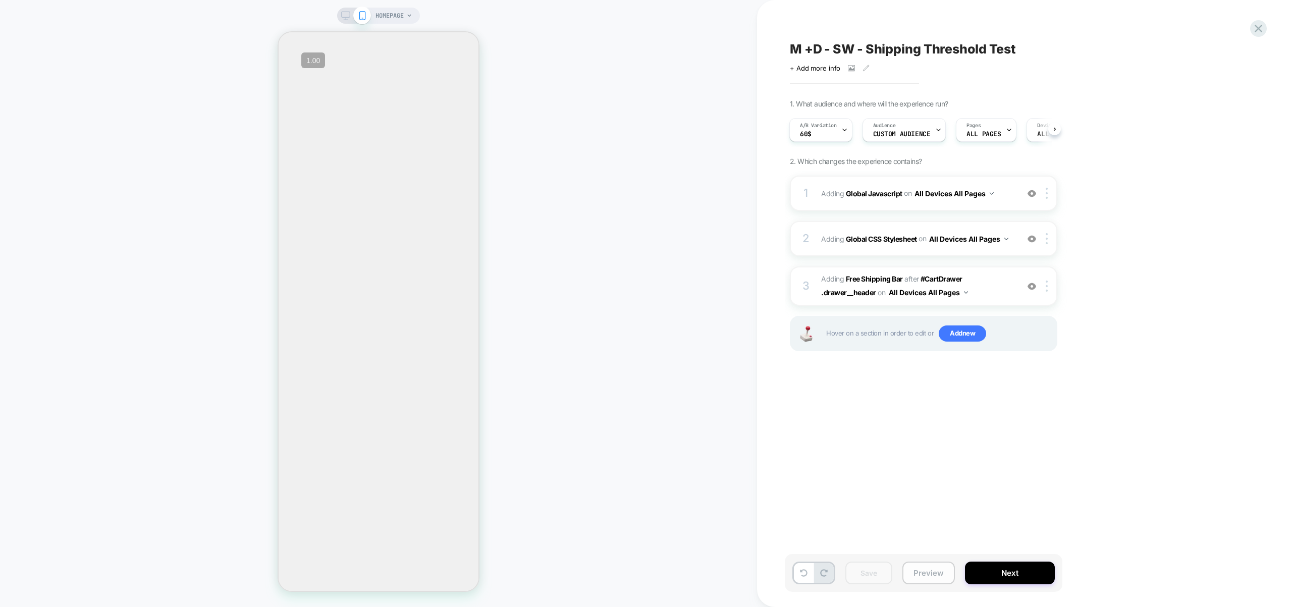
click at [912, 571] on button "Preview" at bounding box center [928, 573] width 52 height 23
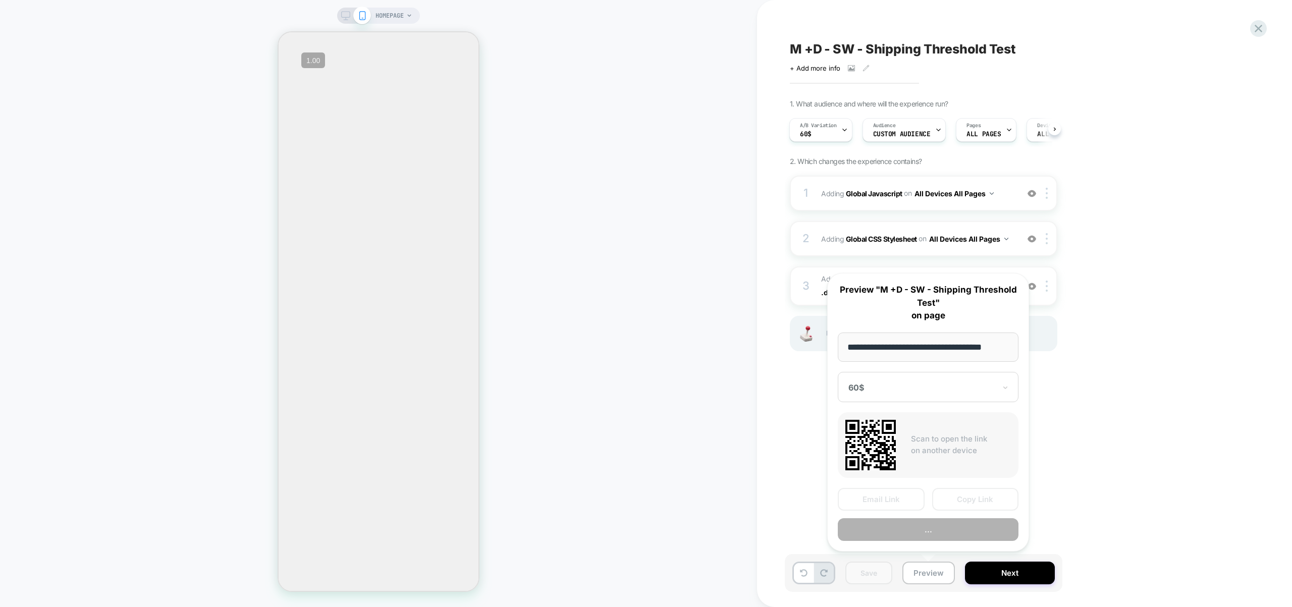
scroll to position [0, 4]
click at [968, 499] on button "Copy Link" at bounding box center [975, 500] width 87 height 23
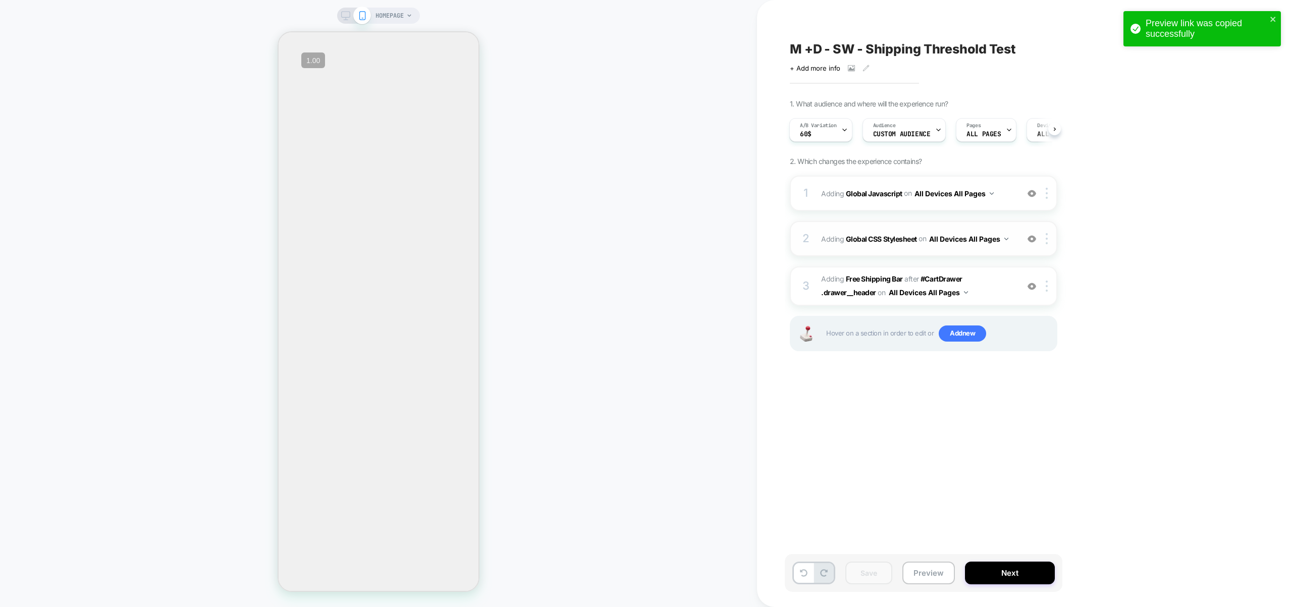
click at [970, 253] on div "2 Adding Global CSS Stylesheet on All Devices All Pages Add Before Add After Ta…" at bounding box center [923, 238] width 267 height 35
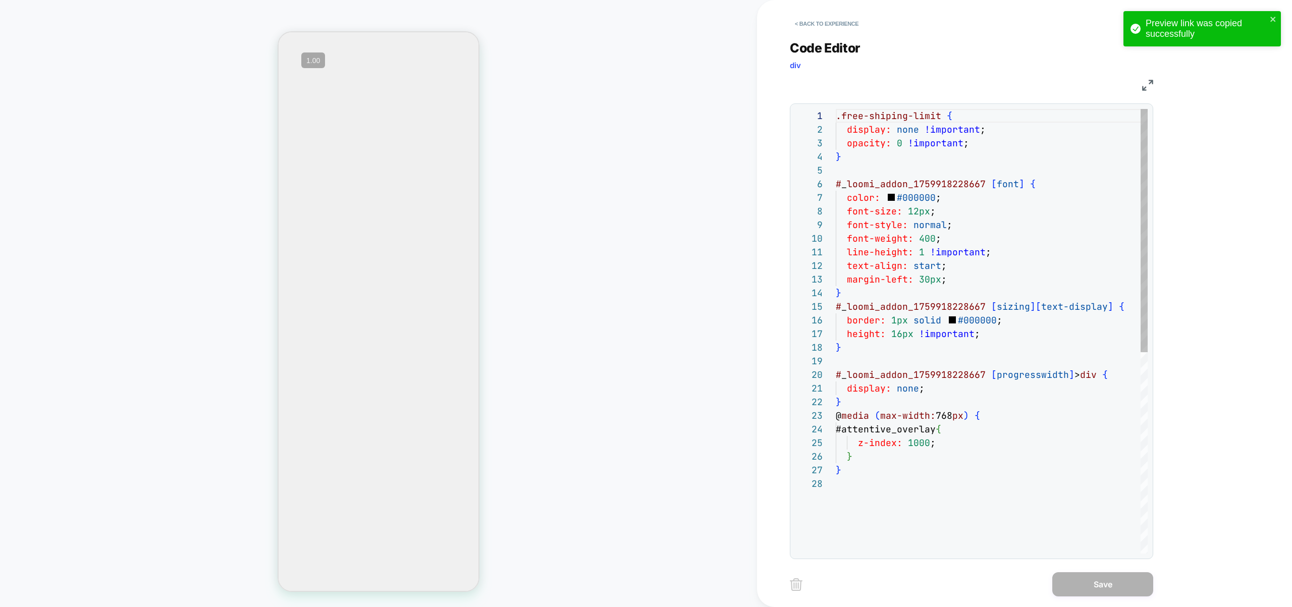
scroll to position [136, 0]
click at [927, 437] on div ".free-shiping-limit { display: none !important ; opacity: 0 !important ; } # _ …" at bounding box center [992, 515] width 312 height 813
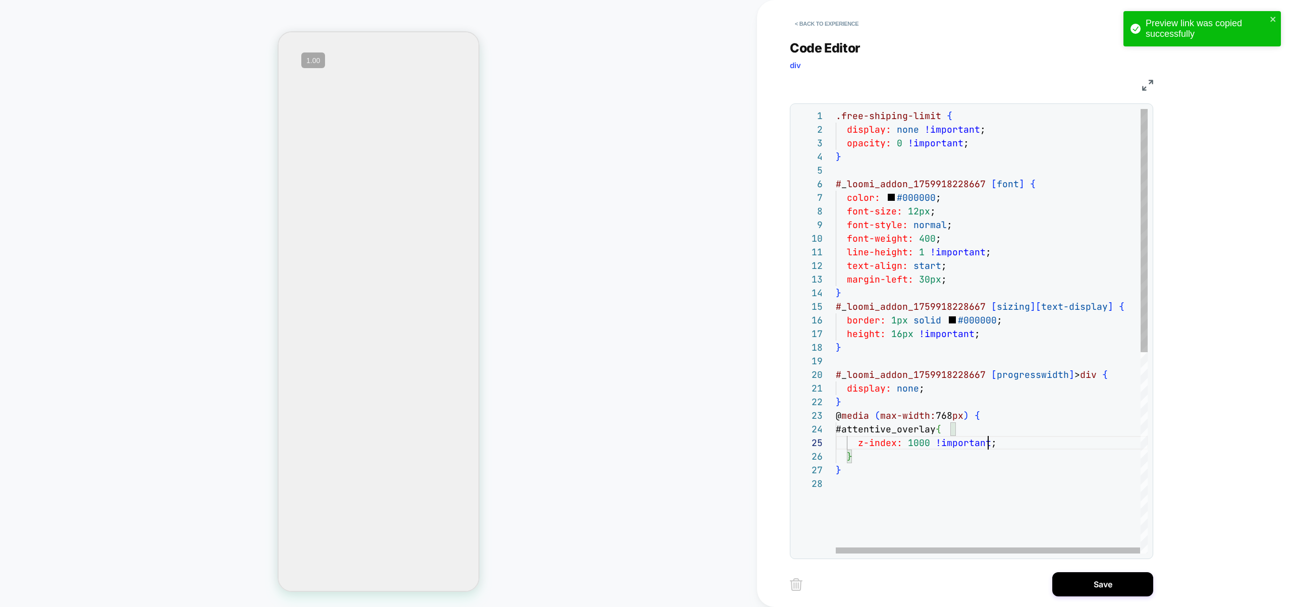
scroll to position [55, 152]
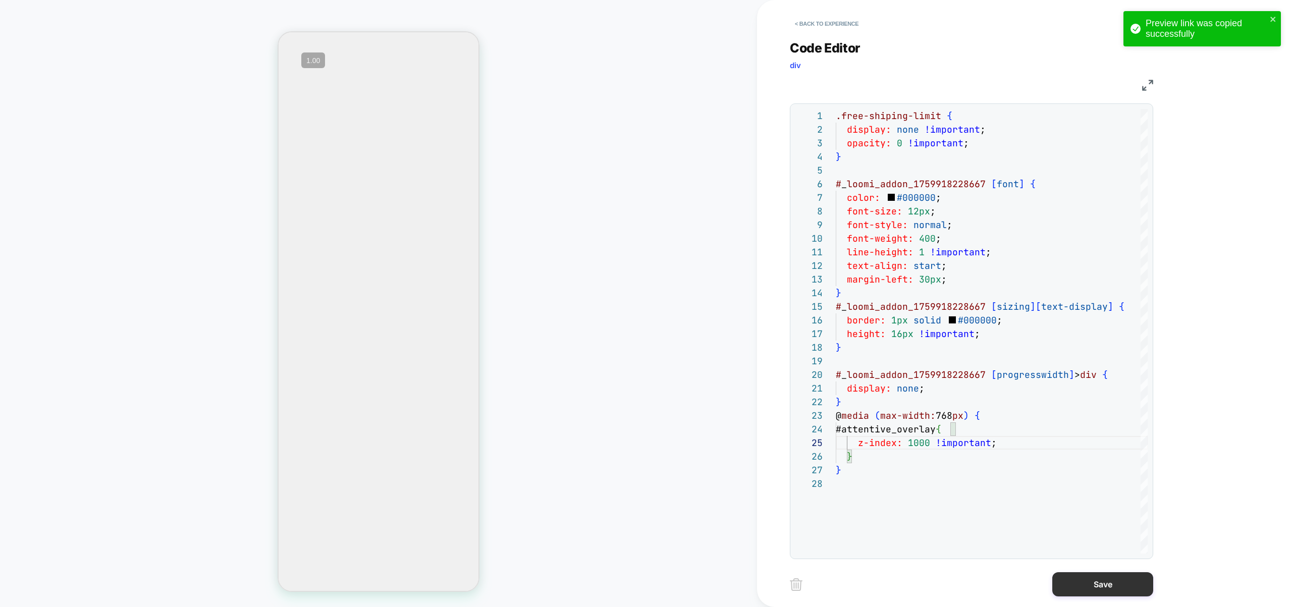
type textarea "**********"
click at [1096, 585] on button "Save" at bounding box center [1102, 584] width 101 height 24
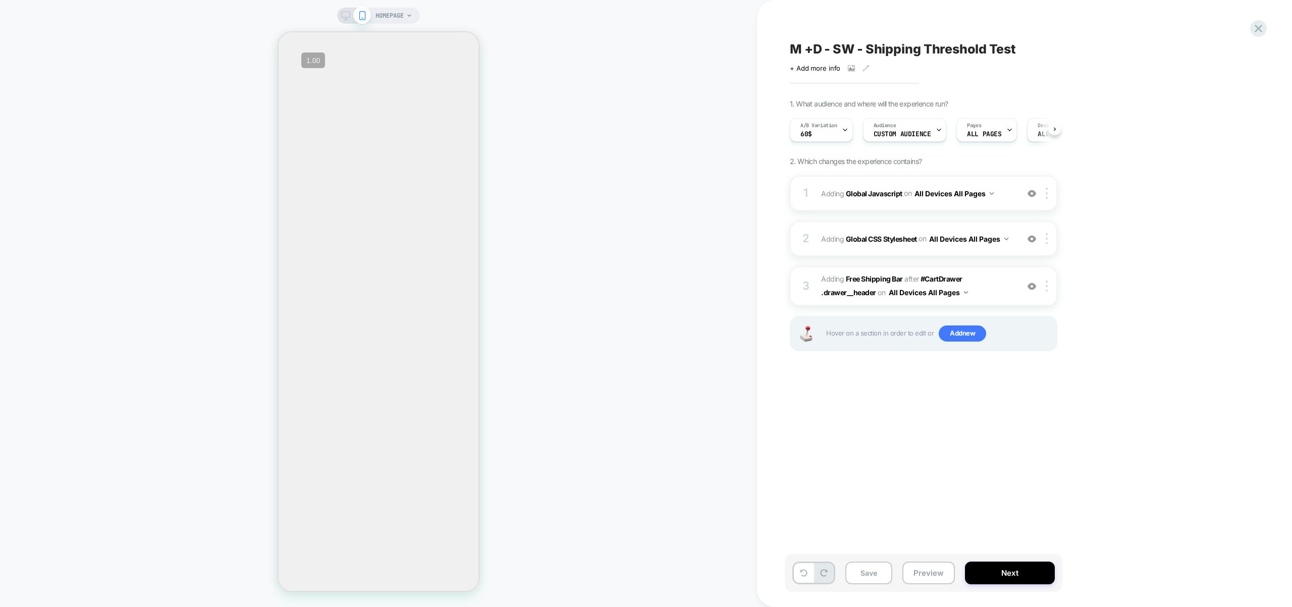
click at [938, 572] on button "Preview" at bounding box center [928, 573] width 52 height 23
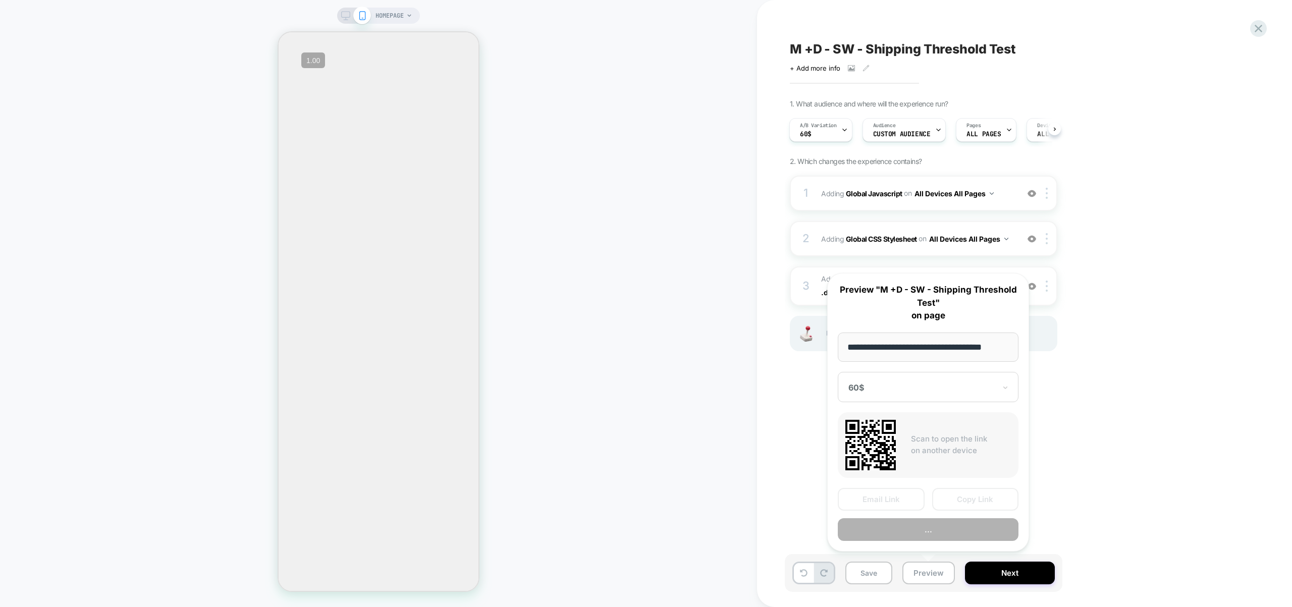
scroll to position [0, 4]
click at [995, 502] on button "Copy Link" at bounding box center [975, 500] width 87 height 23
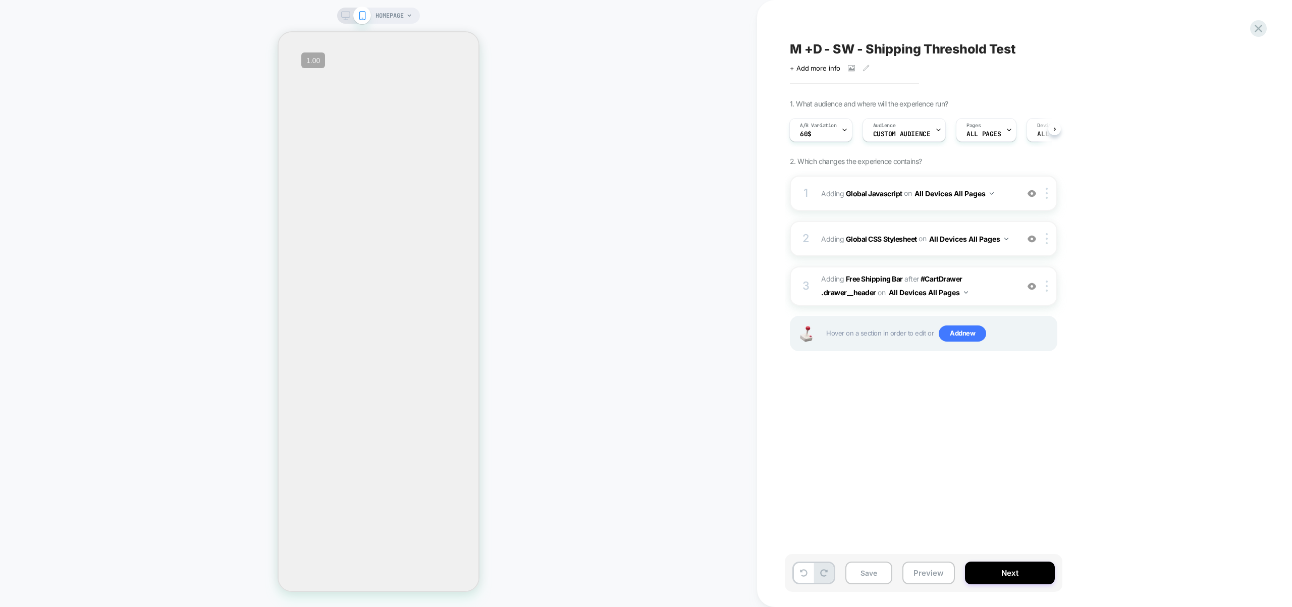
click at [851, 600] on div "Save Preview Next" at bounding box center [979, 578] width 379 height 48
click at [880, 563] on button "Save" at bounding box center [868, 573] width 47 height 23
click at [1006, 251] on div "2 Adding Global CSS Stylesheet on All Devices All Pages Add Before Add After Ta…" at bounding box center [923, 238] width 267 height 35
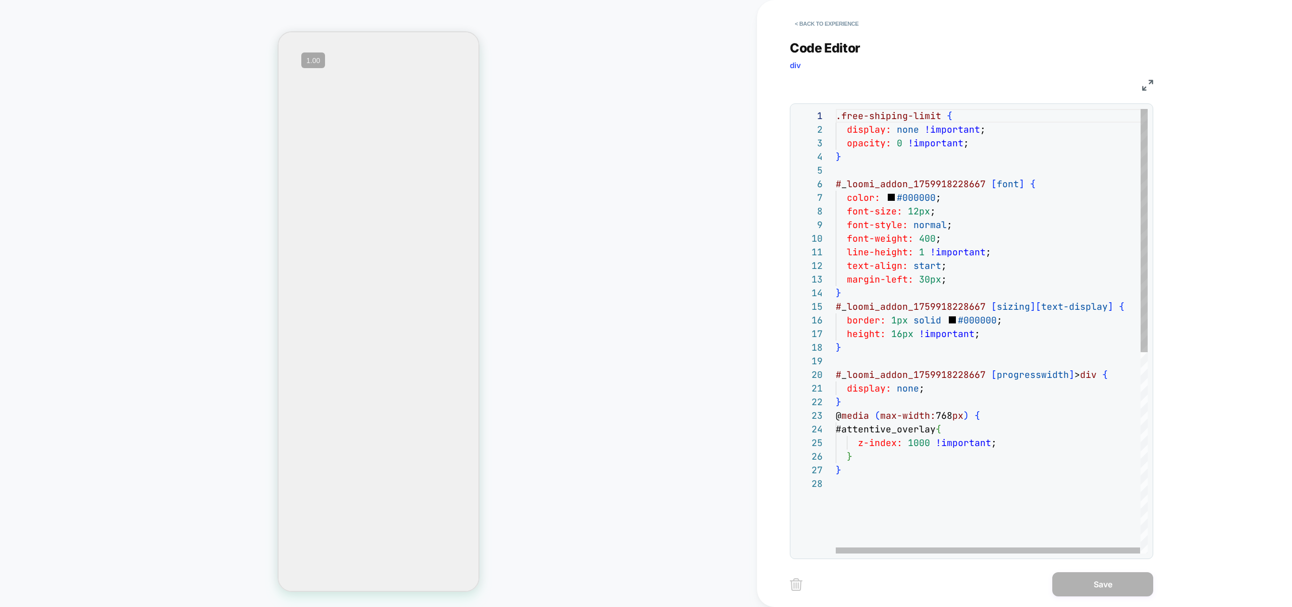
type textarea "**********"
drag, startPoint x: 870, startPoint y: 505, endPoint x: 809, endPoint y: 413, distance: 111.0
click at [836, 413] on div ".free-shiping-limit { display: none !important ; opacity: 0 !important ; } # _ …" at bounding box center [992, 515] width 312 height 813
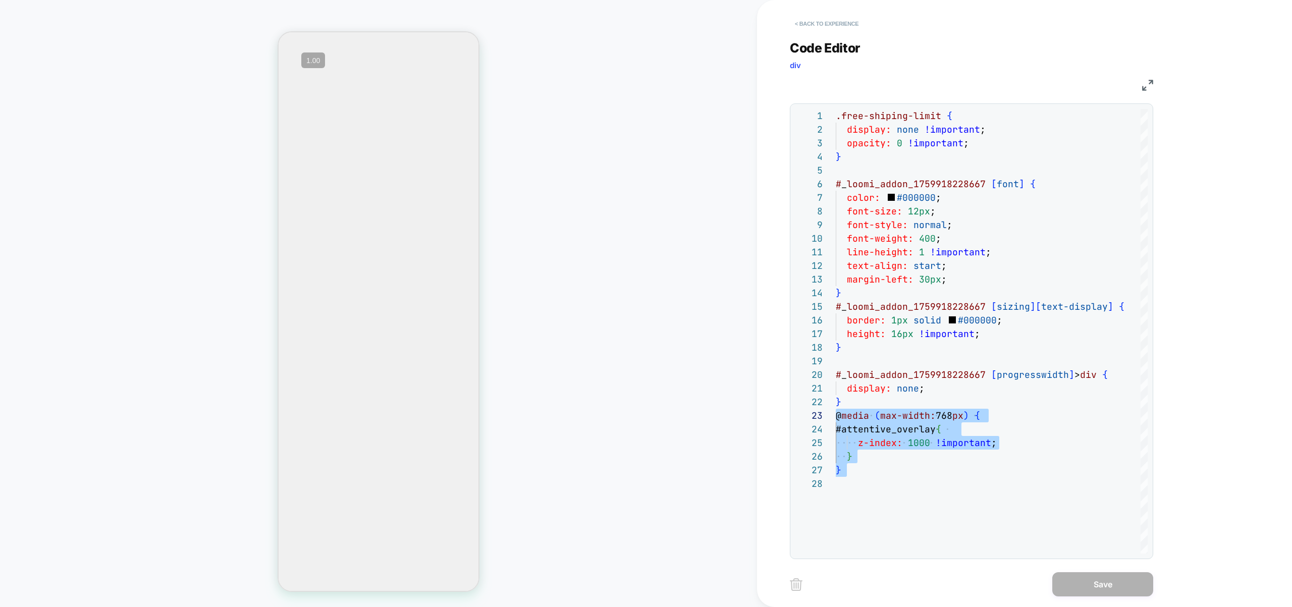
click at [827, 22] on button "< Back to experience" at bounding box center [827, 24] width 74 height 16
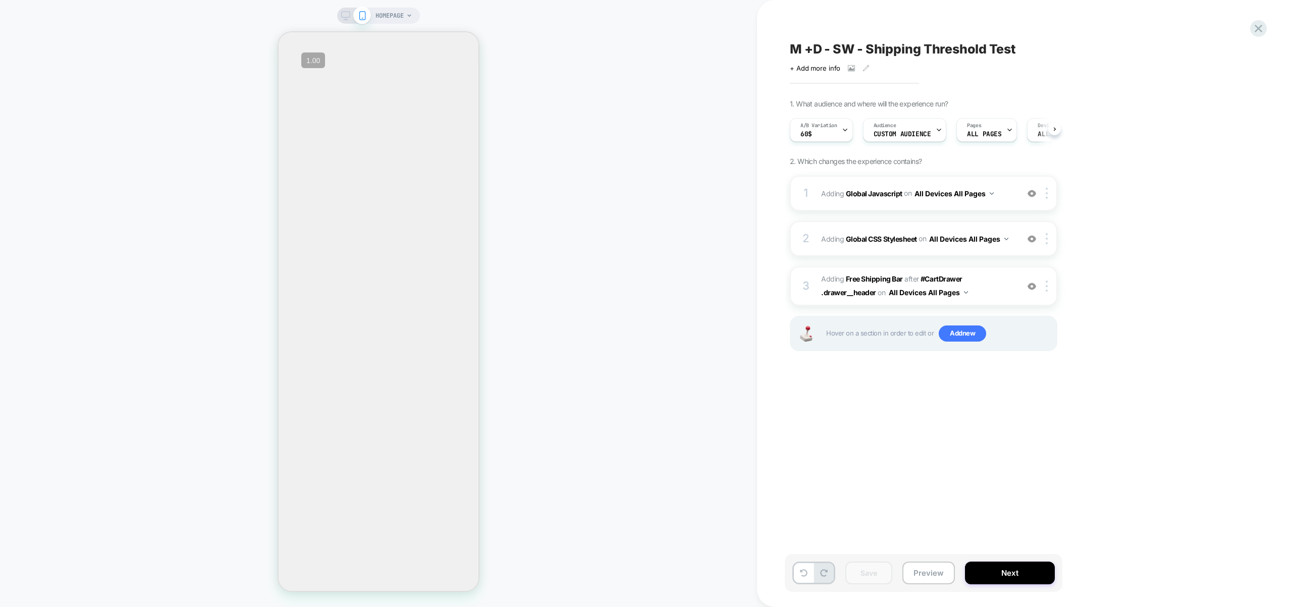
scroll to position [0, 1]
click at [815, 137] on div "A/B Variation 60$" at bounding box center [818, 130] width 57 height 23
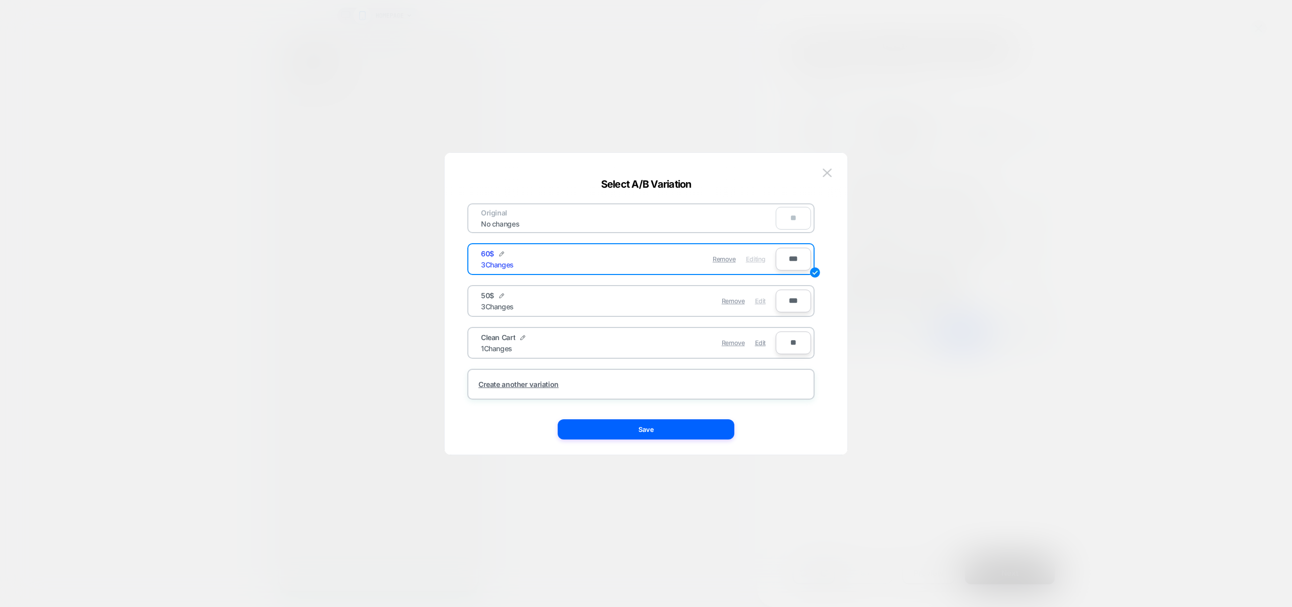
click at [762, 302] on span "Edit" at bounding box center [760, 301] width 11 height 8
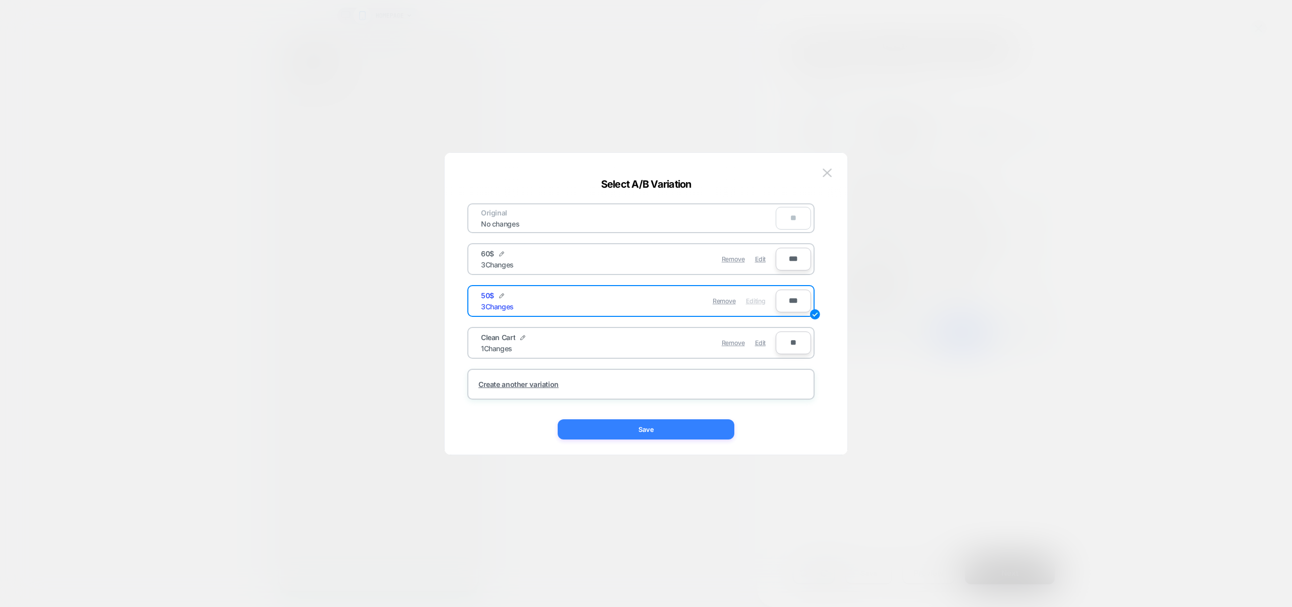
click at [689, 428] on button "Save" at bounding box center [646, 429] width 177 height 20
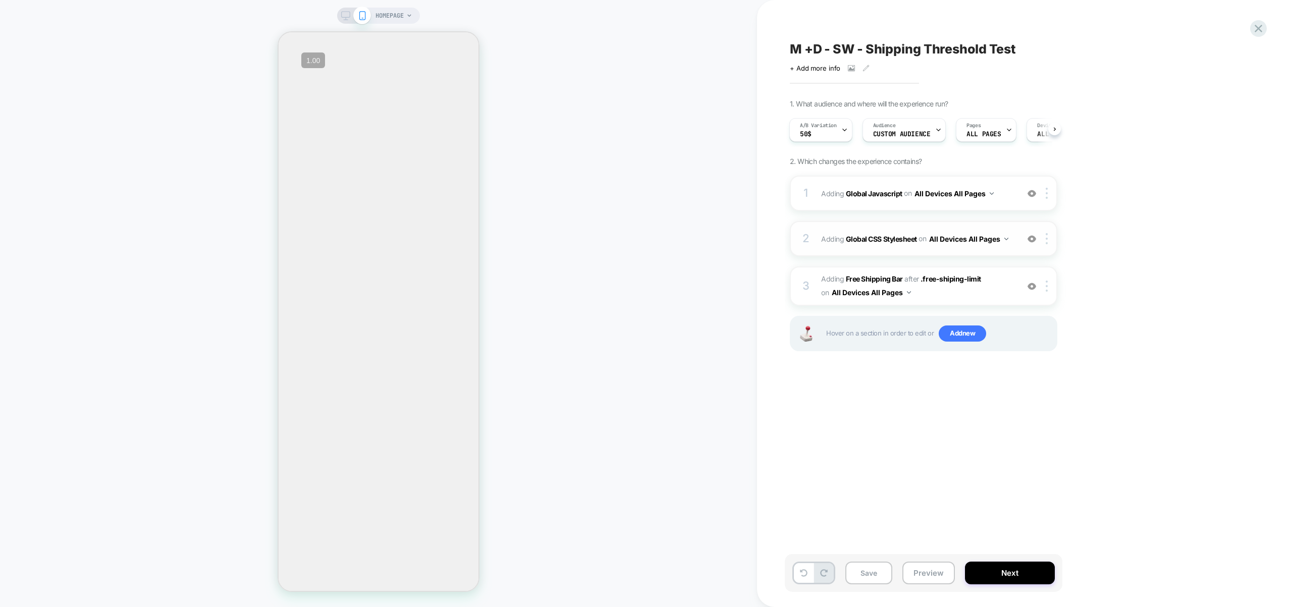
click at [911, 251] on div "2 Adding Global CSS Stylesheet on All Devices All Pages Add Before Add After Ta…" at bounding box center [923, 238] width 267 height 35
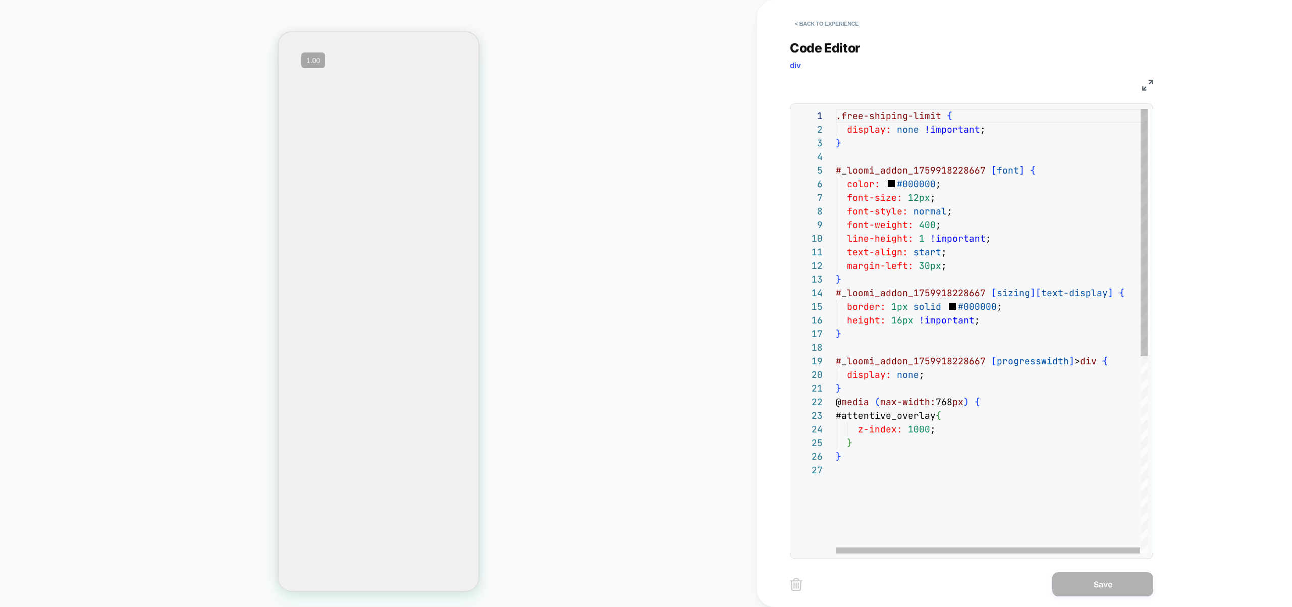
scroll to position [68, 6]
drag, startPoint x: 872, startPoint y: 472, endPoint x: 808, endPoint y: 404, distance: 93.9
click at [836, 404] on div ".free-shiping-limit { display: none !important ; } # _ loomi_addon_175991822866…" at bounding box center [992, 508] width 312 height 799
type textarea "**********"
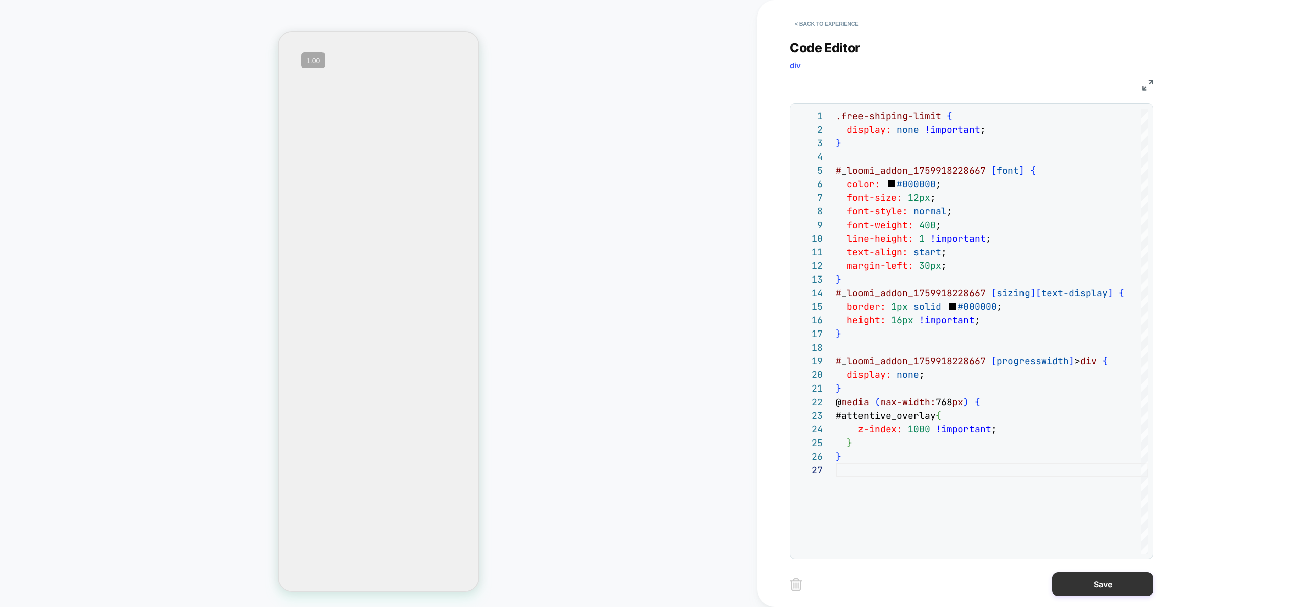
click at [1079, 580] on button "Save" at bounding box center [1102, 584] width 101 height 24
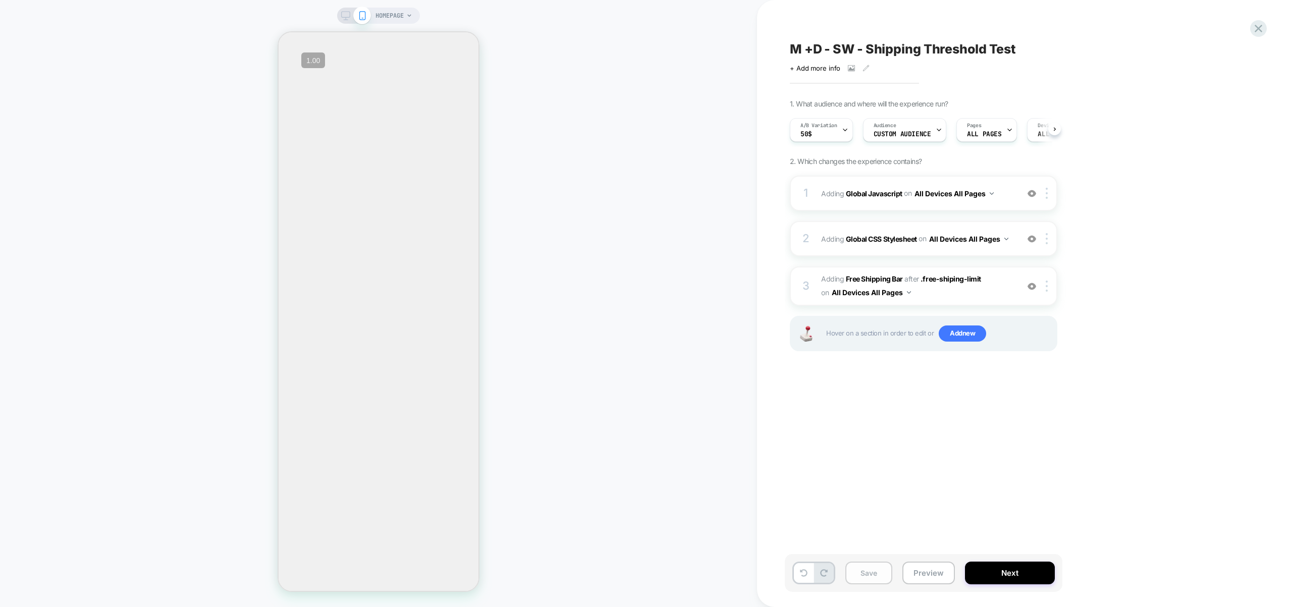
click at [855, 579] on button "Save" at bounding box center [868, 573] width 47 height 23
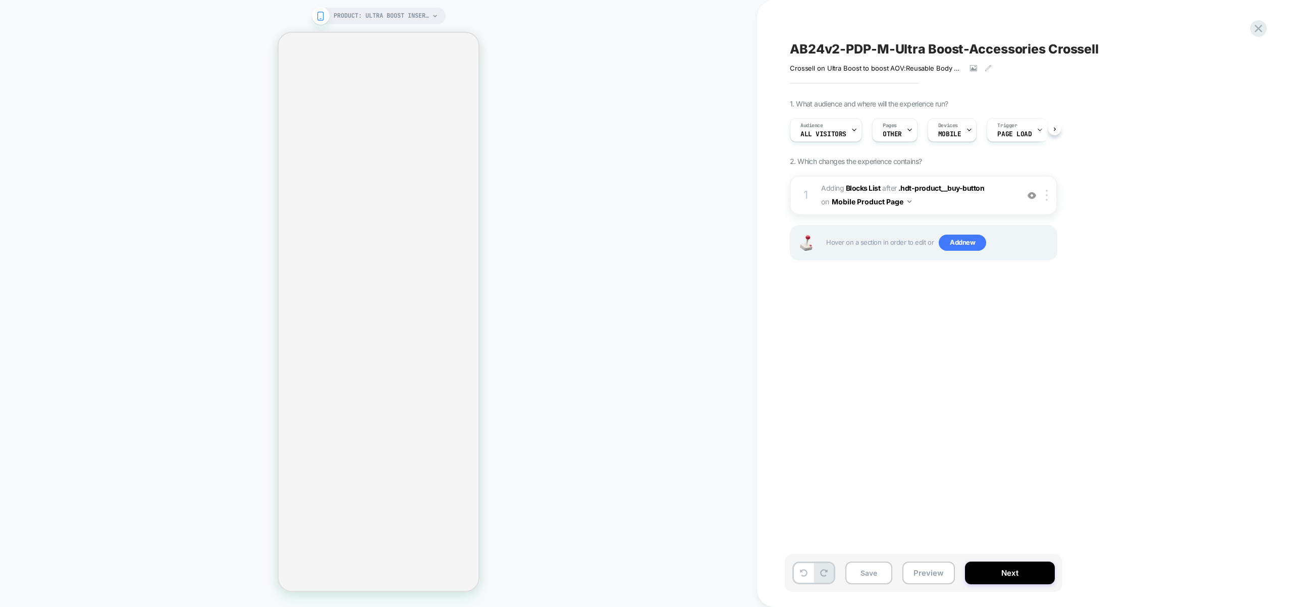
scroll to position [0, 1]
select select "**"
select select "*"
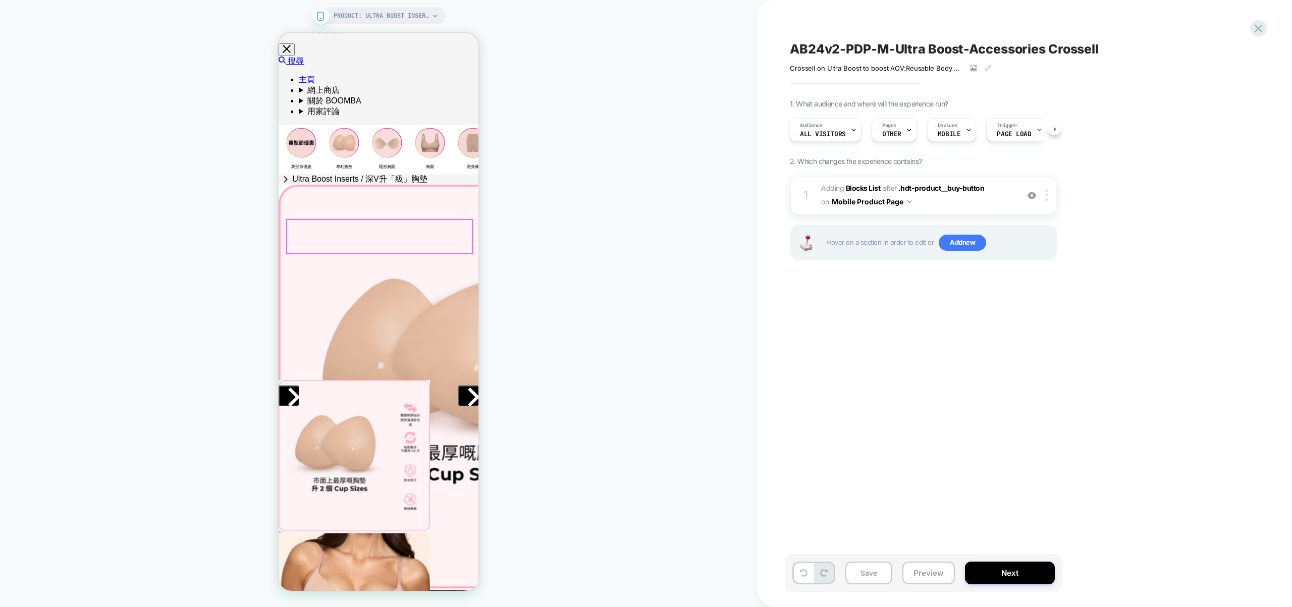
scroll to position [0, 0]
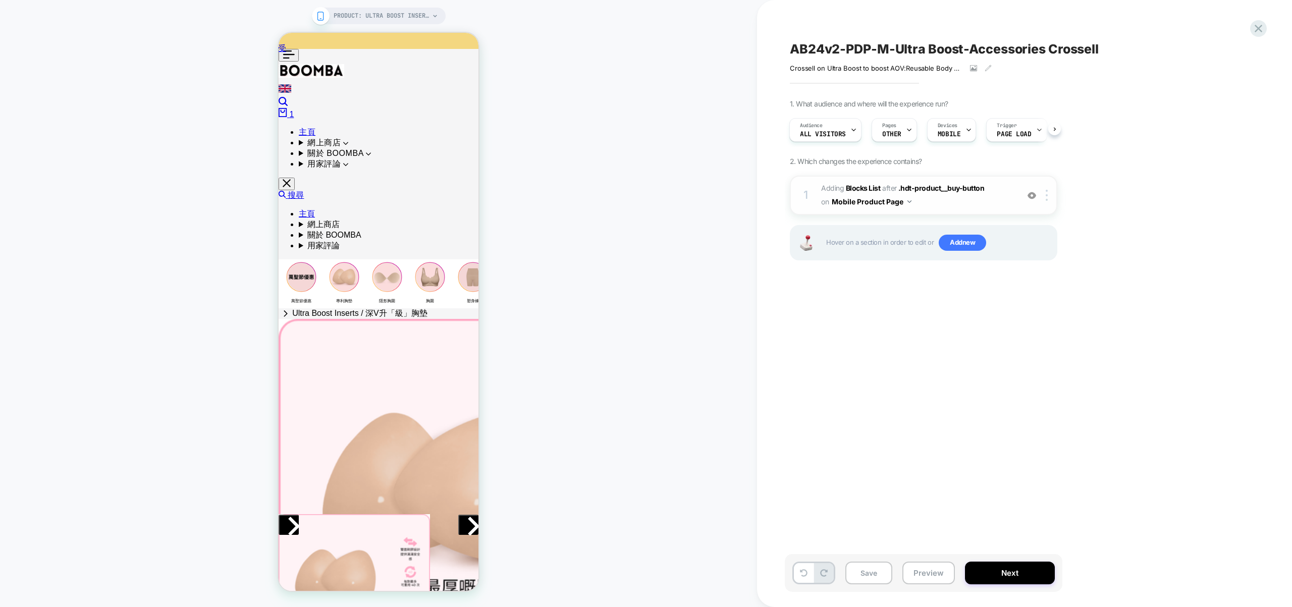
click at [962, 202] on span "#_loomi_addon_1760422959232 Adding Blocks List AFTER .hdt-product__buy-button .…" at bounding box center [917, 195] width 192 height 27
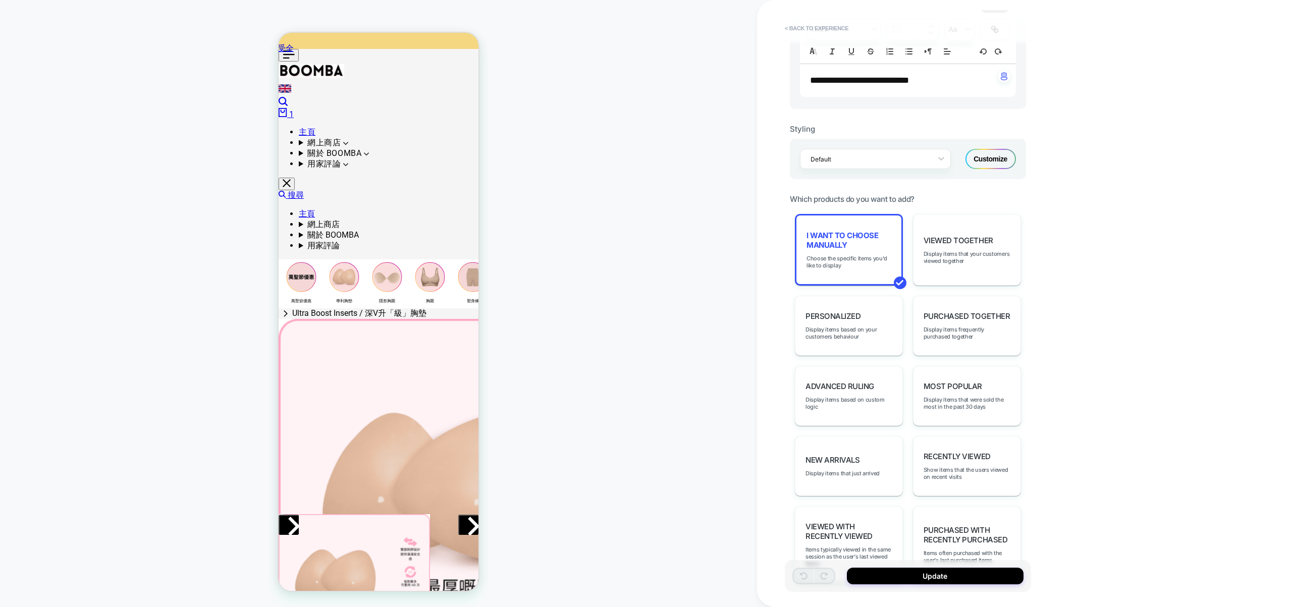
scroll to position [349, 0]
click at [877, 269] on div "I want to choose manually Choose the specific items you'd like to display" at bounding box center [849, 249] width 108 height 72
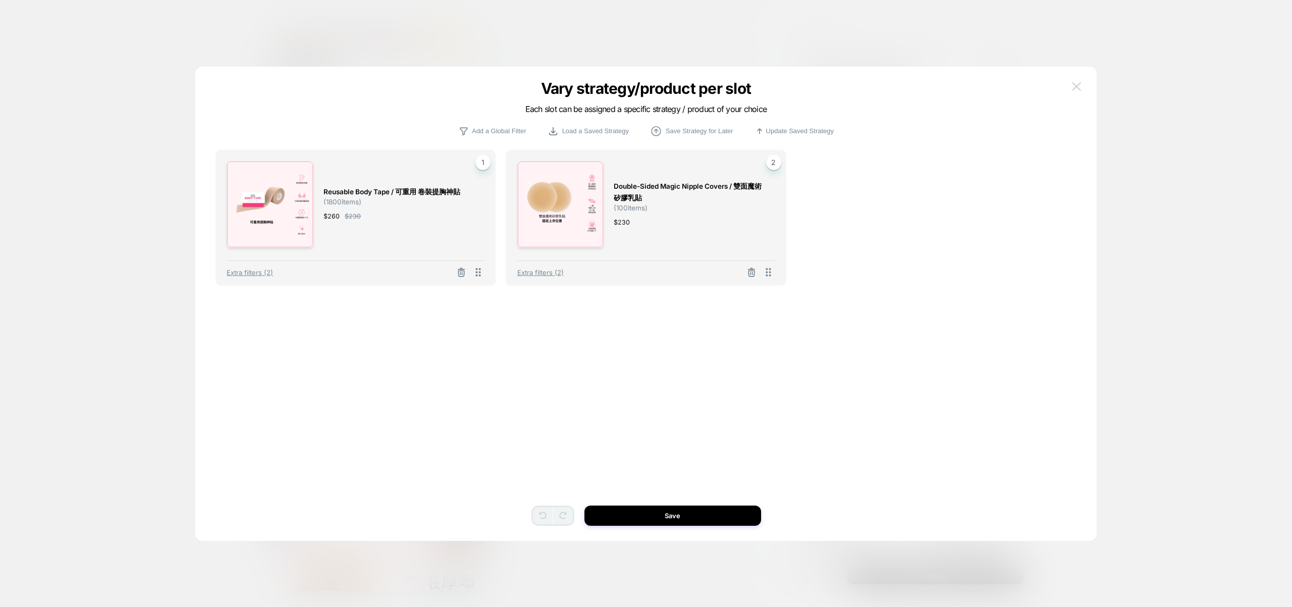
click at [1076, 85] on img at bounding box center [1076, 86] width 9 height 9
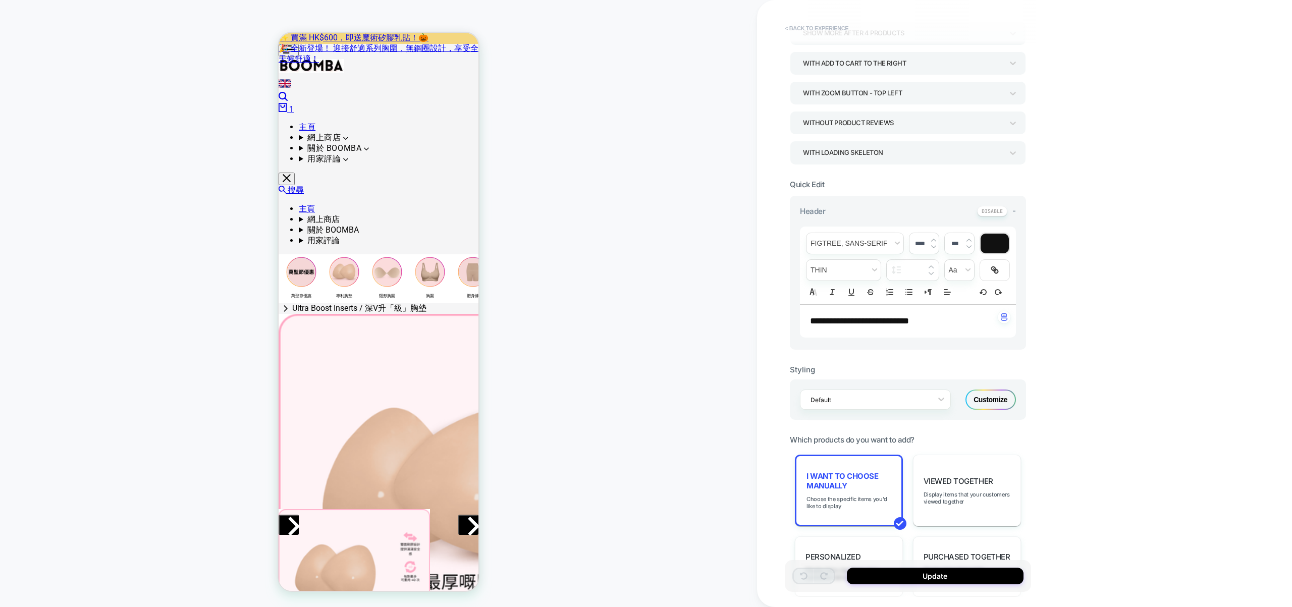
scroll to position [0, 0]
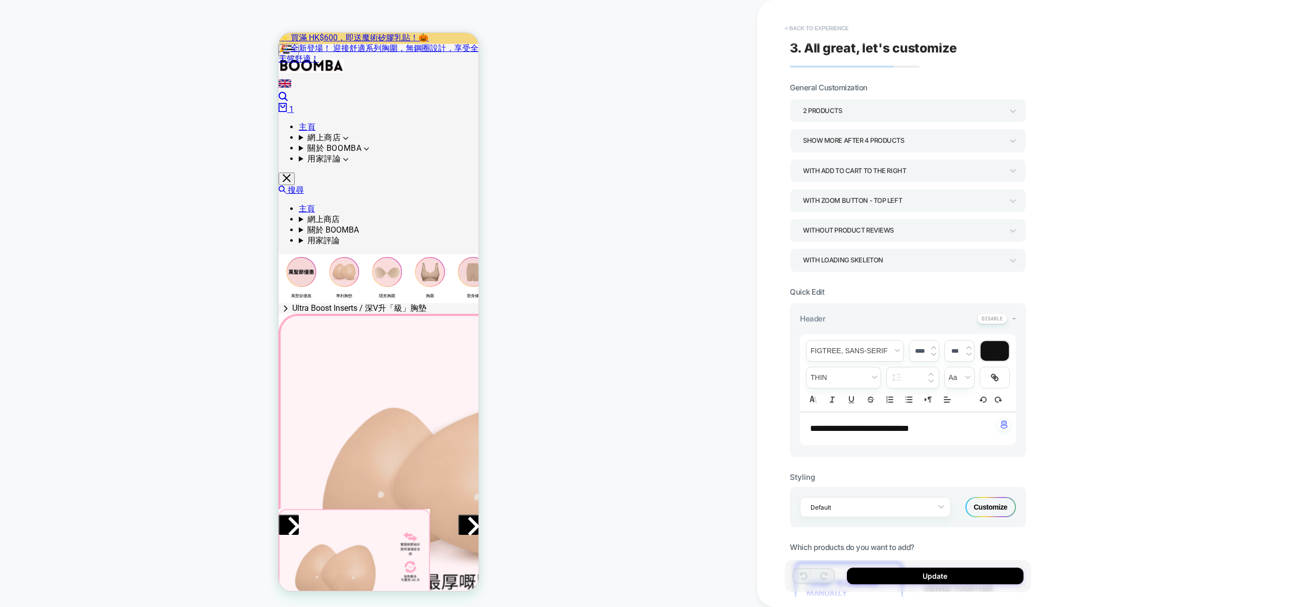
click at [818, 31] on button "< Back to experience" at bounding box center [817, 28] width 74 height 16
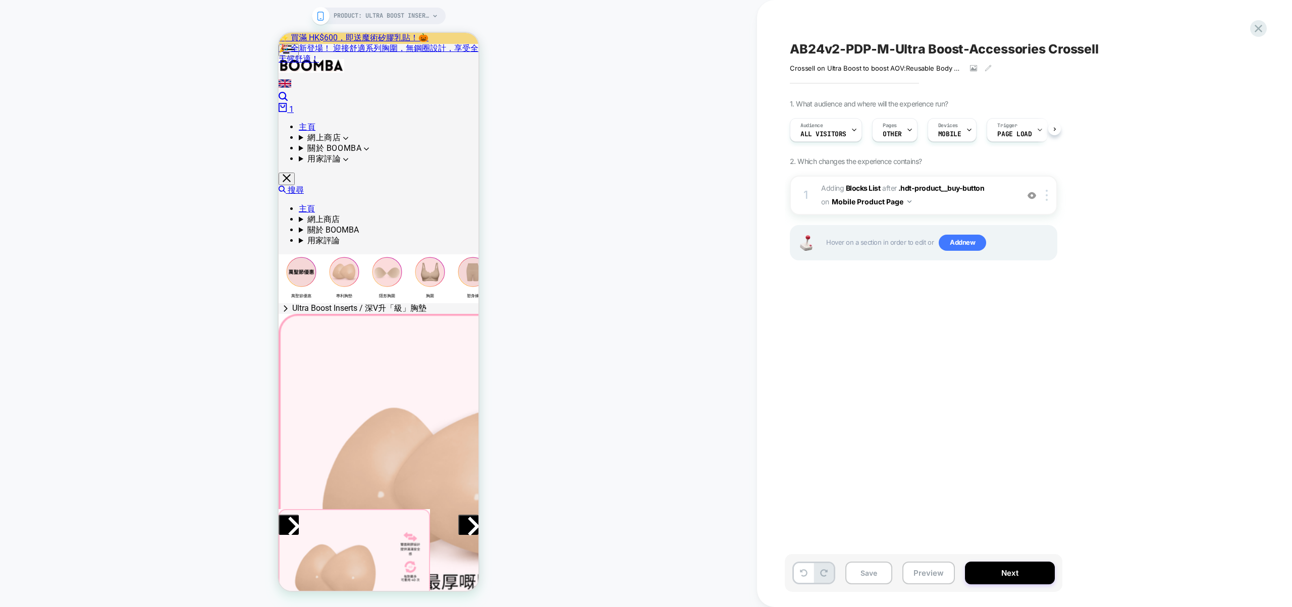
scroll to position [0, 1]
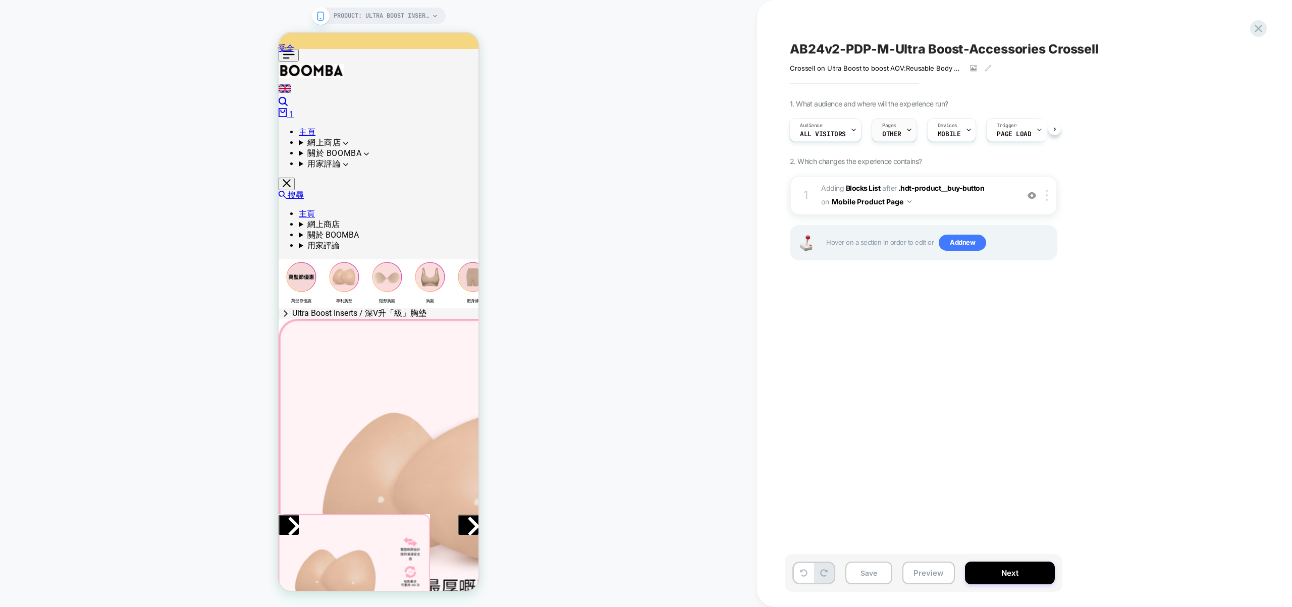
click at [895, 133] on span "OTHER" at bounding box center [891, 134] width 19 height 7
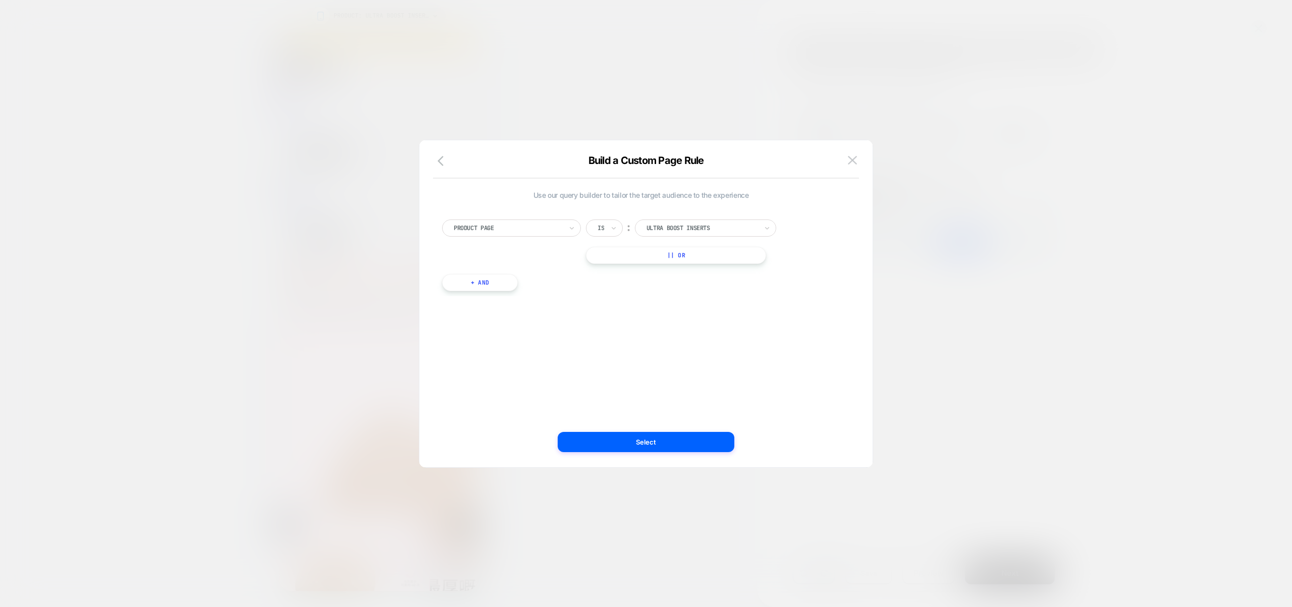
click at [961, 209] on div at bounding box center [646, 303] width 1292 height 607
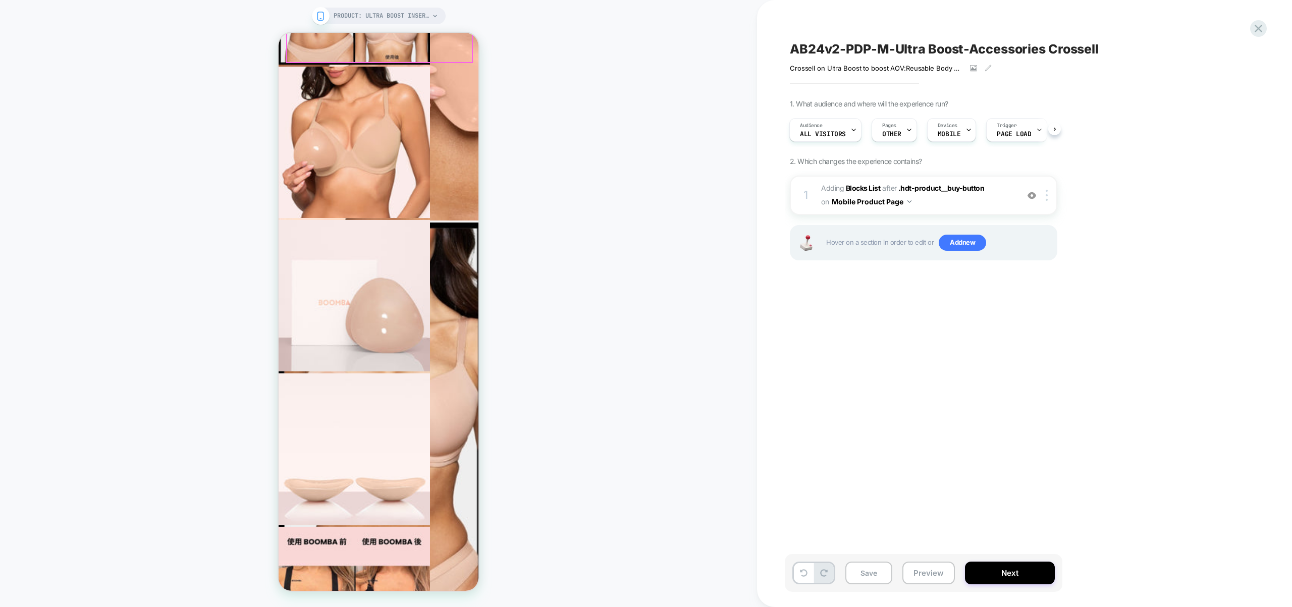
scroll to position [402, 0]
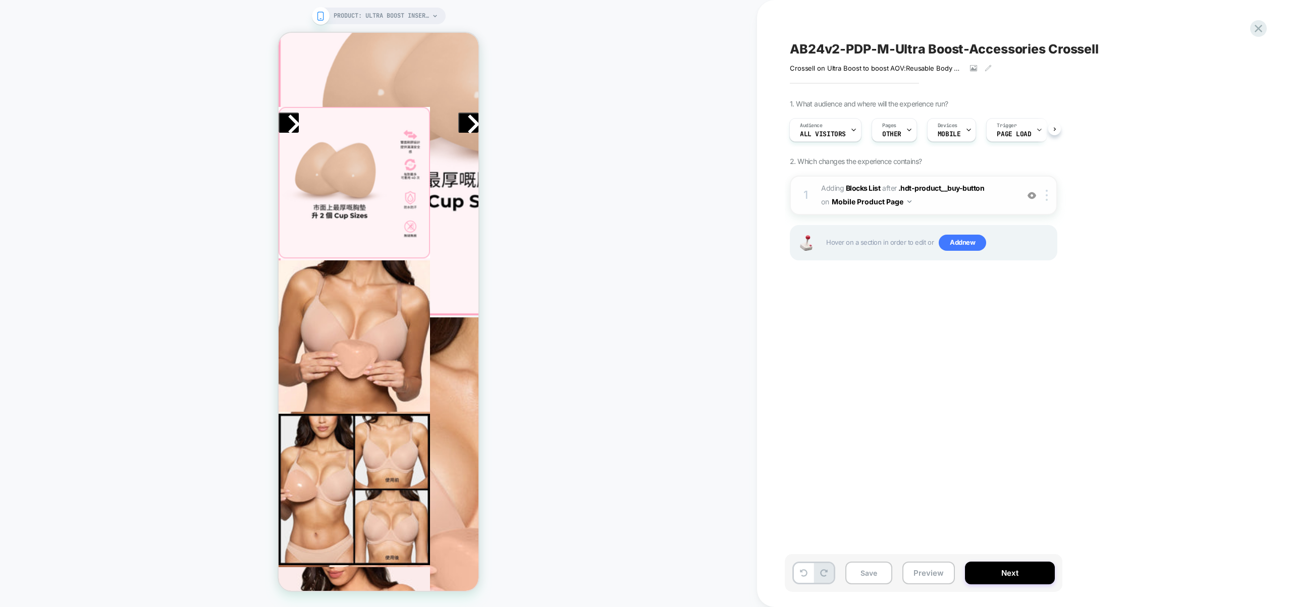
click at [1031, 195] on img at bounding box center [1032, 195] width 9 height 9
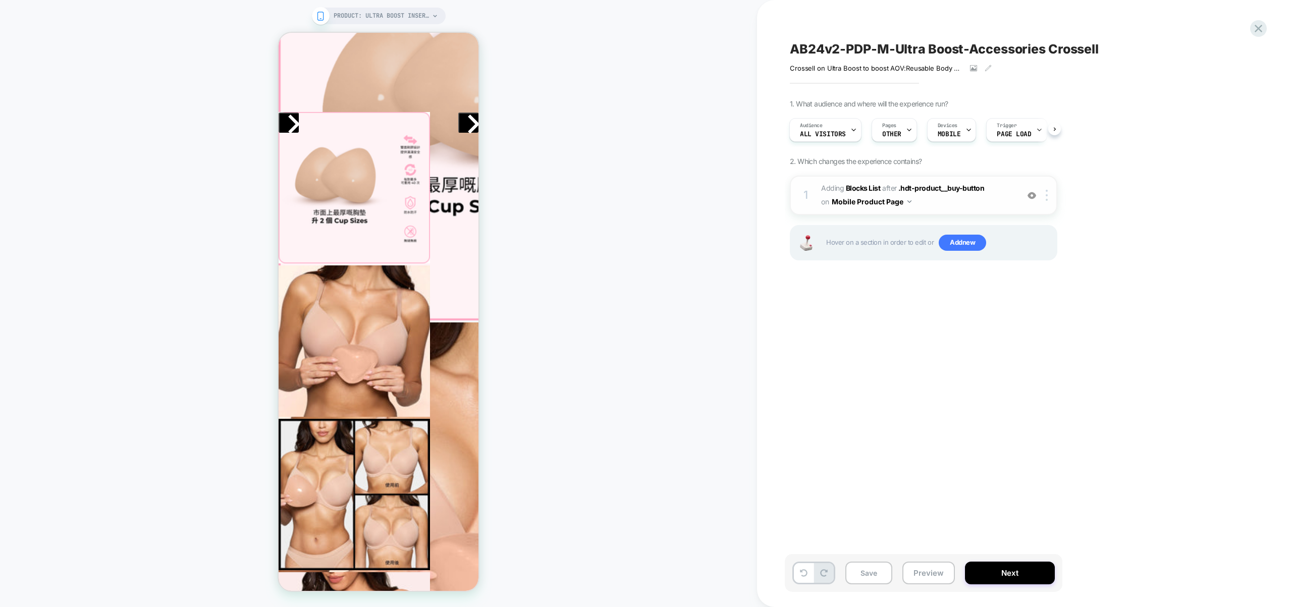
scroll to position [404, 0]
click at [918, 567] on button "Preview" at bounding box center [928, 573] width 52 height 23
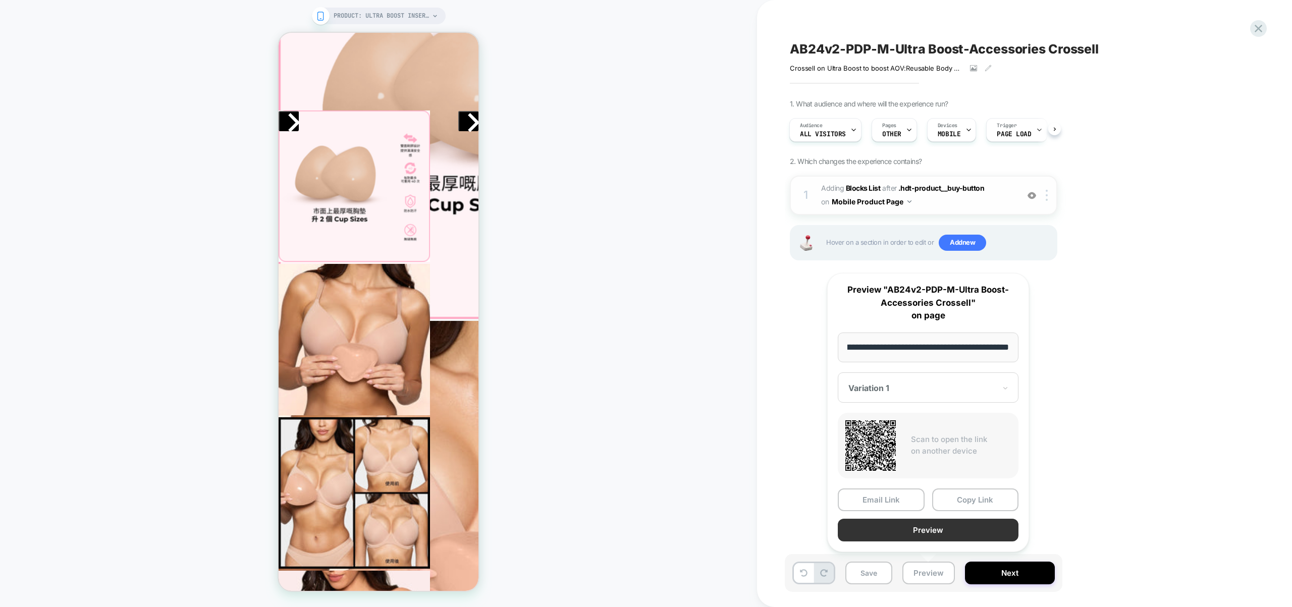
scroll to position [0, 0]
click at [911, 535] on button "Preview" at bounding box center [928, 530] width 181 height 23
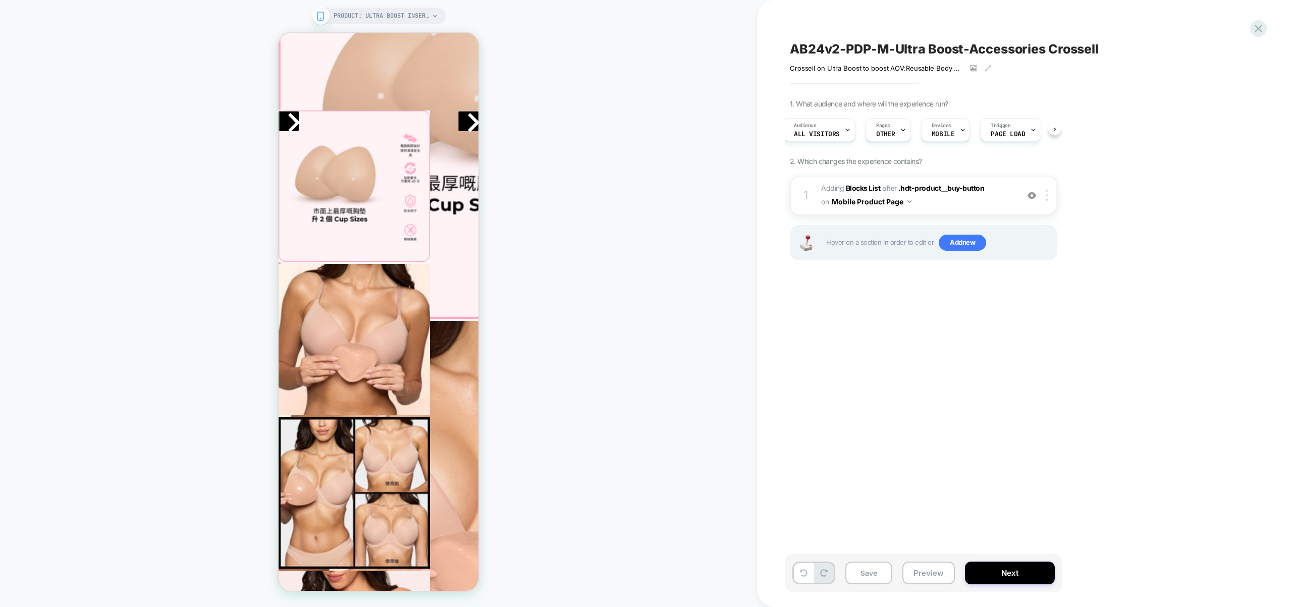
scroll to position [0, 3]
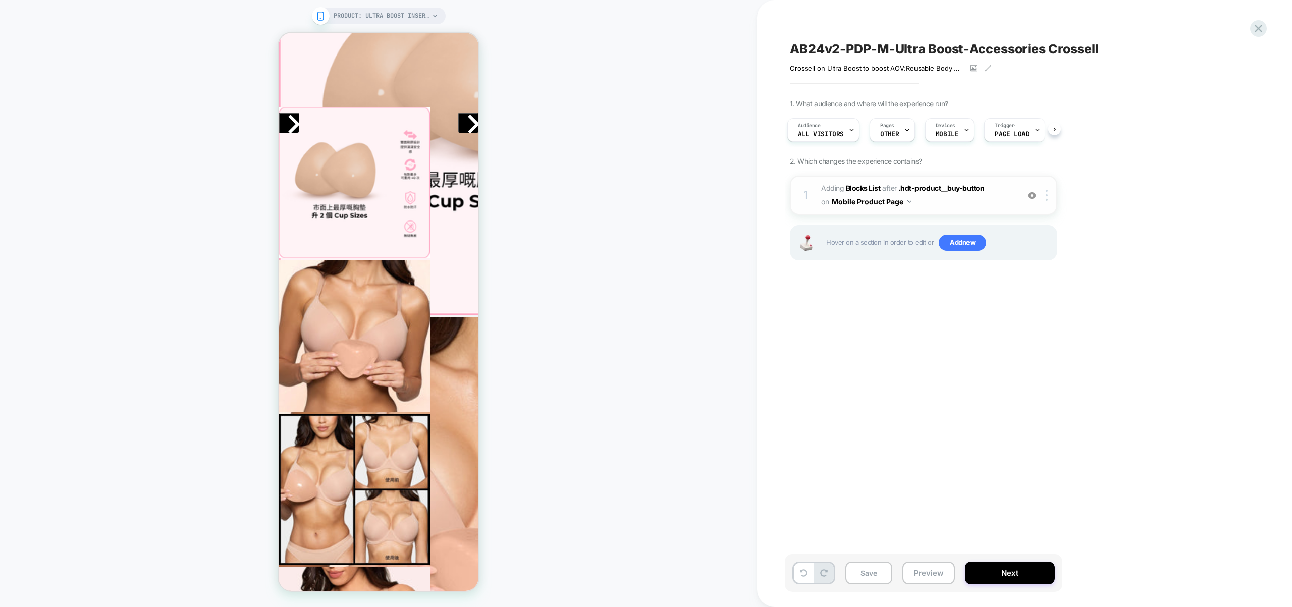
click at [973, 200] on span "#_loomi_addon_1760422959232 Adding Blocks List AFTER .hdt-product__buy-button .…" at bounding box center [917, 195] width 192 height 27
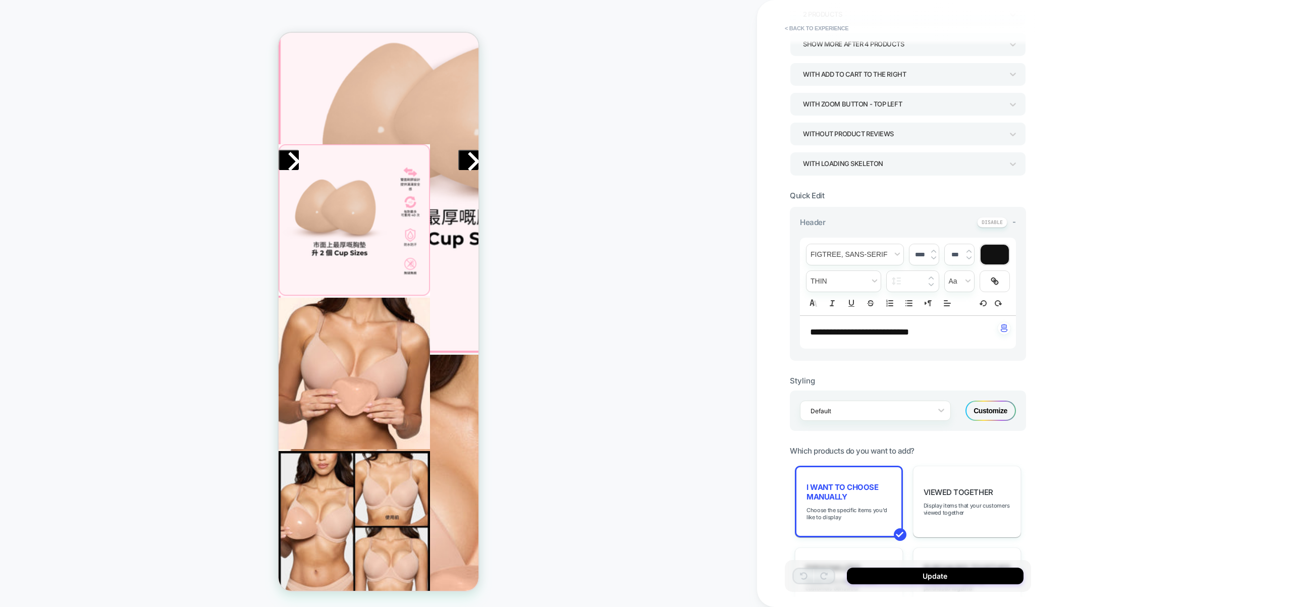
scroll to position [340, 0]
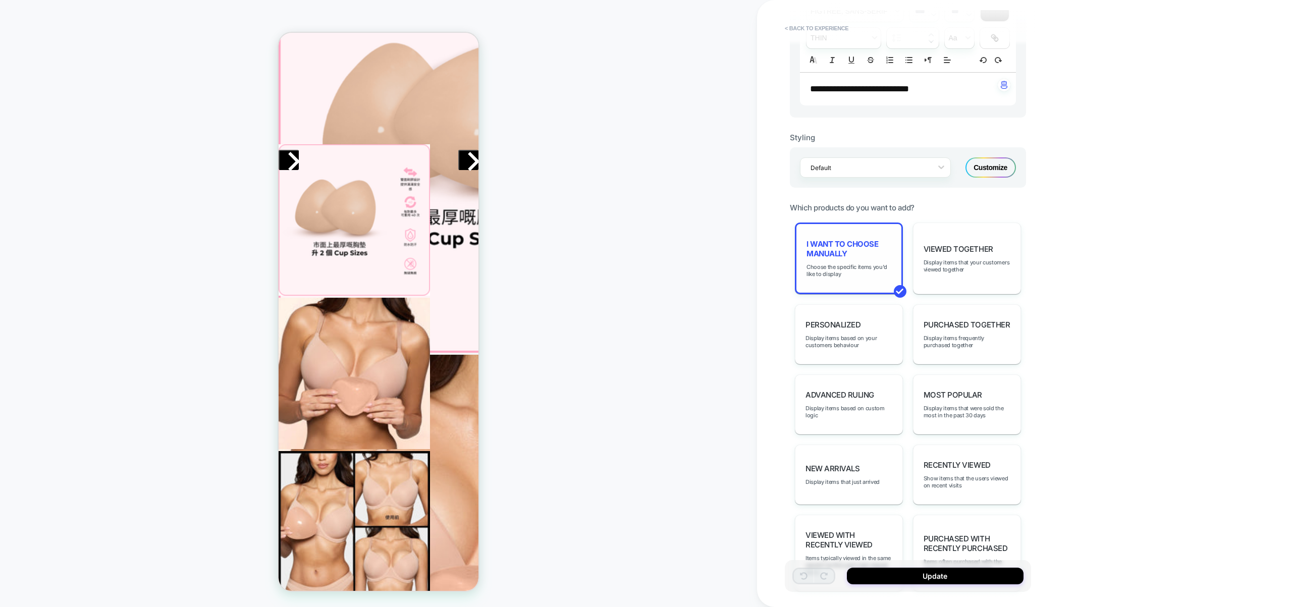
click at [857, 257] on span "I want to choose manually" at bounding box center [848, 248] width 85 height 19
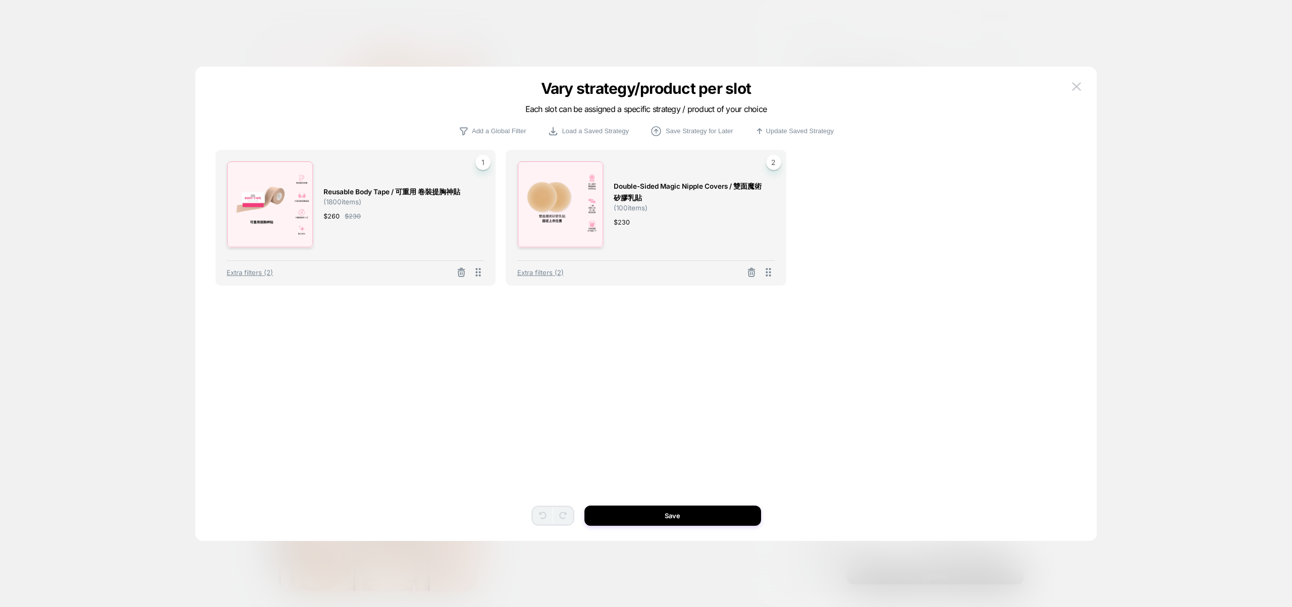
scroll to position [365, 0]
click at [553, 271] on span "Extra filters (2)" at bounding box center [540, 272] width 46 height 8
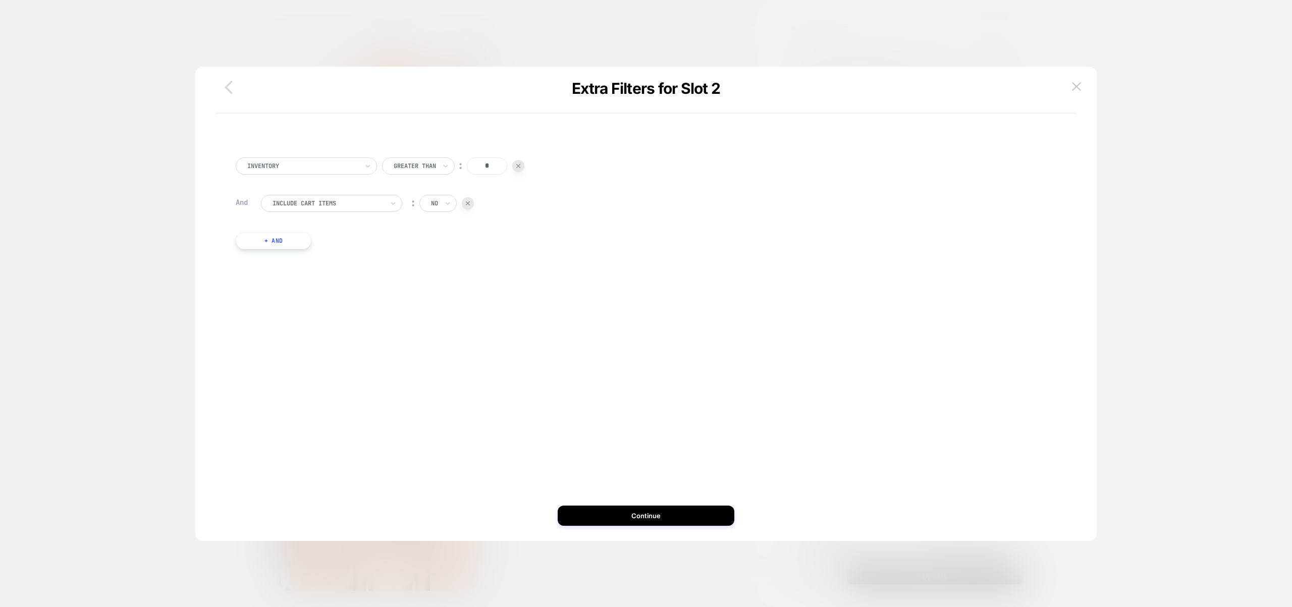
click at [232, 82] on icon "button" at bounding box center [229, 87] width 20 height 20
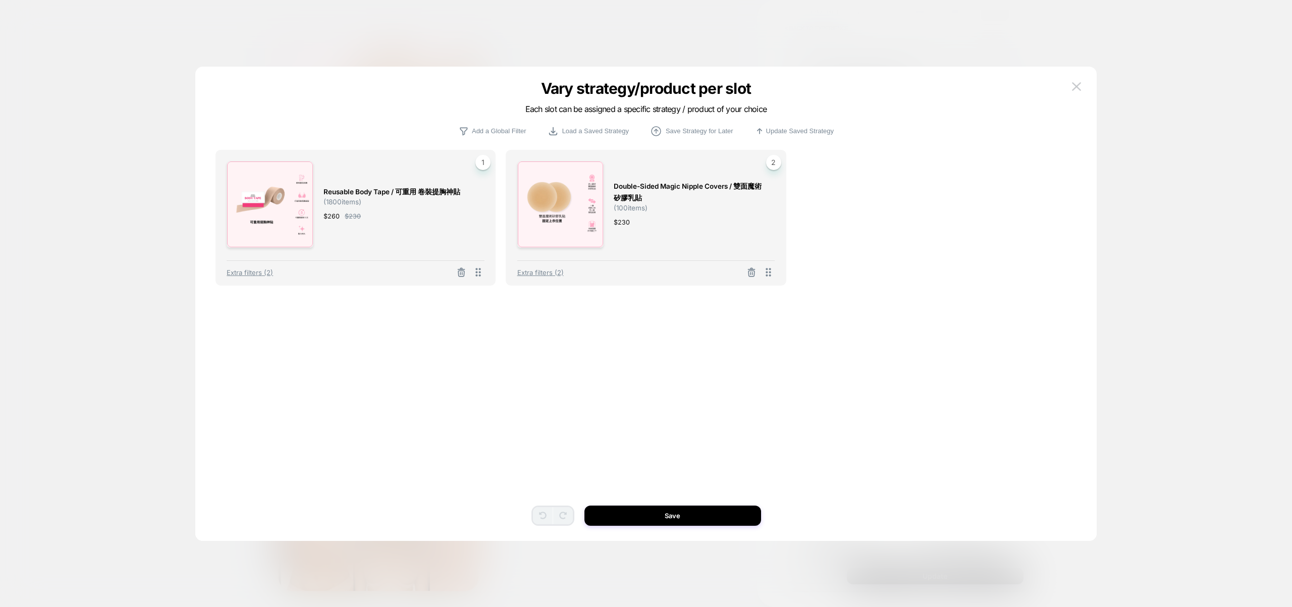
scroll to position [366, 0]
click at [264, 274] on span "Extra filters (2)" at bounding box center [250, 272] width 46 height 8
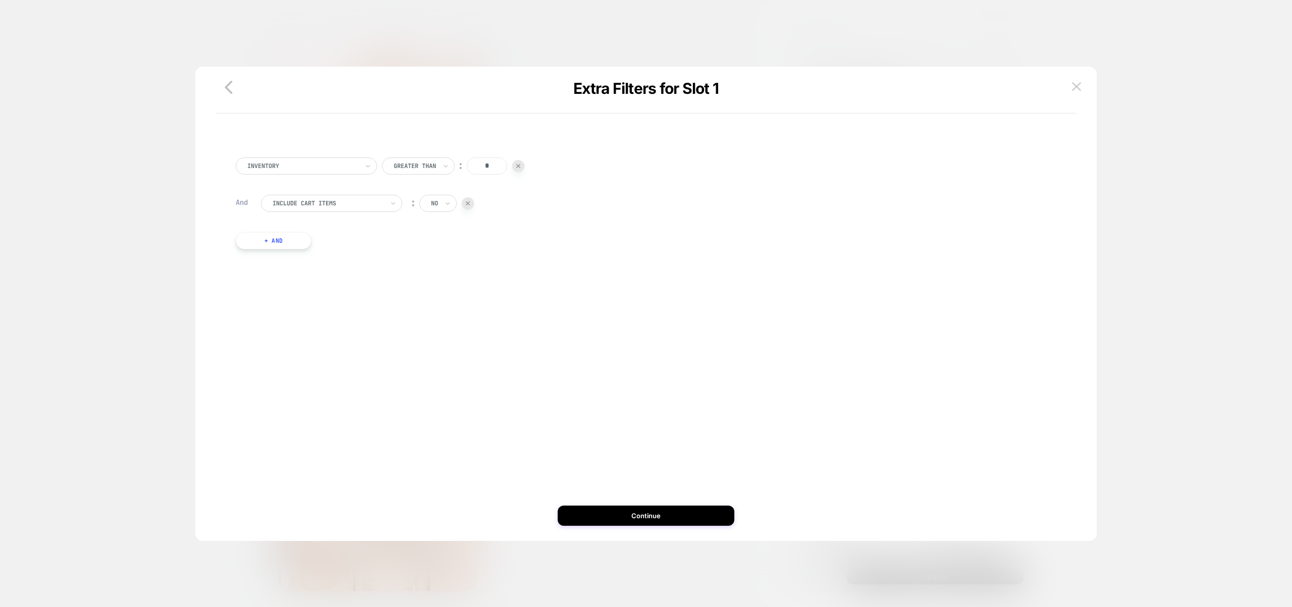
click at [230, 89] on icon "button" at bounding box center [229, 87] width 20 height 20
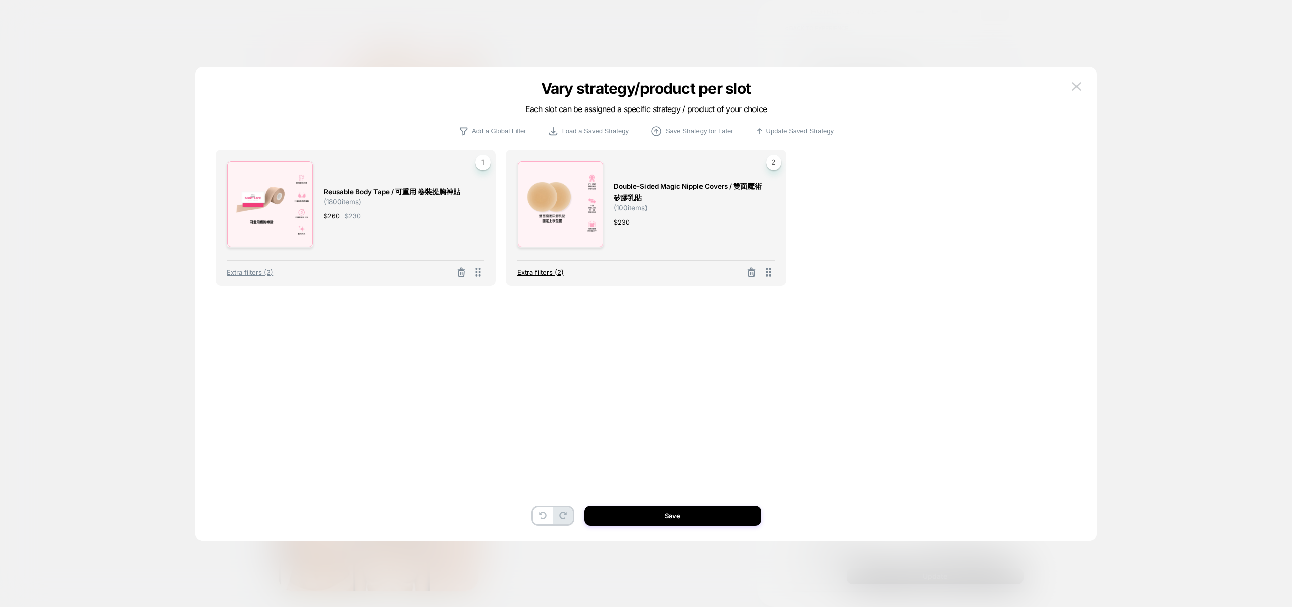
click at [541, 271] on span "Extra filters (2)" at bounding box center [540, 272] width 46 height 8
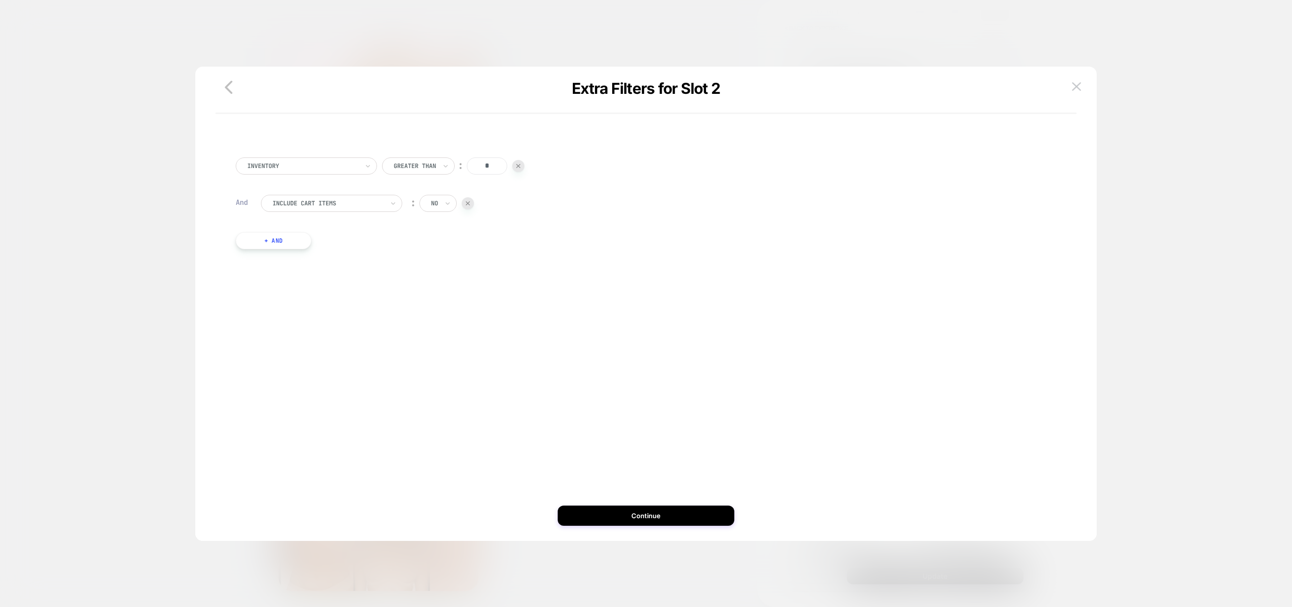
scroll to position [365, 0]
click at [227, 87] on icon "button" at bounding box center [229, 86] width 8 height 13
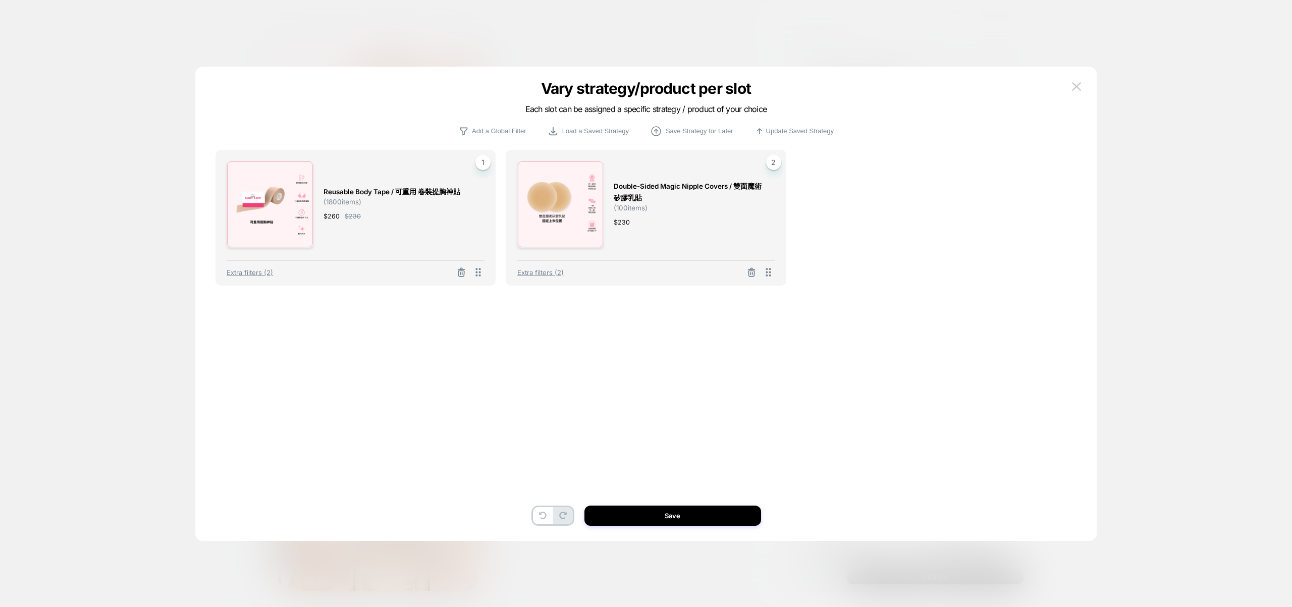
scroll to position [366, 0]
click at [542, 274] on span "Extra filters (2)" at bounding box center [540, 272] width 46 height 8
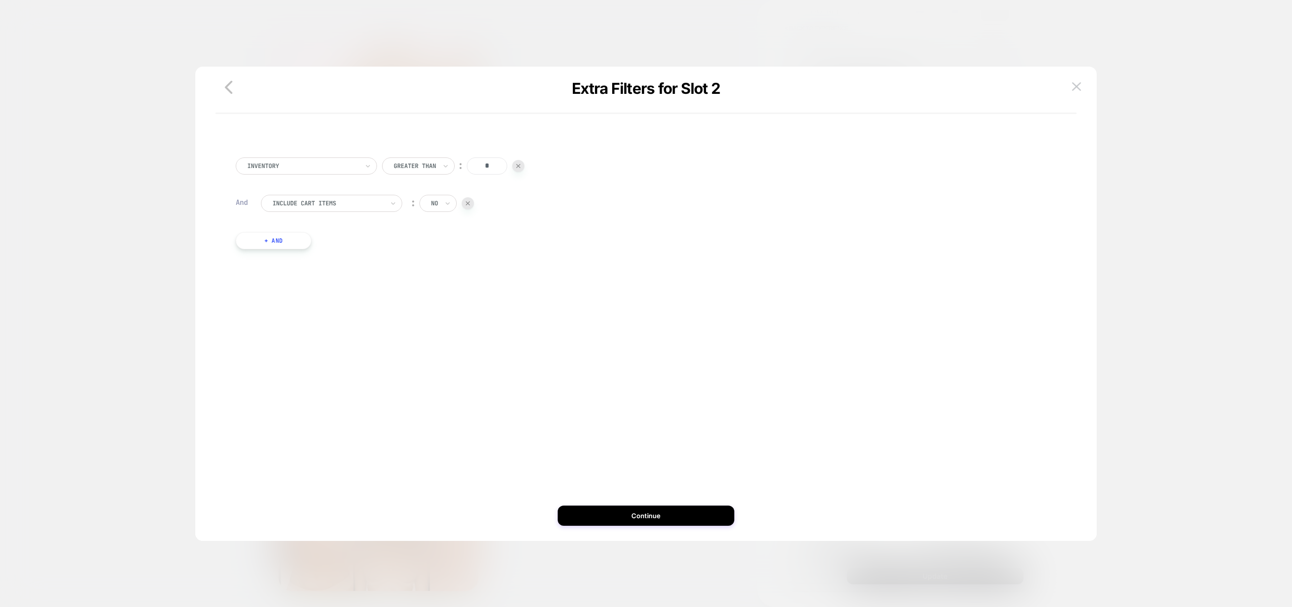
drag, startPoint x: 487, startPoint y: 170, endPoint x: 505, endPoint y: 156, distance: 22.7
click at [504, 169] on input "*" at bounding box center [487, 165] width 40 height 17
type input "*******"
click at [702, 522] on button "Continue" at bounding box center [646, 516] width 177 height 20
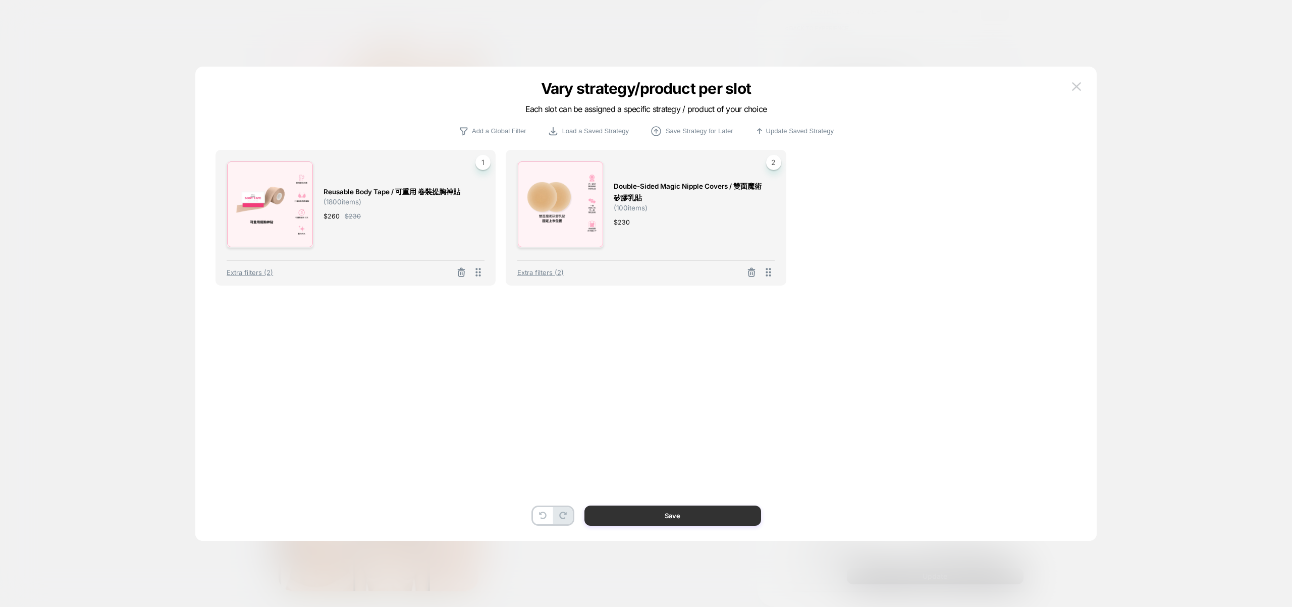
click at [718, 516] on button "Save" at bounding box center [672, 516] width 177 height 20
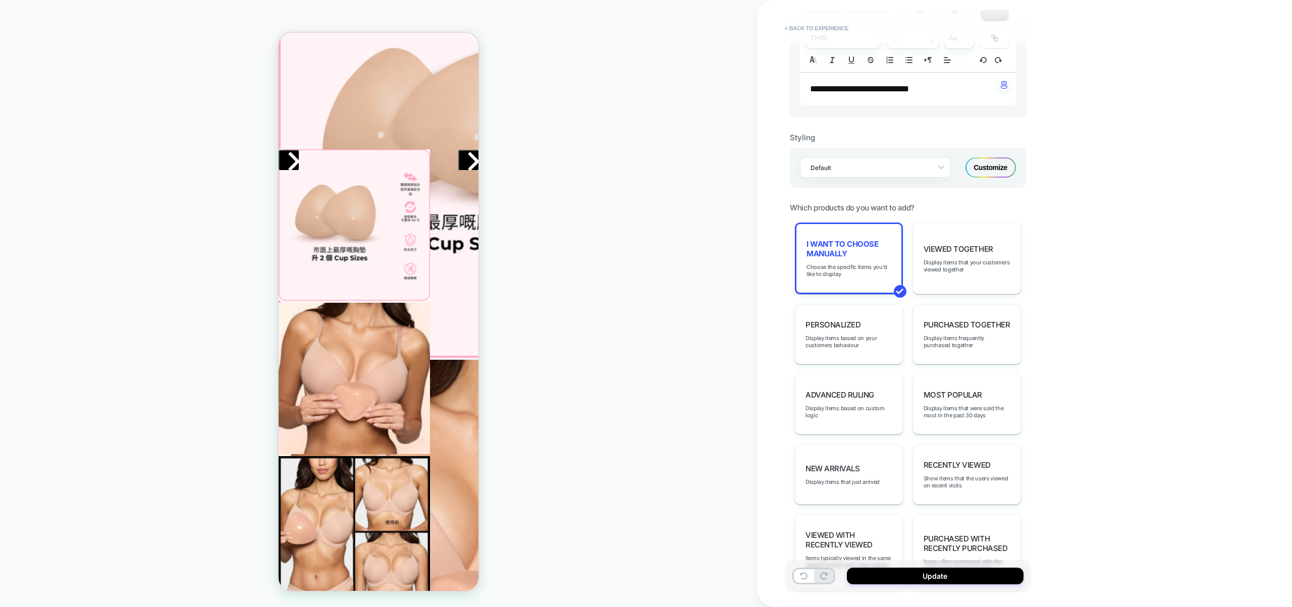
scroll to position [366, 0]
drag, startPoint x: 405, startPoint y: 351, endPoint x: 809, endPoint y: 364, distance: 403.9
click at [839, 279] on div "I want to choose manually Choose the specific items you'd like to display" at bounding box center [849, 259] width 108 height 72
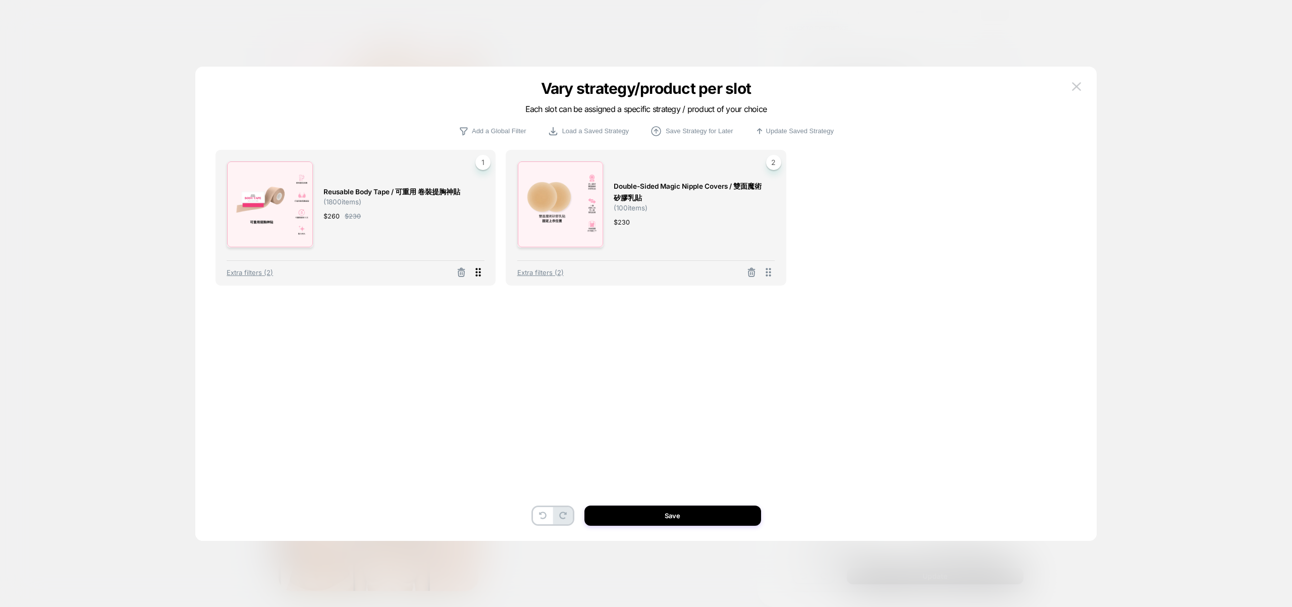
click at [476, 273] on icon at bounding box center [478, 272] width 13 height 13
click at [243, 273] on span "Extra filters (2)" at bounding box center [250, 272] width 46 height 8
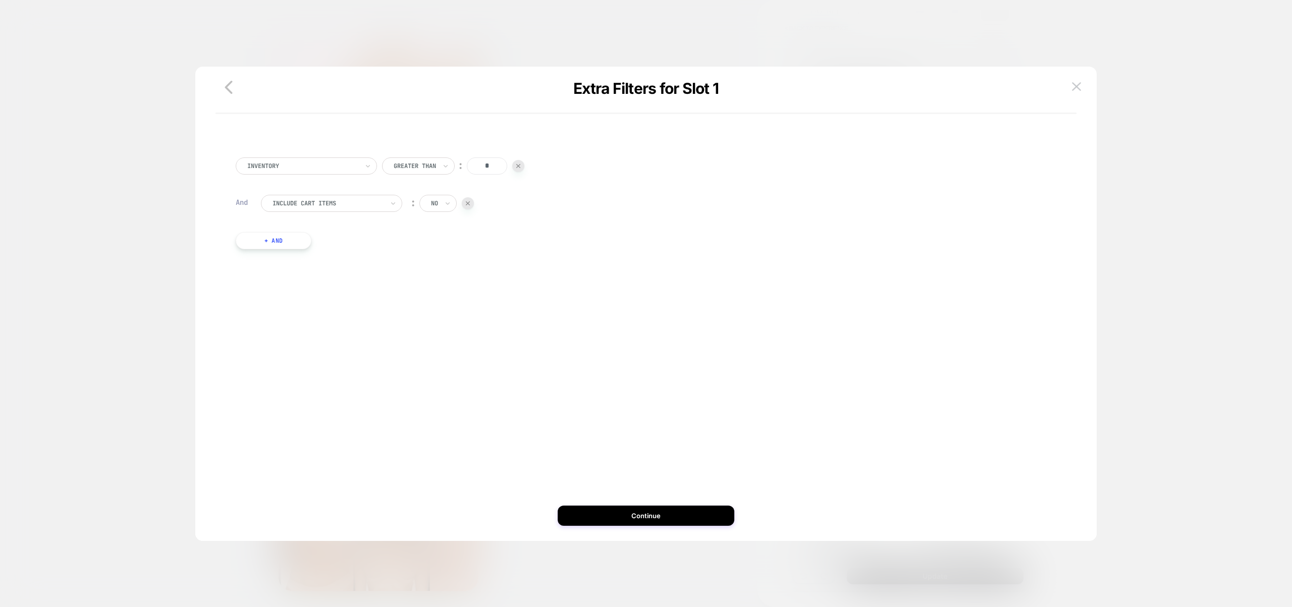
drag, startPoint x: 492, startPoint y: 163, endPoint x: 469, endPoint y: 137, distance: 34.4
click at [452, 153] on div "Inventory Greater Than ︰ * And Include Cart Items ︰ no + And" at bounding box center [646, 205] width 831 height 127
type input "******"
click at [682, 509] on button "Continue" at bounding box center [646, 516] width 177 height 20
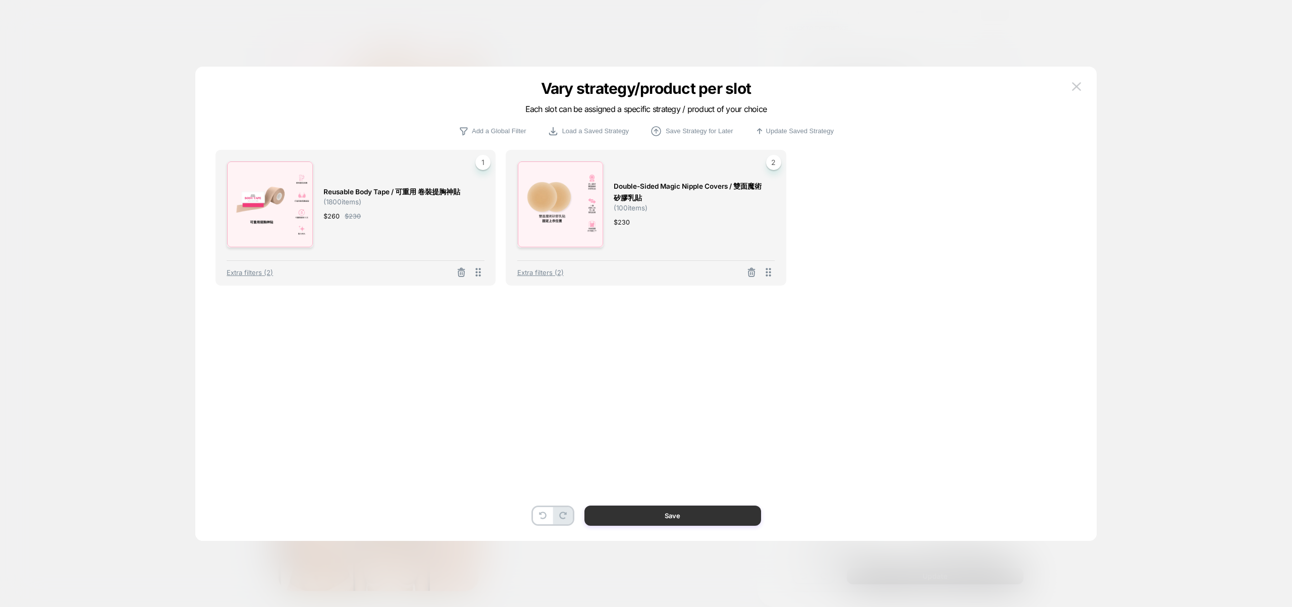
scroll to position [366, 0]
click at [676, 514] on button "Save" at bounding box center [672, 516] width 177 height 20
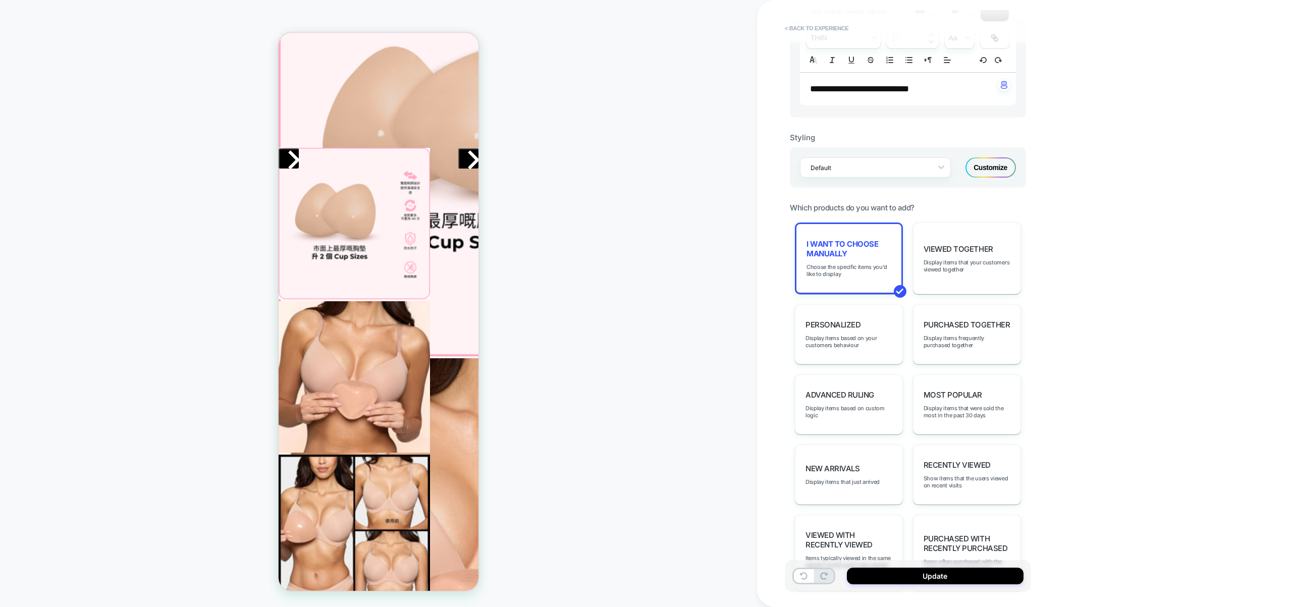
click at [577, 372] on div "PRODUCT: Ultra Boost Inserts / 深V升「級」胸墊 PRODUCT: Ultra Boost Inserts / 深V升「級」胸墊" at bounding box center [378, 303] width 757 height 587
click at [941, 571] on button "Update" at bounding box center [935, 576] width 177 height 17
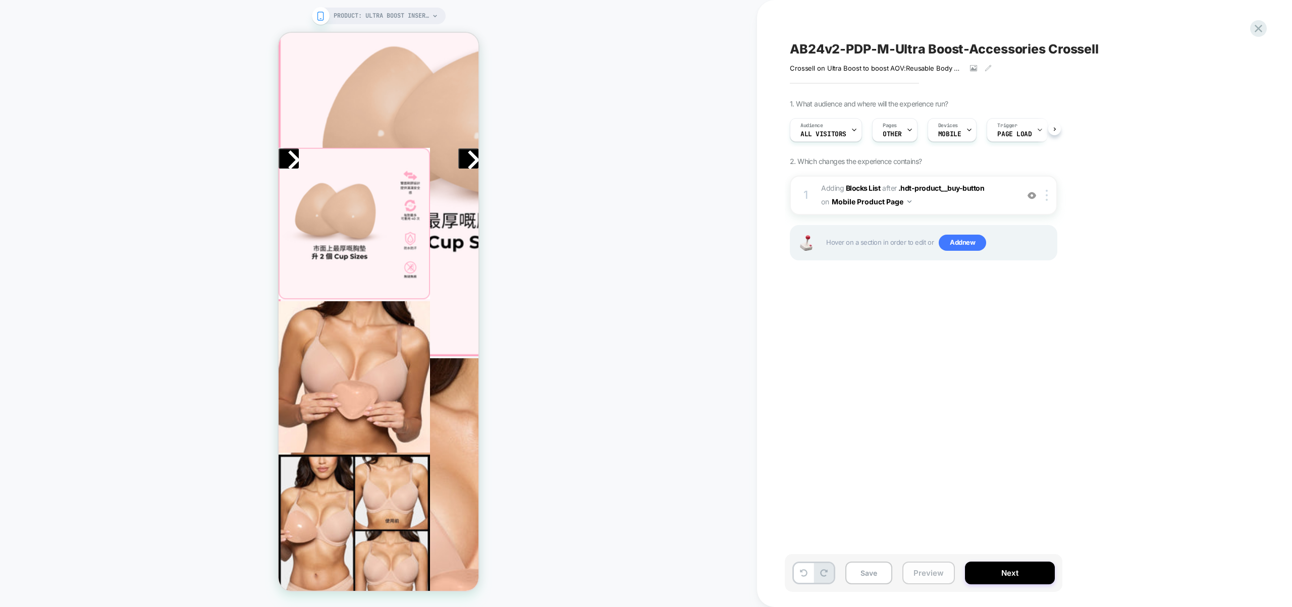
scroll to position [0, 1]
click at [925, 569] on button "Preview" at bounding box center [928, 573] width 52 height 23
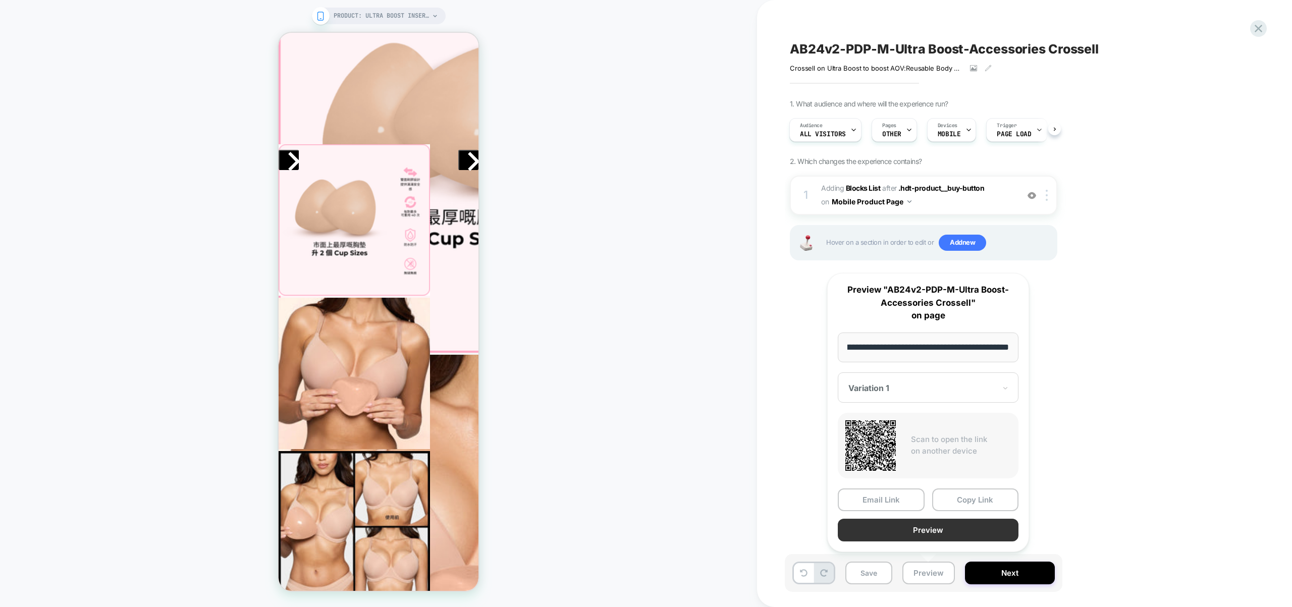
scroll to position [0, 0]
click at [932, 535] on button "Preview" at bounding box center [928, 530] width 181 height 23
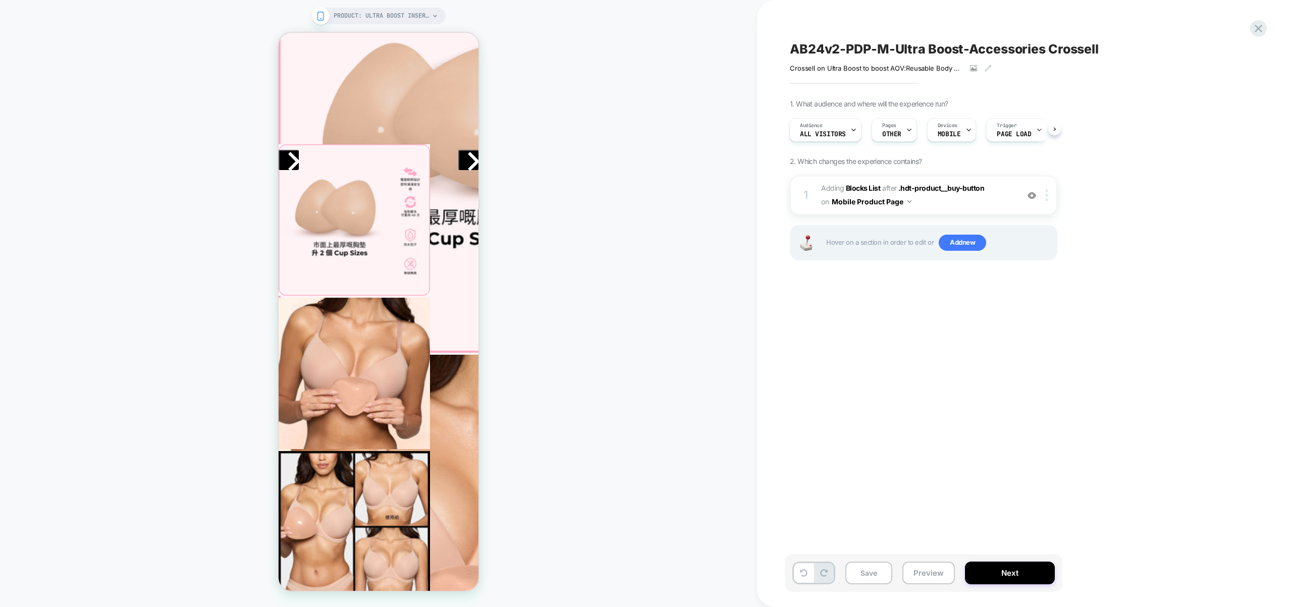
click at [950, 203] on span "#_loomi_addon_1760422959232 Adding Blocks List AFTER .hdt-product__buy-button .…" at bounding box center [917, 195] width 192 height 27
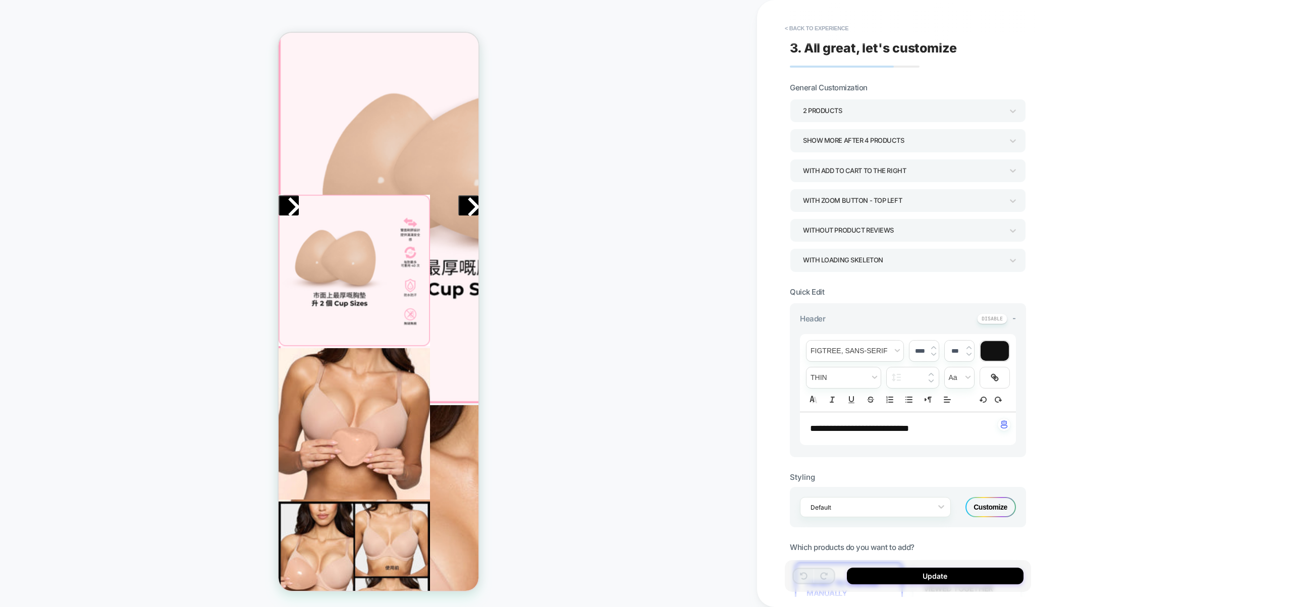
scroll to position [321, 0]
click at [835, 26] on button "< Back to experience" at bounding box center [817, 28] width 74 height 16
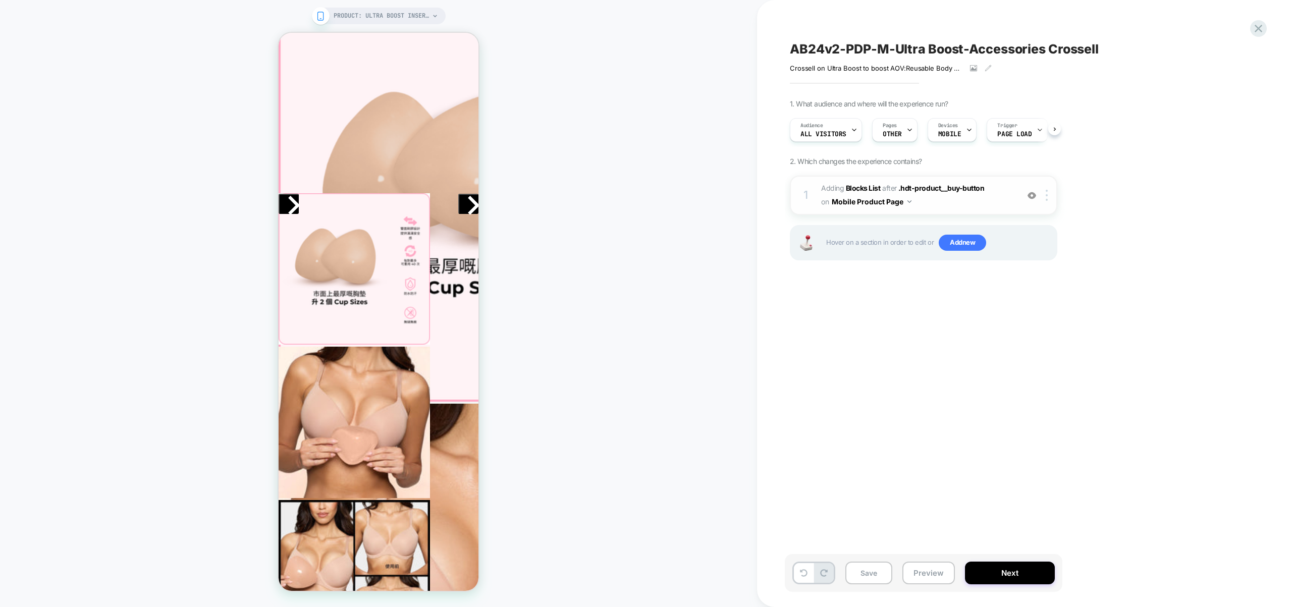
scroll to position [0, 1]
click at [941, 210] on div "1 #_loomi_addon_1760422959232 Adding Blocks List AFTER .hdt-product__buy-button…" at bounding box center [923, 195] width 267 height 39
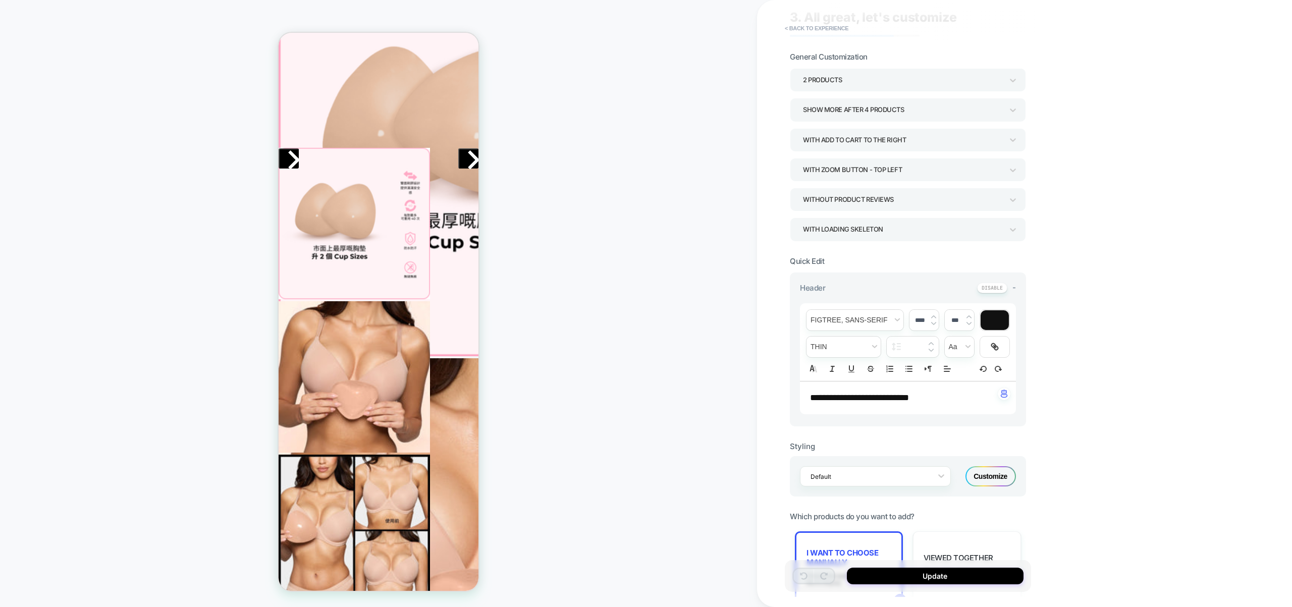
scroll to position [390, 0]
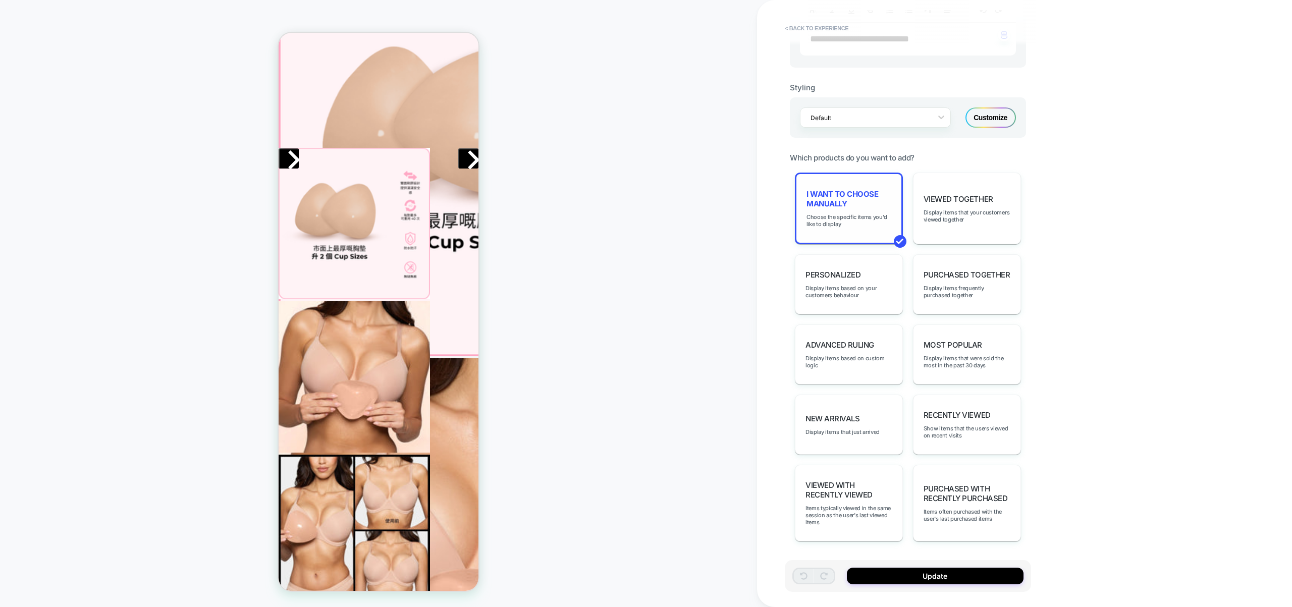
click at [876, 192] on span "I want to choose manually" at bounding box center [848, 198] width 85 height 19
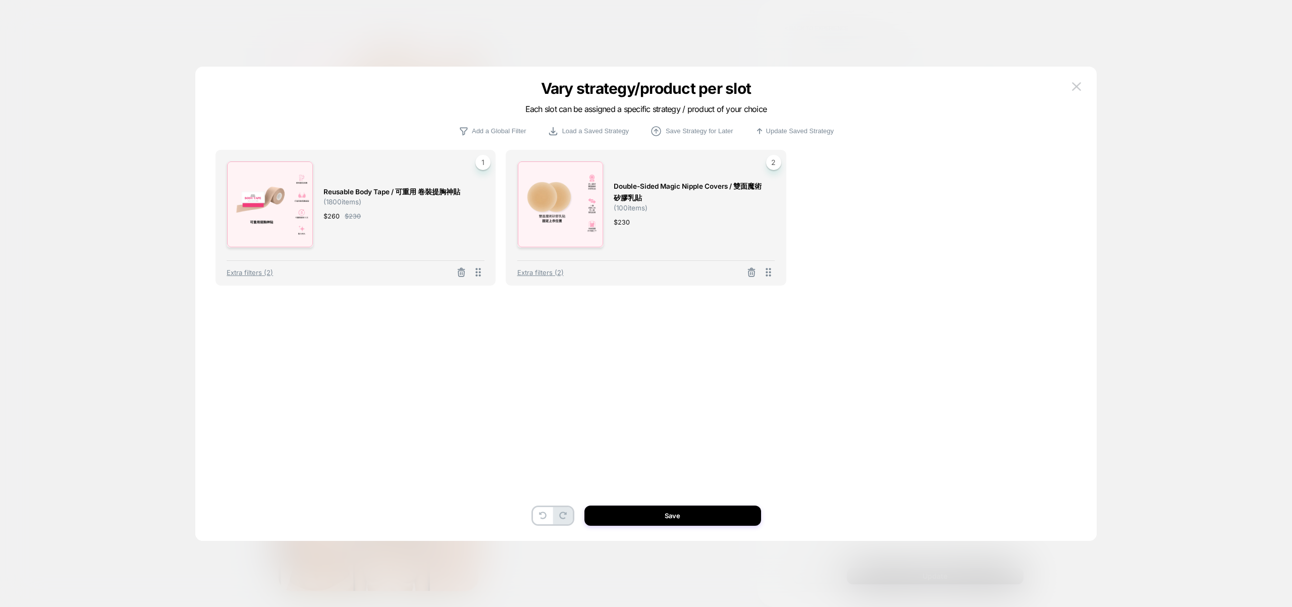
scroll to position [365, 0]
drag, startPoint x: 392, startPoint y: 194, endPoint x: 324, endPoint y: 193, distance: 68.1
click at [324, 193] on span "Reusable Body Tape / 可重用 卷裝提胸神貼" at bounding box center [392, 192] width 137 height 12
copy span "Reusable Body Tape"
